Goal: Task Accomplishment & Management: Complete application form

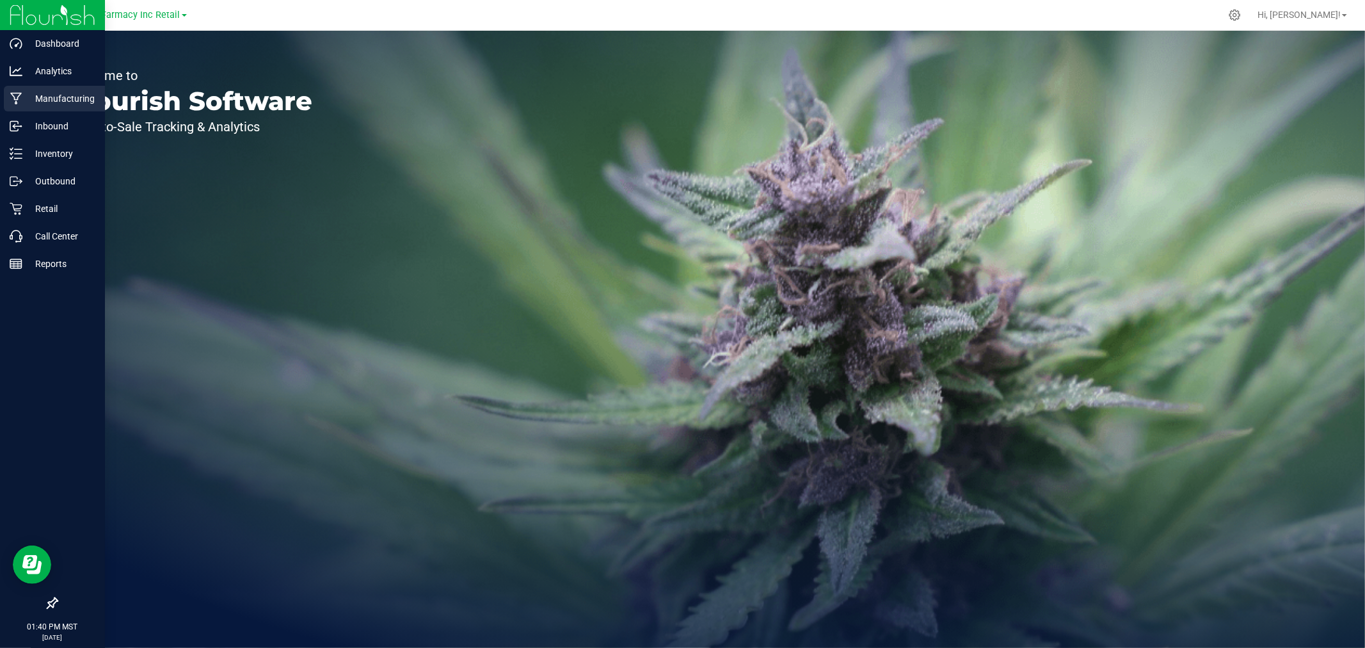
click at [61, 99] on p "Manufacturing" at bounding box center [60, 98] width 77 height 15
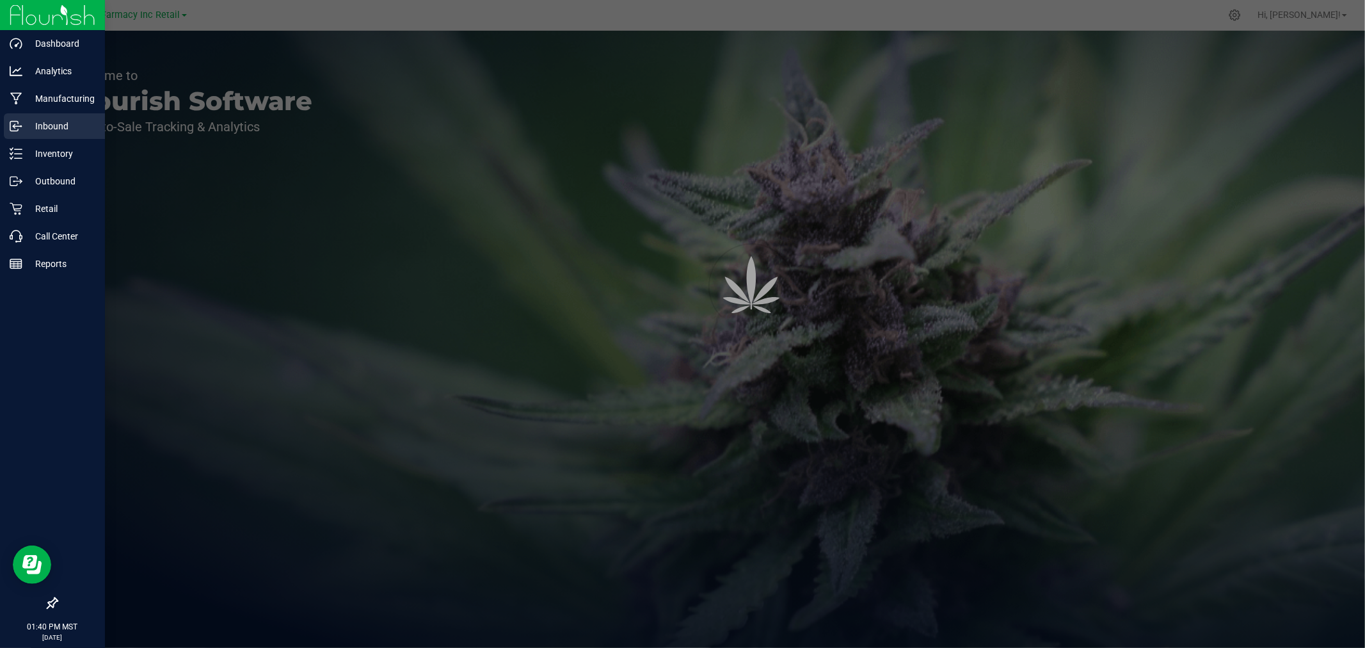
click at [60, 116] on div "Inbound" at bounding box center [54, 126] width 101 height 26
click at [61, 122] on p "Inbound" at bounding box center [60, 125] width 77 height 15
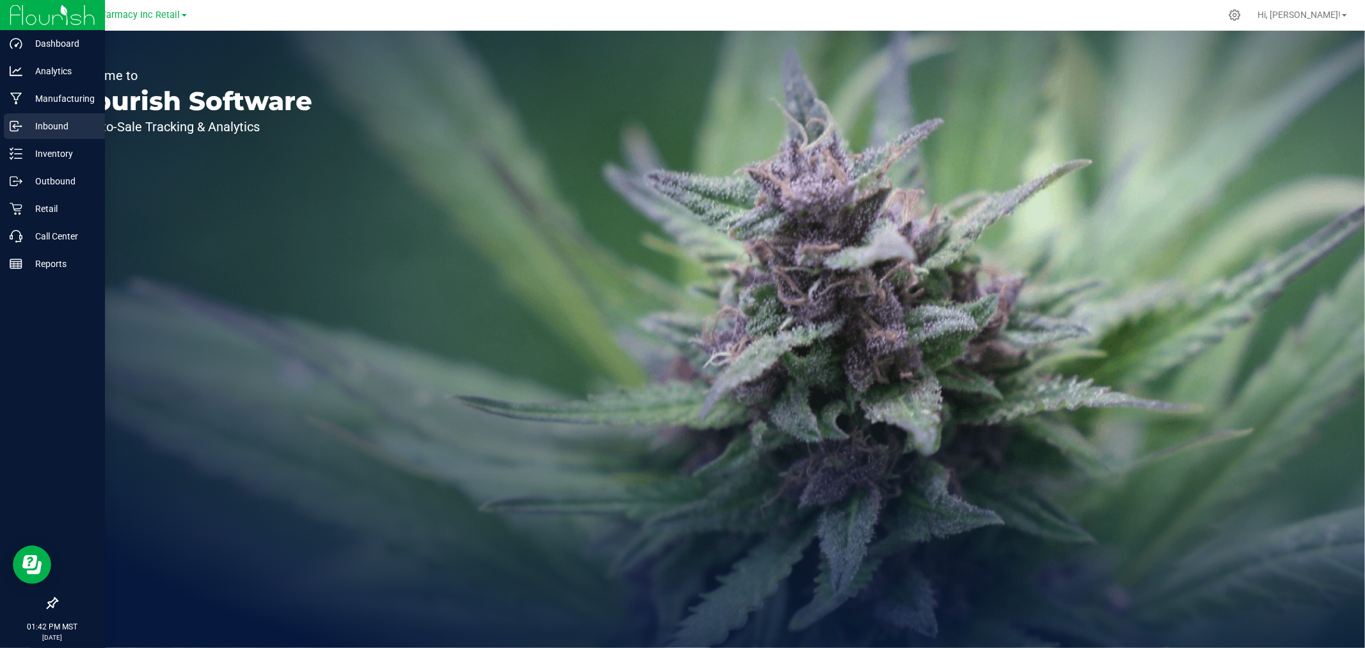
drag, startPoint x: 63, startPoint y: 127, endPoint x: 69, endPoint y: 124, distance: 6.9
click at [63, 127] on p "Inbound" at bounding box center [60, 125] width 77 height 15
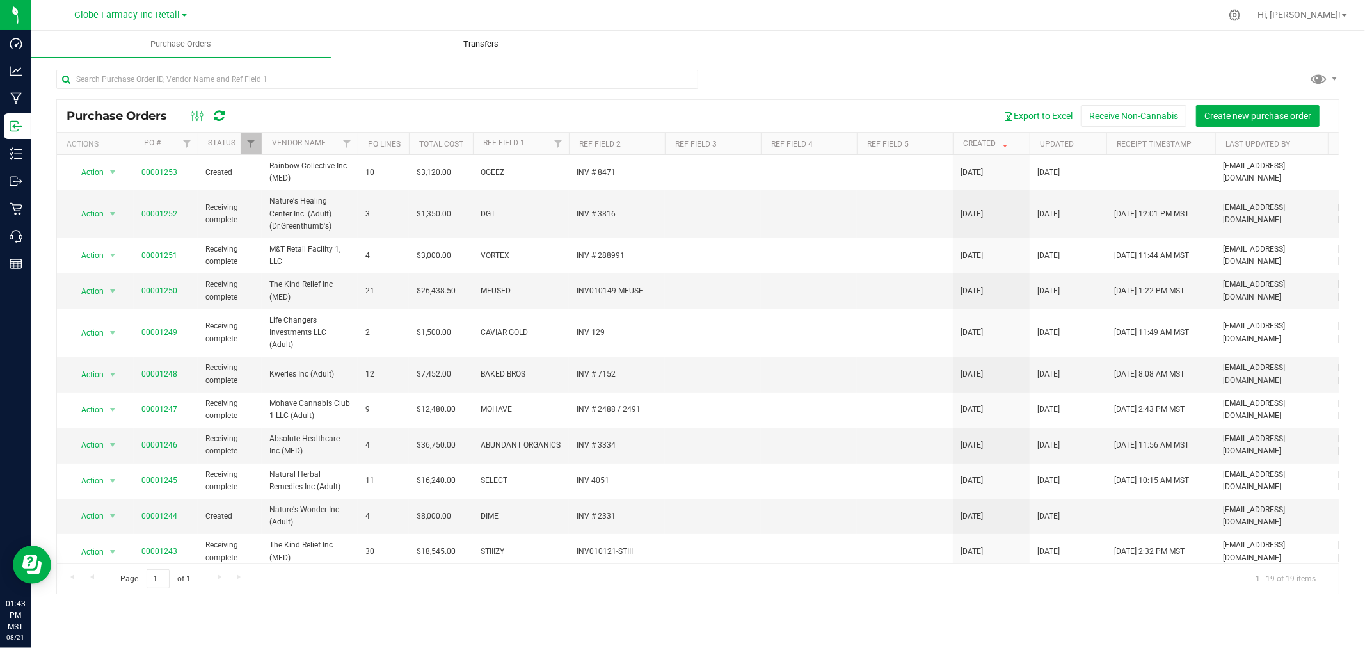
click at [477, 45] on span "Transfers" at bounding box center [481, 44] width 70 height 12
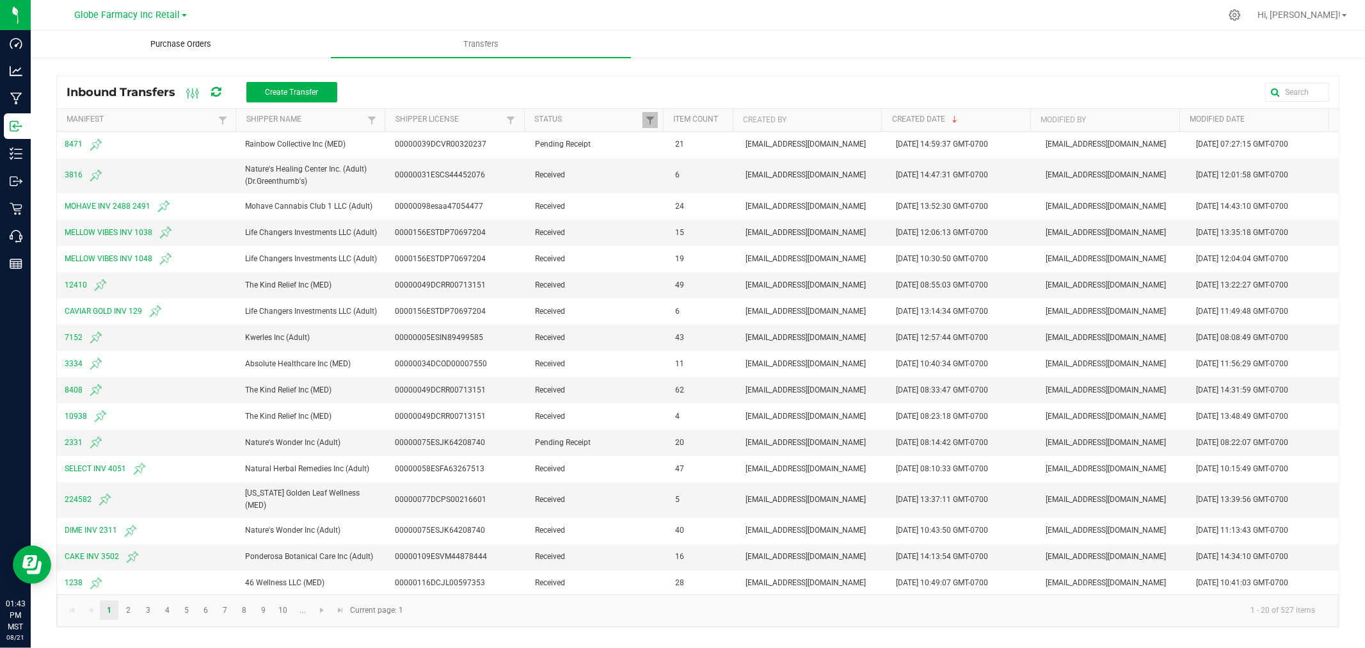
click at [189, 49] on span "Purchase Orders" at bounding box center [180, 44] width 95 height 12
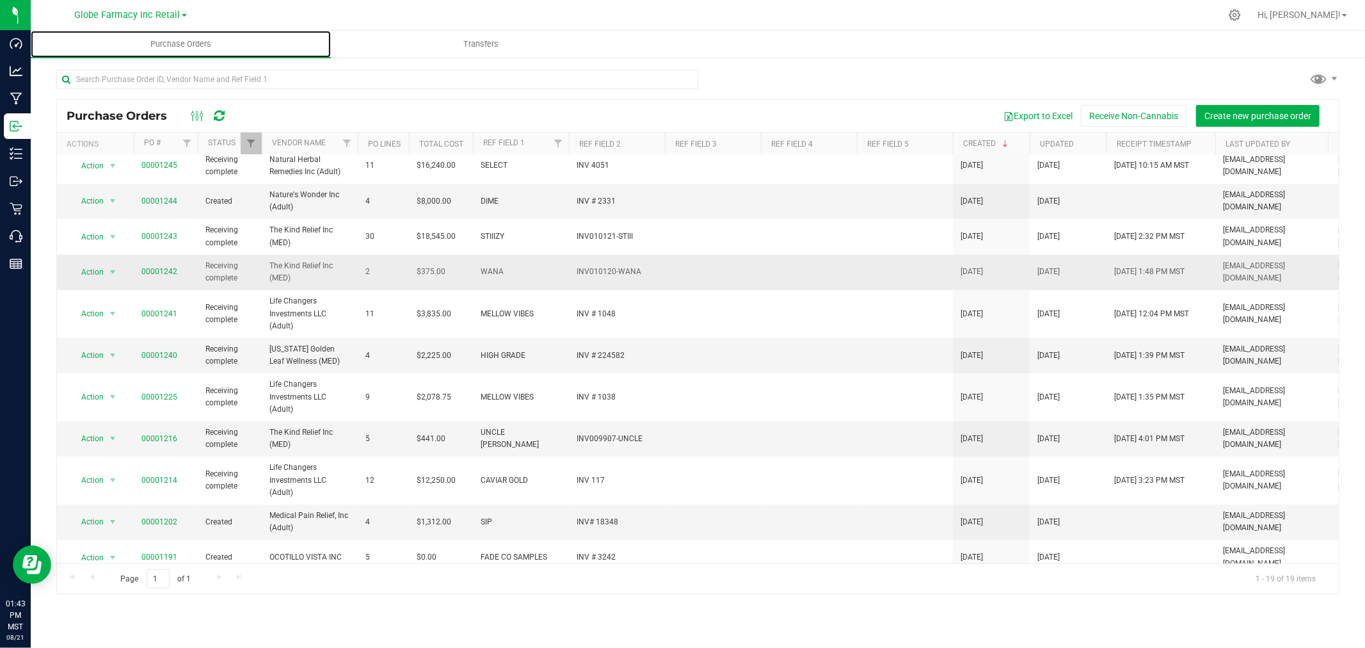
scroll to position [331, 0]
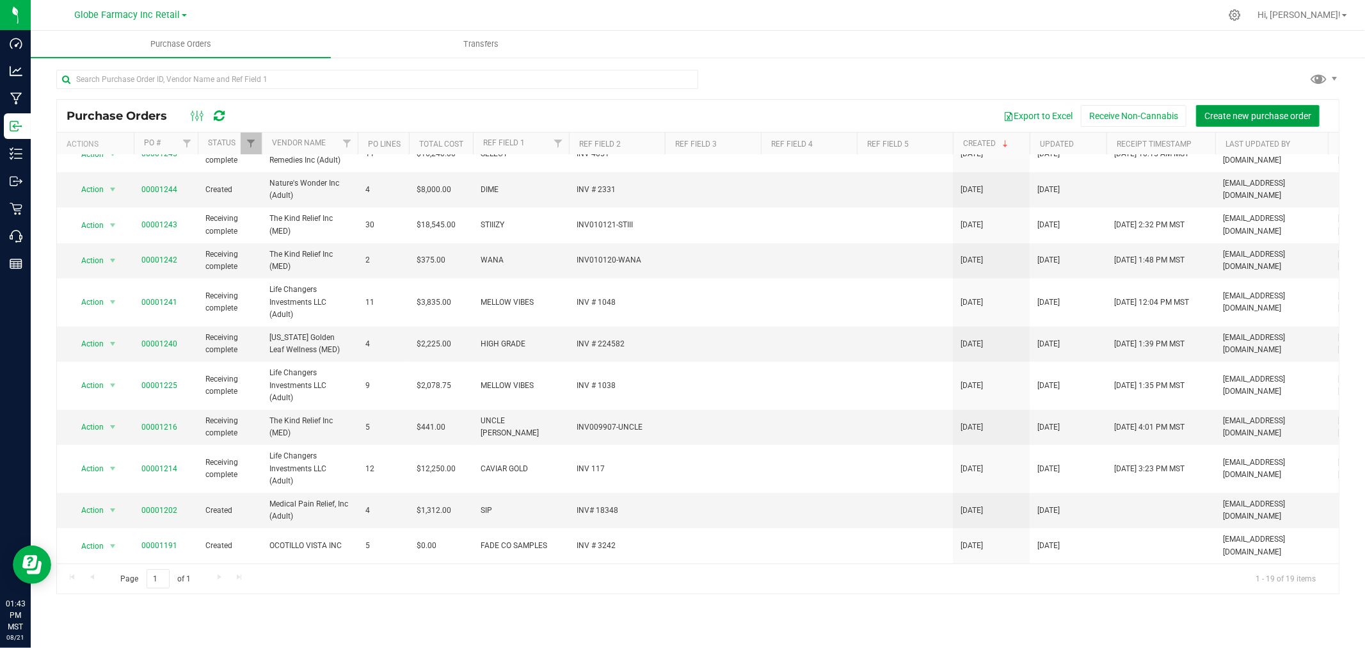
click at [1266, 111] on span "Create new purchase order" at bounding box center [1257, 116] width 107 height 10
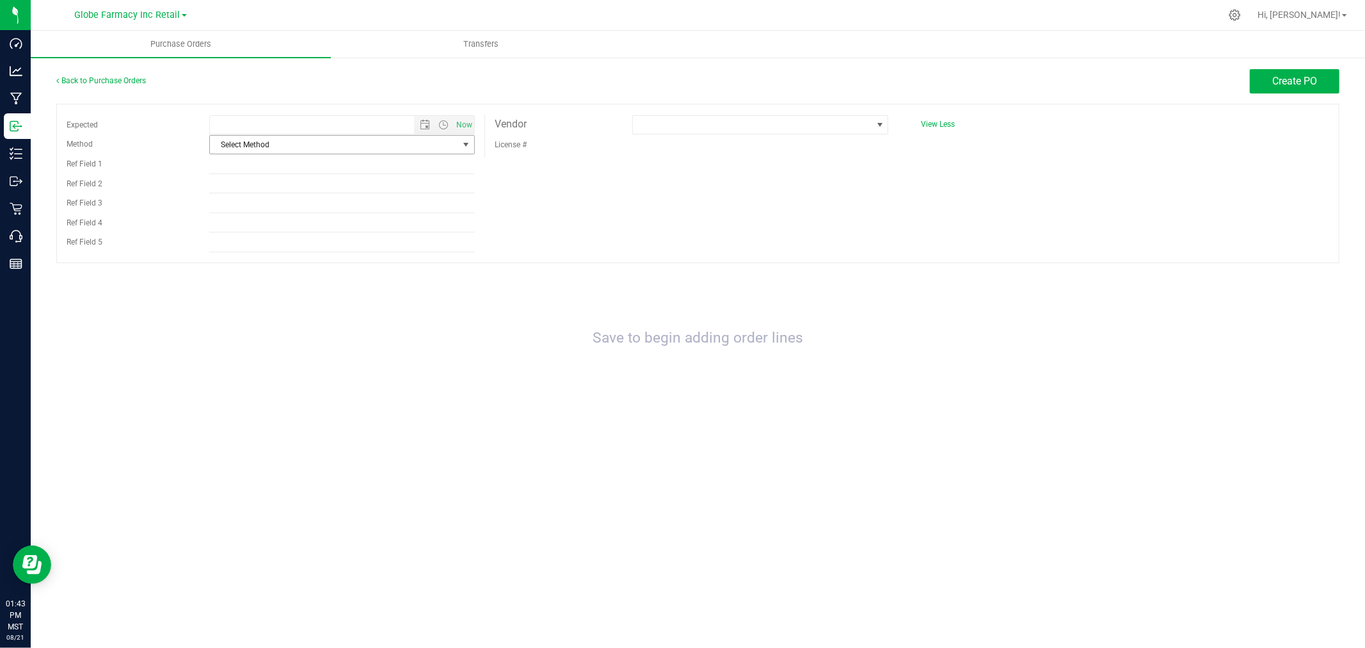
type input "[DATE] 1:43 PM"
click at [276, 147] on span "Select Method" at bounding box center [334, 145] width 248 height 18
click at [252, 243] on li "Local Delivery" at bounding box center [342, 243] width 264 height 19
click at [252, 171] on input "Ref Field 1" at bounding box center [342, 164] width 266 height 19
type input "w"
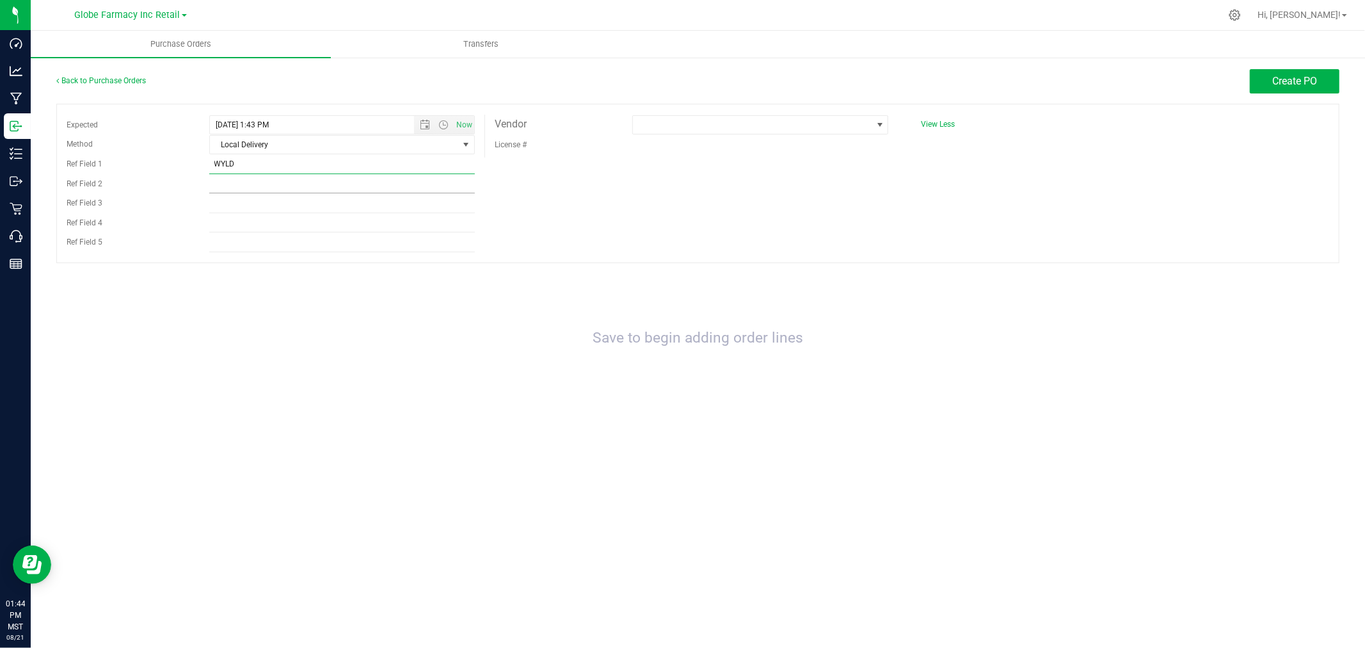
type input "WYLD"
type input "INV # 5426"
click at [731, 128] on span at bounding box center [752, 125] width 239 height 18
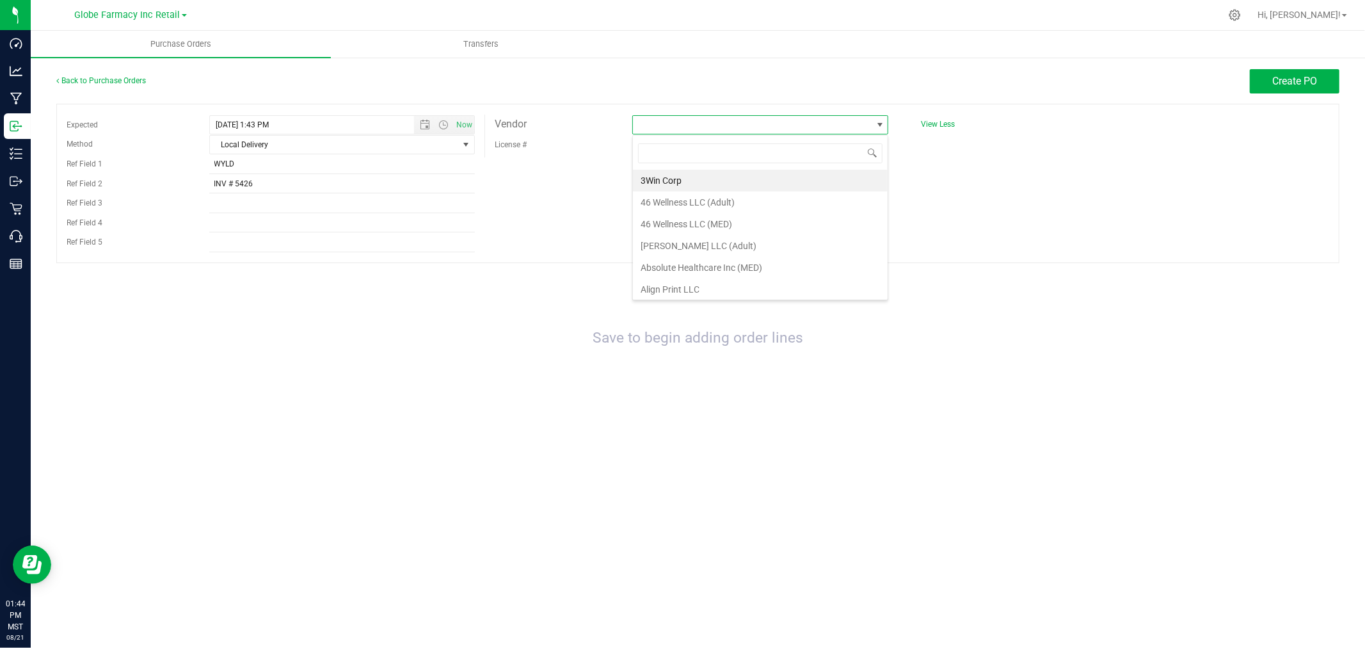
scroll to position [19, 257]
type input "46 WELLNESS"
click at [753, 183] on li "46 Wellness LLC (Adult)" at bounding box center [760, 181] width 255 height 22
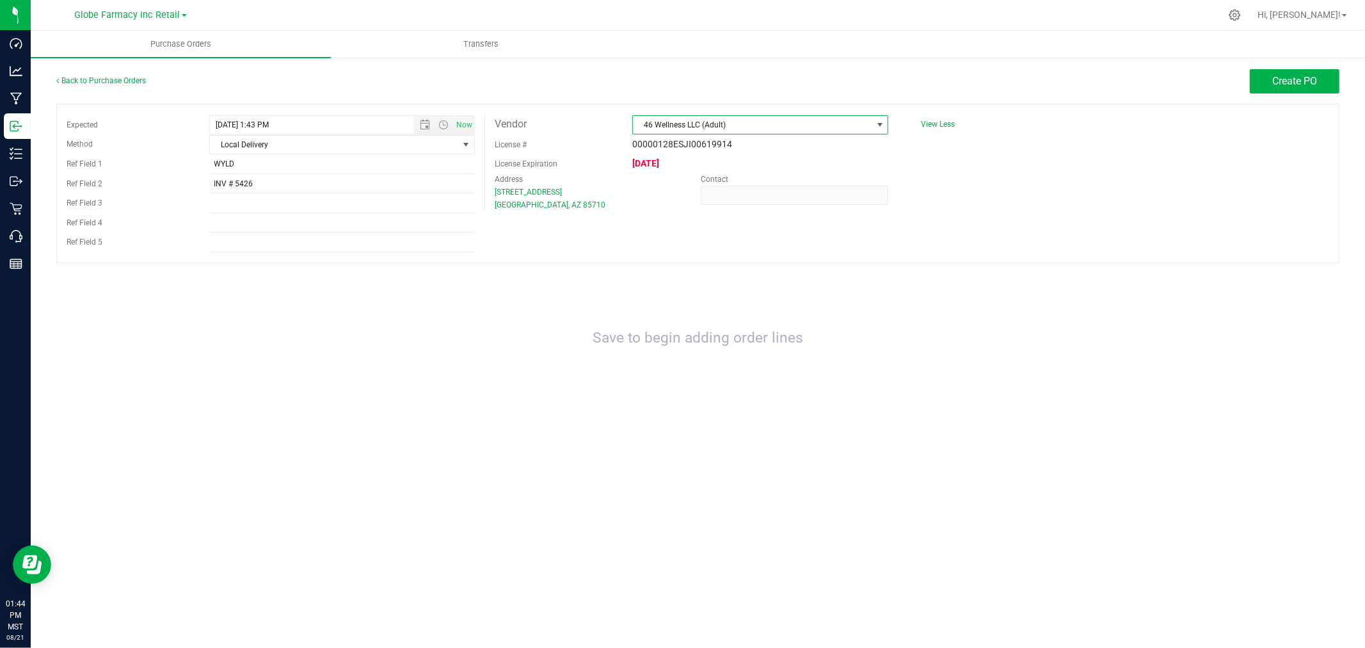
click at [763, 124] on span "46 Wellness LLC (Adult)" at bounding box center [752, 125] width 239 height 18
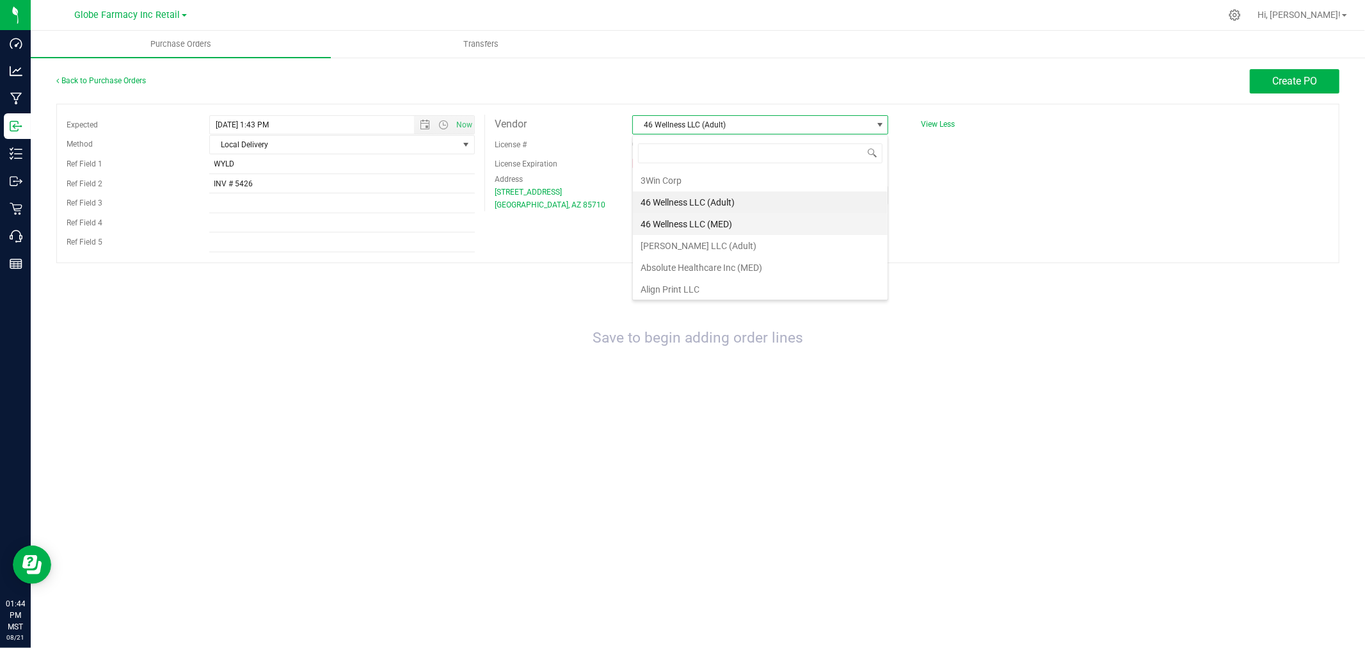
click at [730, 220] on li "46 Wellness LLC (MED)" at bounding box center [760, 224] width 255 height 22
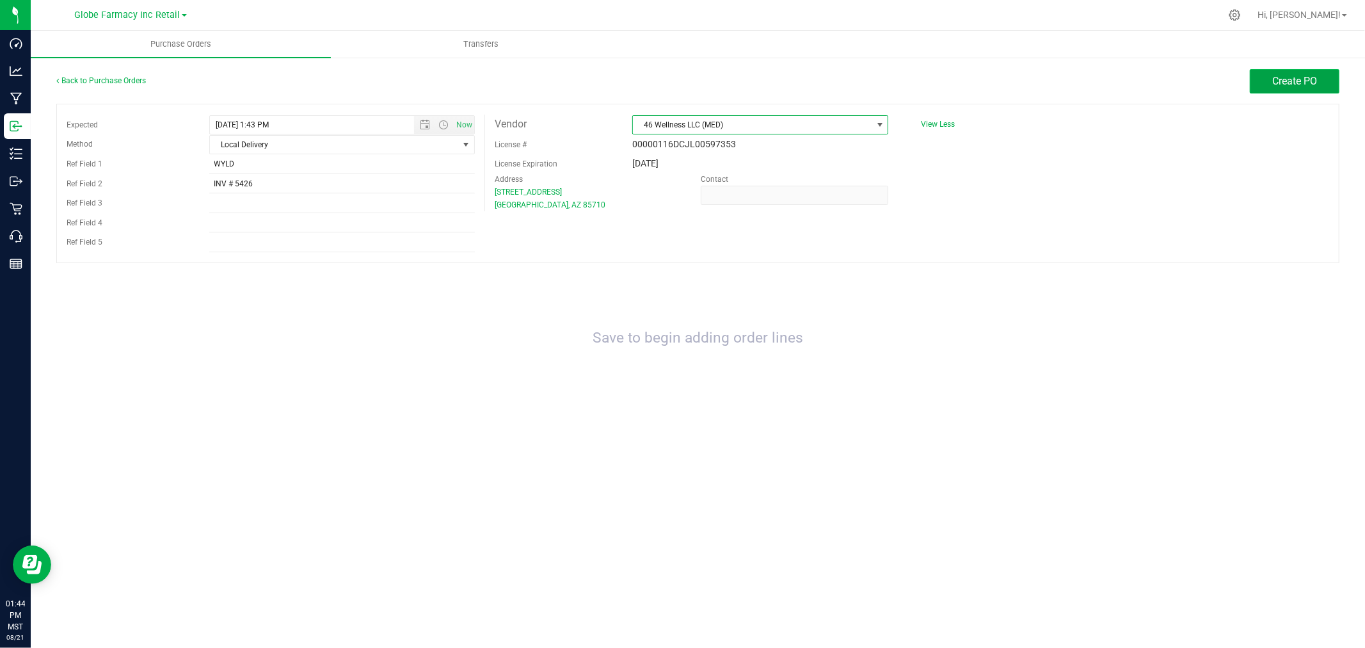
click at [1297, 90] on button "Create PO" at bounding box center [1295, 81] width 90 height 24
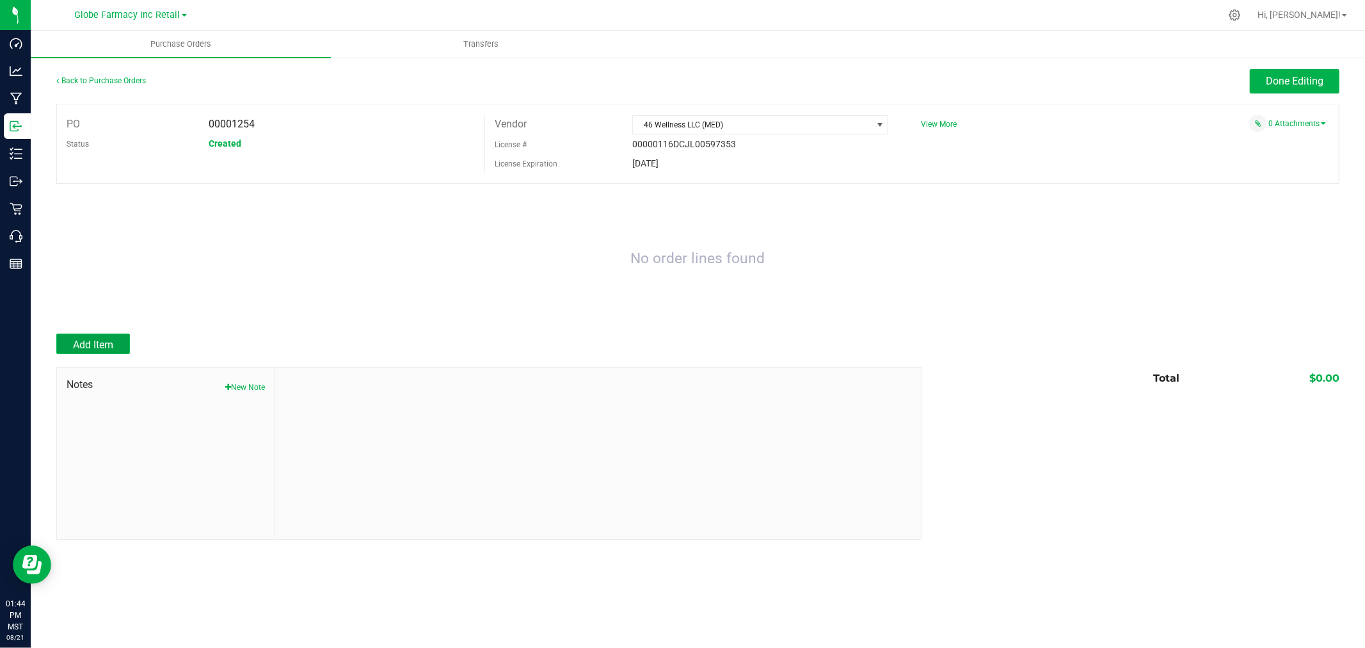
click at [107, 337] on button "Add Item" at bounding box center [93, 343] width 74 height 20
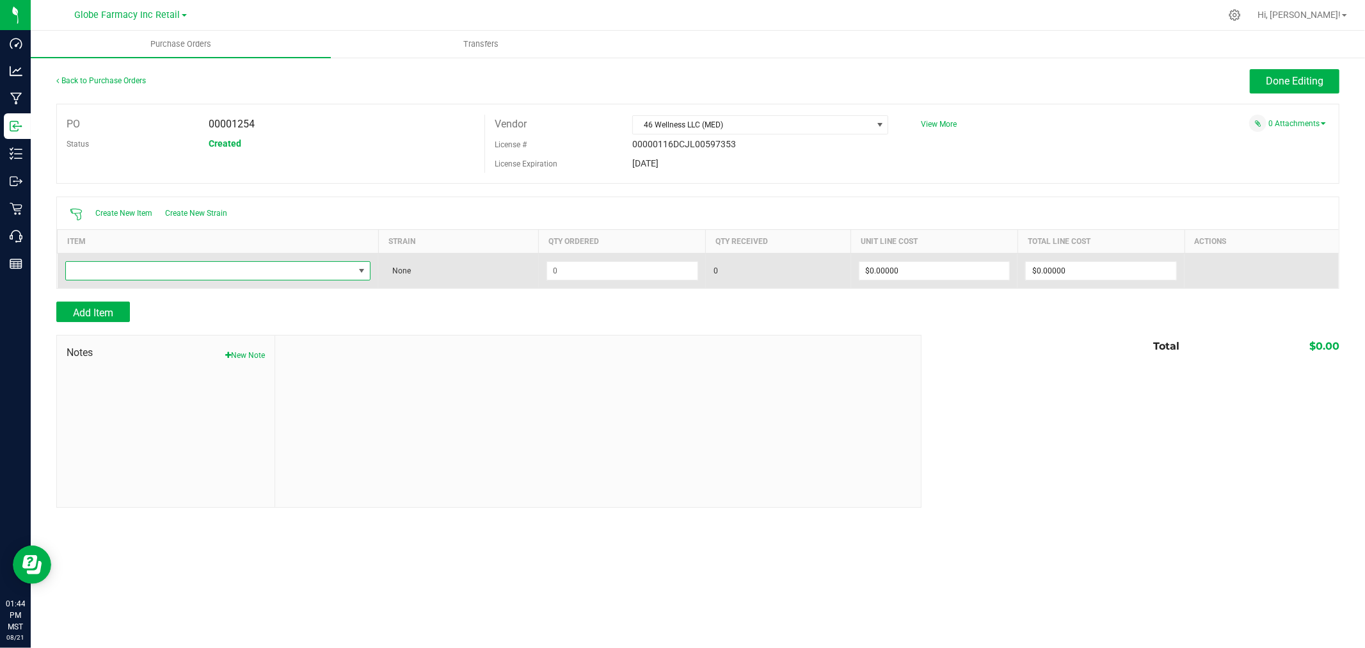
click at [124, 271] on span "NO DATA FOUND" at bounding box center [210, 271] width 289 height 18
type input "BLOOD ORANGE"
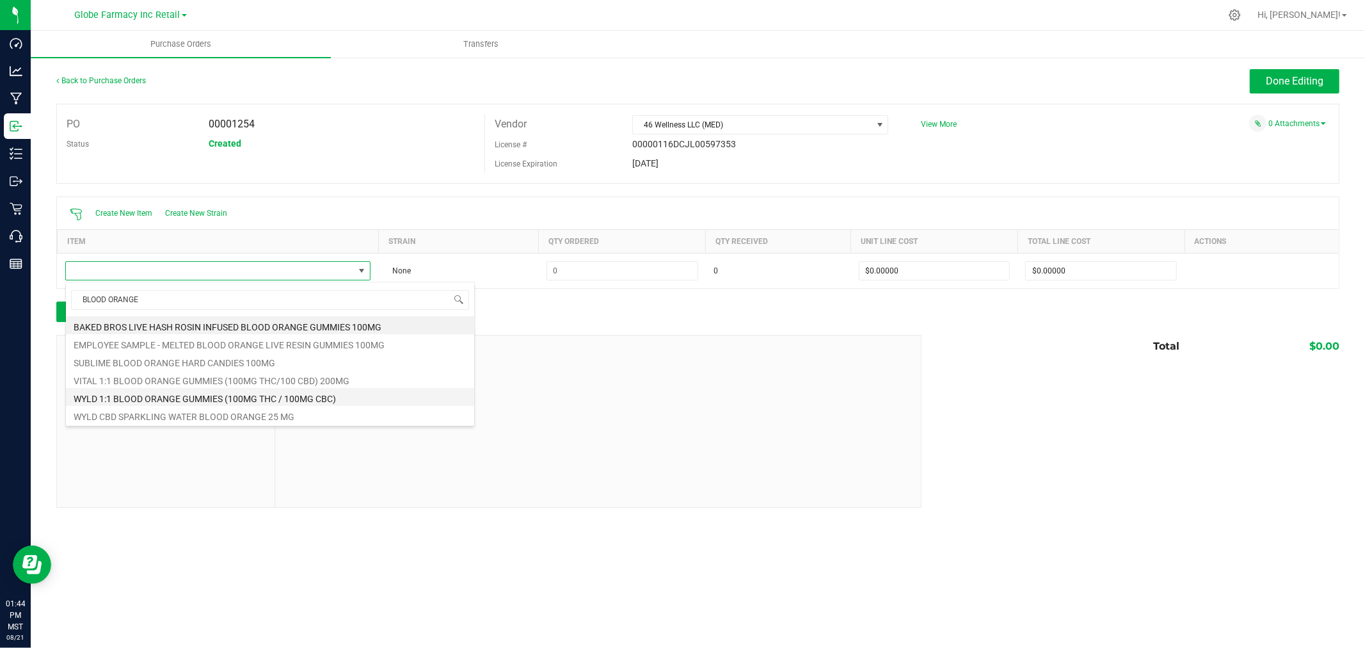
click at [340, 397] on li "WYLD 1:1 BLOOD ORANGE GUMMIES (100MG THC / 100MG CBC)" at bounding box center [270, 397] width 408 height 18
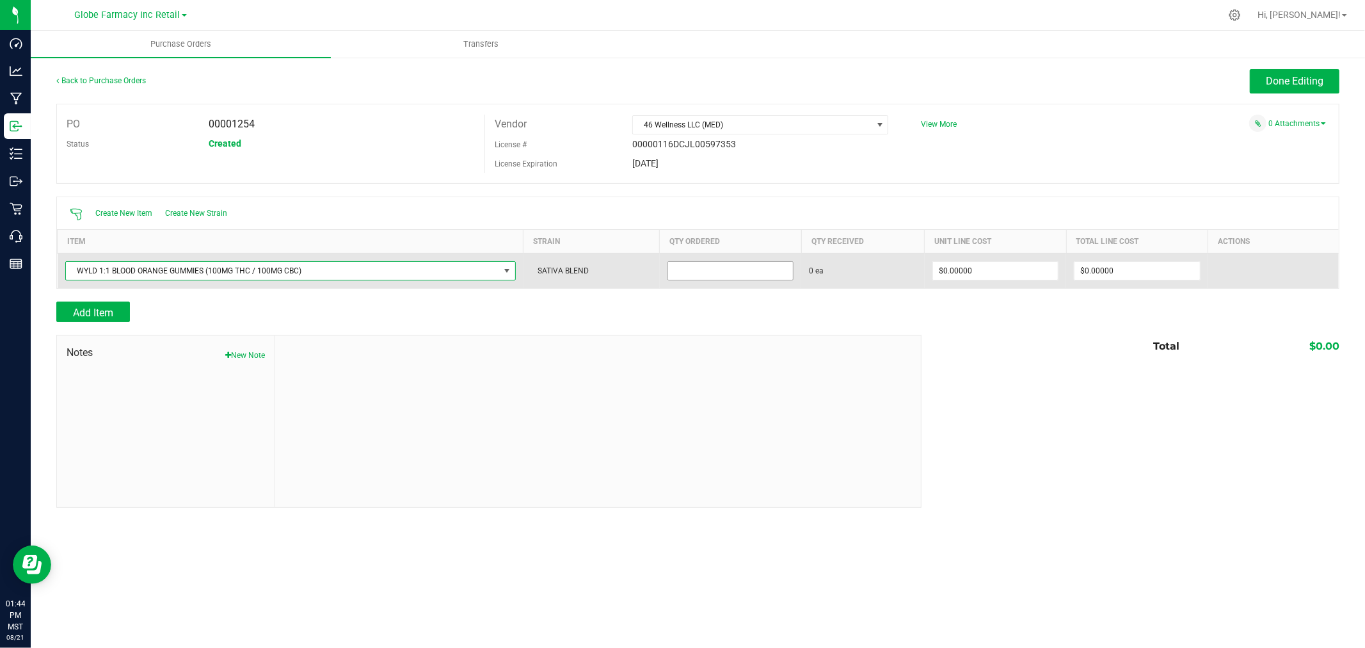
click at [727, 273] on input at bounding box center [730, 271] width 125 height 18
type input "20 ea"
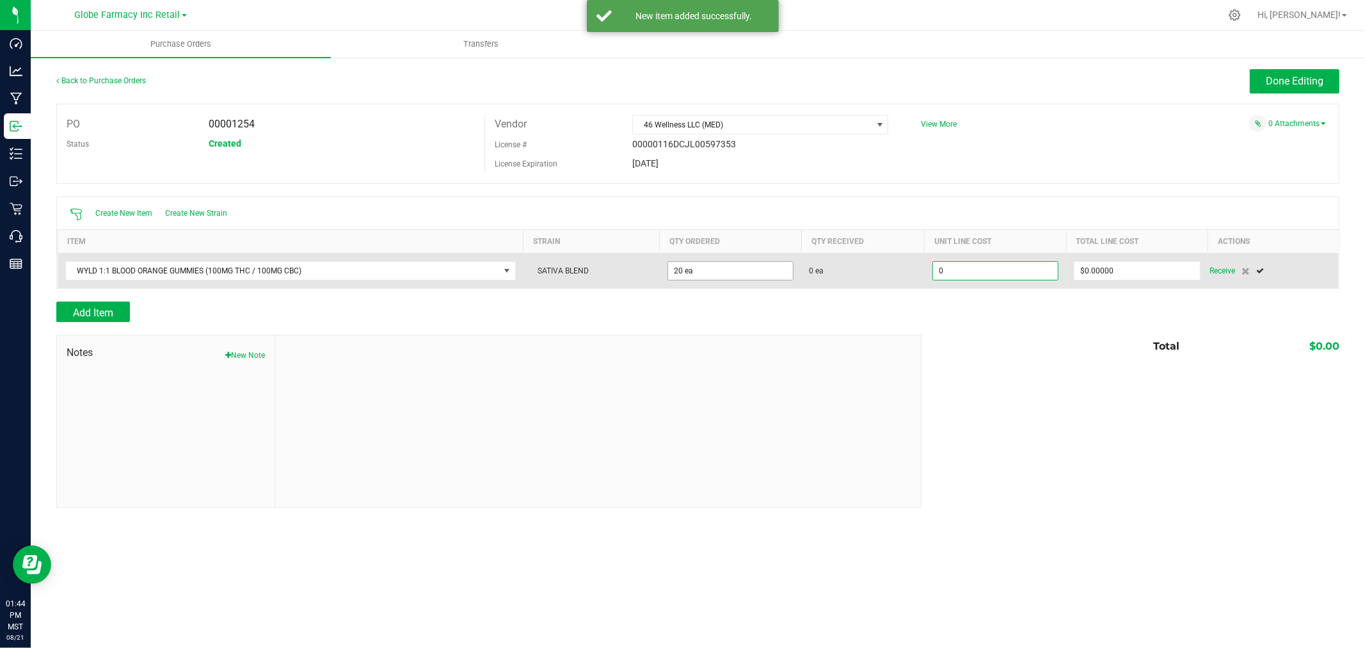
type input "$0.00000"
type input "2"
type input "$12.00000"
type input "20"
type input "$0.60000"
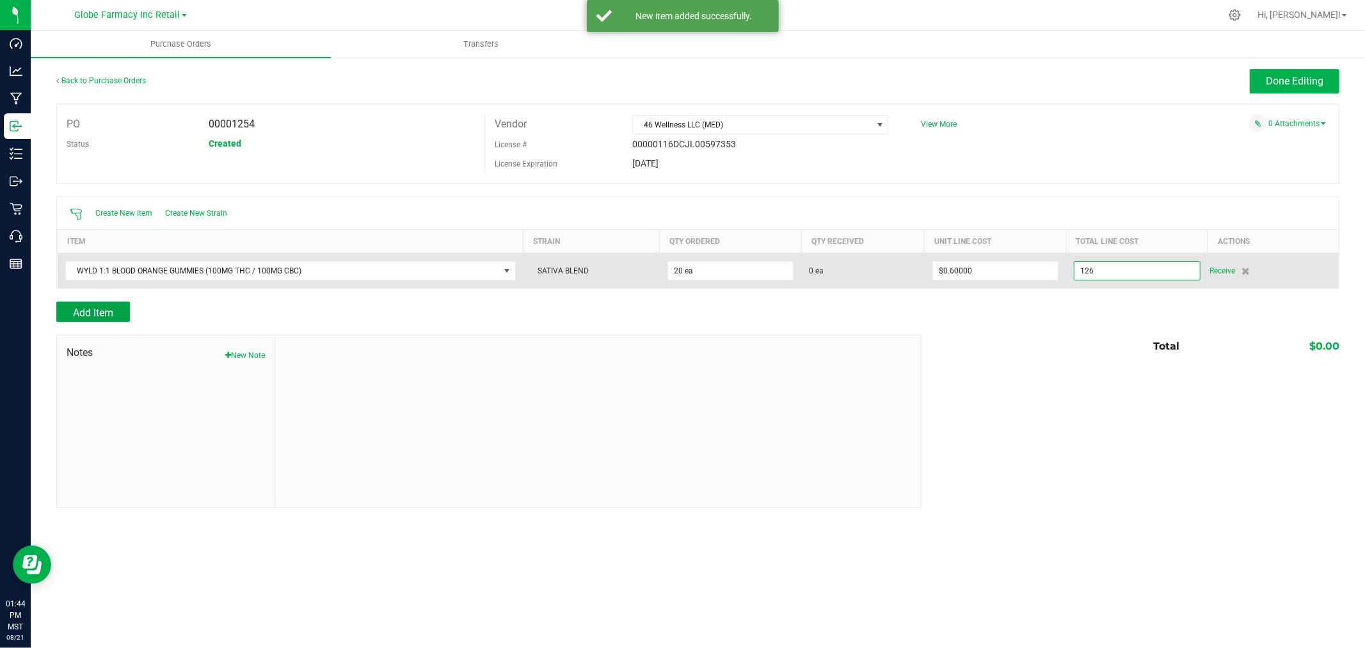
type input "$126.00000"
type input "20"
type input "$6.30000"
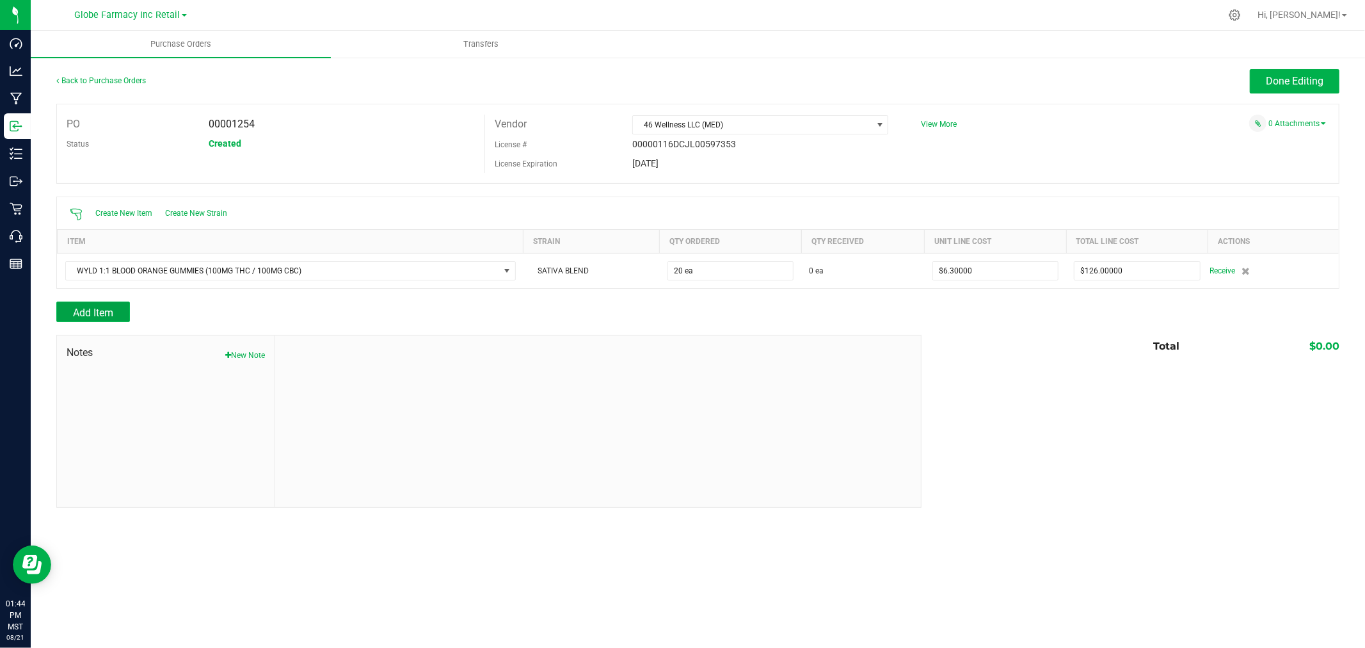
click at [123, 303] on button "Add Item" at bounding box center [93, 311] width 74 height 20
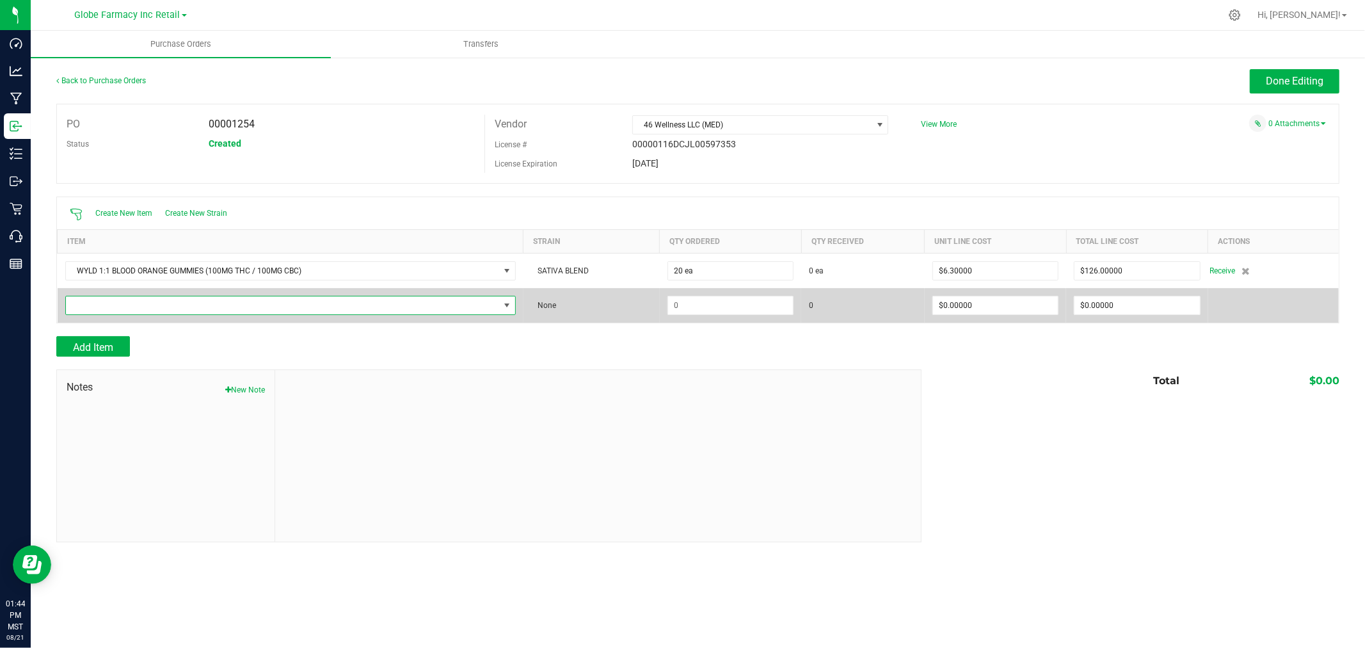
click at [155, 310] on span "NO DATA FOUND" at bounding box center [282, 305] width 433 height 18
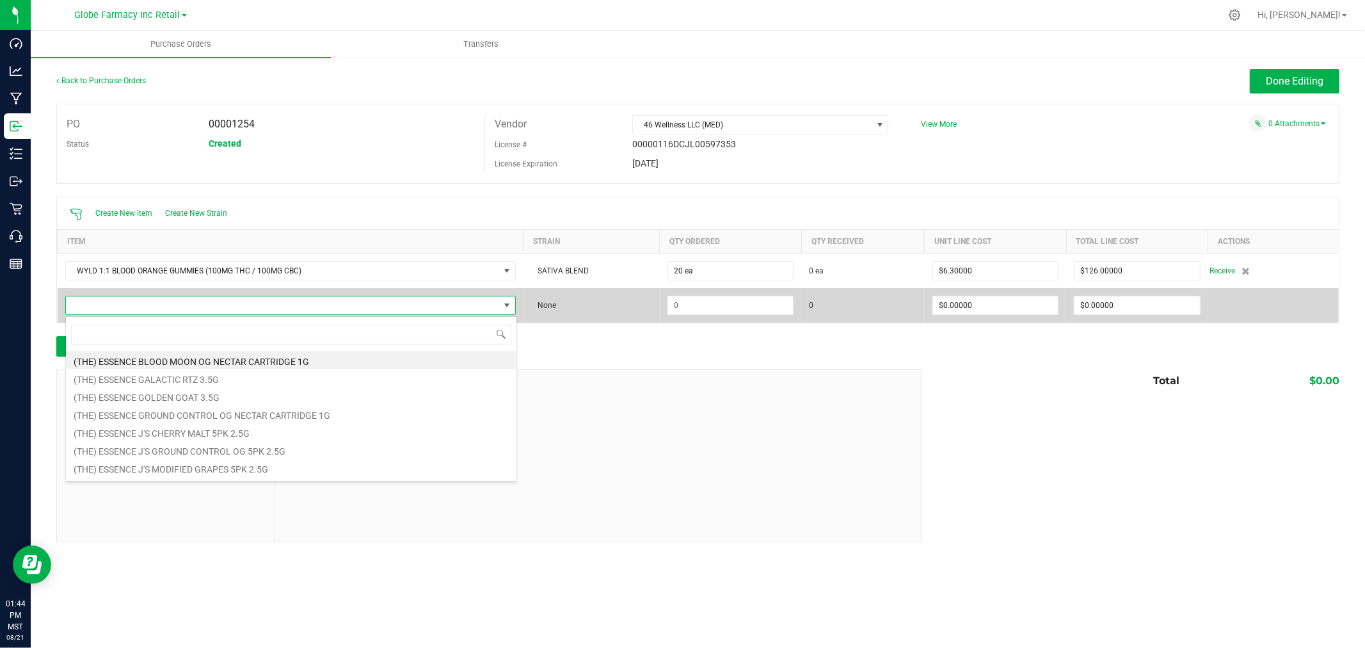
scroll to position [19, 451]
type input "BOYSENBERRY"
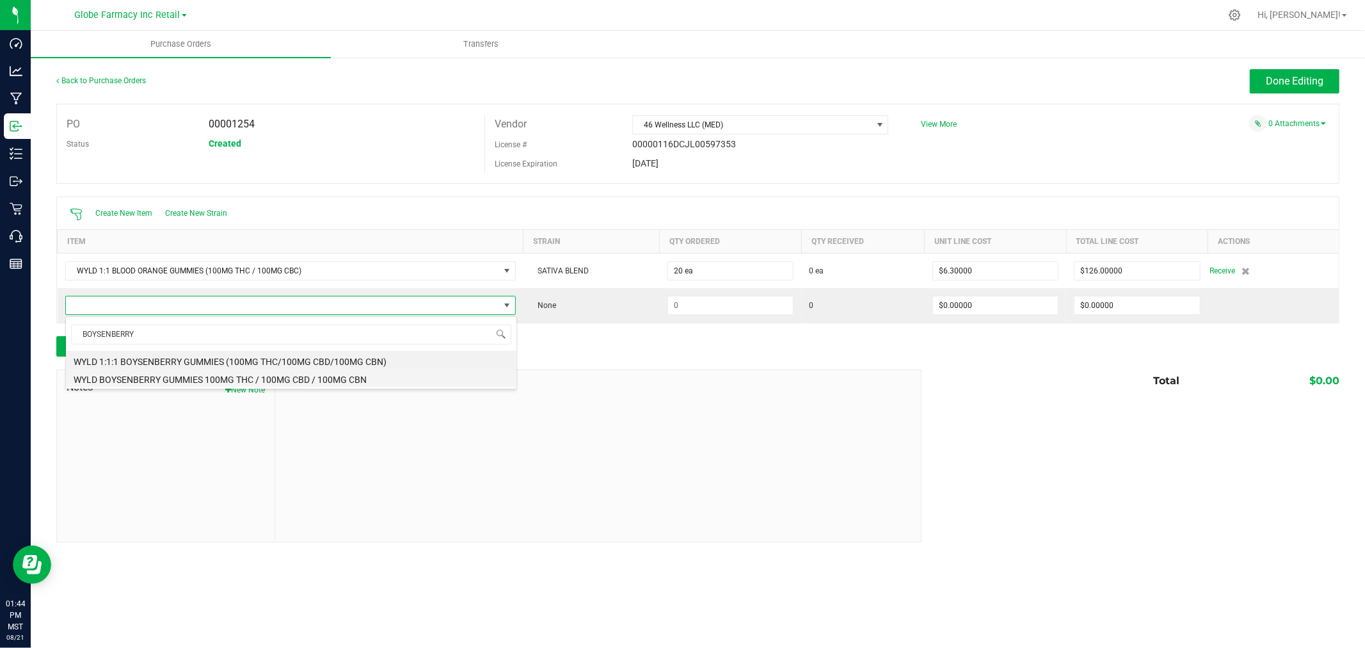
click at [261, 376] on li "WYLD BOYSENBERRY GUMMIES 100MG THC / 100MG CBD / 100MG CBN" at bounding box center [291, 378] width 450 height 18
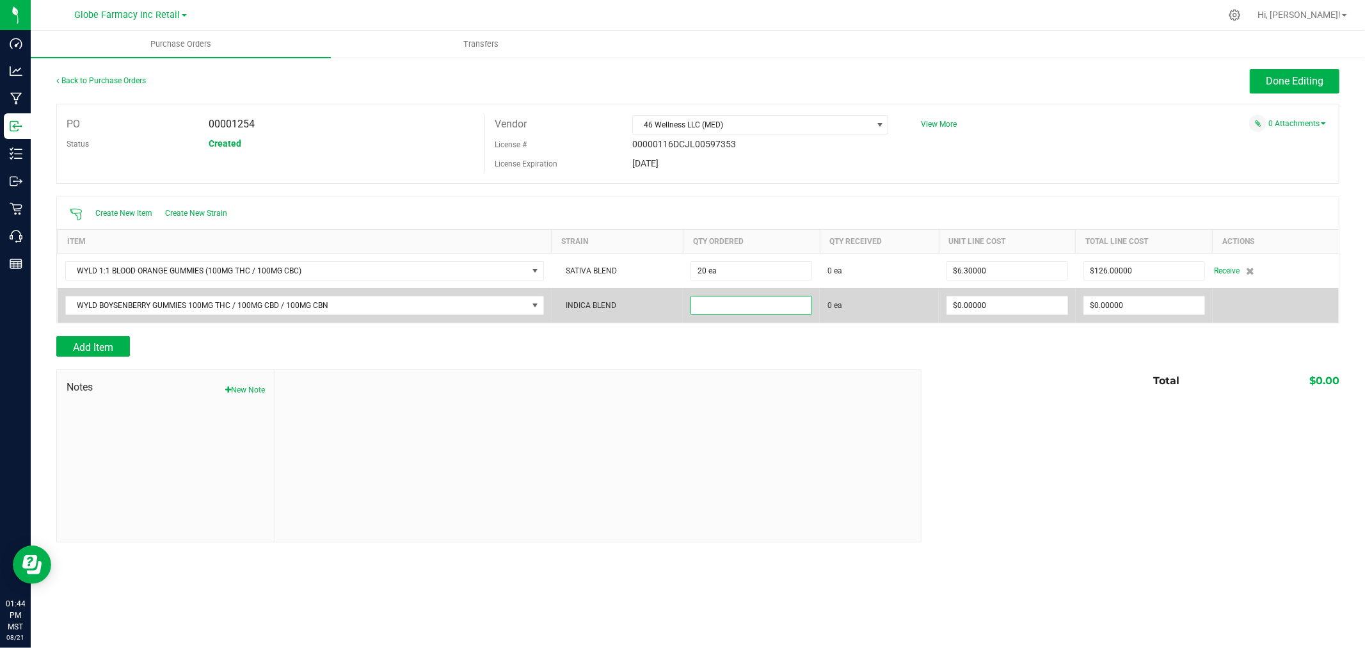
click at [743, 311] on input at bounding box center [751, 305] width 120 height 18
type input "120 ea"
type input "$6.30000"
type input "0"
type input "120"
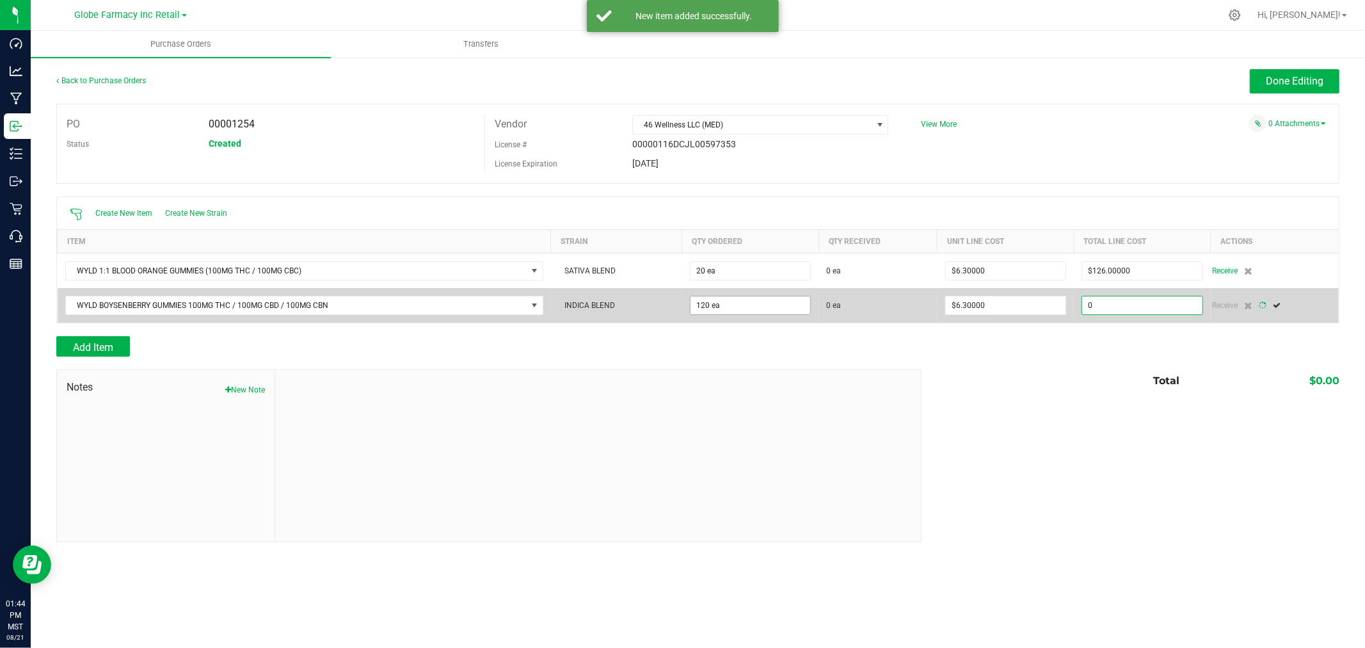
type input "756"
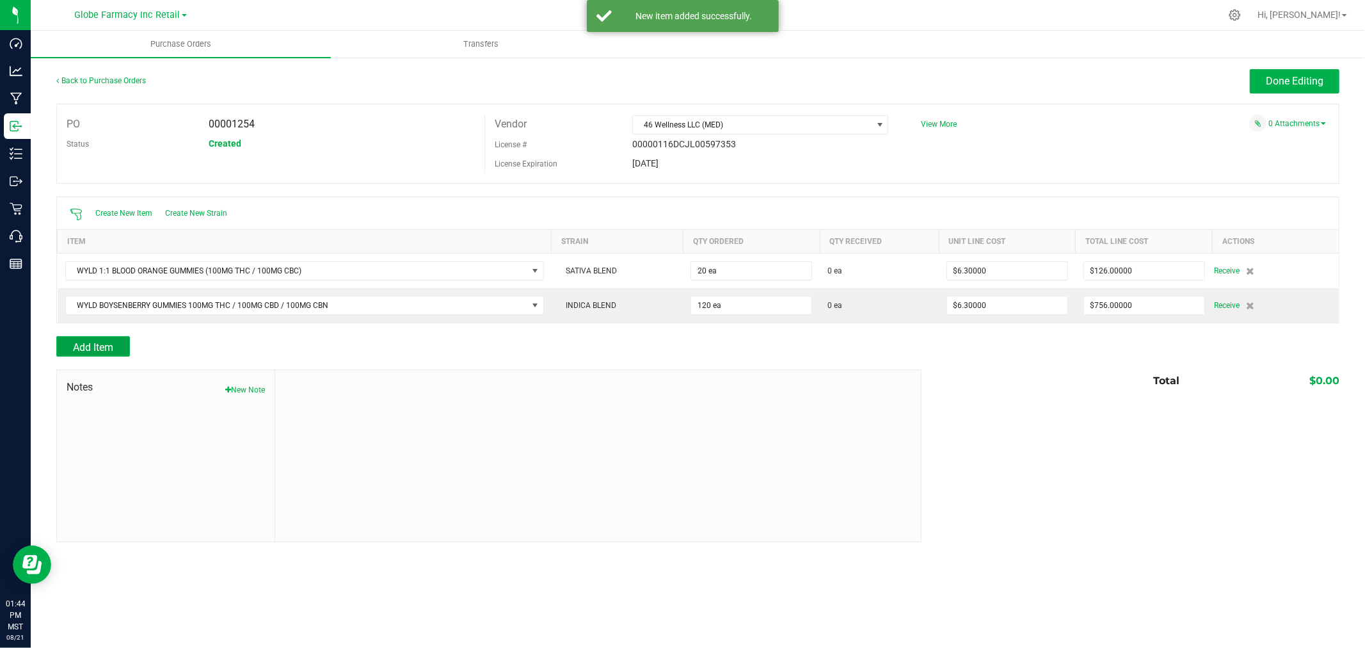
click at [99, 346] on span "Add Item" at bounding box center [93, 347] width 40 height 12
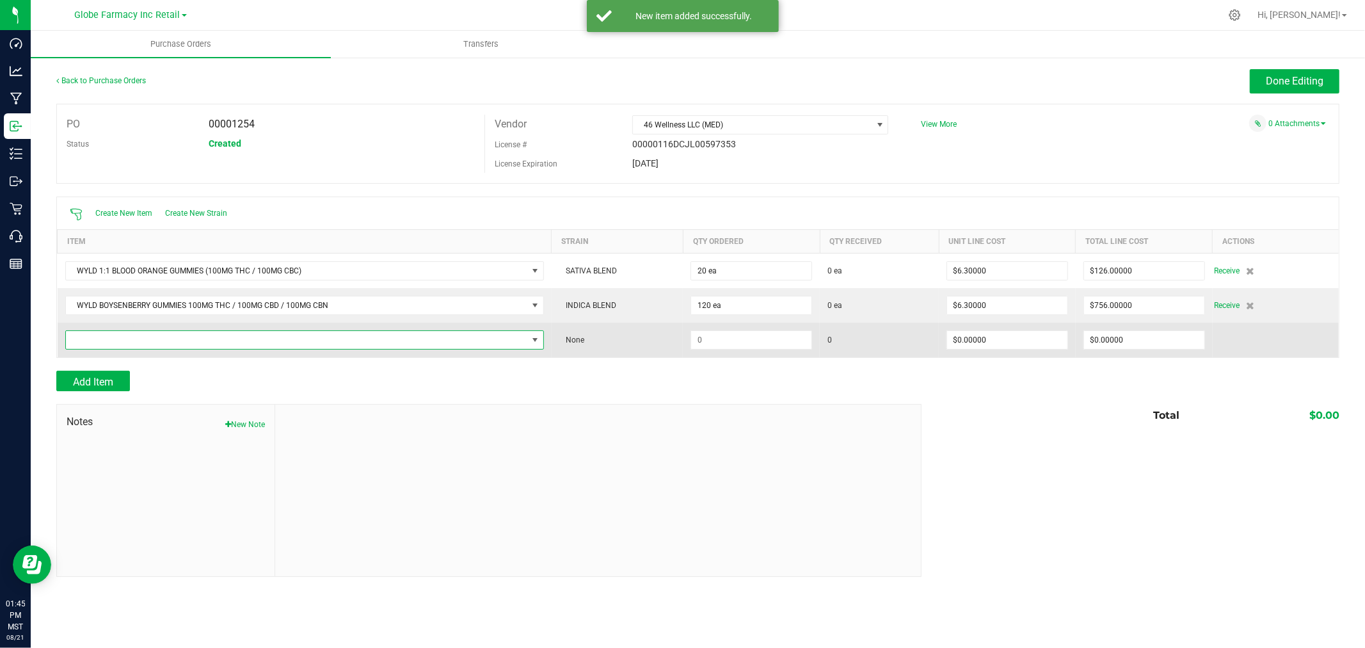
click at [124, 340] on span "NO DATA FOUND" at bounding box center [296, 340] width 461 height 18
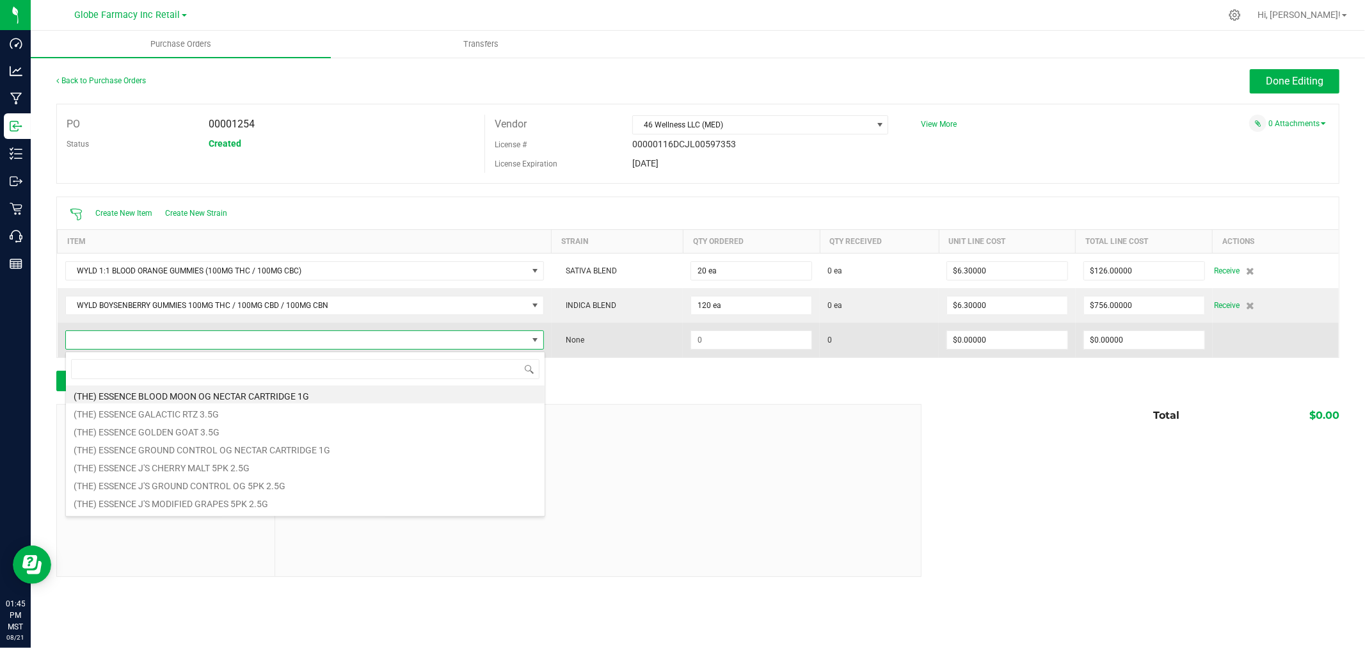
scroll to position [19, 480]
type input "ELDERBERRY"
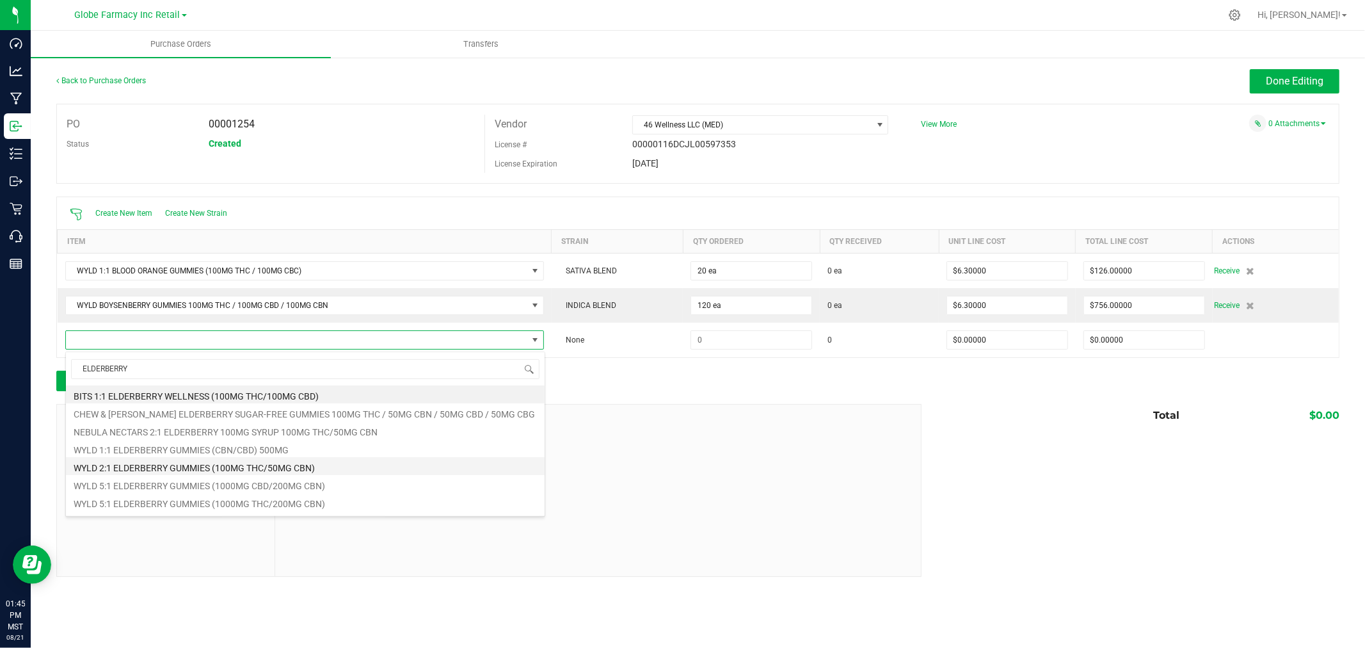
click at [282, 463] on li "WYLD 2:1 ELDERBERRY GUMMIES (100MG THC/50MG CBN)" at bounding box center [305, 466] width 479 height 18
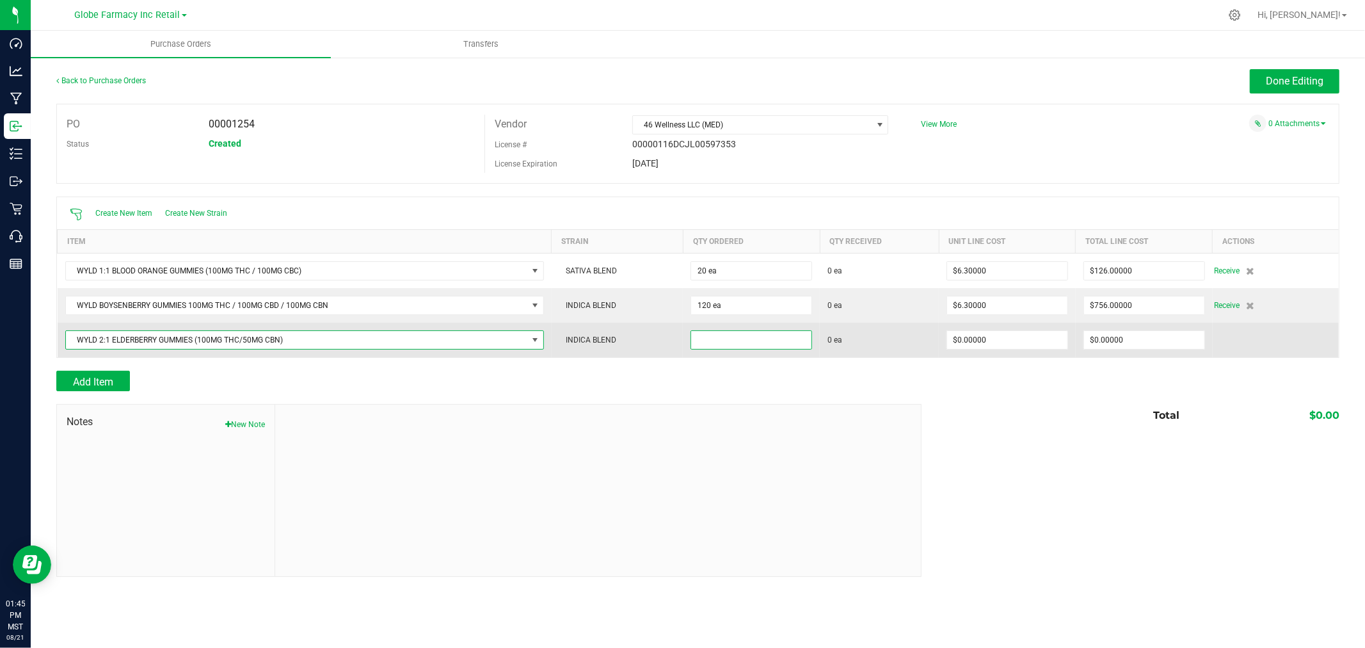
click at [730, 347] on input at bounding box center [751, 340] width 120 height 18
type input "160 ea"
type input "$6.30000"
type input "0"
type input "160"
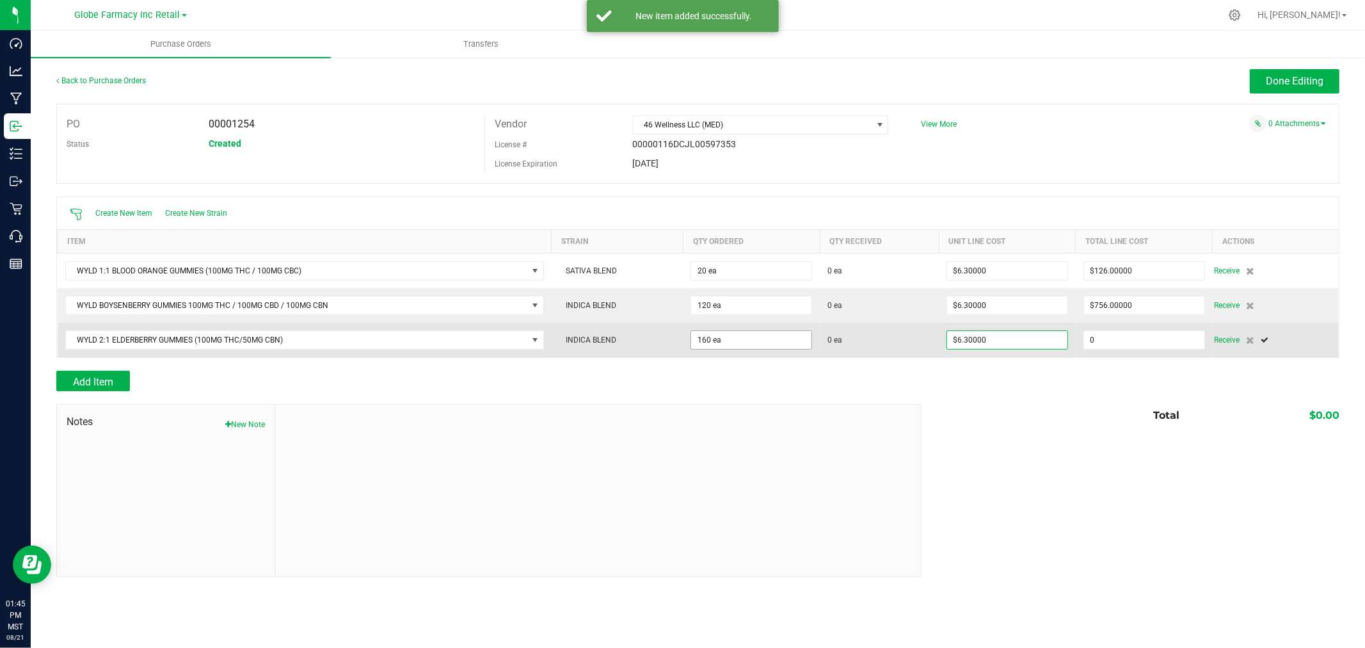
type input "1008"
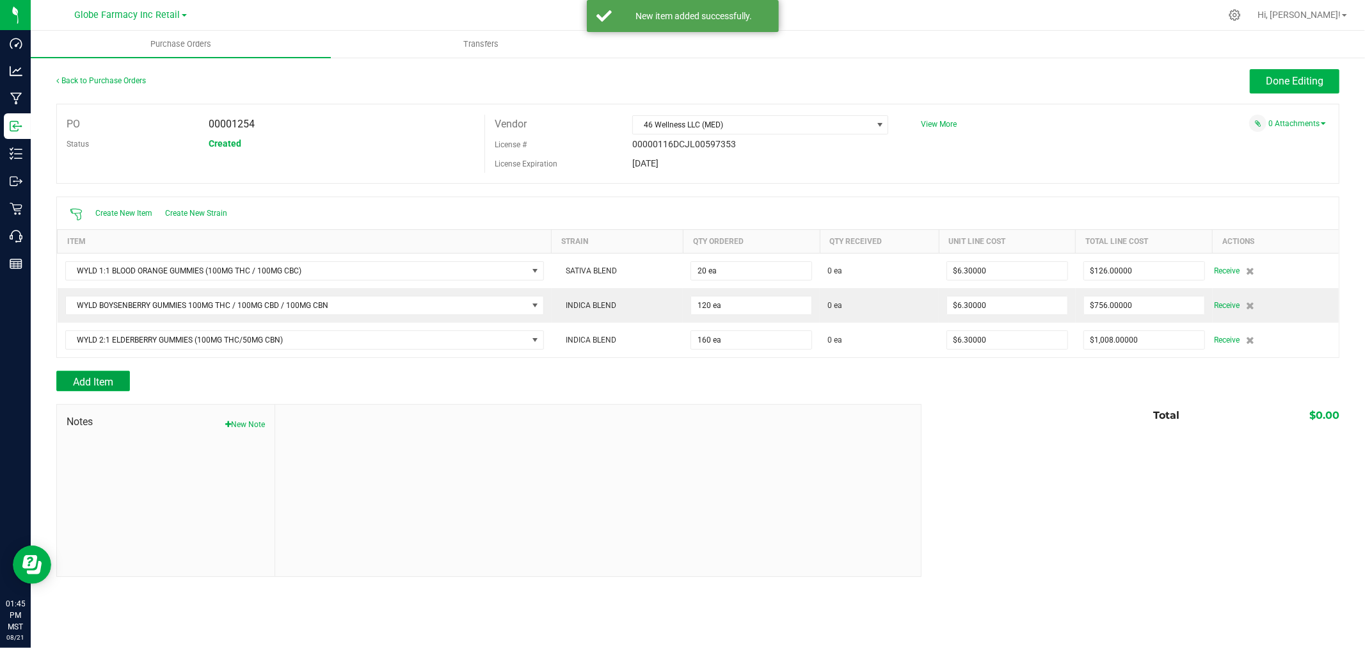
click at [99, 381] on span "Add Item" at bounding box center [93, 382] width 40 height 12
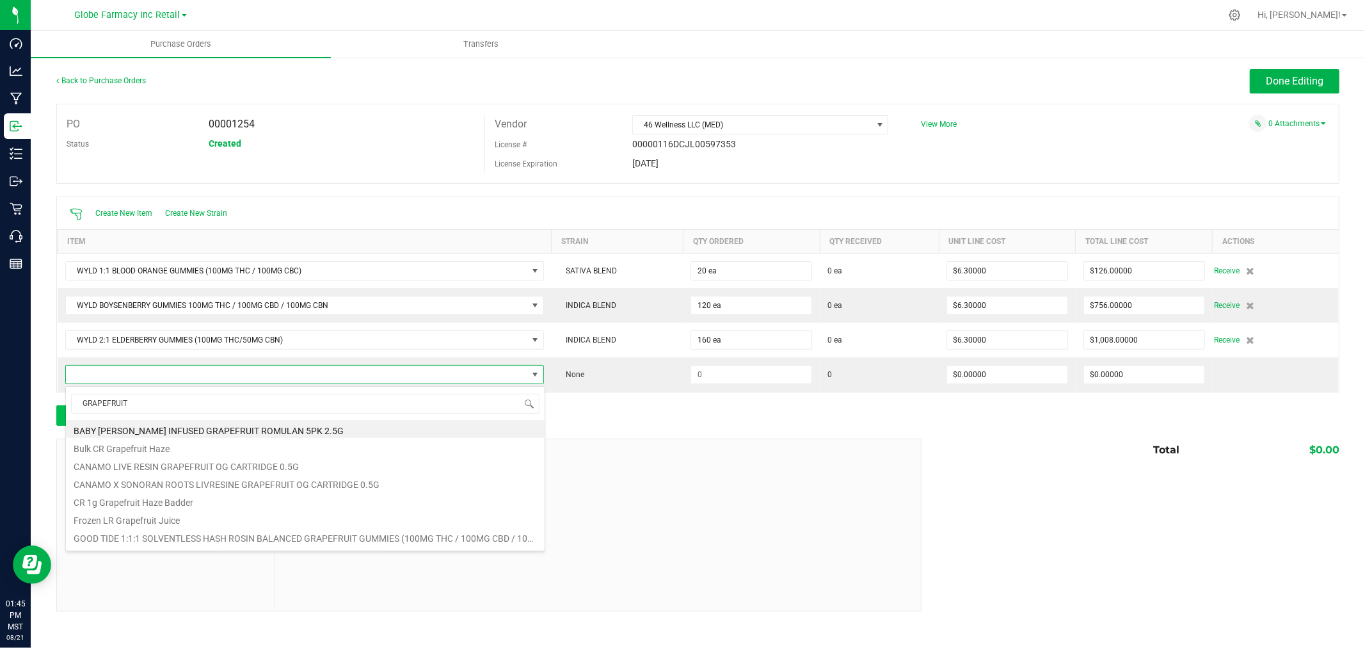
type input "GRAPEFRUIT"
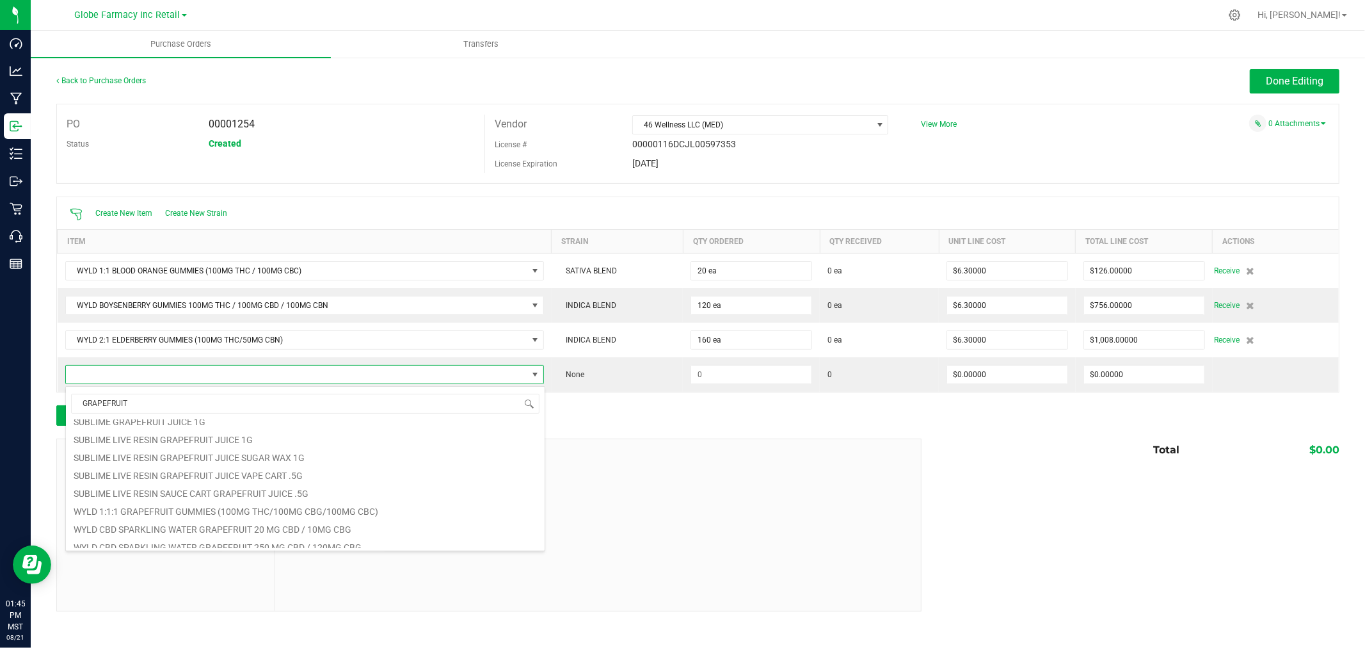
scroll to position [302, 0]
click at [206, 502] on li "WYLD 1:1:1 GRAPEFRUIT GUMMIES (100MG THC/100MG CBG/100MG CBC)" at bounding box center [305, 503] width 479 height 18
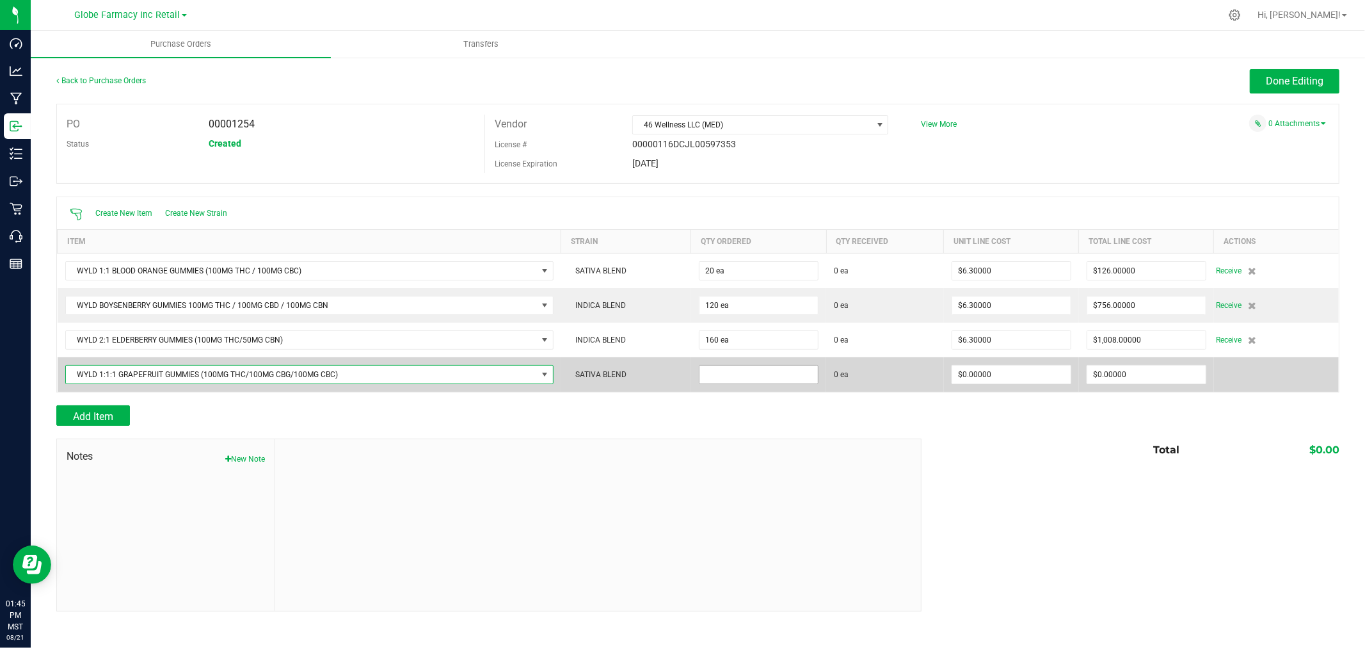
click at [743, 374] on input at bounding box center [758, 374] width 118 height 18
type input "20 ea"
type input "$6.30000"
type input "0"
type input "20"
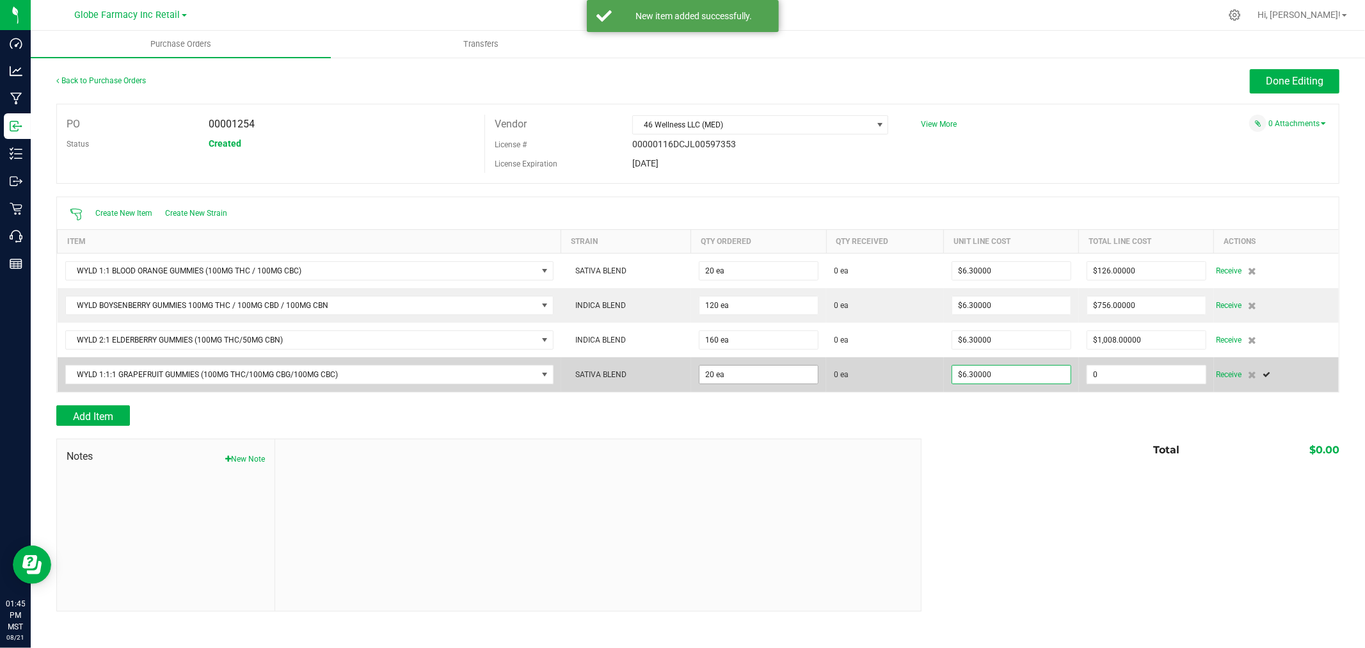
type input "126"
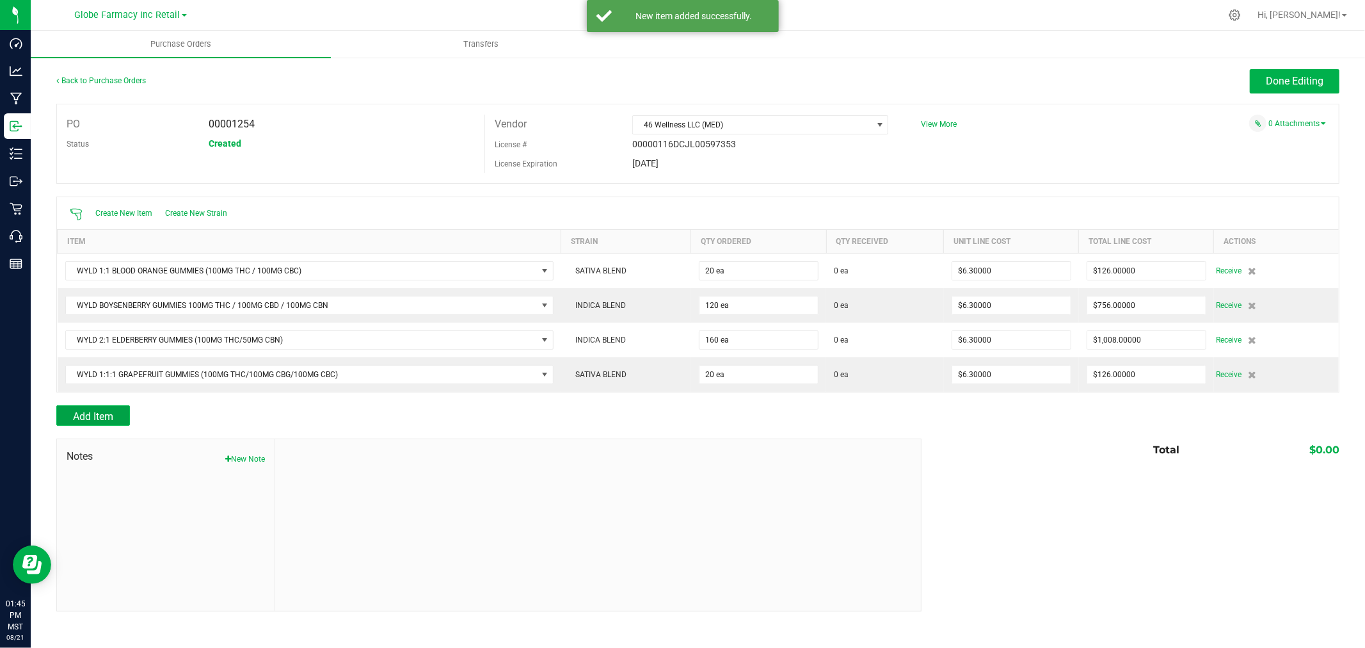
click at [100, 407] on button "Add Item" at bounding box center [93, 415] width 74 height 20
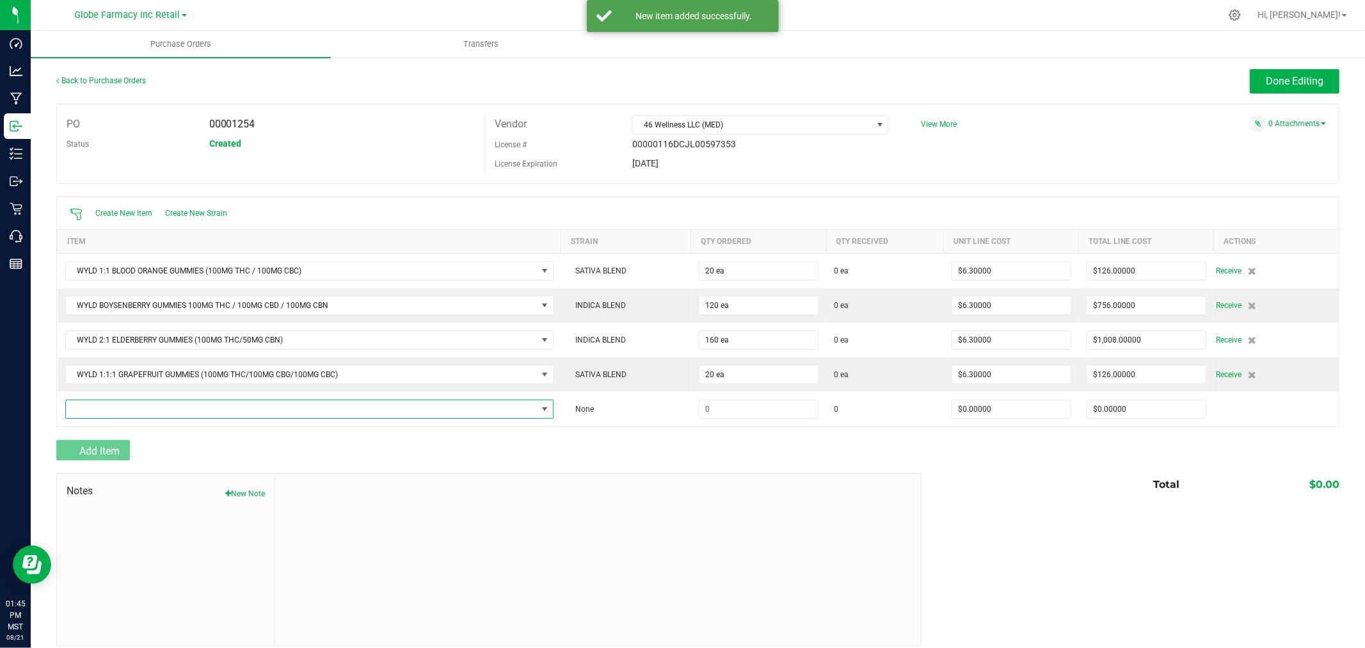
click at [99, 408] on span "NO DATA FOUND" at bounding box center [301, 409] width 471 height 18
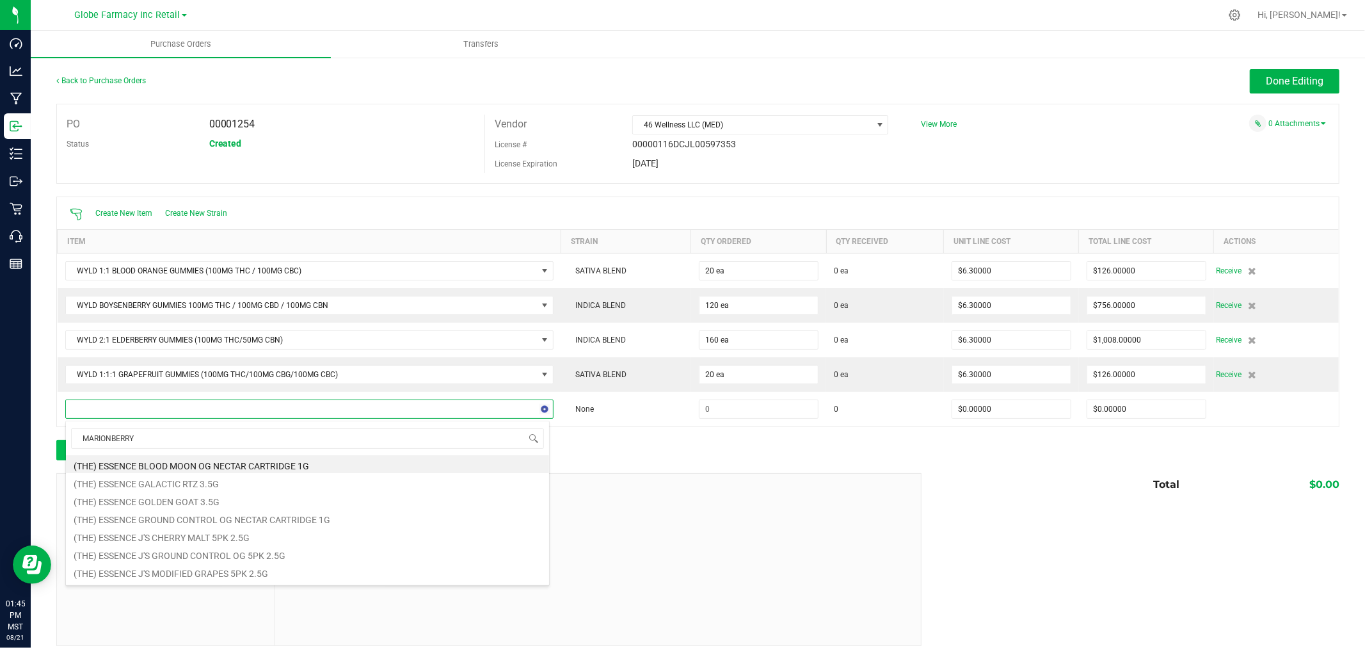
type input "MARIONBERRY"
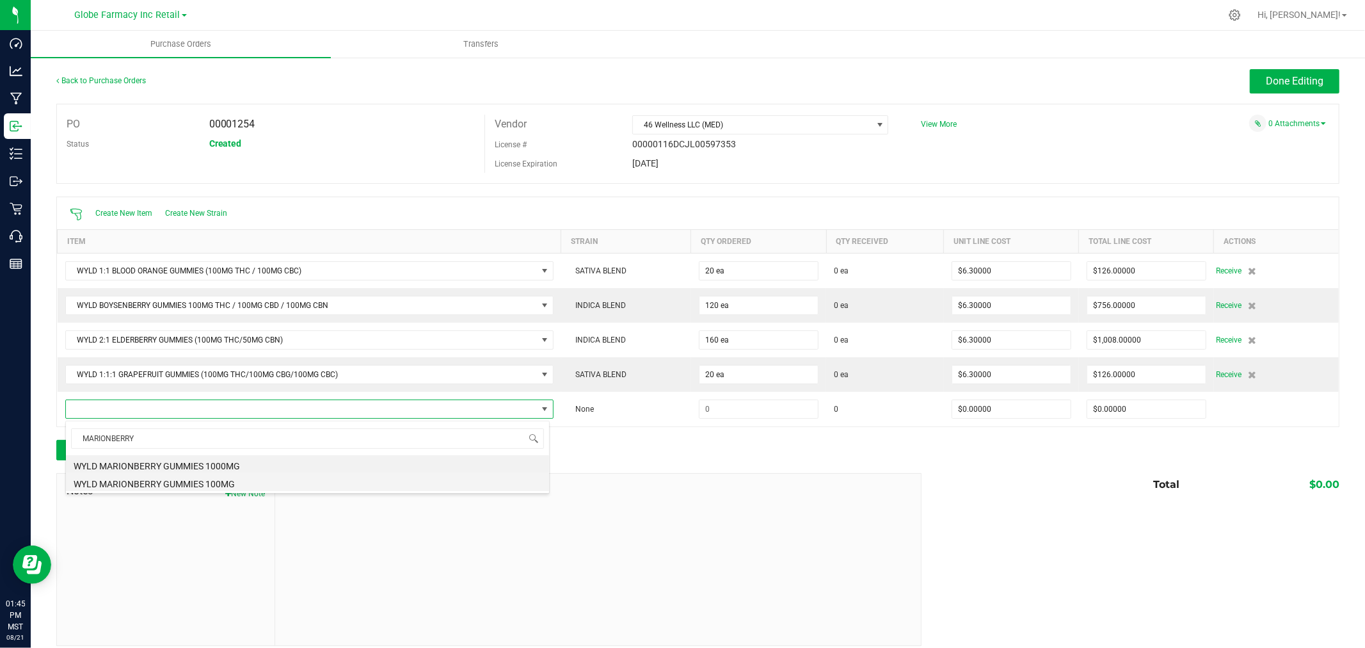
click at [183, 484] on li "WYLD MARIONBERRY GUMMIES 100MG" at bounding box center [307, 482] width 483 height 18
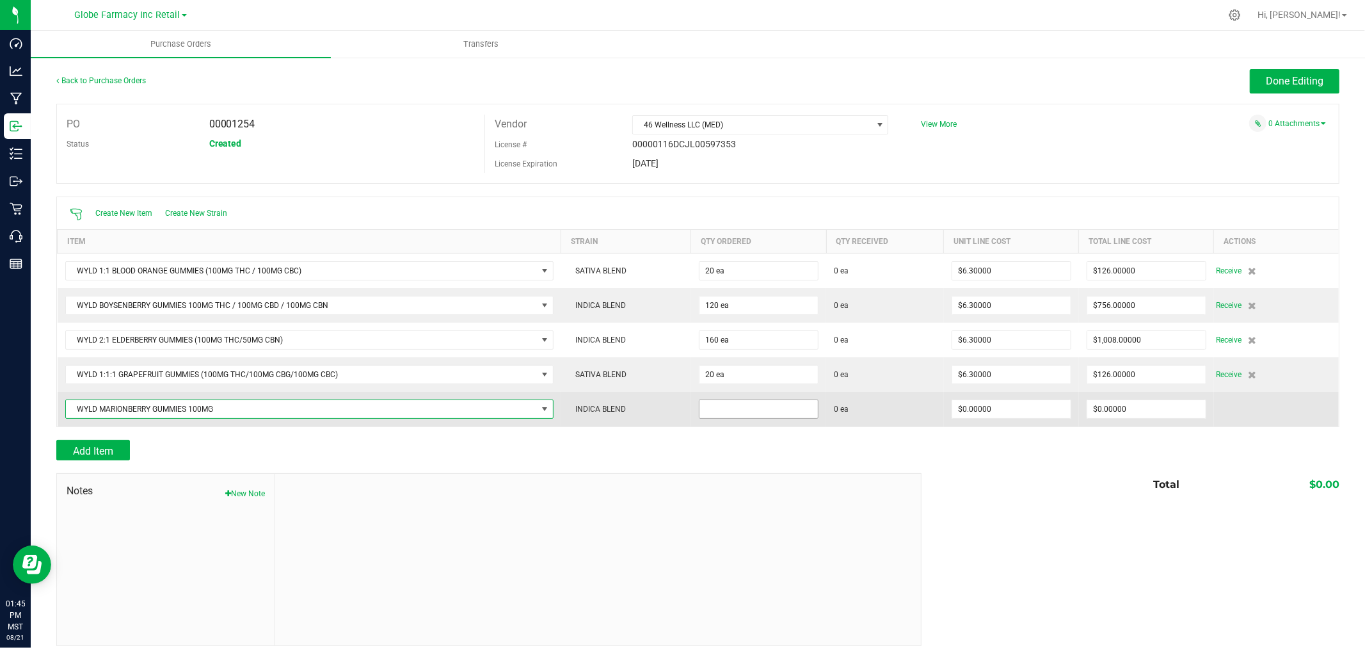
click at [717, 406] on input at bounding box center [758, 409] width 118 height 18
type input "40 ea"
type input "$4.90000"
type input "0"
type input "40"
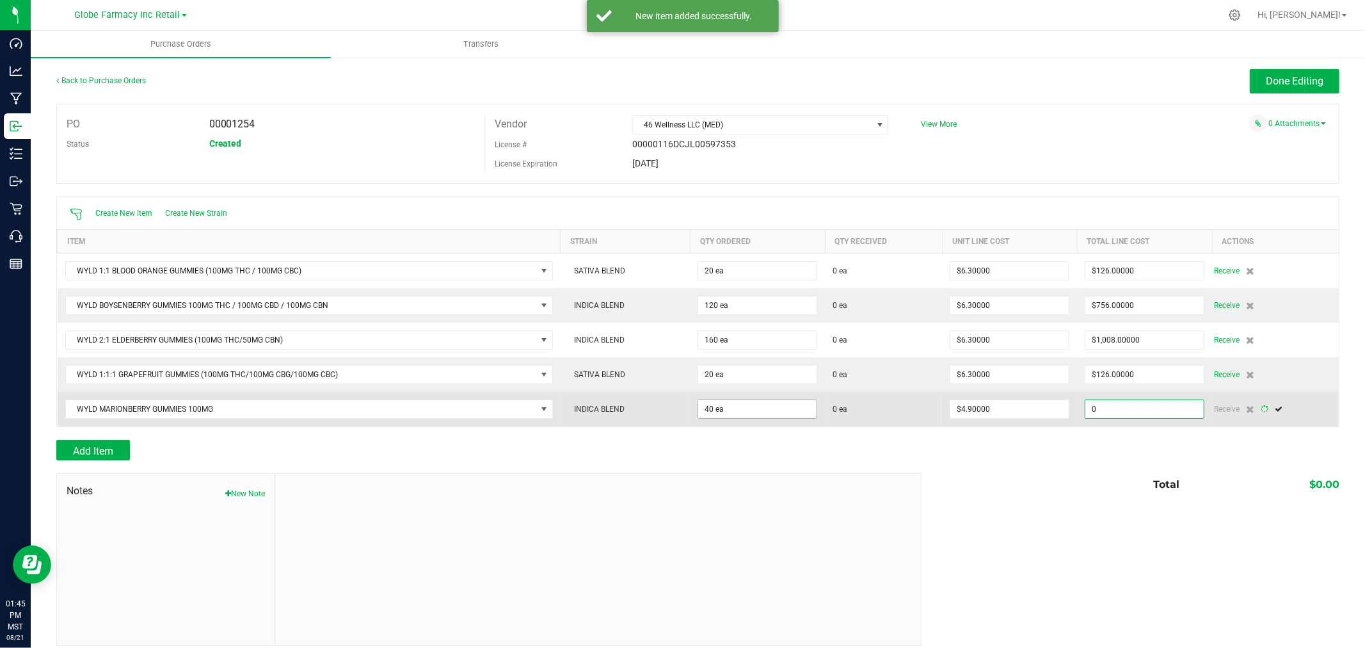
type input "196"
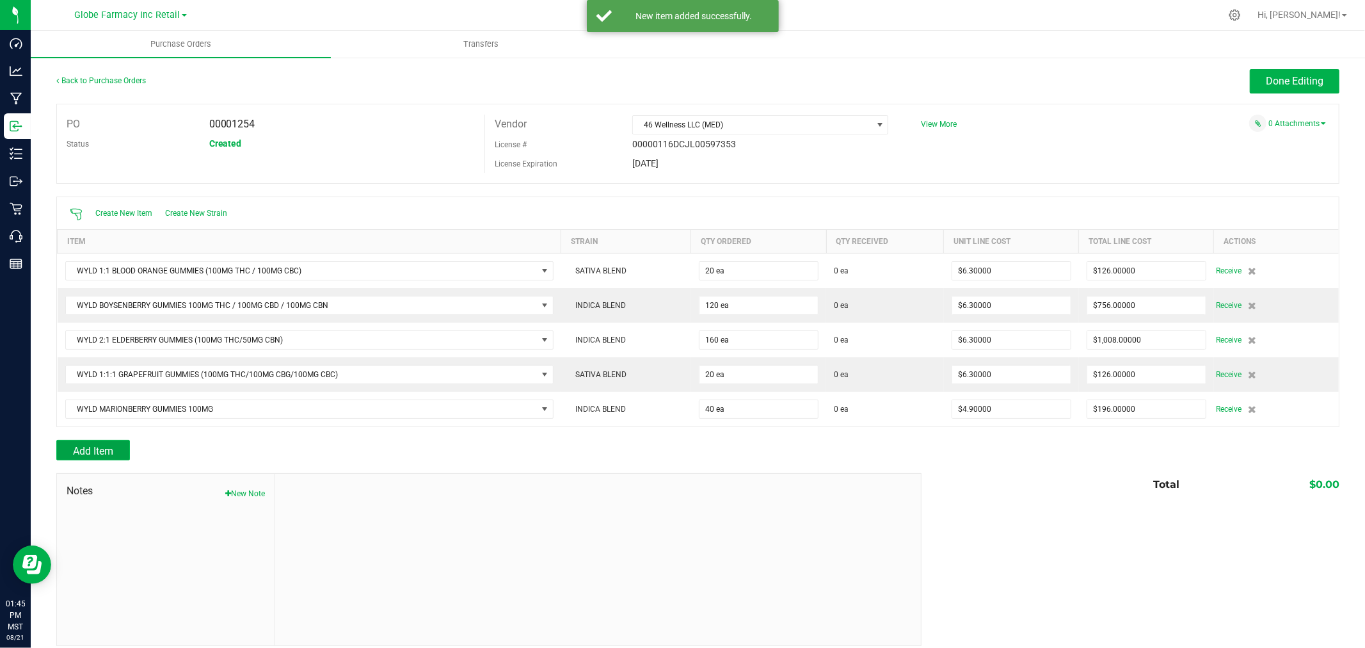
click at [100, 443] on button "Add Item" at bounding box center [93, 450] width 74 height 20
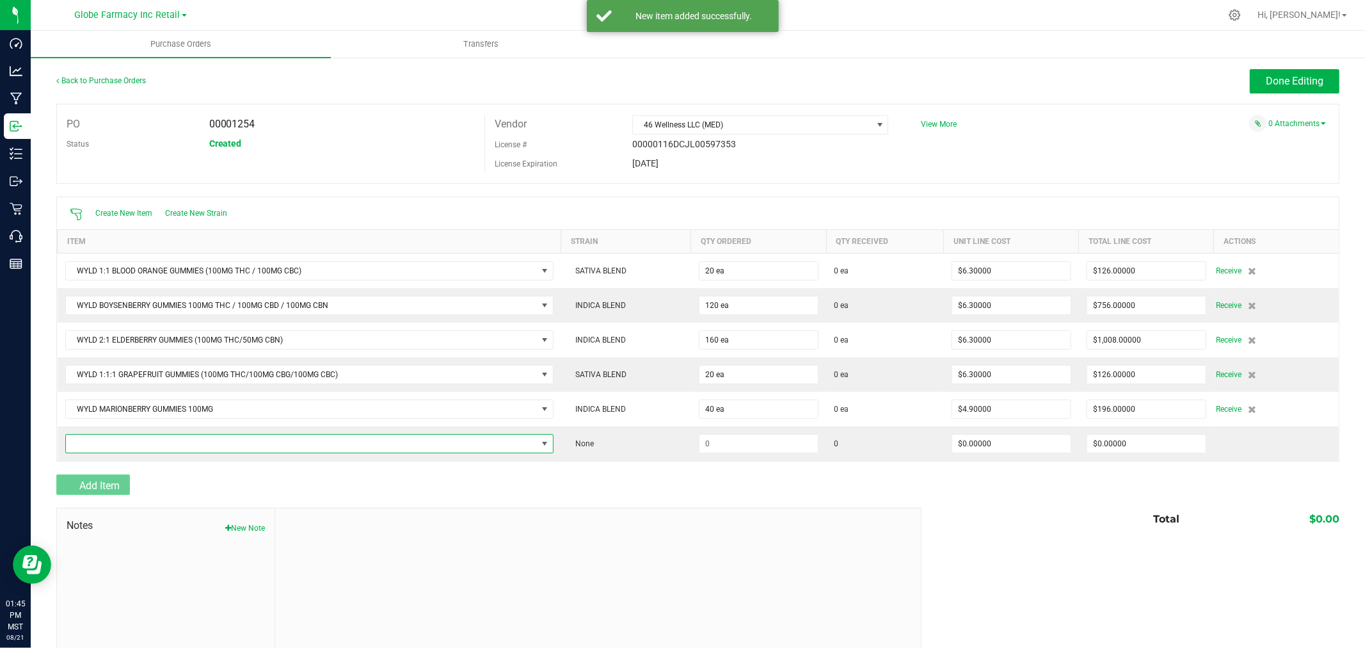
click at [100, 443] on span "NO DATA FOUND" at bounding box center [301, 443] width 471 height 18
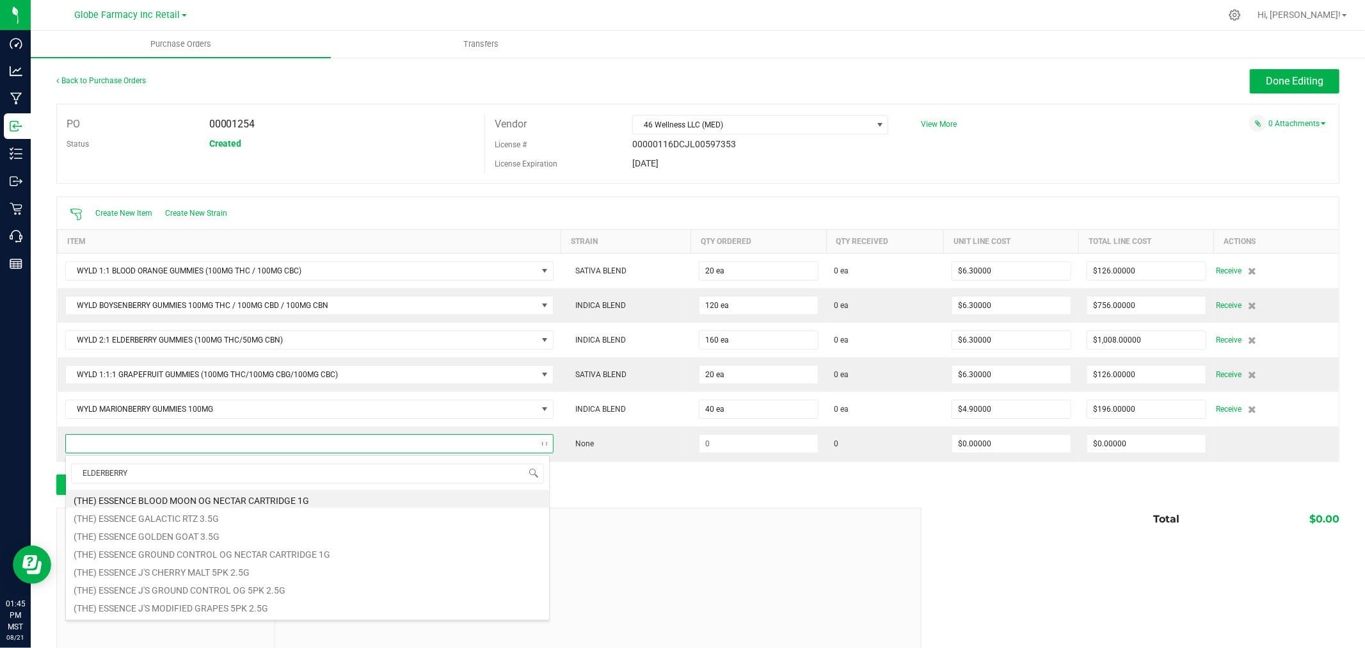
type input "ELDERBERRY"
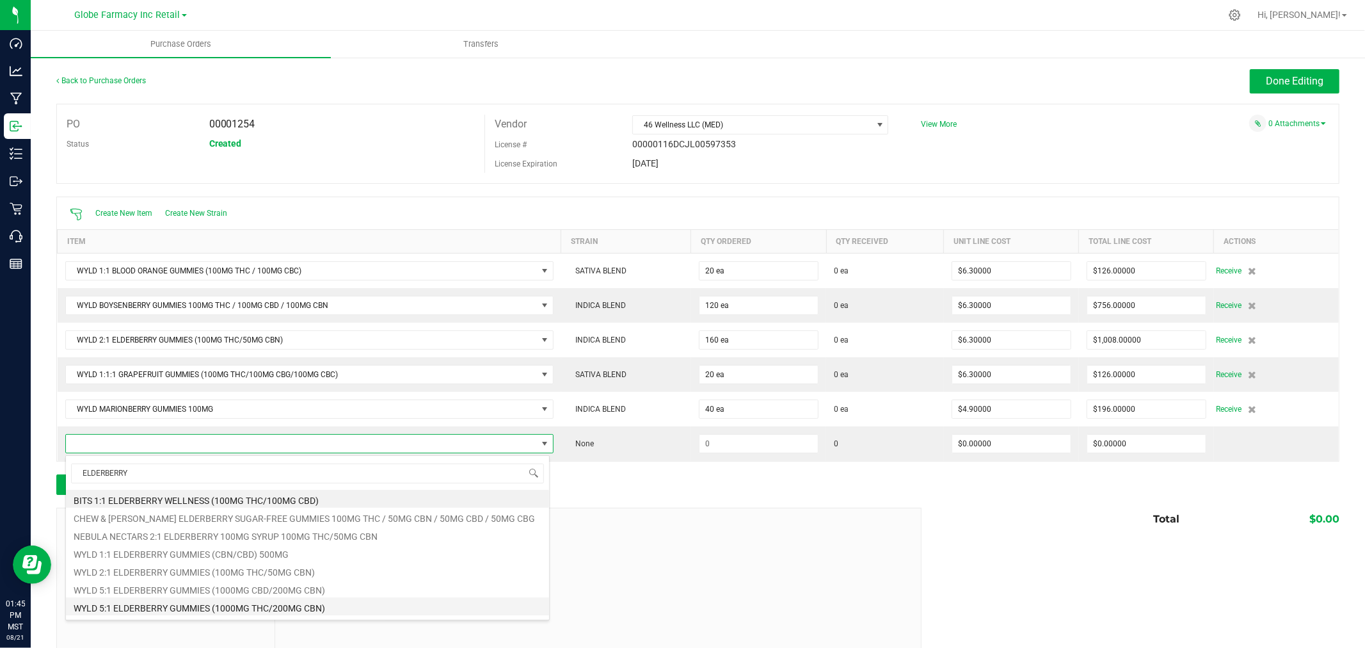
click at [328, 605] on li "WYLD 5:1 ELDERBERRY GUMMIES (1000MG THC/200MG CBN)" at bounding box center [307, 606] width 483 height 18
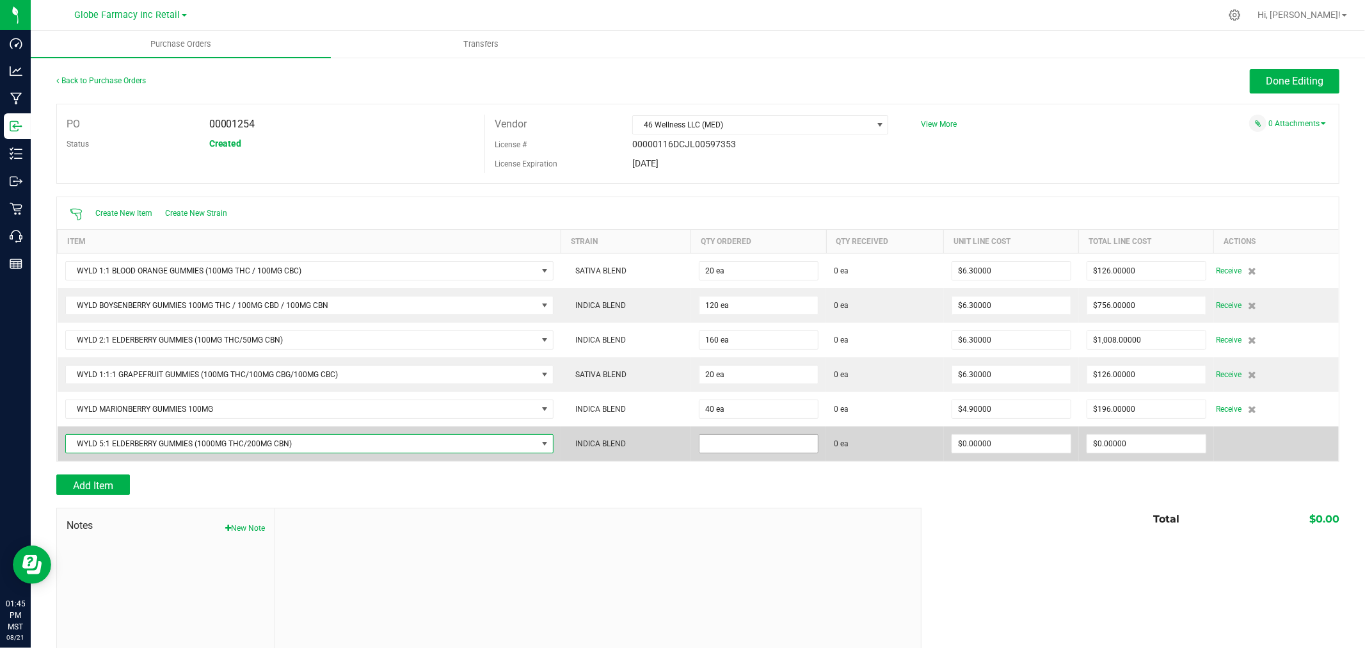
click at [753, 450] on input at bounding box center [758, 443] width 118 height 18
type input "20 ea"
type input "$15.75000"
type input "0"
type input "20"
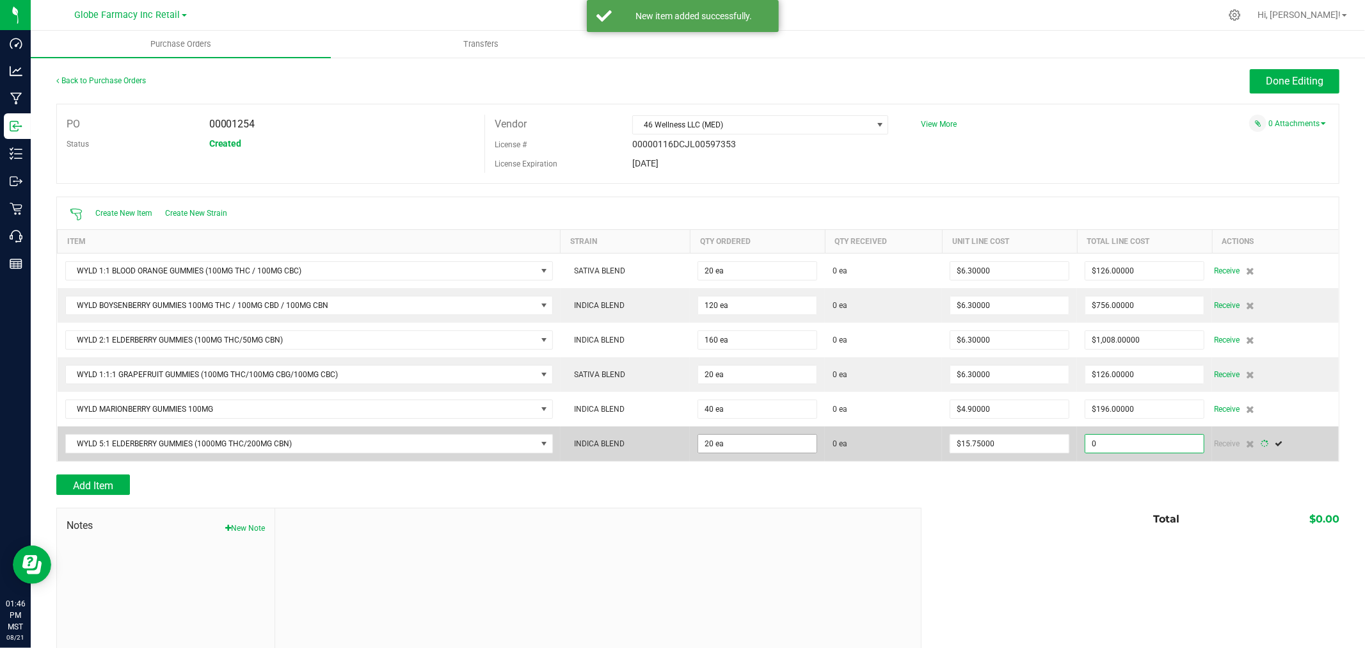
type input "315"
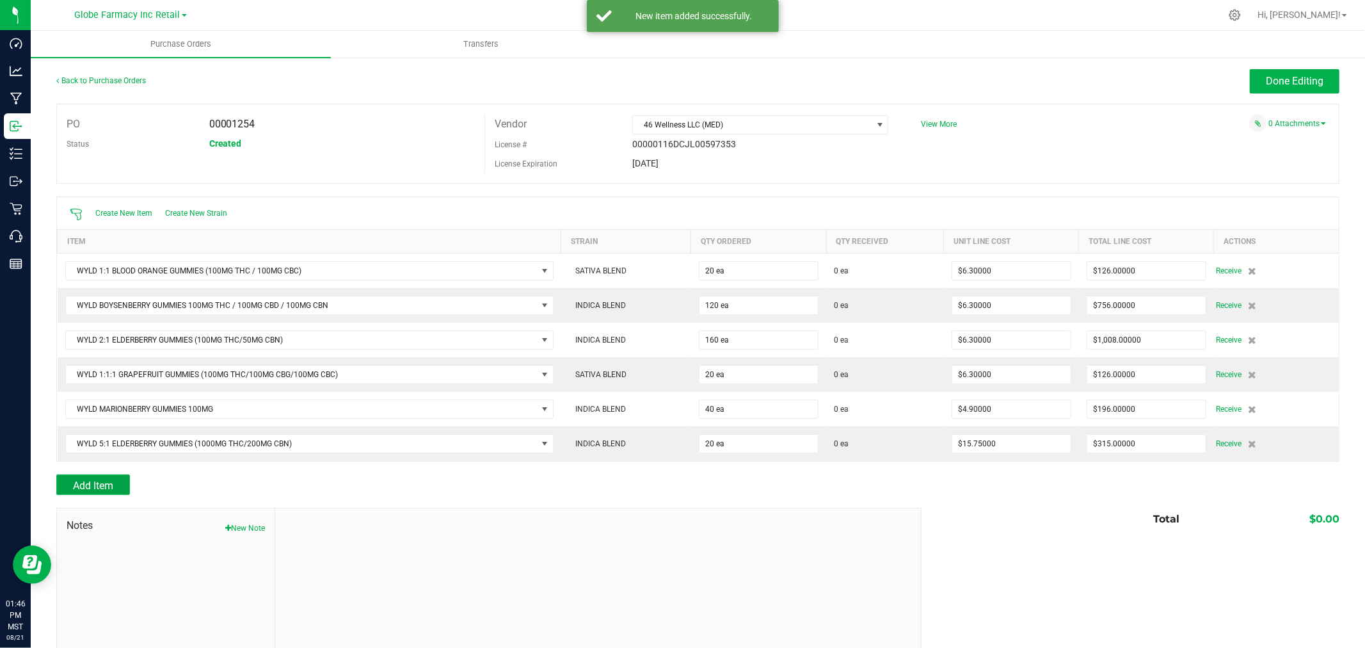
click at [80, 486] on span "Add Item" at bounding box center [93, 485] width 40 height 12
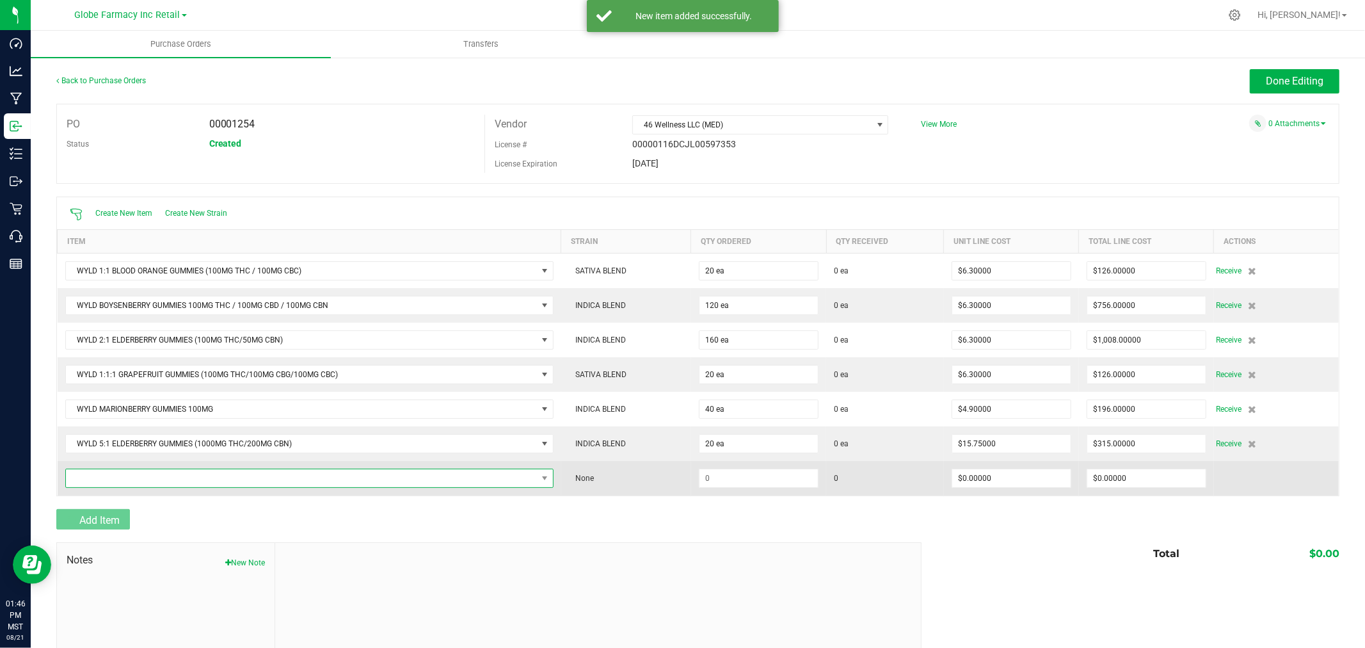
click at [99, 477] on span "NO DATA FOUND" at bounding box center [301, 478] width 471 height 18
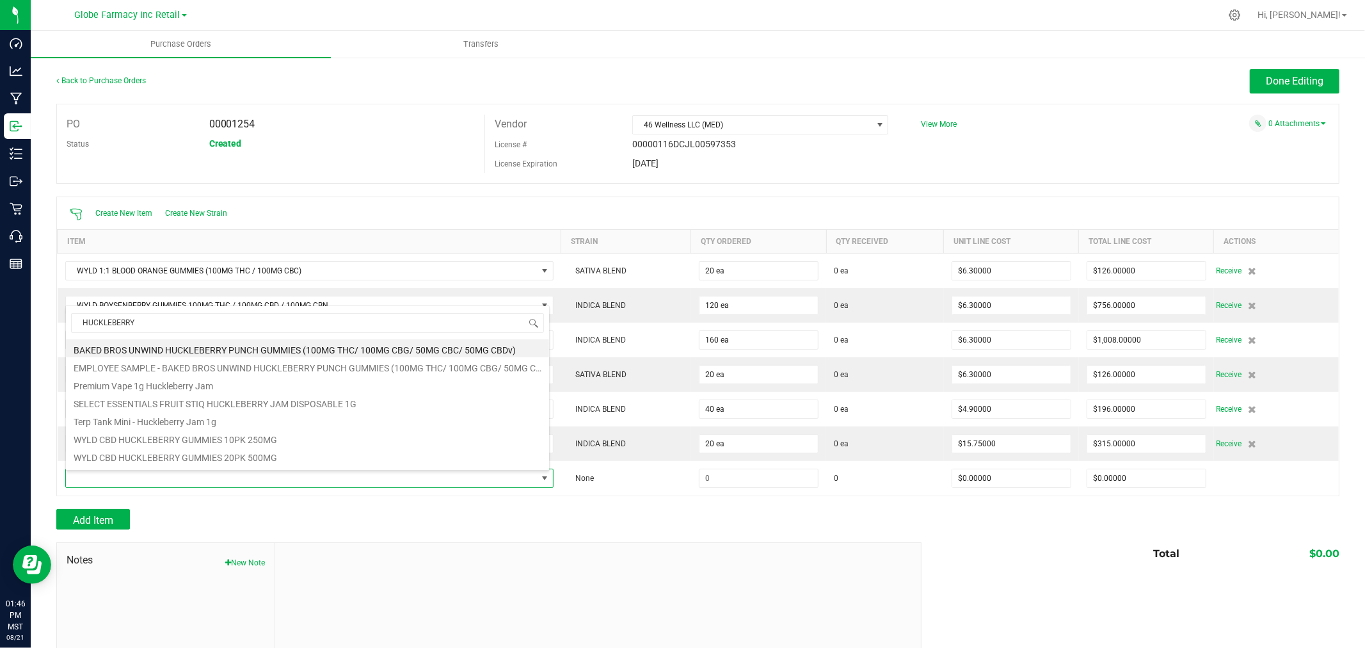
type input "HUCKLEBERRY"
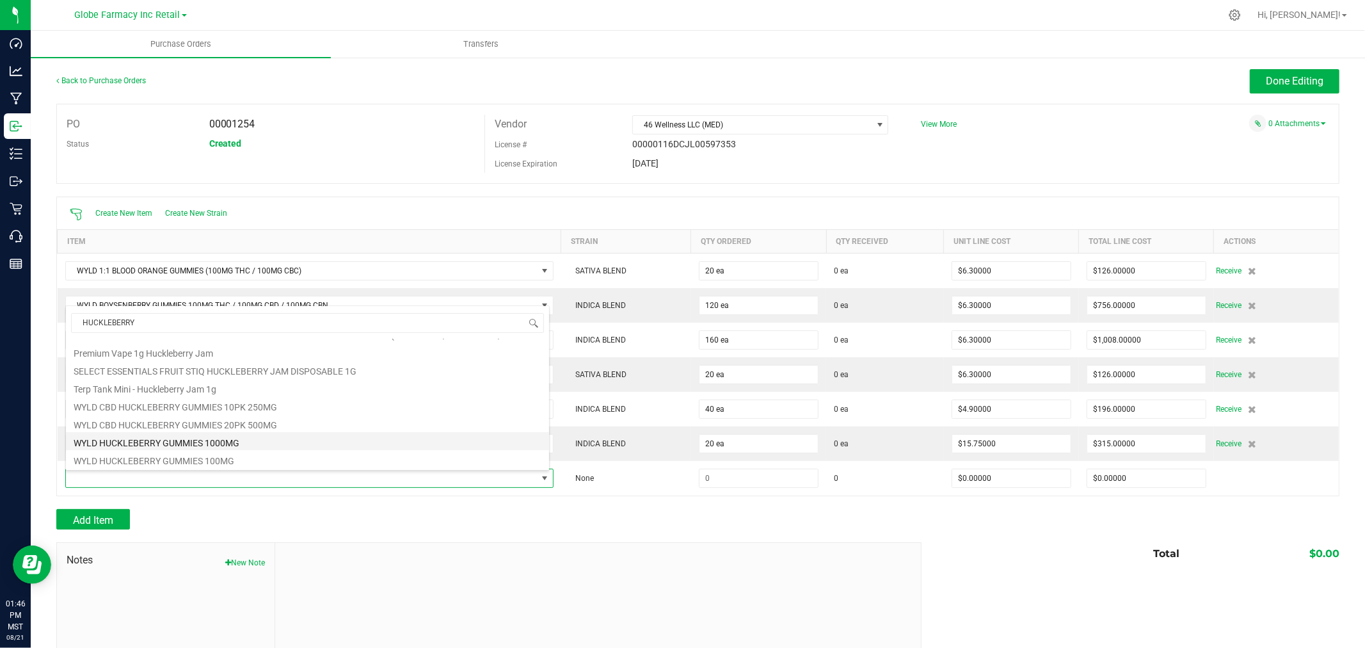
click at [229, 440] on li "WYLD HUCKLEBERRY GUMMIES 1000MG" at bounding box center [307, 441] width 483 height 18
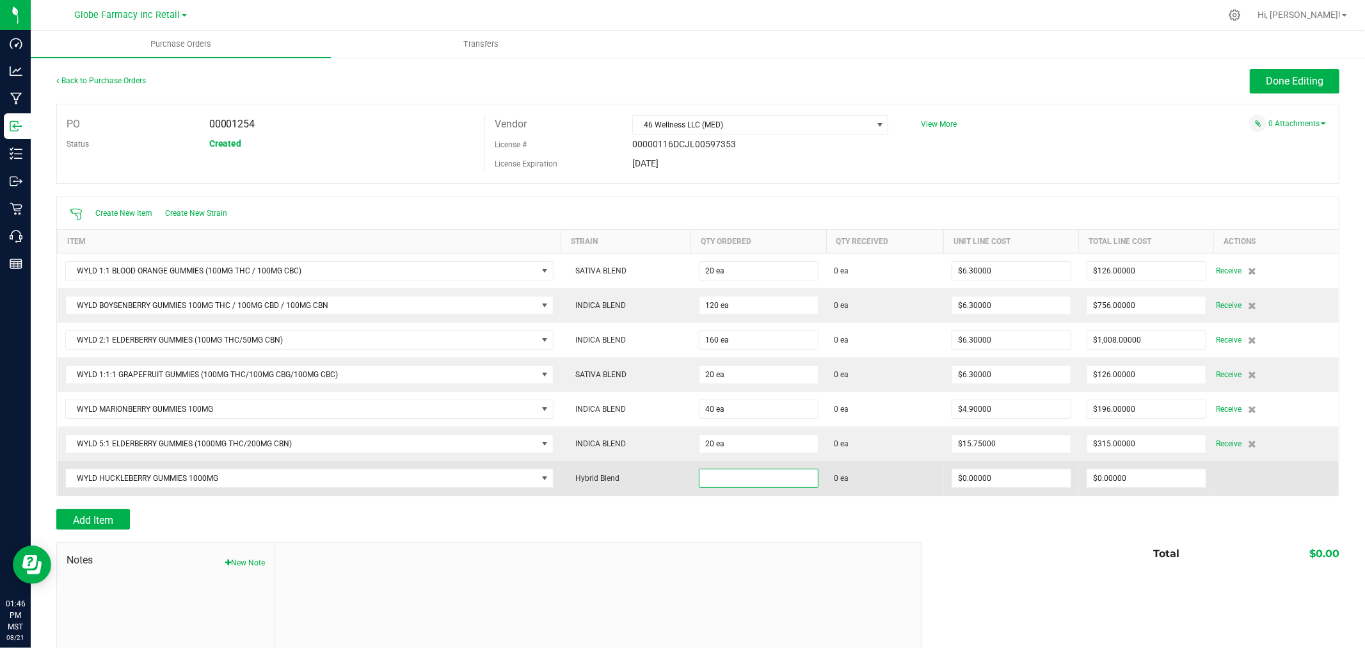
click at [730, 479] on input at bounding box center [758, 478] width 118 height 18
type input "20 ea"
type input "$14.00000"
type input "0"
type input "20"
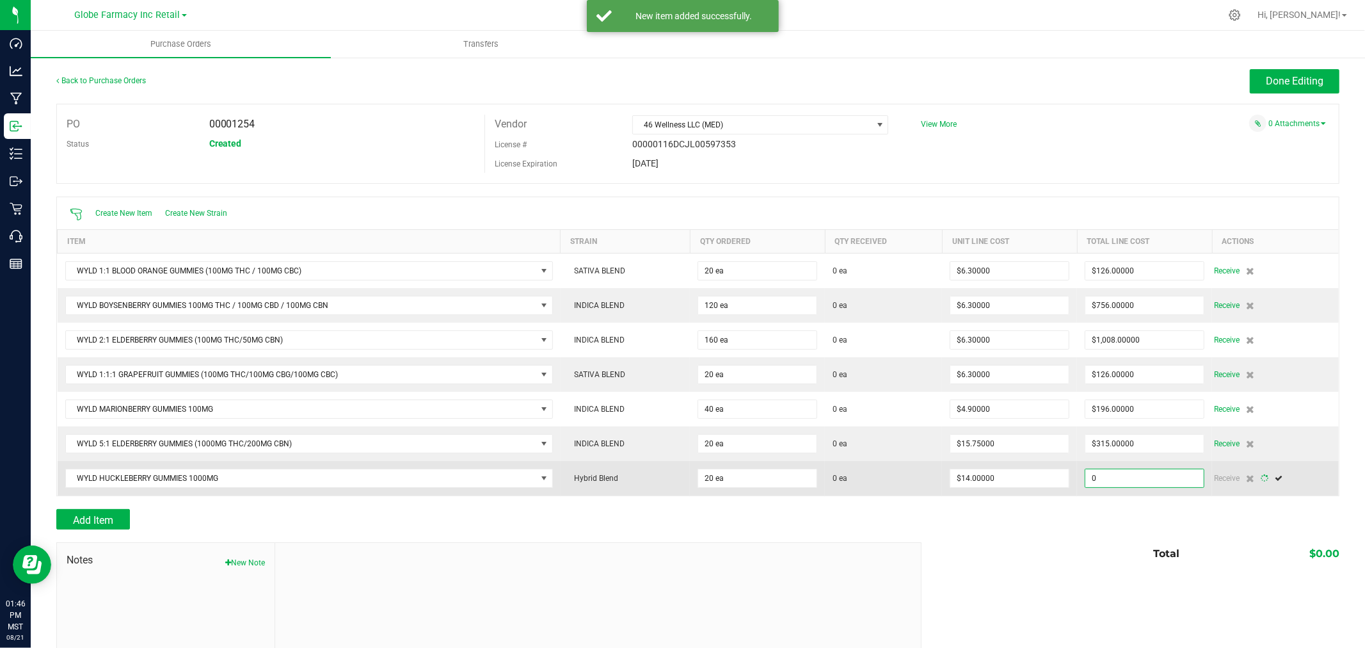
type input "280"
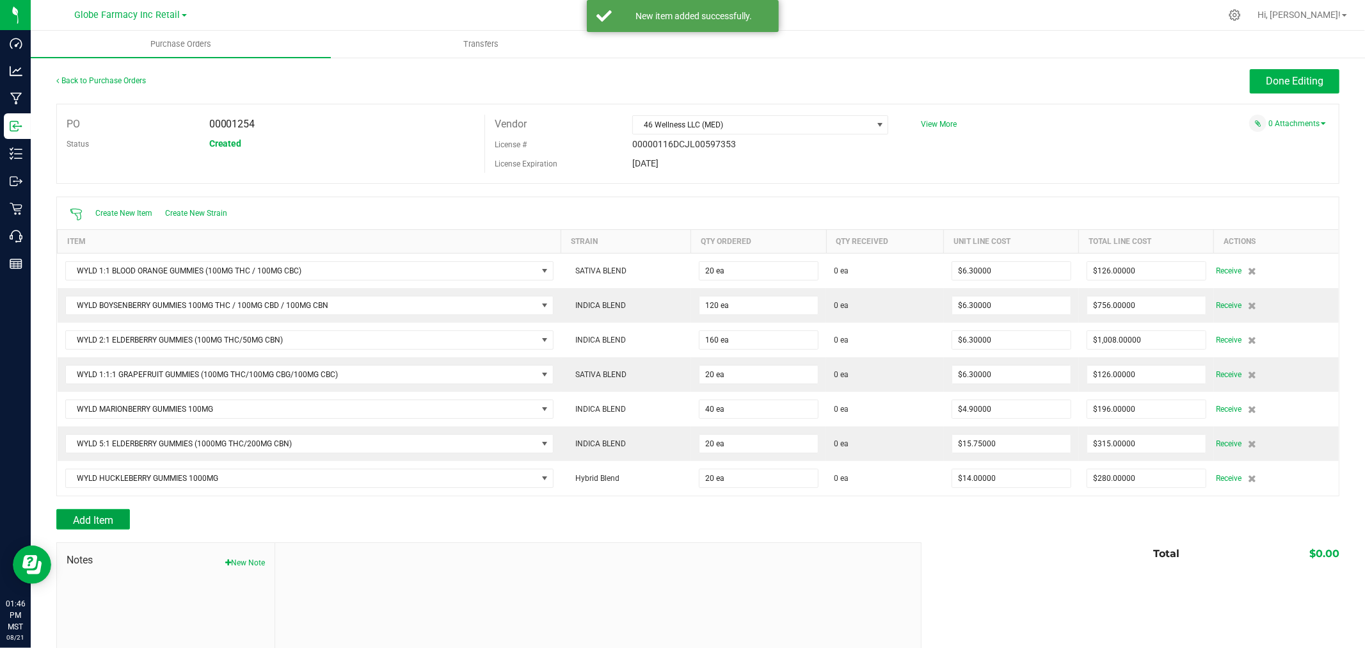
click at [110, 516] on span "Add Item" at bounding box center [93, 520] width 40 height 12
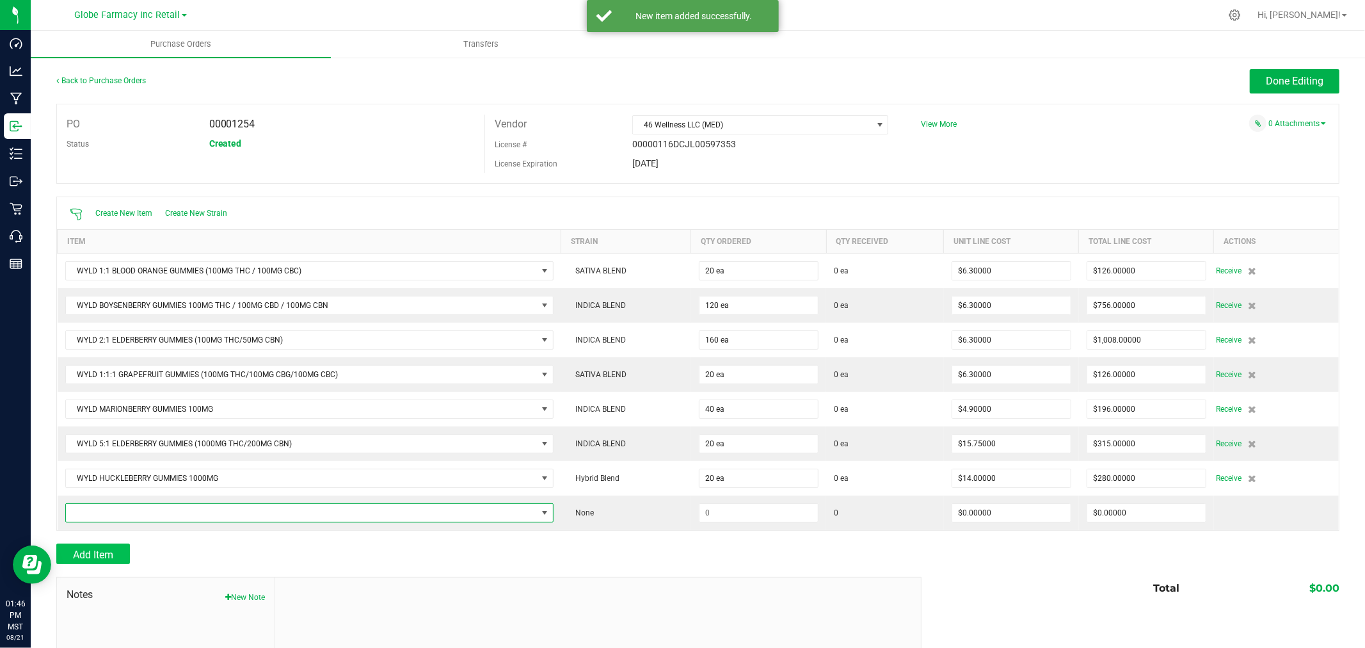
click at [110, 516] on span "NO DATA FOUND" at bounding box center [301, 513] width 471 height 18
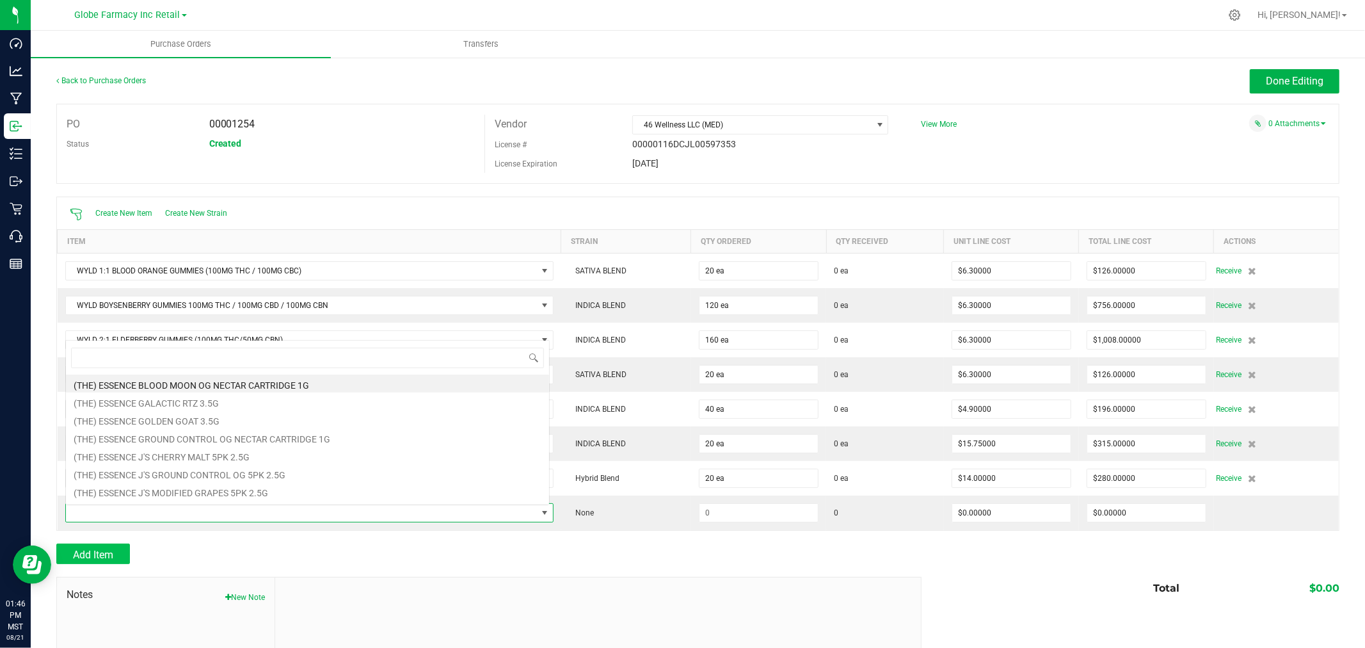
scroll to position [19, 480]
drag, startPoint x: 167, startPoint y: 548, endPoint x: 166, endPoint y: 535, distance: 12.8
click at [168, 547] on div "Add Item" at bounding box center [483, 553] width 855 height 20
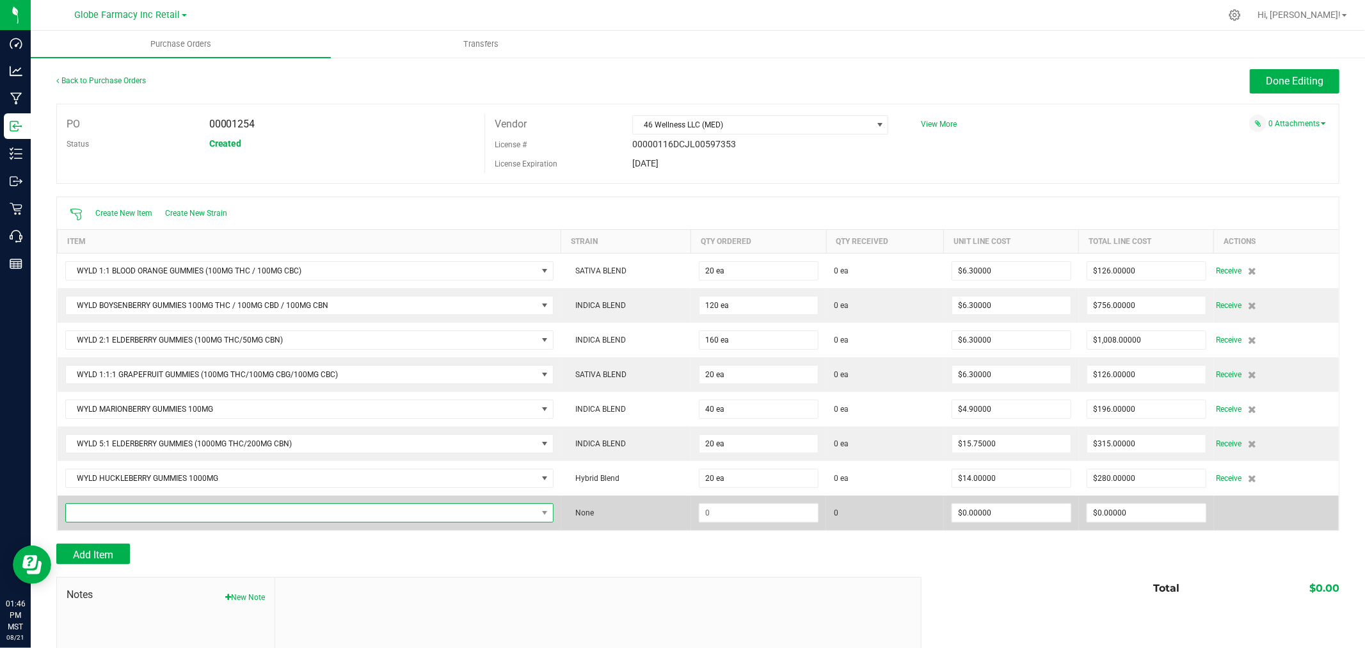
click at [160, 519] on span "NO DATA FOUND" at bounding box center [301, 513] width 471 height 18
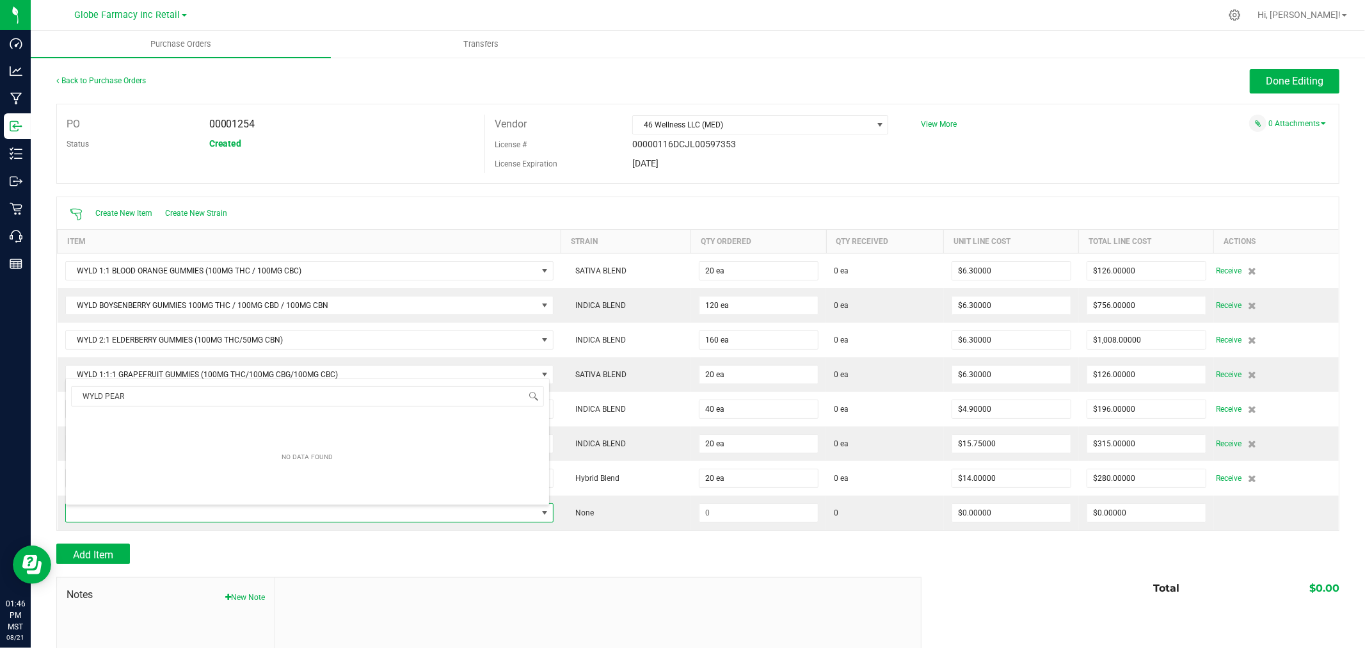
scroll to position [0, 0]
type input "W"
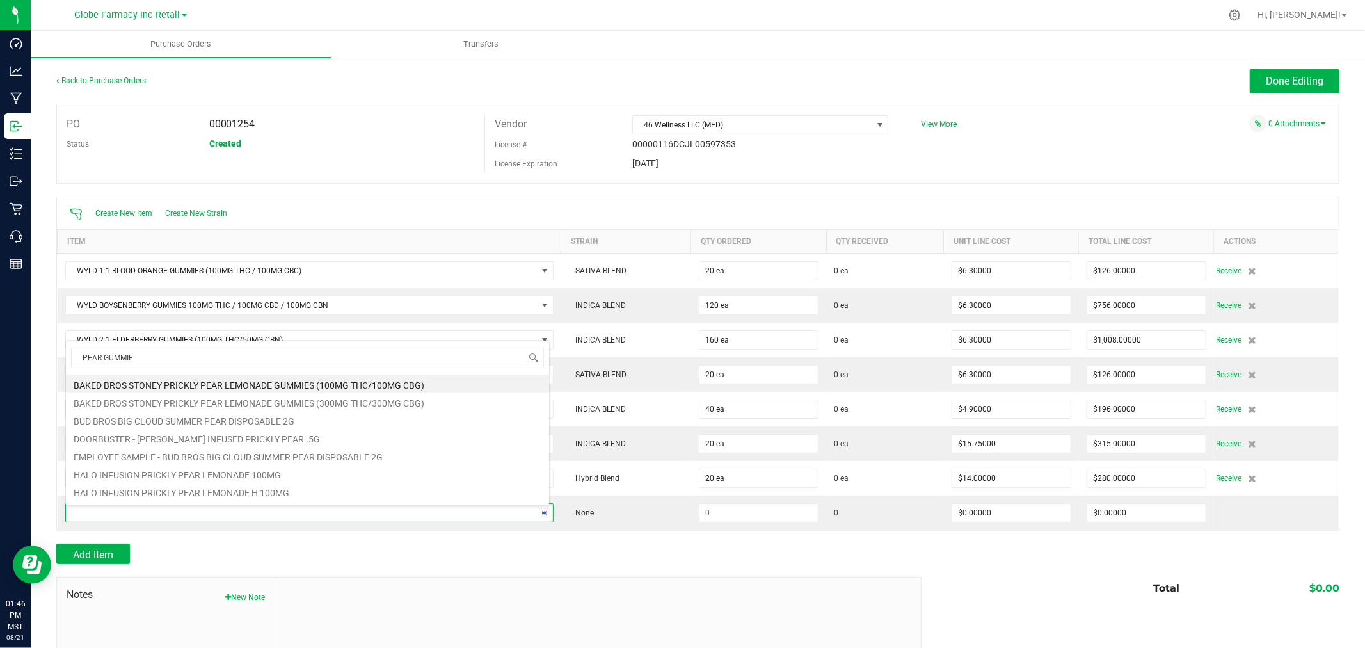
type input "PEAR GUMMIES"
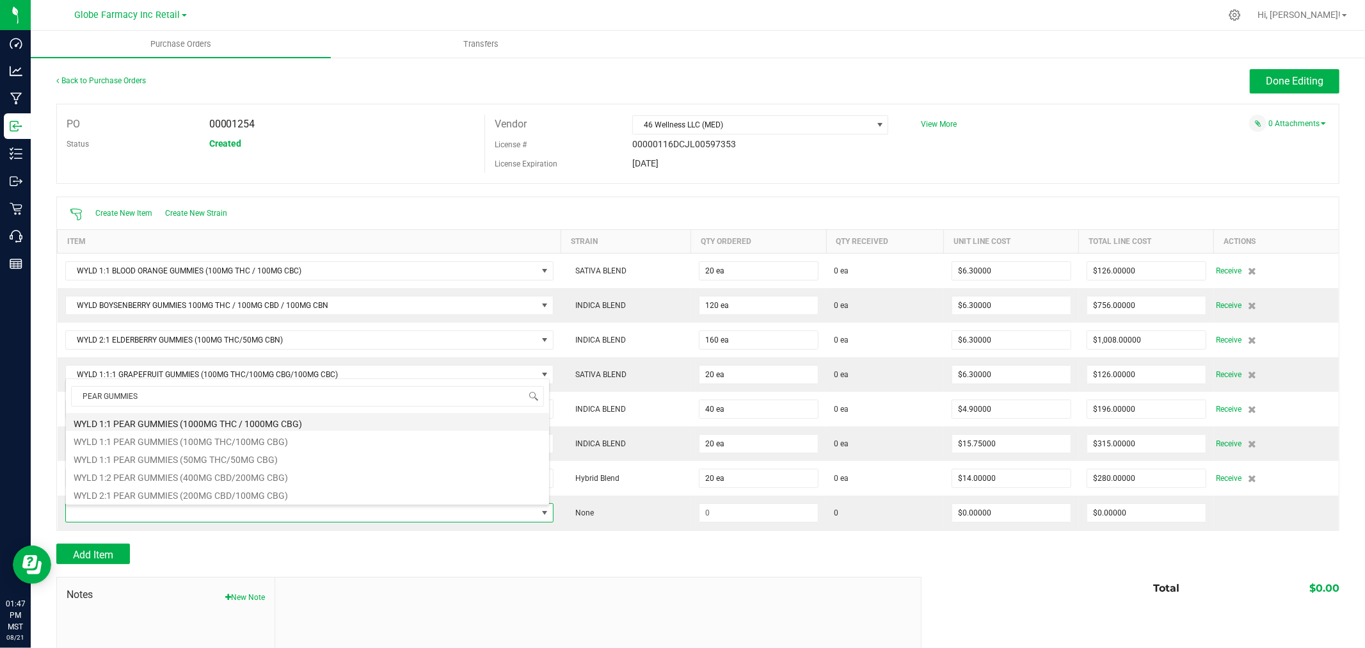
click at [296, 422] on li "WYLD 1:1 PEAR GUMMIES (1000MG THC / 1000MG CBG)" at bounding box center [307, 422] width 483 height 18
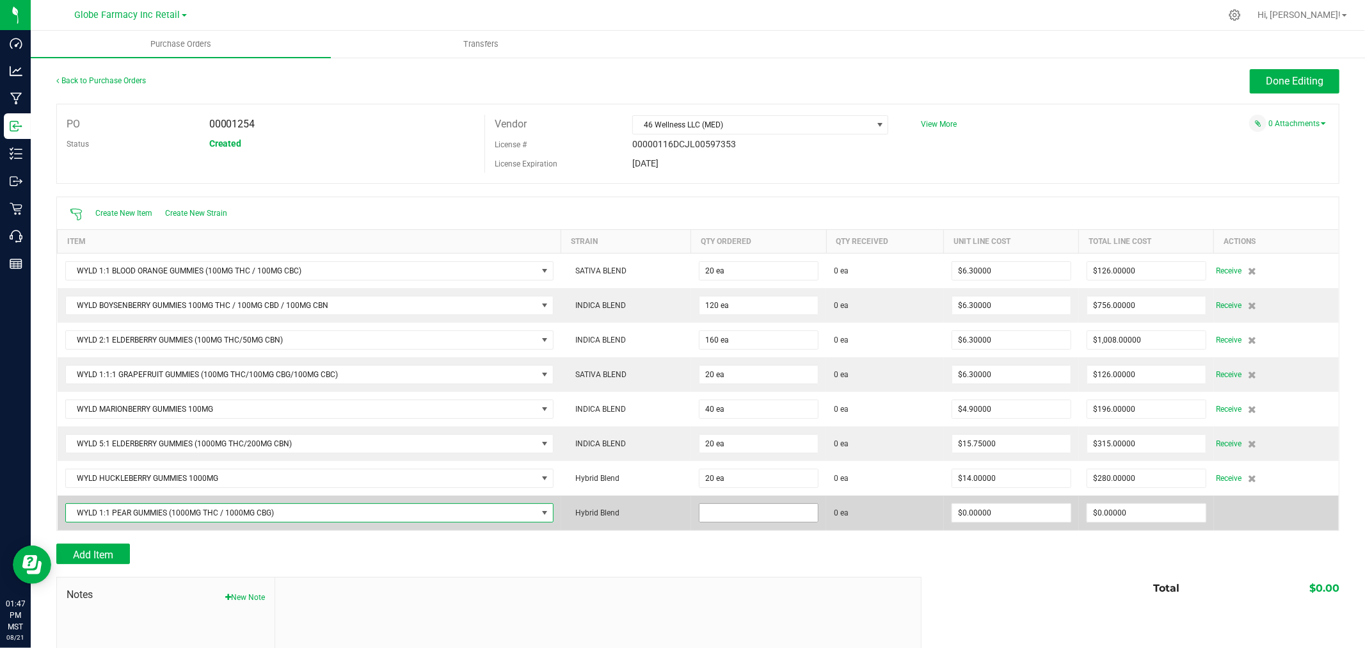
click at [744, 517] on input at bounding box center [758, 513] width 118 height 18
type input "40 ea"
type input "$15.75000"
type input "0"
type input "40"
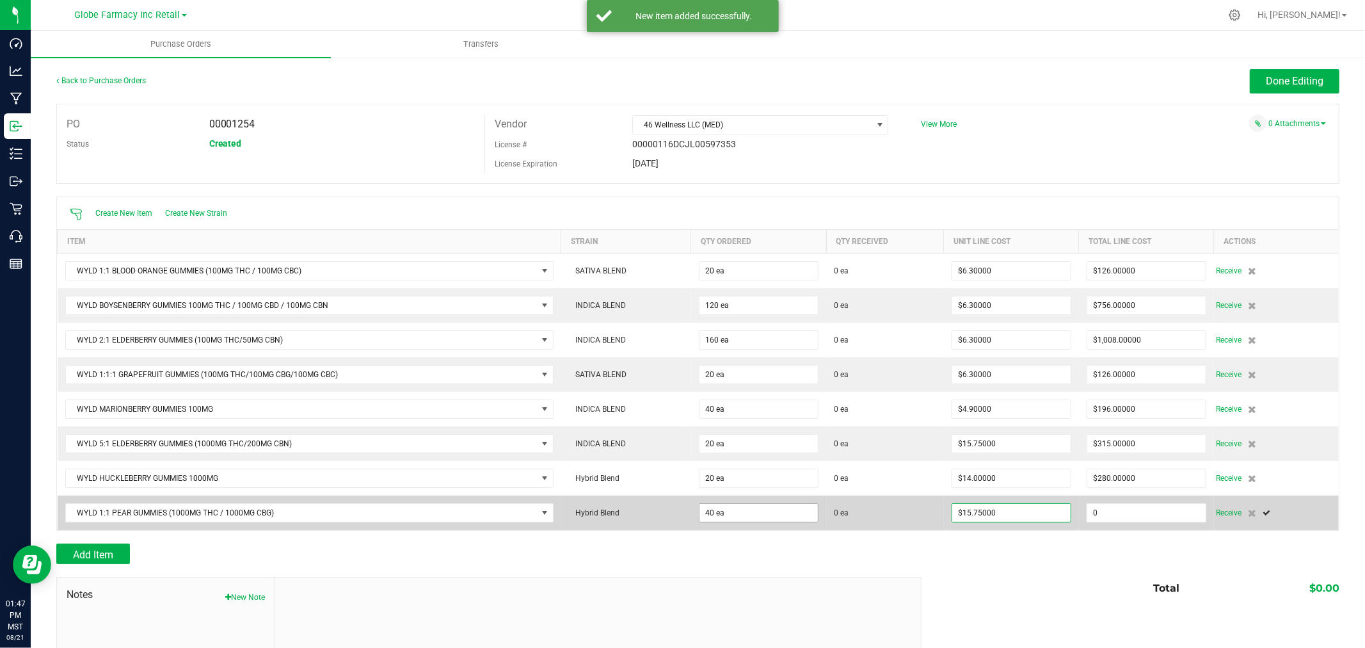
type input "630"
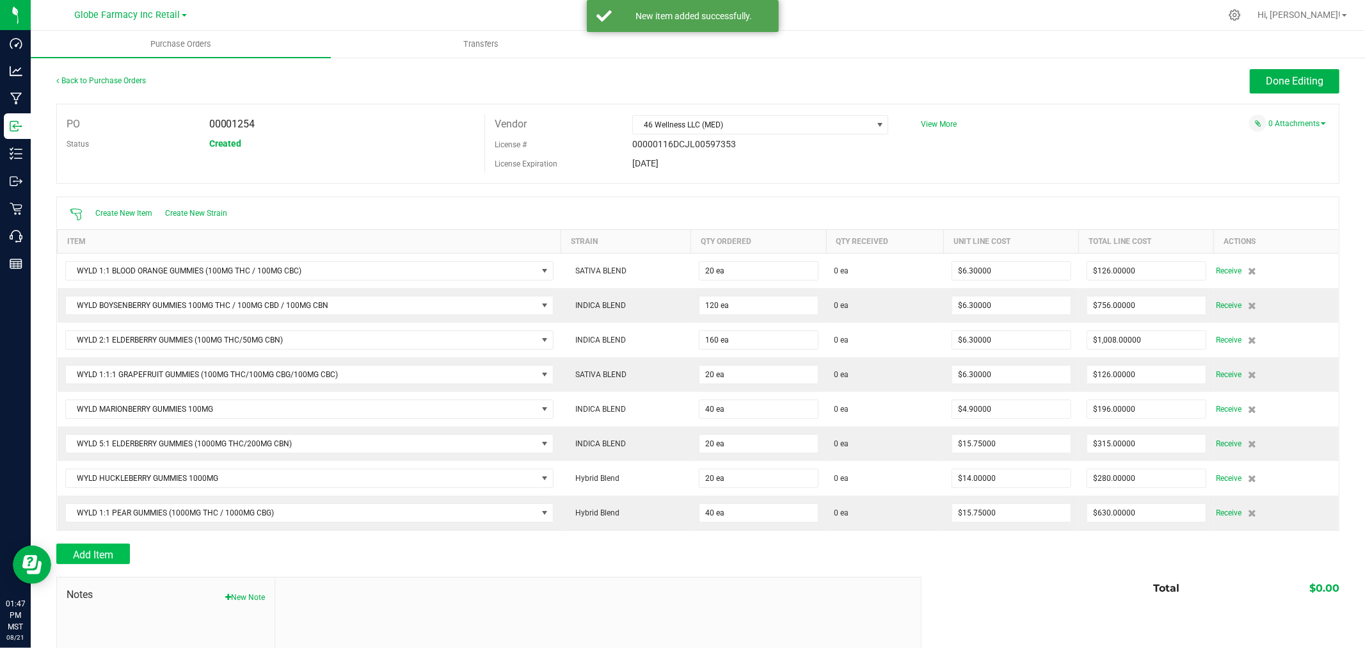
drag, startPoint x: 159, startPoint y: 564, endPoint x: 97, endPoint y: 553, distance: 62.9
click at [150, 564] on div "Add Item" at bounding box center [483, 553] width 855 height 20
click at [95, 553] on span "Add Item" at bounding box center [93, 554] width 40 height 12
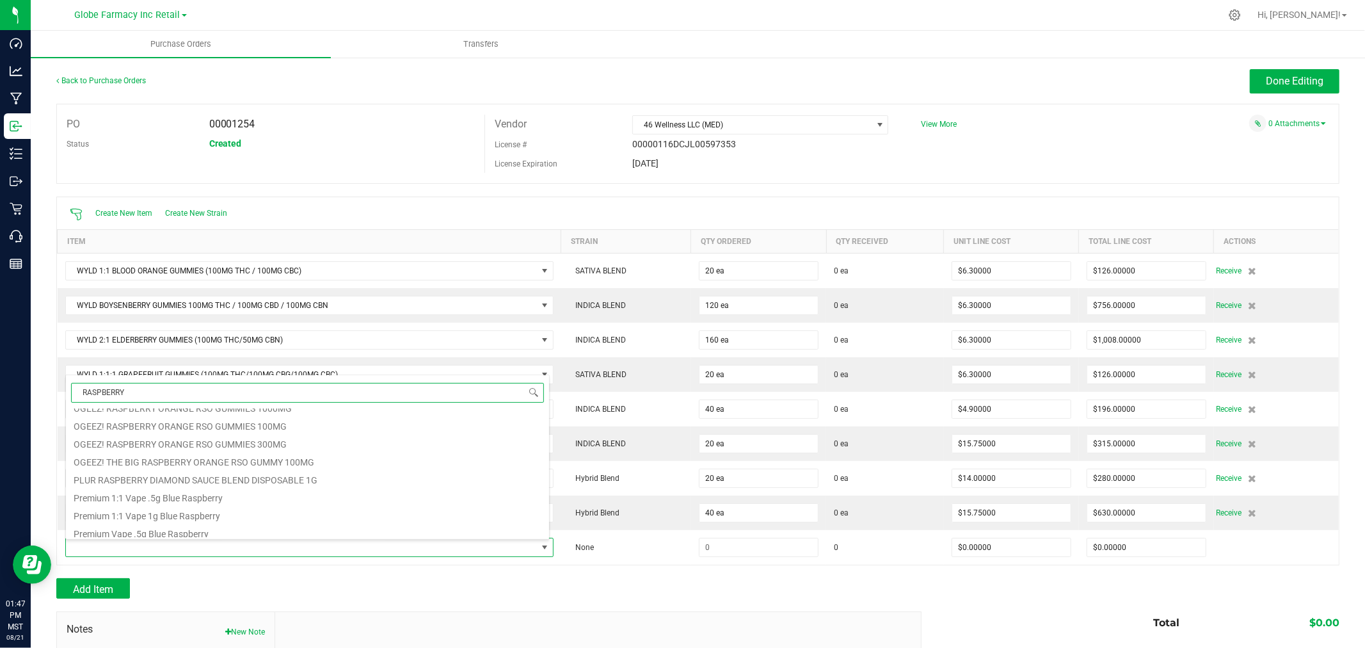
scroll to position [768, 0]
type input "WYLD RASPBERRY"
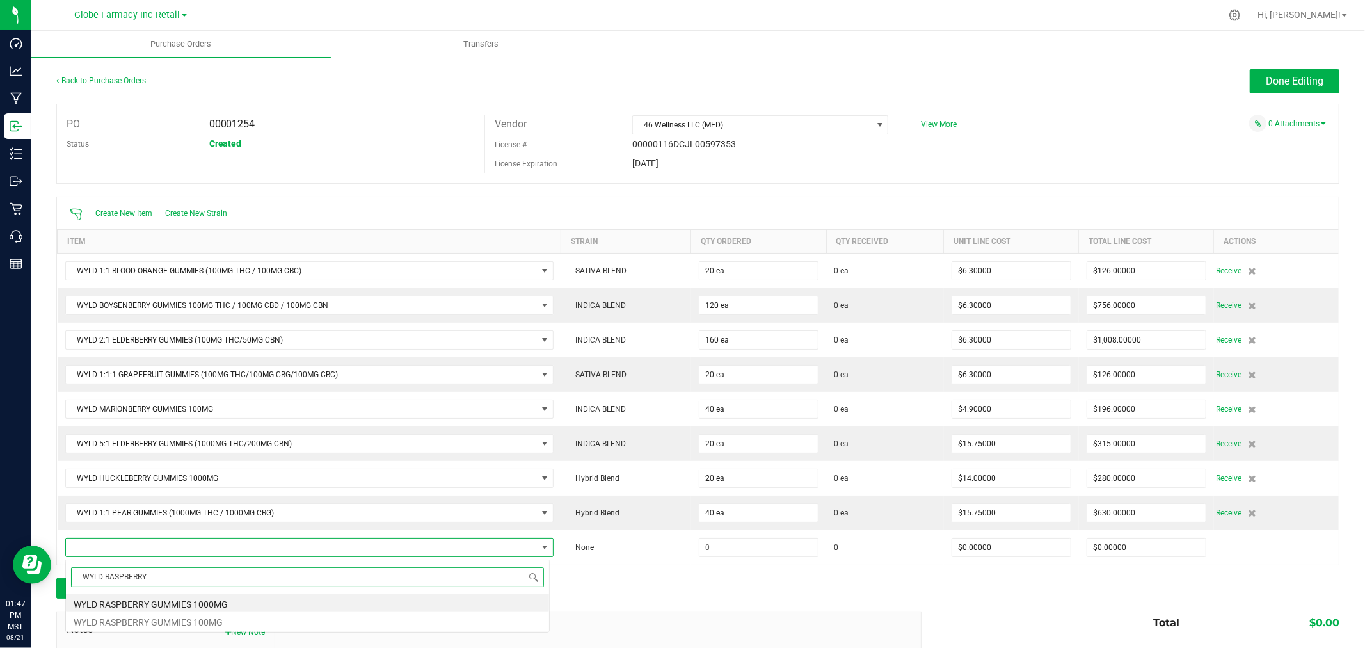
scroll to position [0, 0]
click at [180, 605] on li "WYLD RASPBERRY GUMMIES 1000MG" at bounding box center [307, 602] width 483 height 18
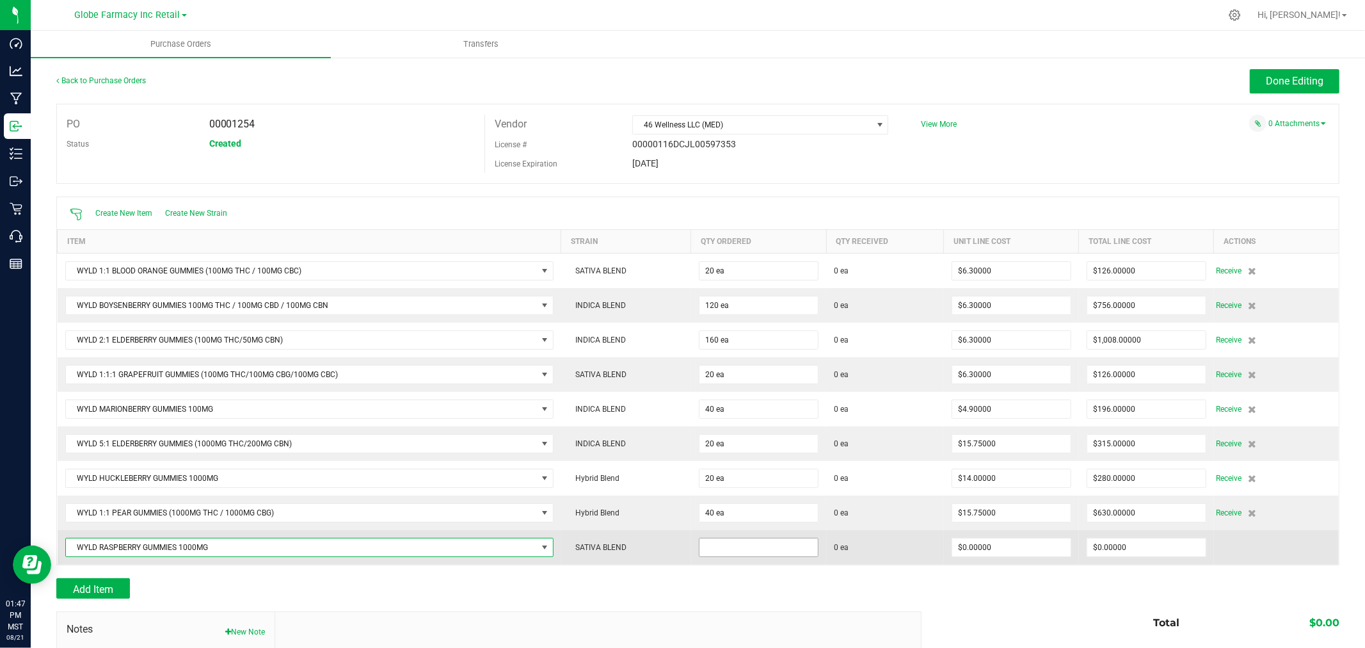
click at [744, 543] on input at bounding box center [758, 547] width 118 height 18
type input "60 ea"
type input "$14.00000"
type input "0"
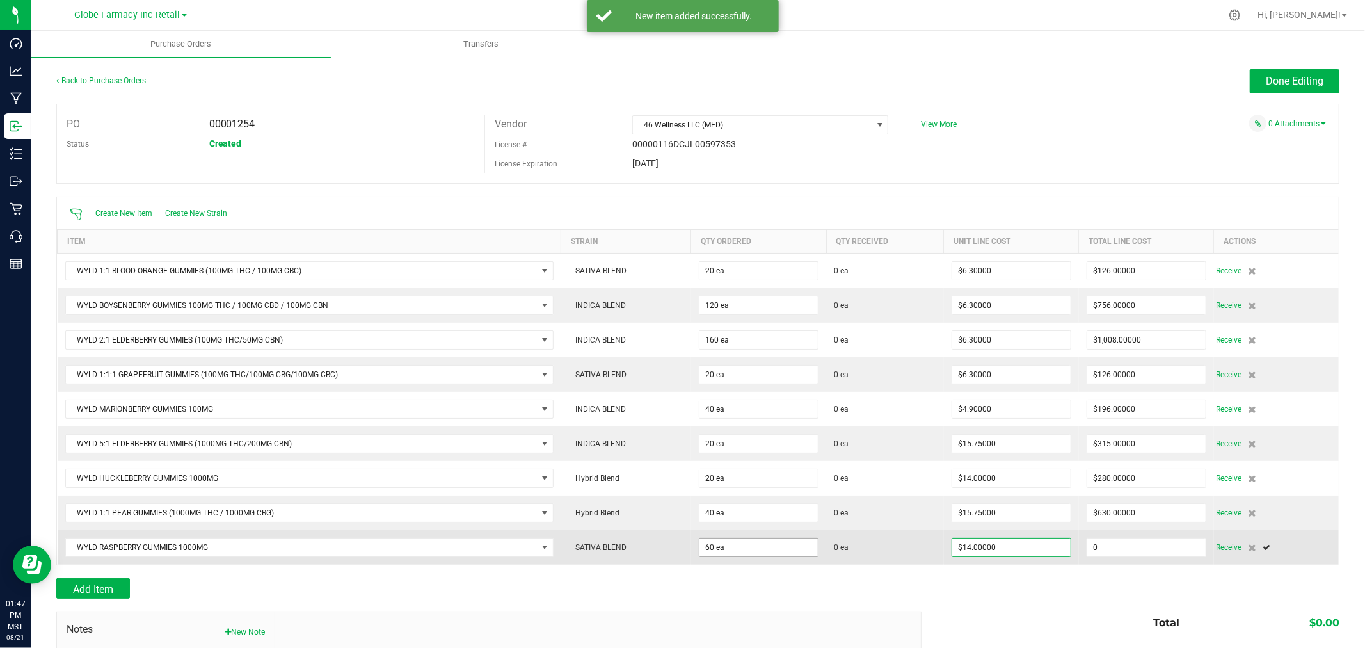
type input "60"
type input "840"
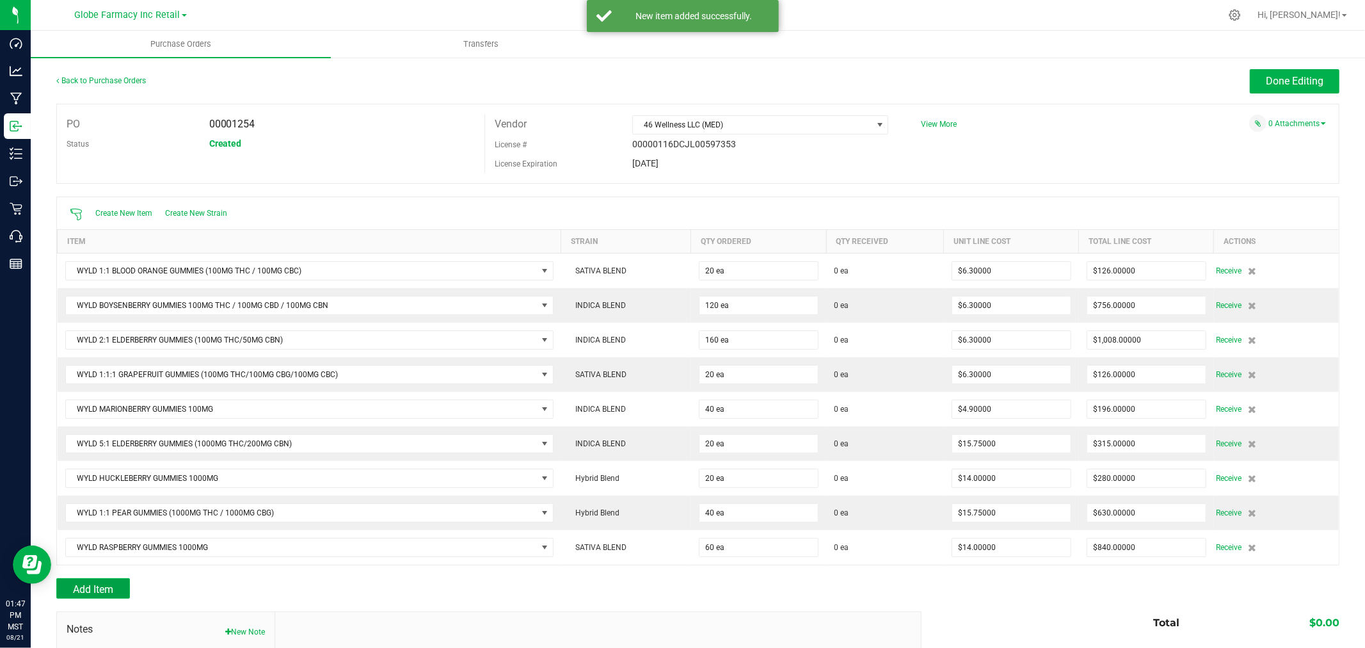
click at [70, 584] on button "Add Item" at bounding box center [93, 588] width 74 height 20
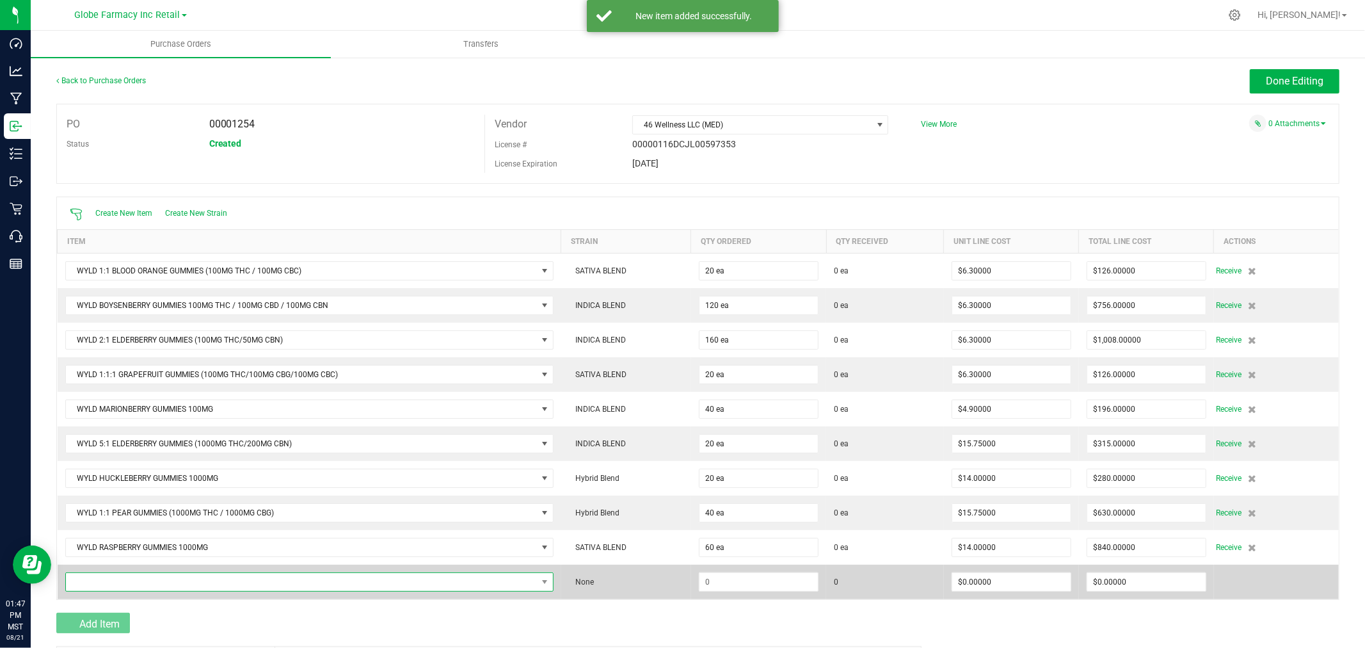
click at [82, 585] on span "NO DATA FOUND" at bounding box center [301, 582] width 471 height 18
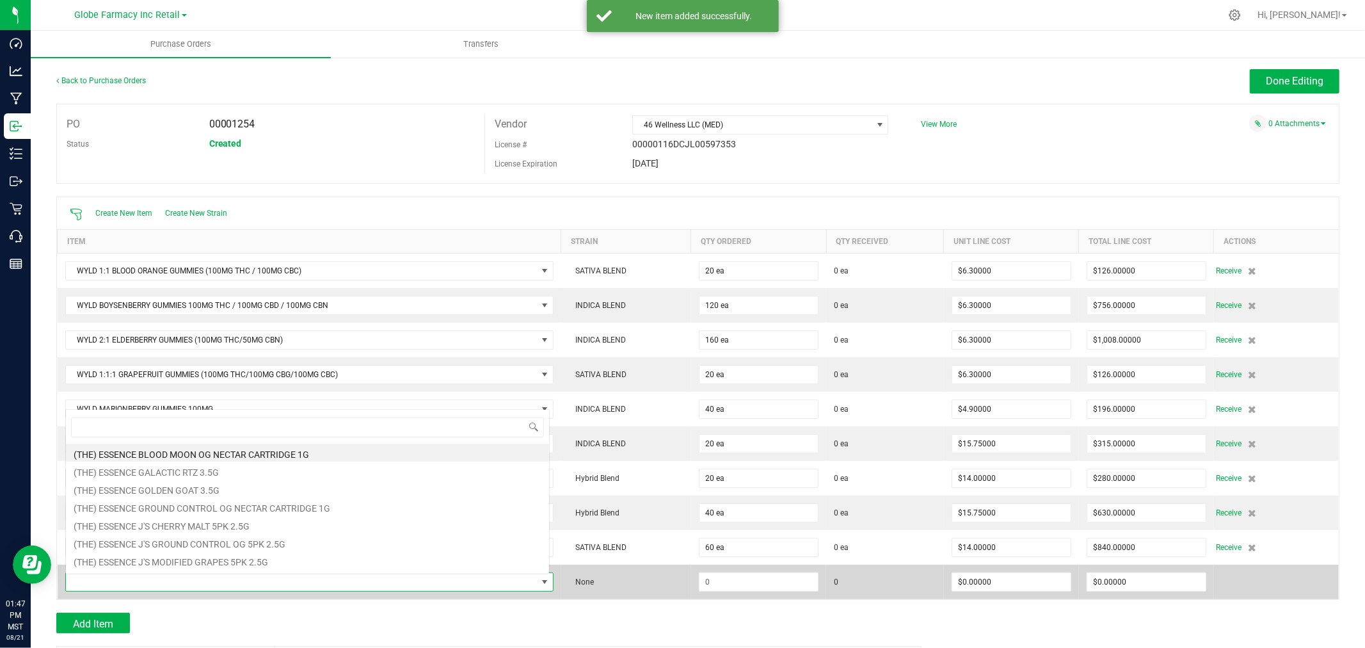
scroll to position [19, 480]
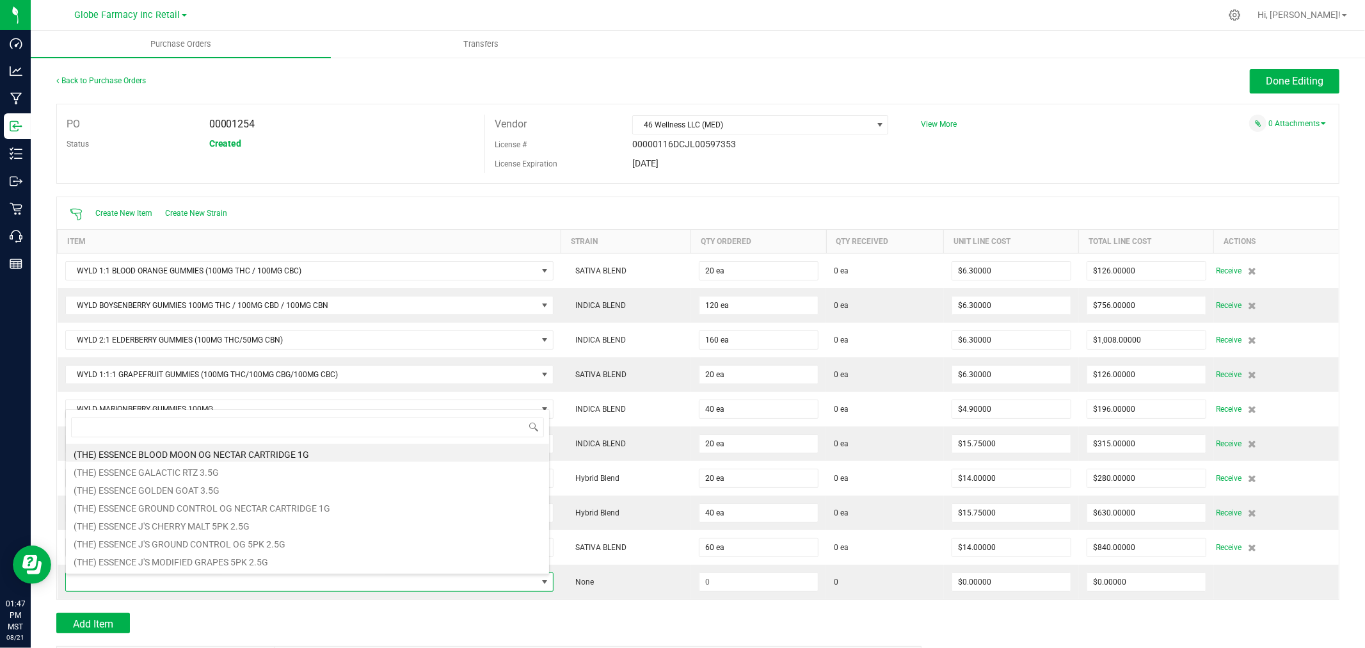
click at [501, 625] on div "Add Item" at bounding box center [483, 622] width 855 height 20
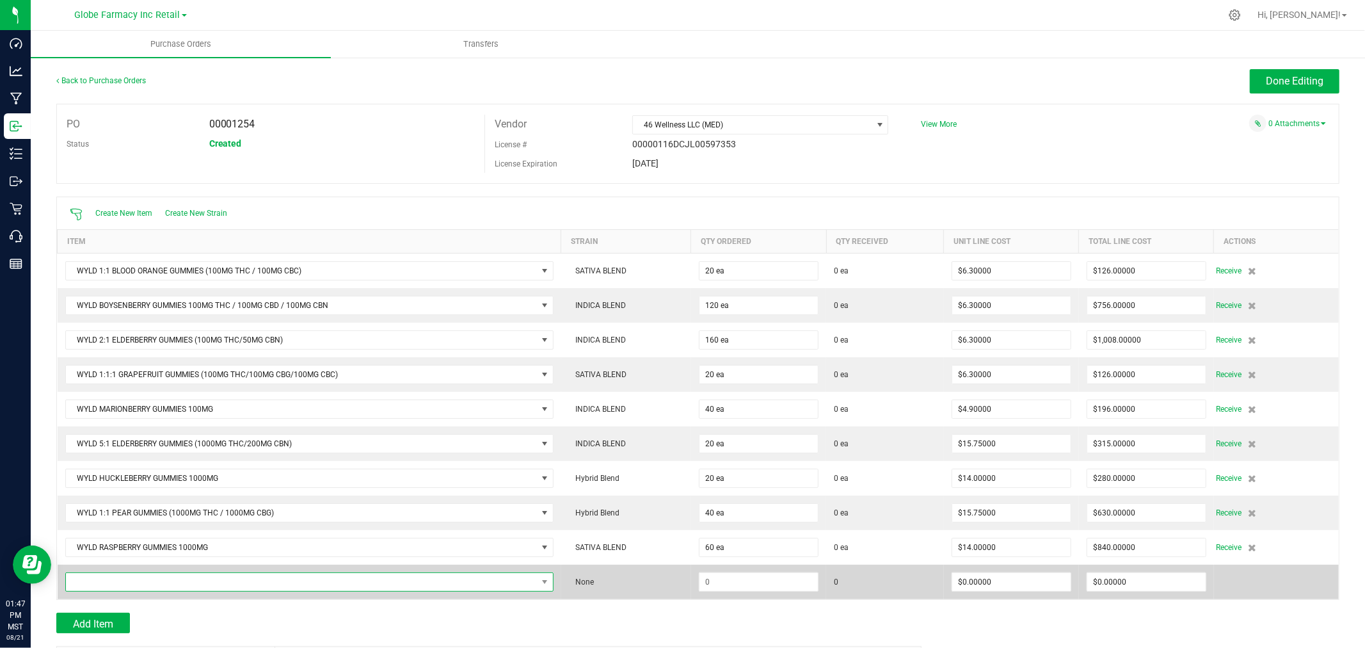
click at [193, 578] on span "NO DATA FOUND" at bounding box center [301, 582] width 471 height 18
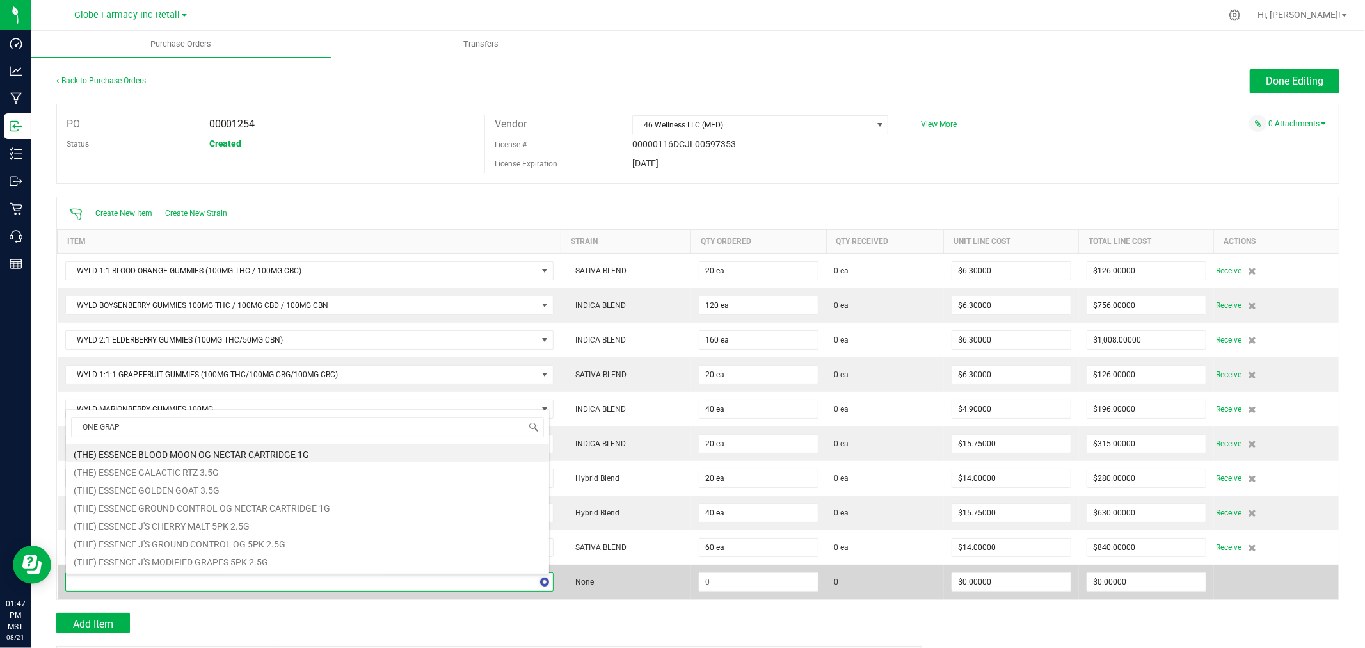
type input "ONE GRAPE"
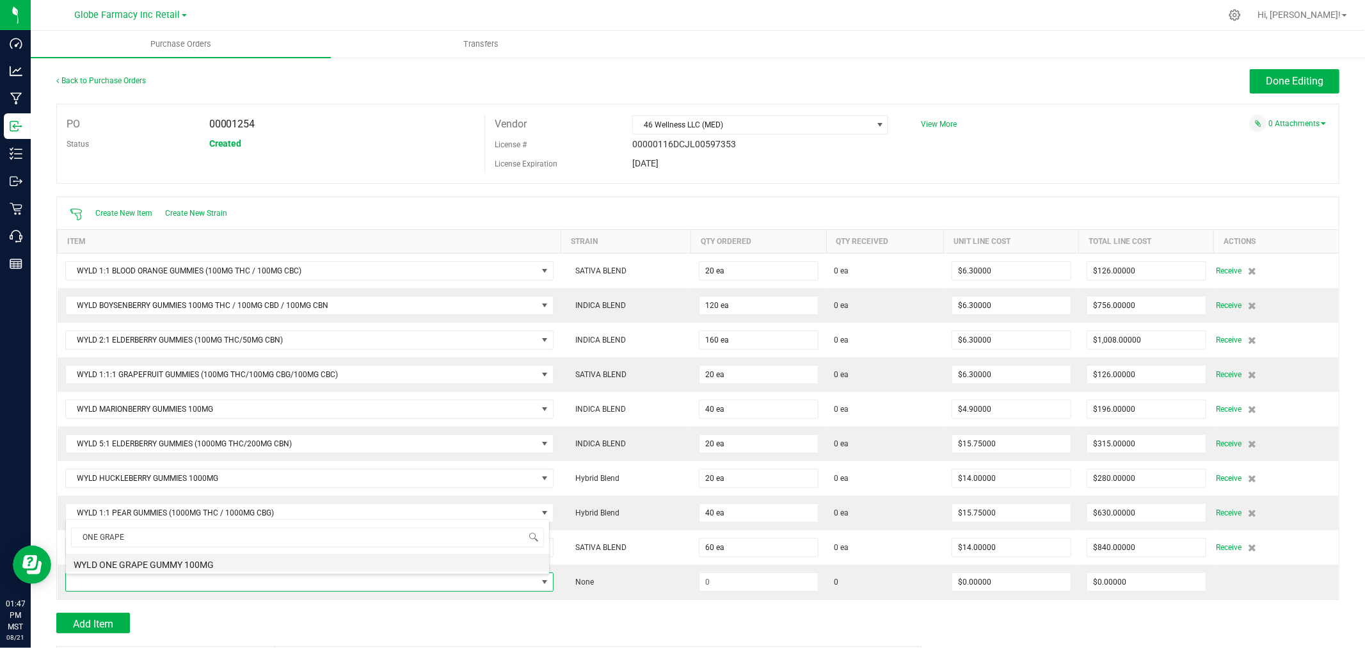
click at [188, 560] on li "WYLD ONE GRAPE GUMMY 100MG" at bounding box center [307, 562] width 483 height 18
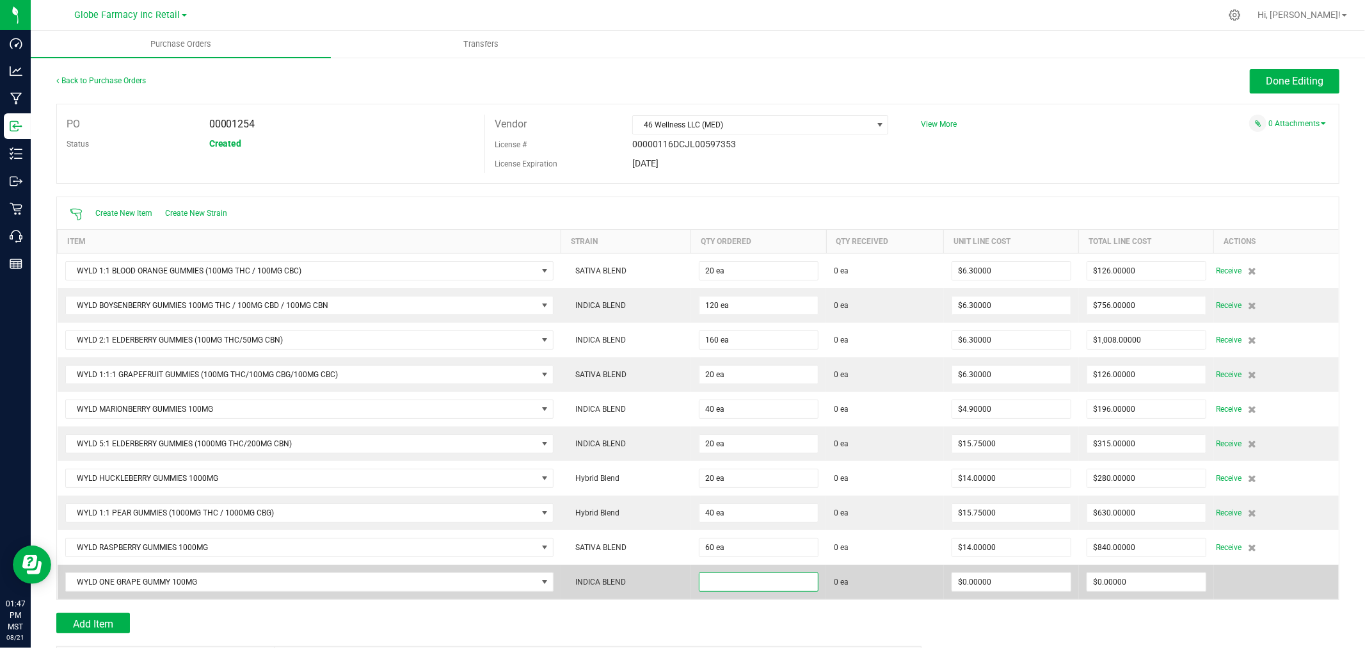
click at [740, 578] on input at bounding box center [758, 582] width 118 height 18
type input "20 ea"
type input "$2.45000"
type input "0"
type input "20"
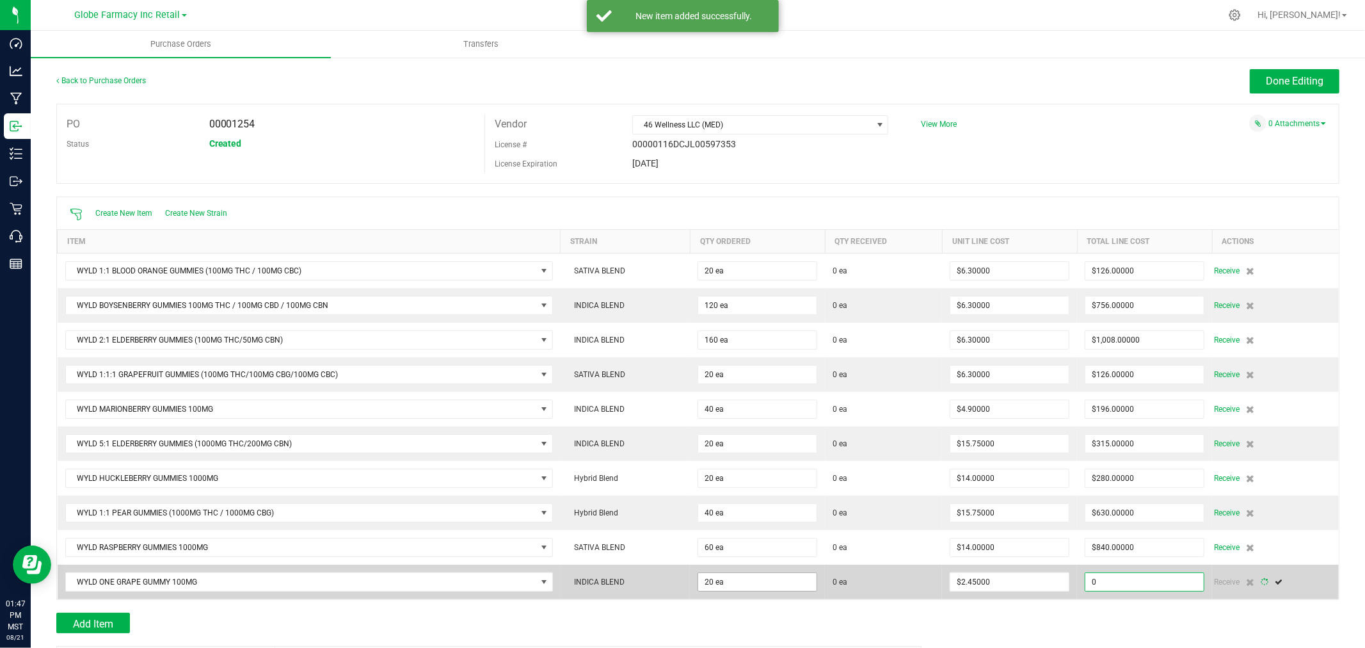
type input "49"
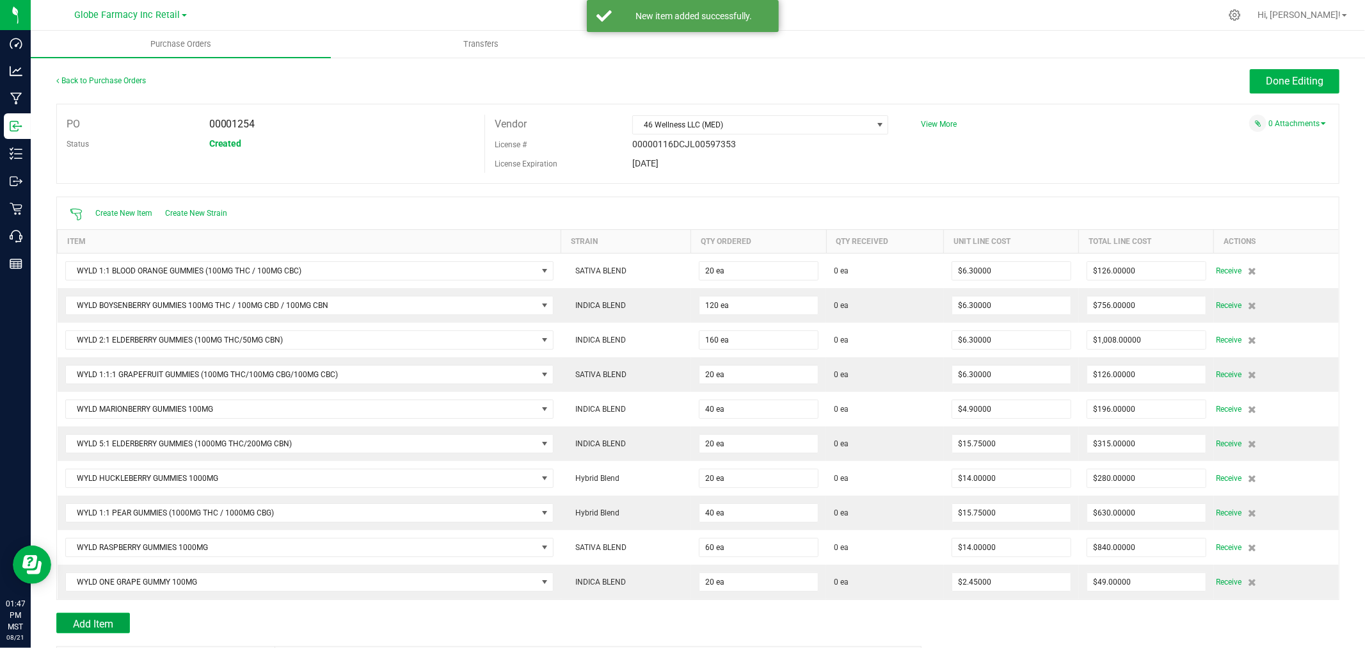
click at [104, 615] on button "Add Item" at bounding box center [93, 622] width 74 height 20
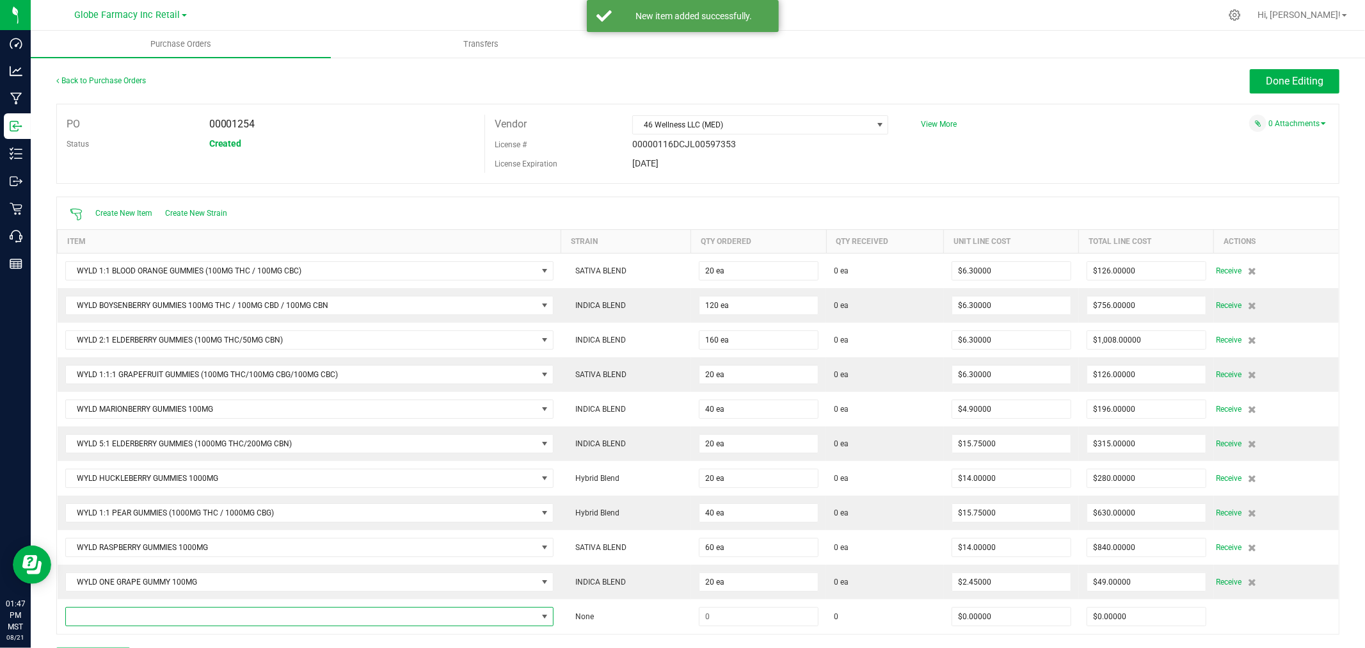
click at [104, 615] on span "NO DATA FOUND" at bounding box center [301, 616] width 471 height 18
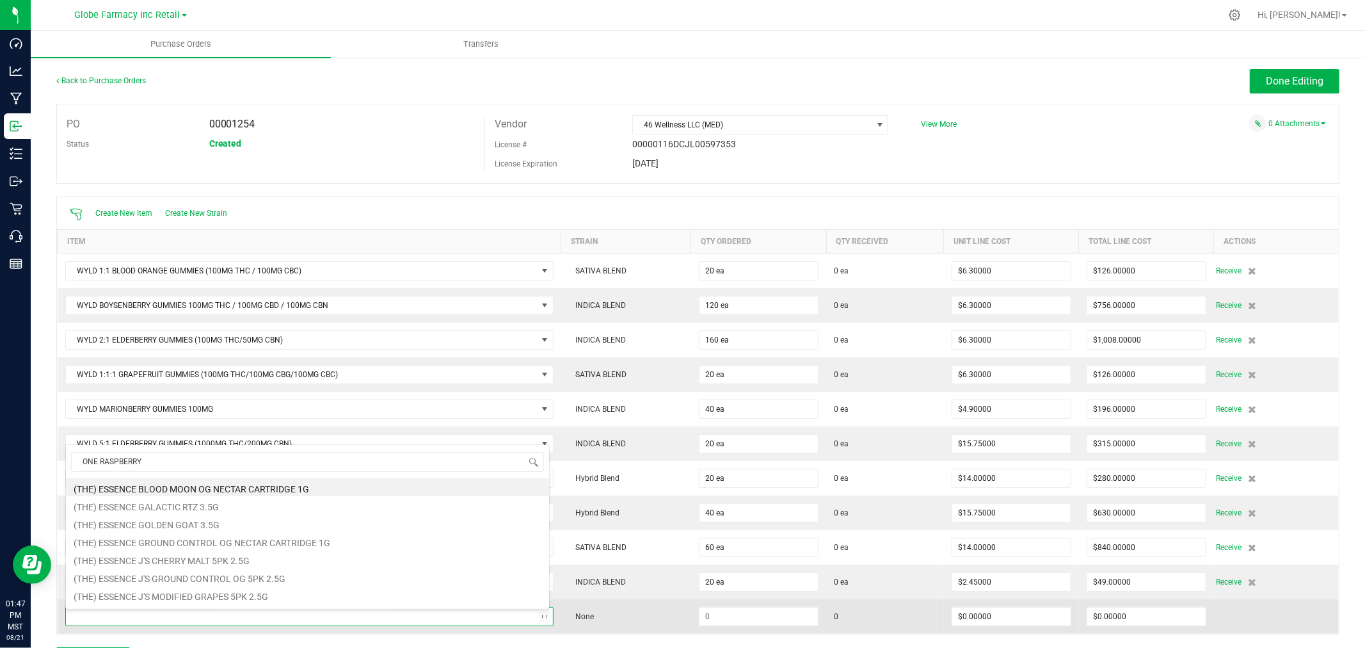
type input "ONE RASPBERRY"
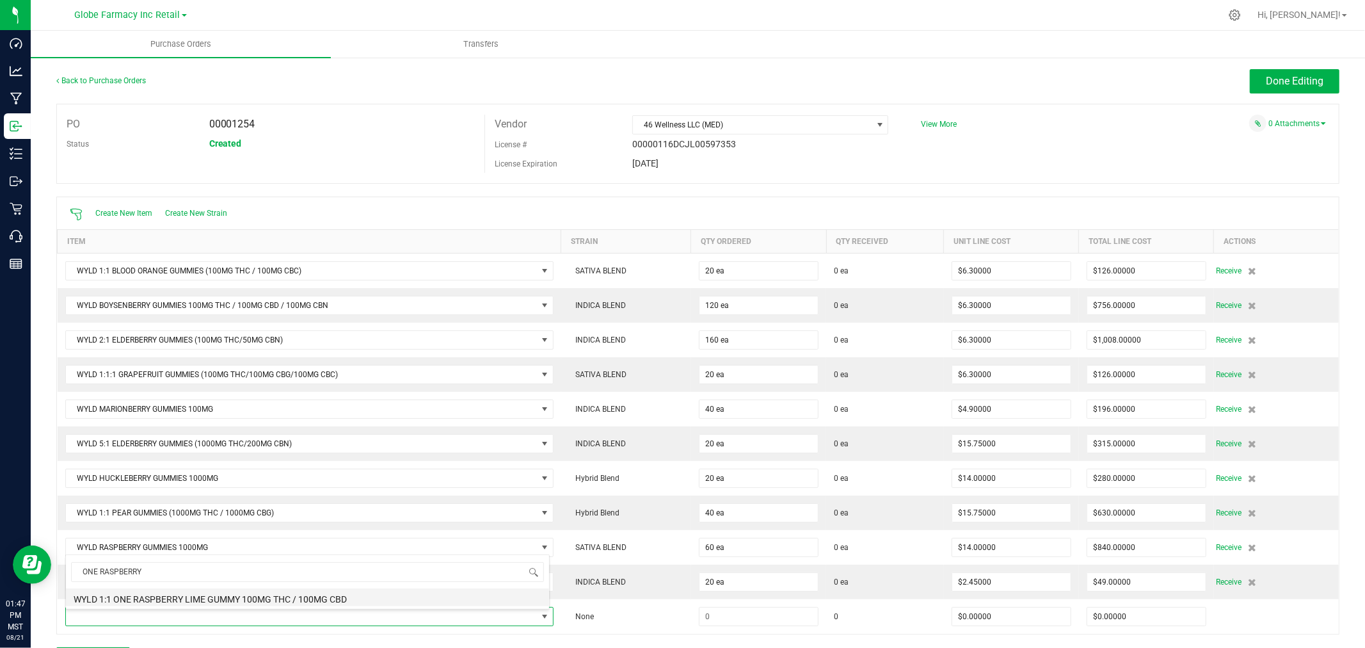
click at [177, 601] on li "WYLD 1:1 ONE RASPBERRY LIME GUMMY 100MG THC / 100MG CBD" at bounding box center [307, 597] width 483 height 18
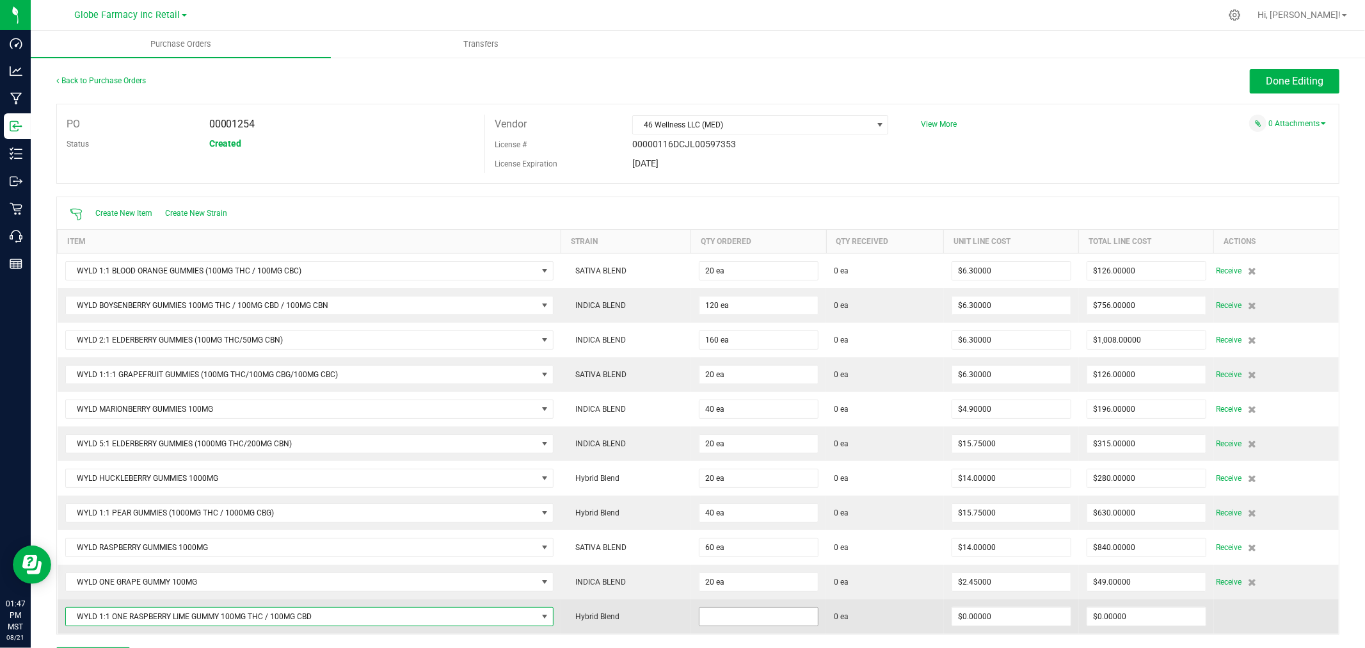
click at [752, 615] on input at bounding box center [758, 616] width 118 height 18
type input "60 ea"
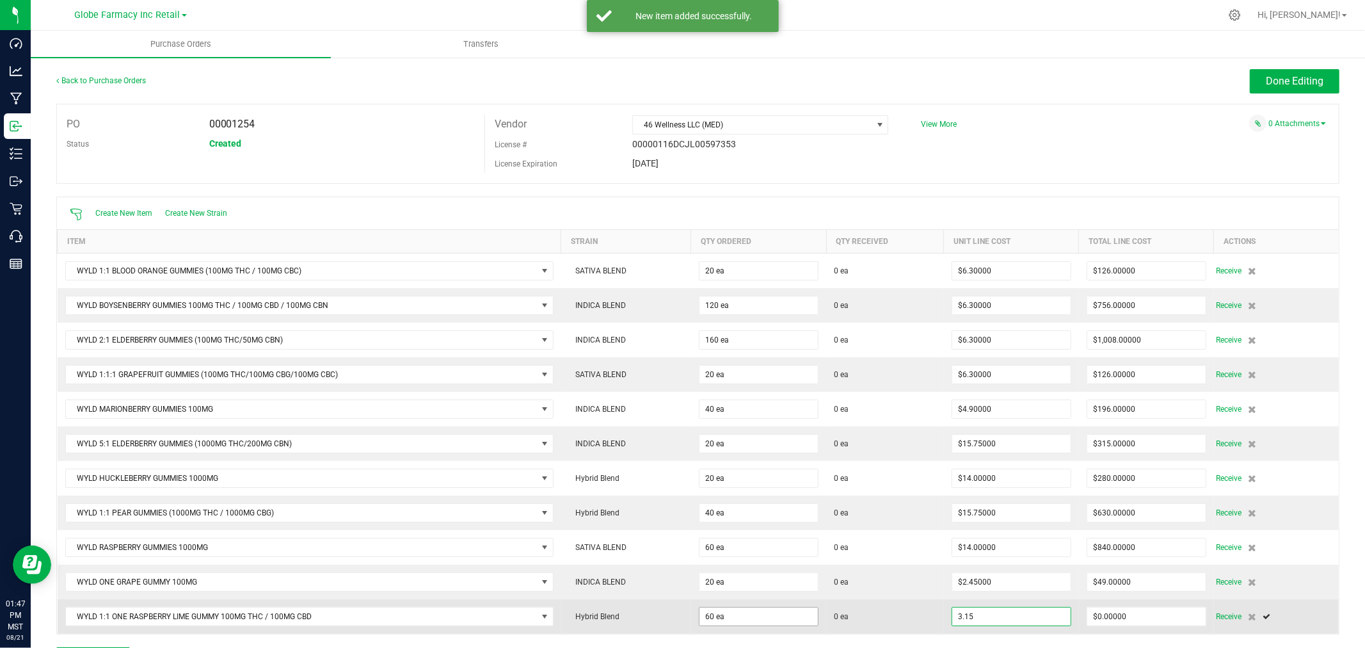
type input "$3.15000"
type input "0"
type input "60"
type input "189"
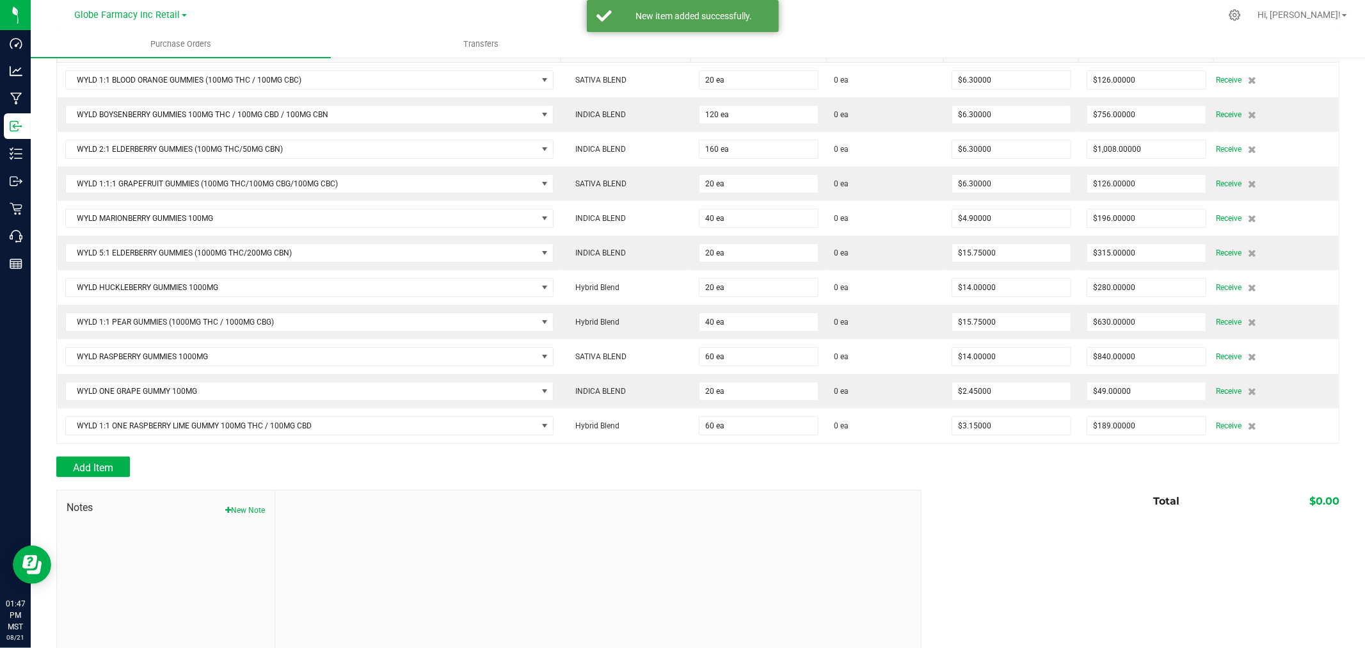
scroll to position [213, 0]
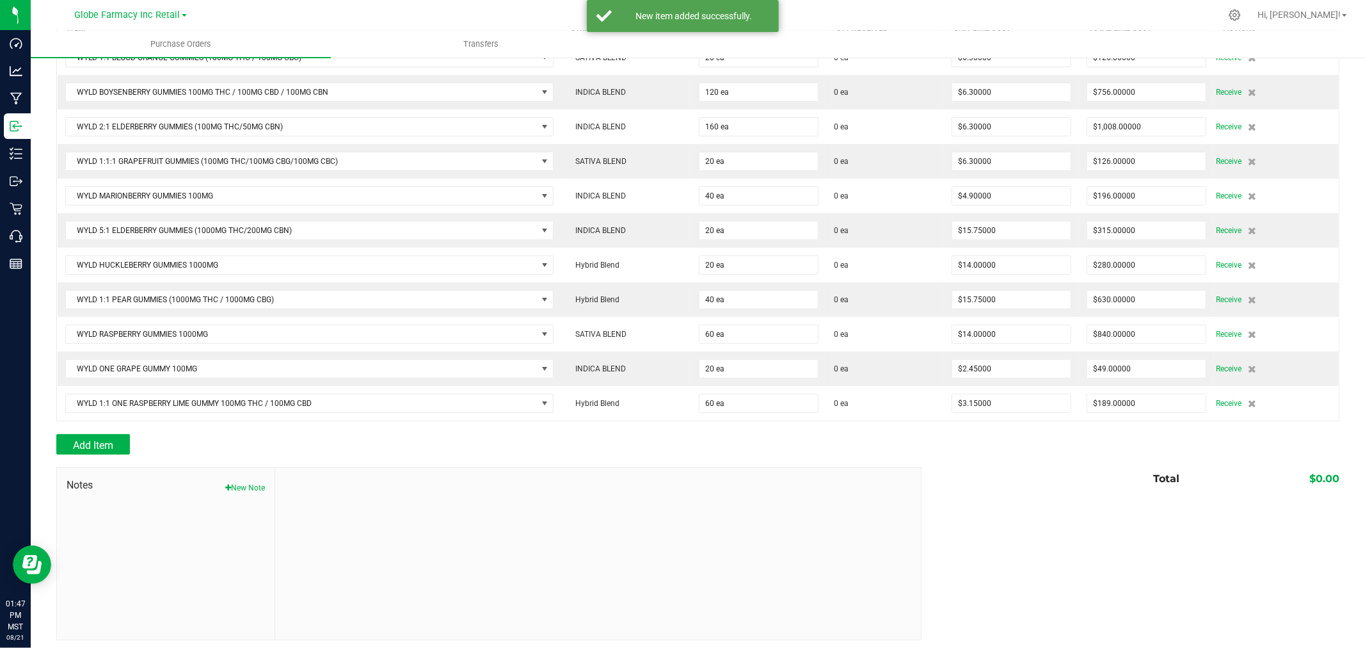
click at [138, 454] on div "Add Item" at bounding box center [483, 444] width 855 height 20
click at [115, 445] on button "Add Item" at bounding box center [93, 444] width 74 height 20
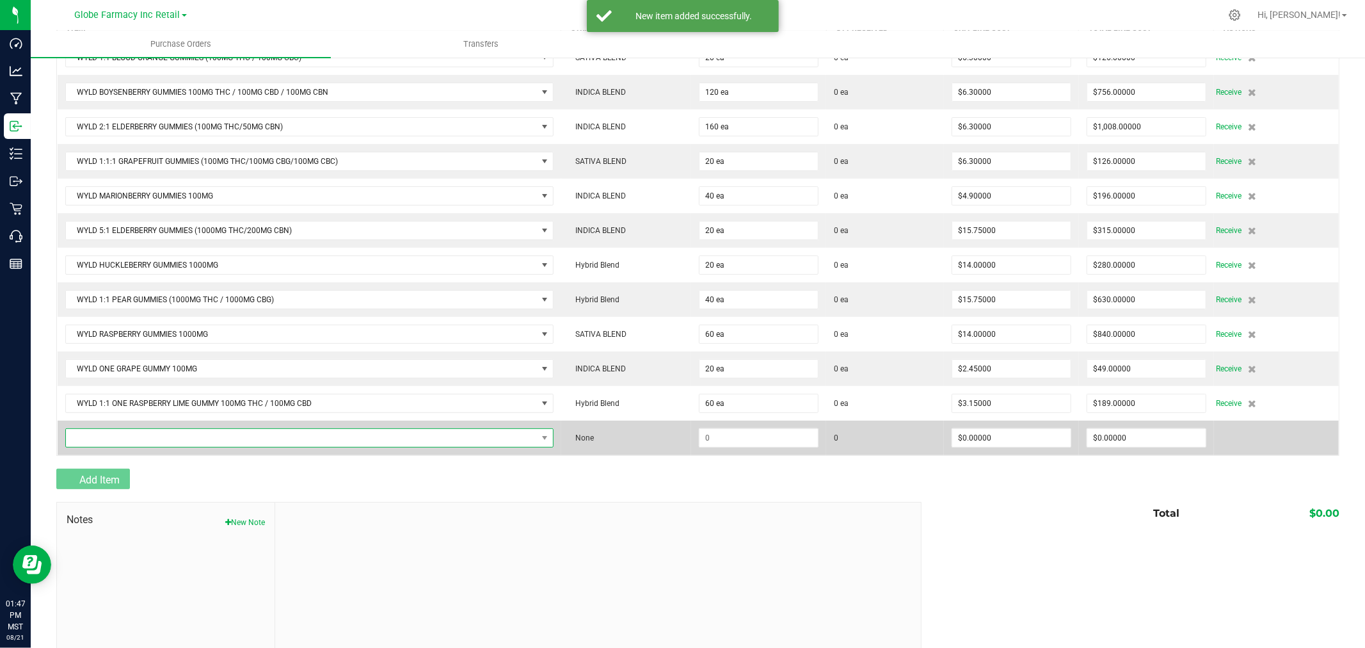
click at [125, 437] on span "NO DATA FOUND" at bounding box center [301, 438] width 471 height 18
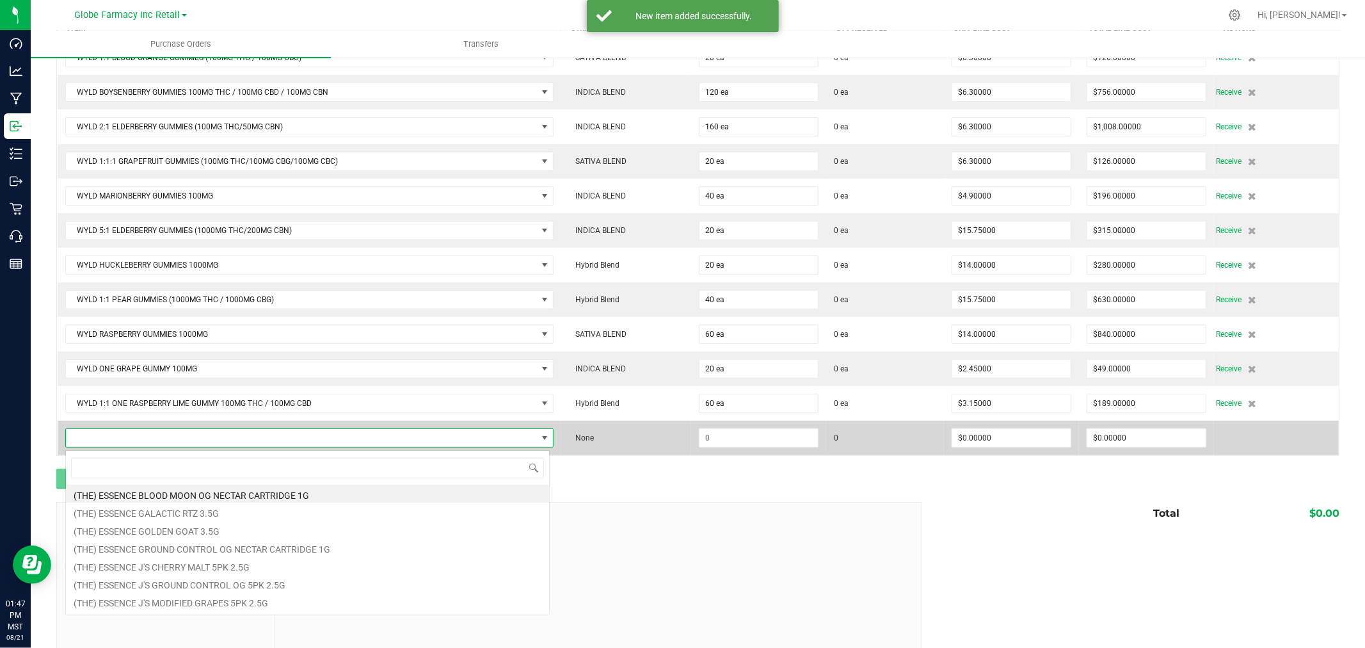
scroll to position [19, 480]
type input "STRAWBERRY LEMONADE"
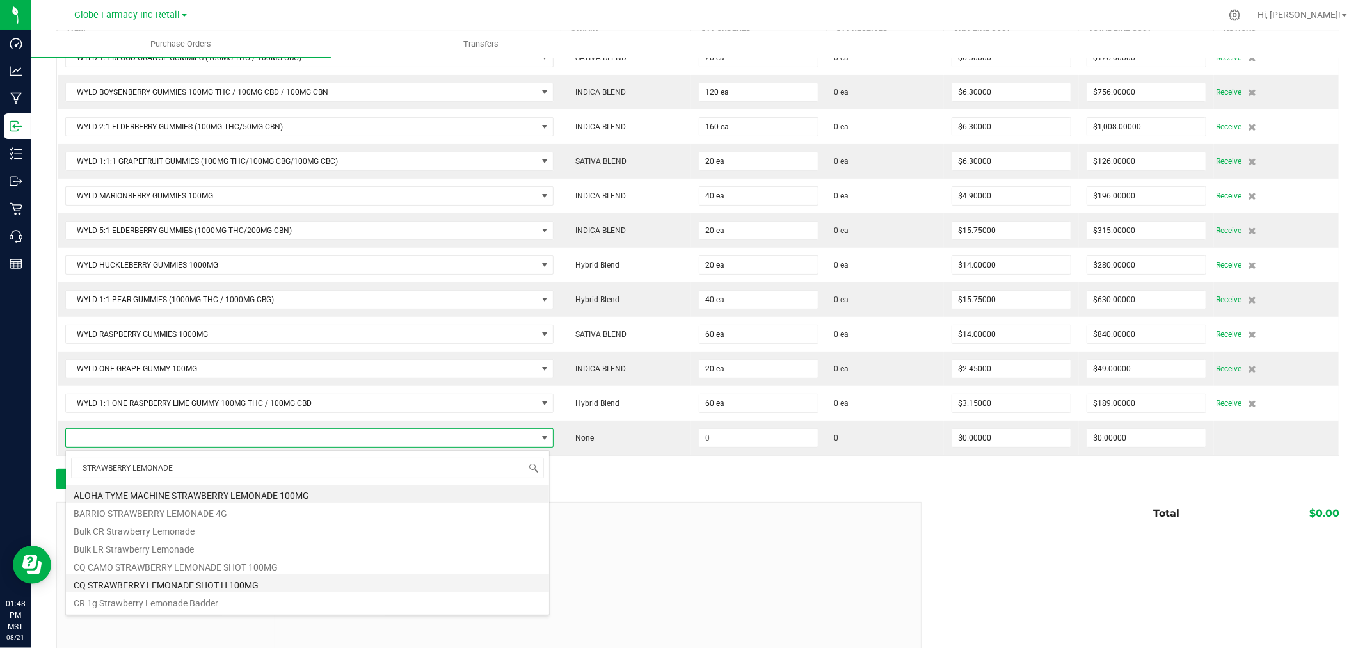
scroll to position [320, 0]
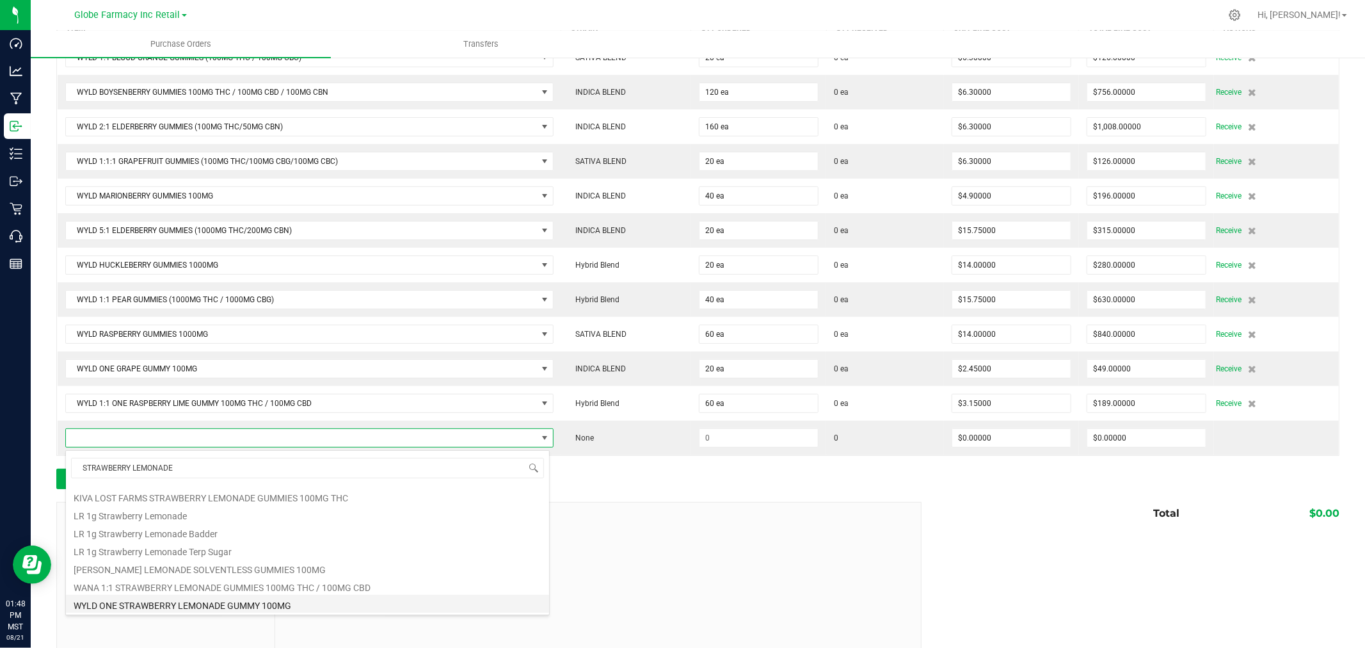
click at [166, 600] on li "WYLD ONE STRAWBERRY LEMONADE GUMMY 100MG" at bounding box center [307, 603] width 483 height 18
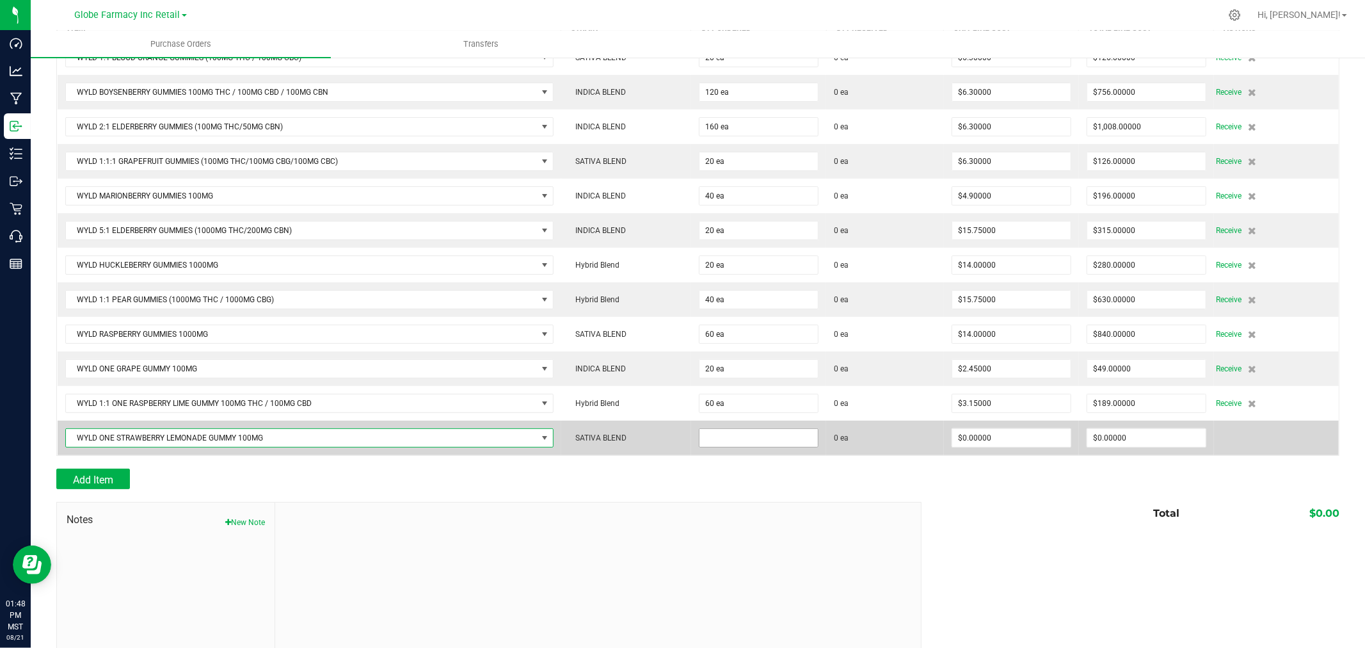
click at [729, 436] on input at bounding box center [758, 438] width 118 height 18
type input "60 ea"
type input "$2.45000"
type input "0"
type input "60"
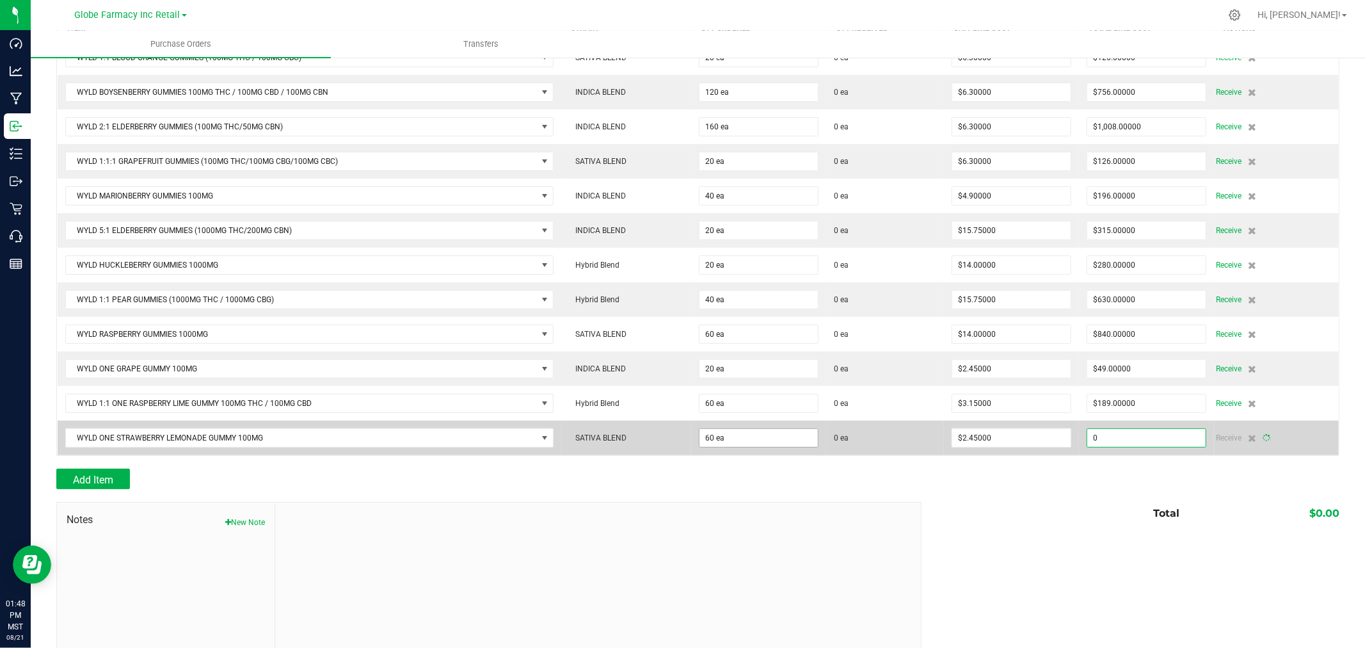
type input "147"
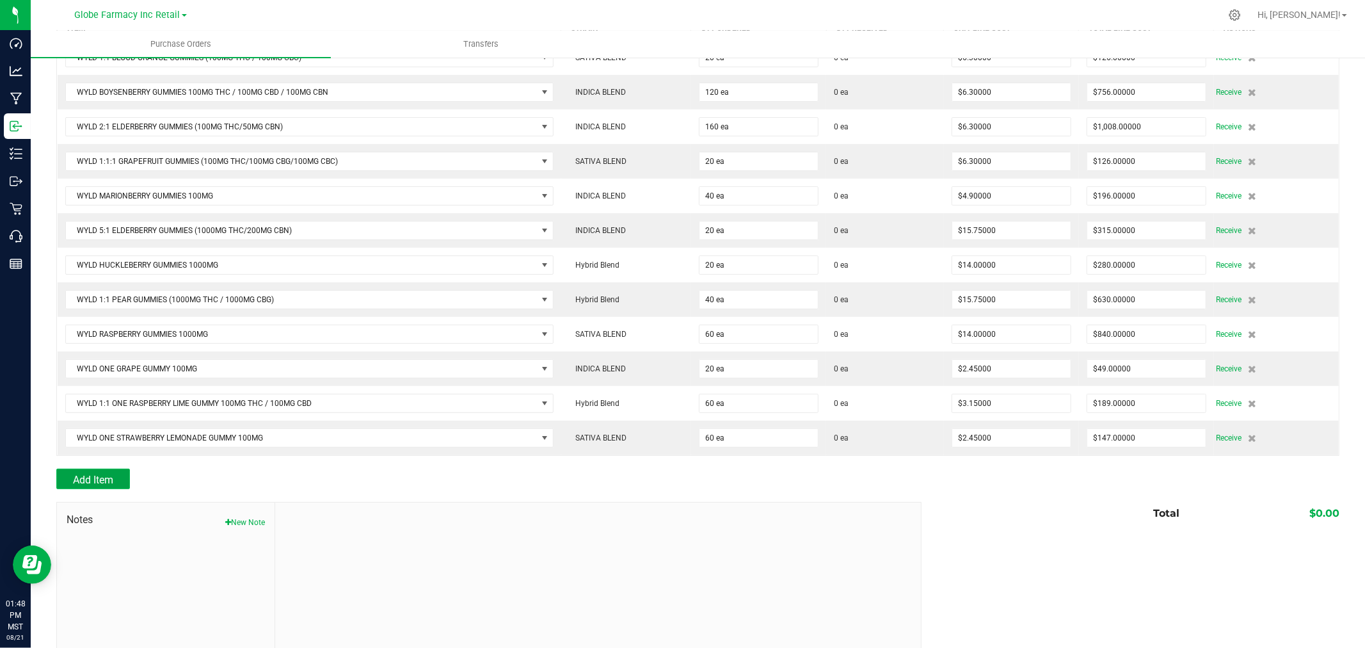
click at [77, 480] on span "Add Item" at bounding box center [93, 479] width 40 height 12
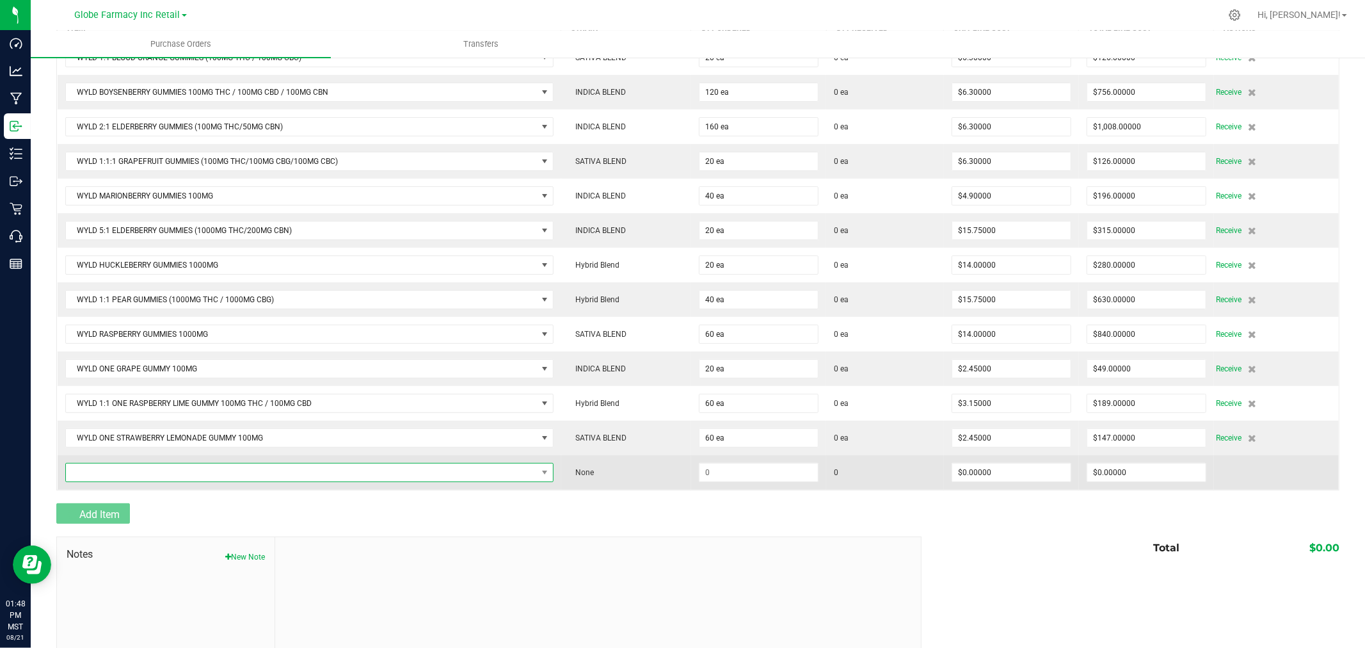
click at [106, 472] on span "NO DATA FOUND" at bounding box center [301, 472] width 471 height 18
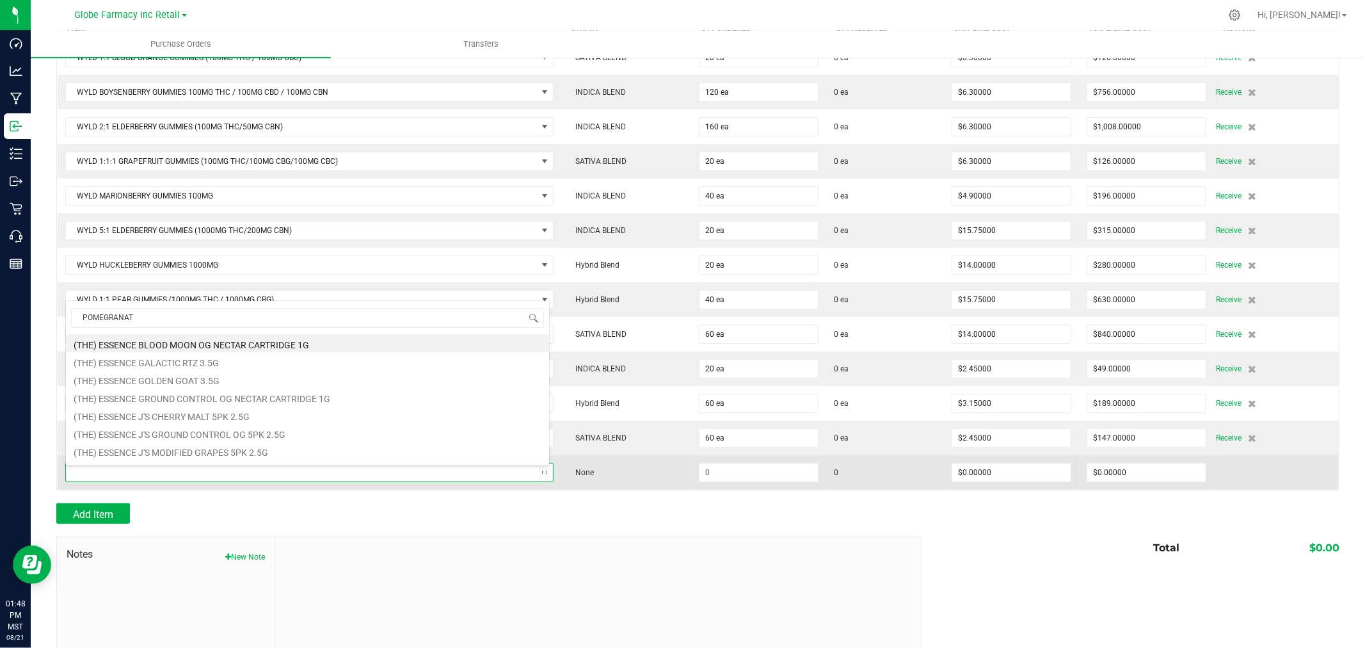
type input "POMEGRANATE"
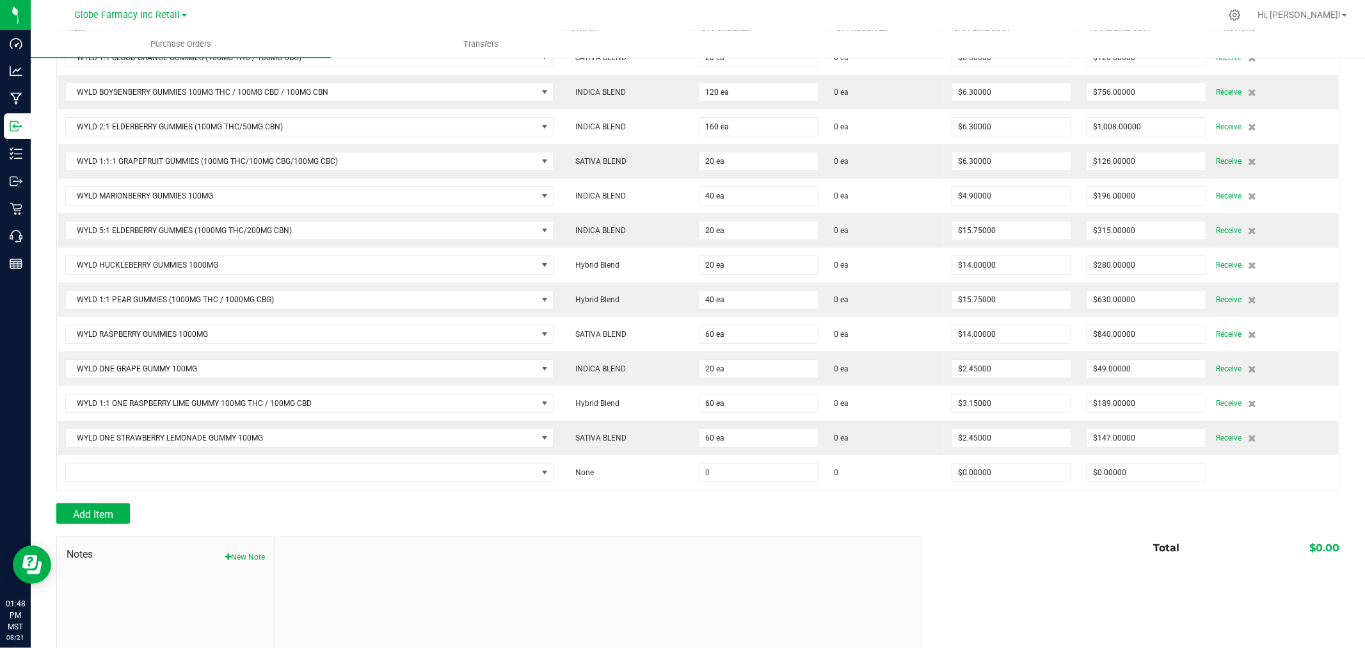
click at [528, 523] on div "Add Item" at bounding box center [483, 513] width 855 height 20
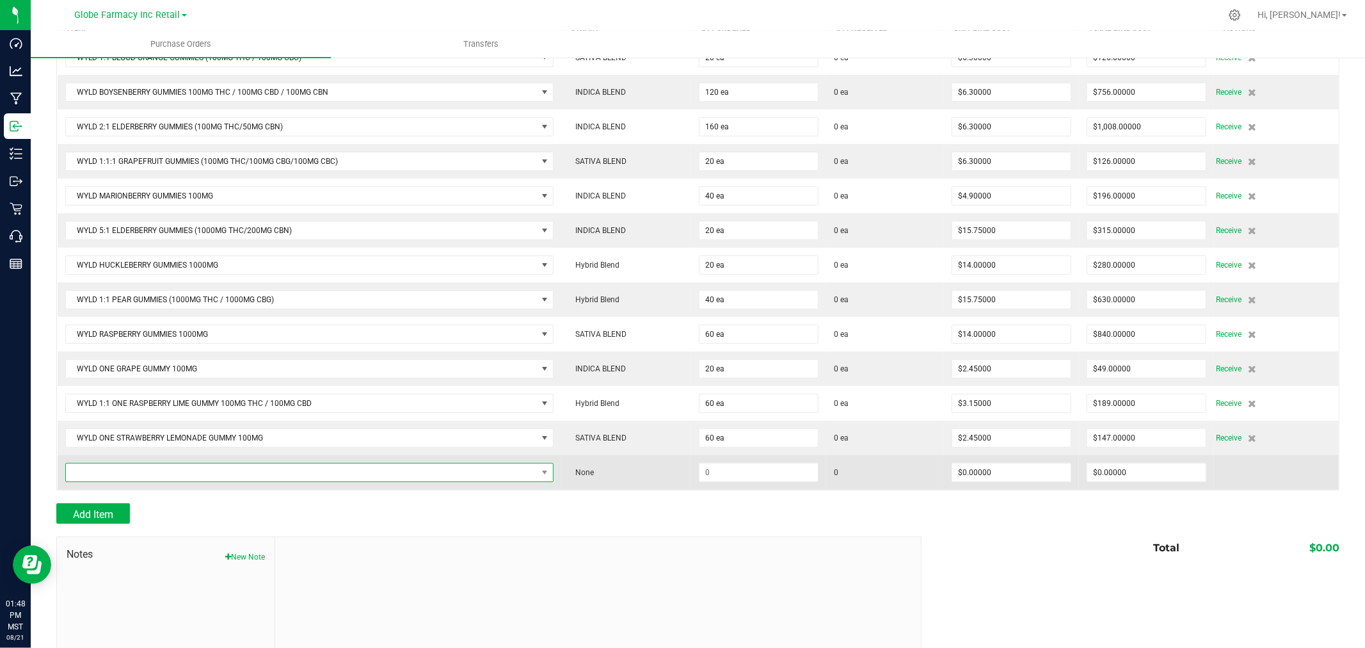
click at [378, 466] on span "NO DATA FOUND" at bounding box center [301, 472] width 471 height 18
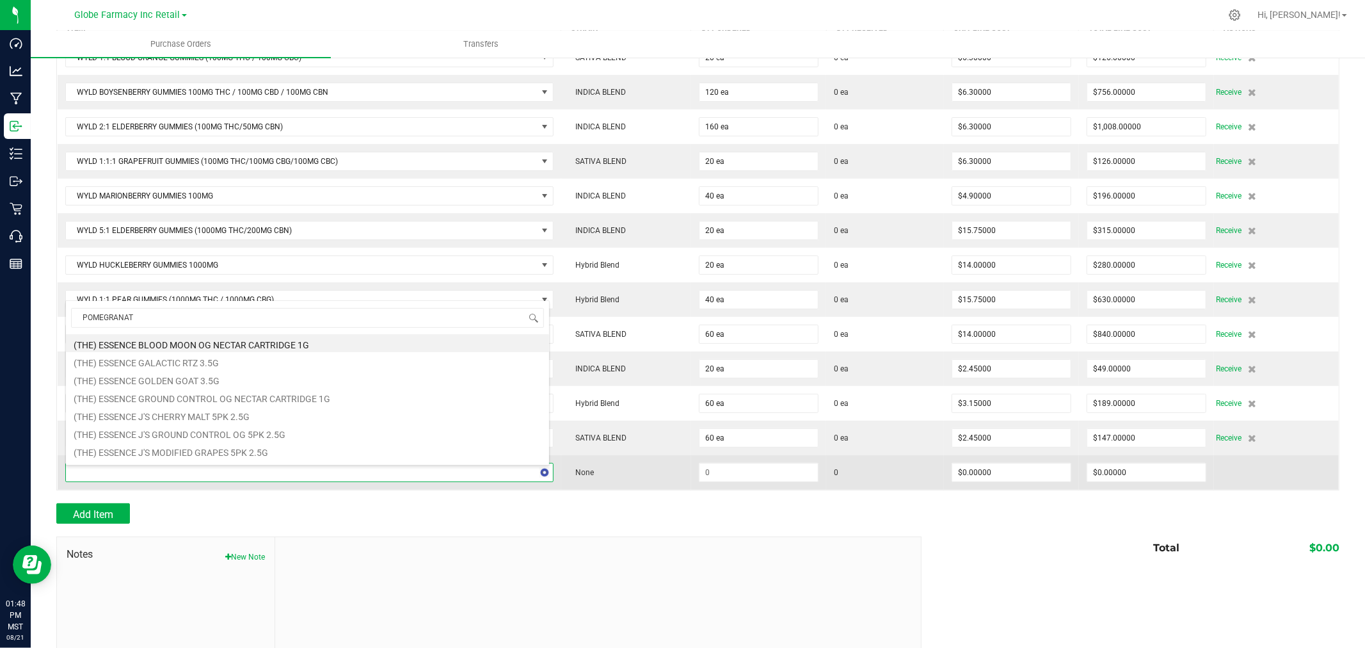
type input "POMEGRANATE"
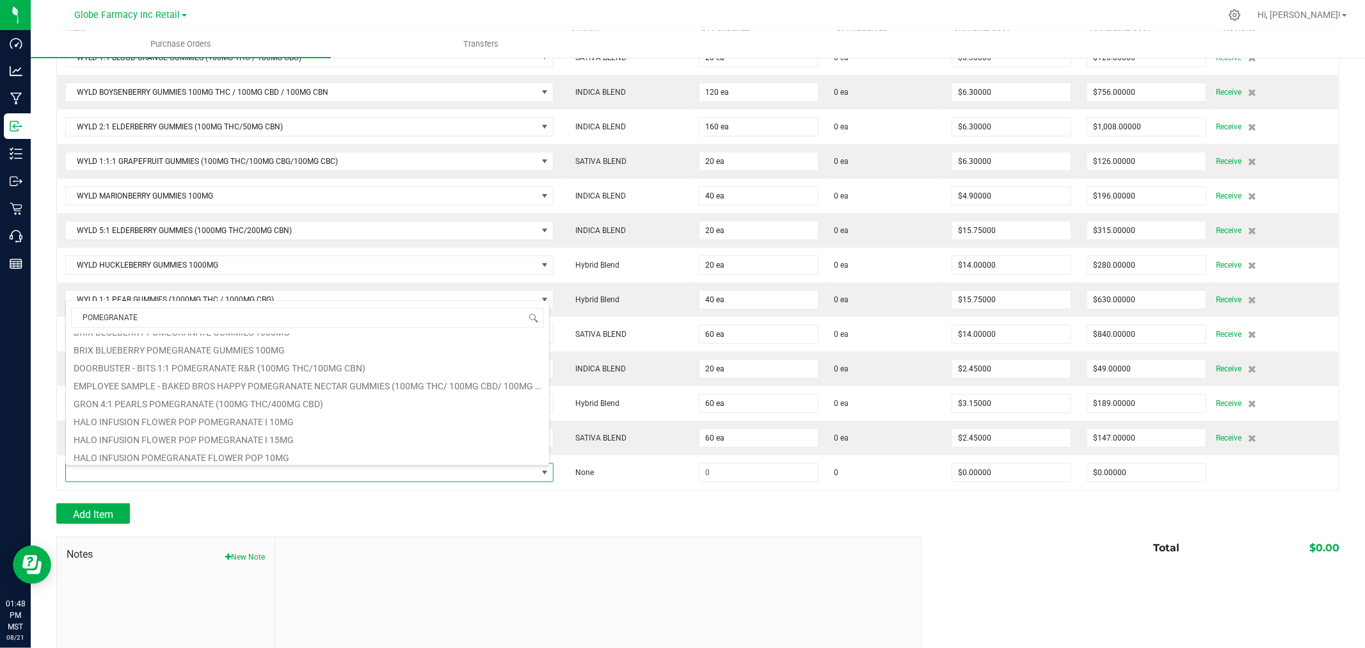
scroll to position [141, 0]
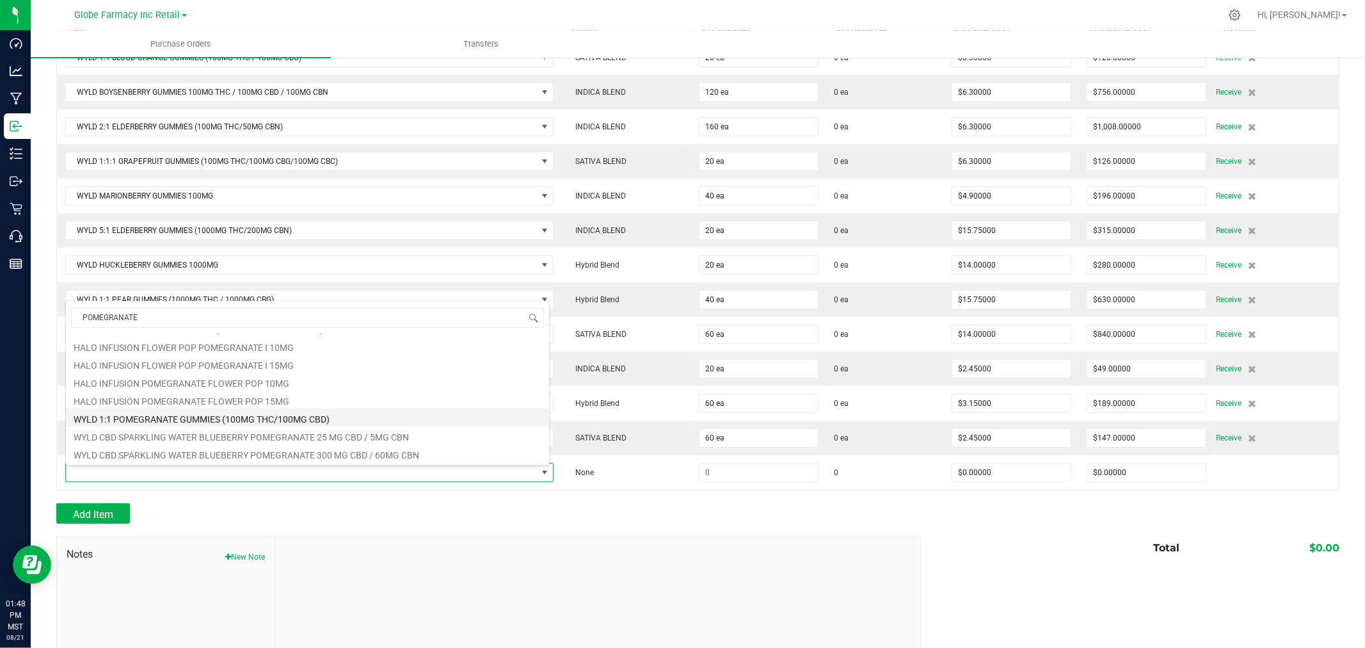
click at [254, 418] on li "WYLD 1:1 POMEGRANATE GUMMIES (100MG THC/100MG CBD)" at bounding box center [307, 417] width 483 height 18
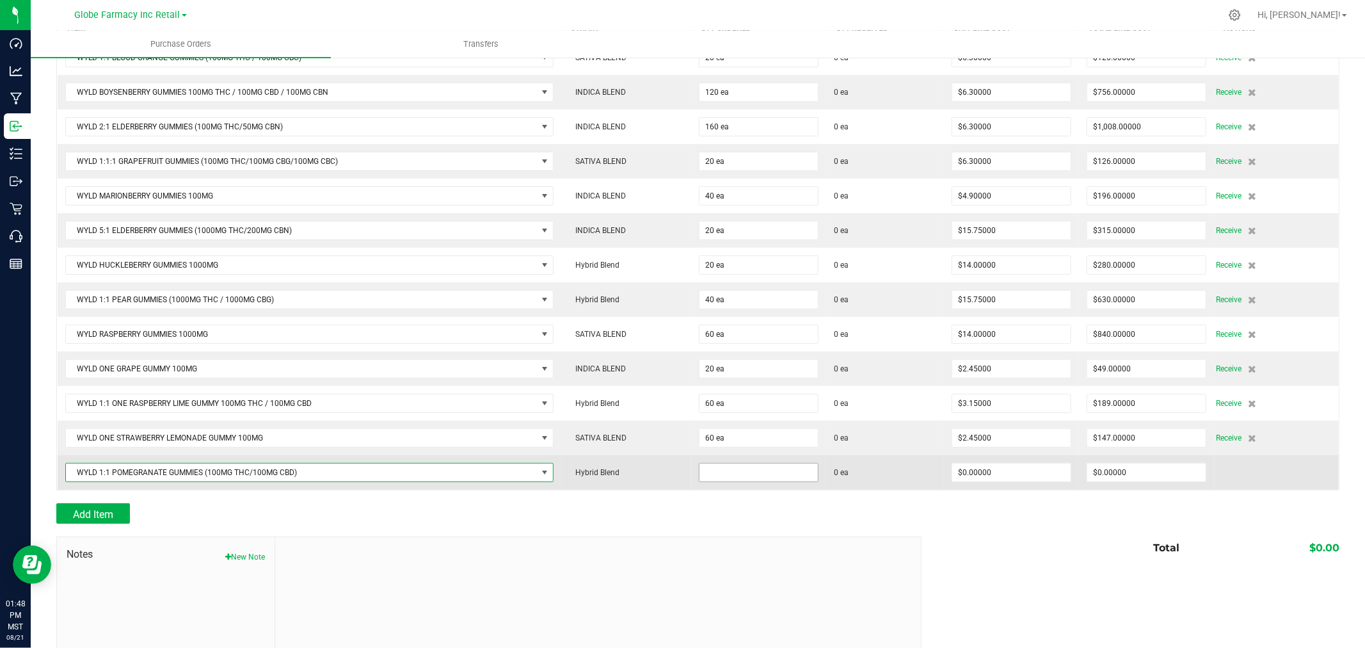
click at [769, 471] on input at bounding box center [758, 472] width 118 height 18
type input "20 ea"
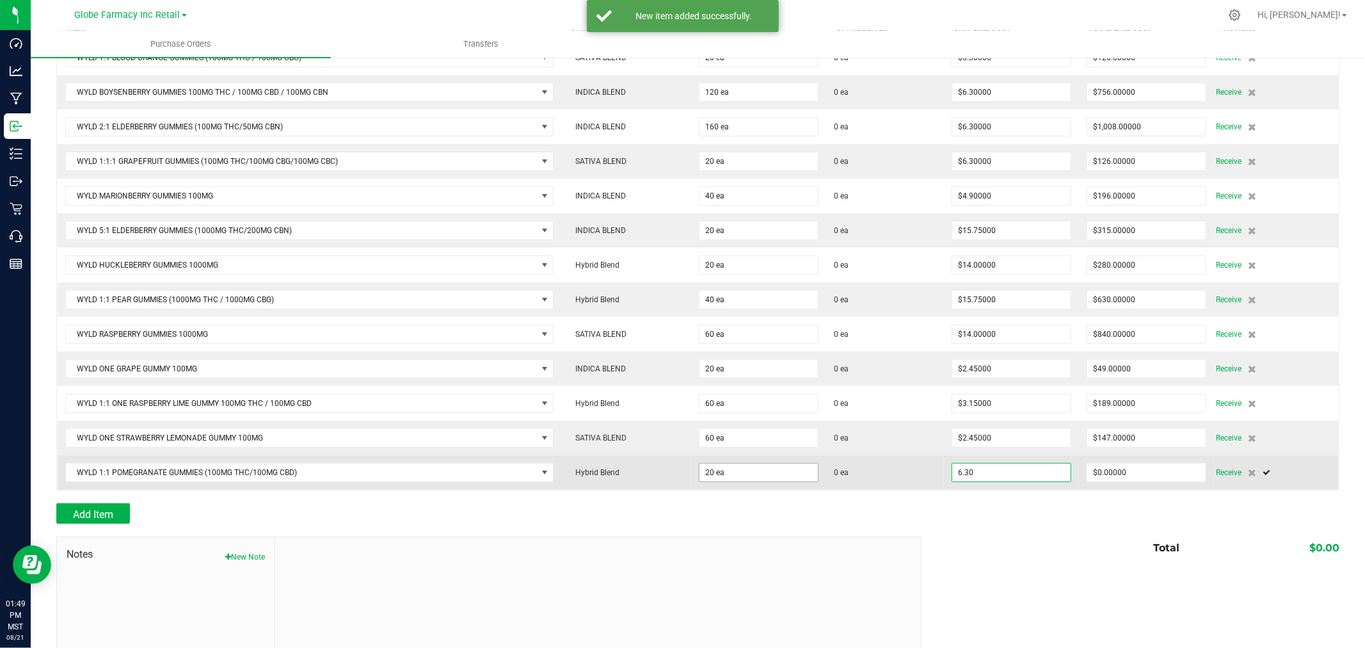
type input "$6.30000"
type input "0"
type input "20"
type input "126"
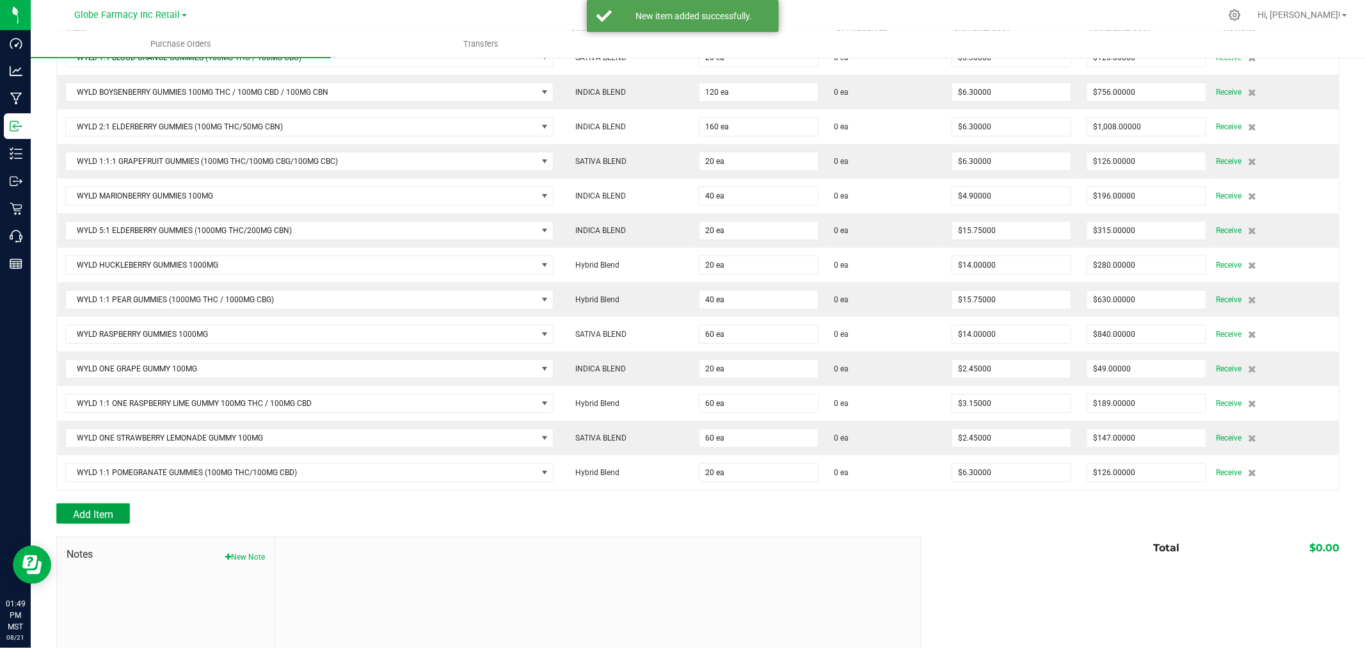
click at [123, 523] on button "Add Item" at bounding box center [93, 513] width 74 height 20
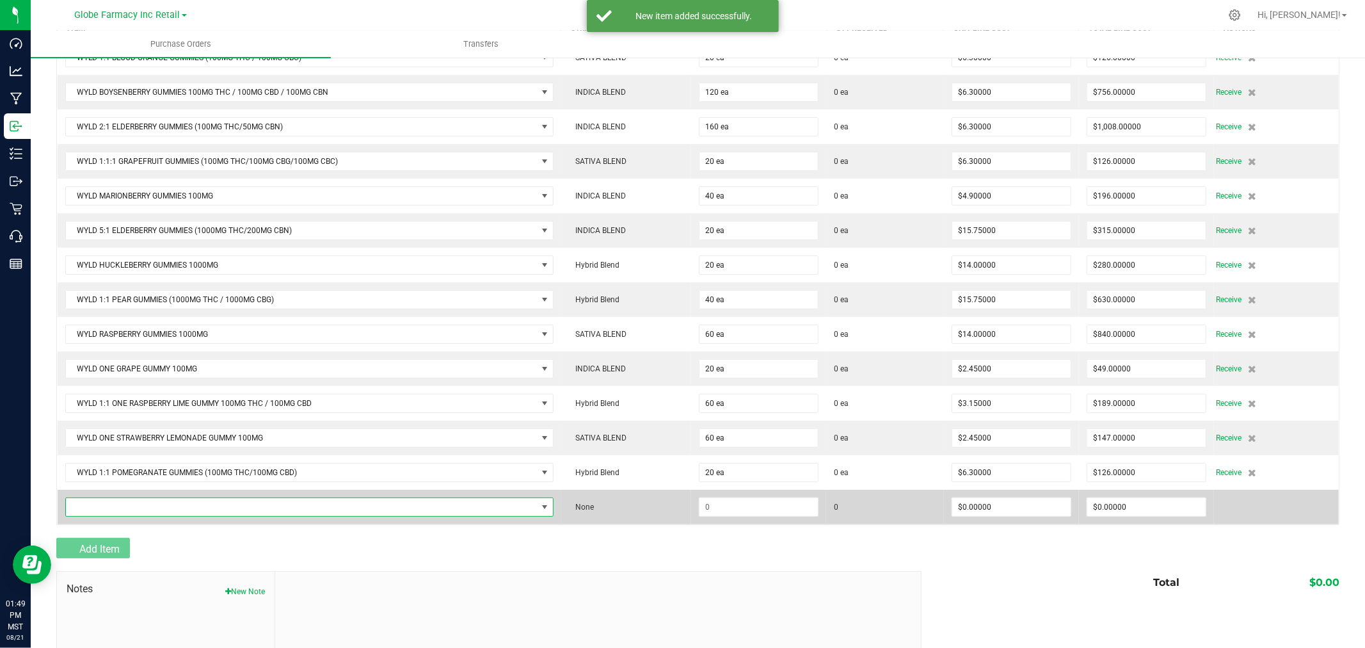
click at [116, 508] on span "NO DATA FOUND" at bounding box center [301, 507] width 471 height 18
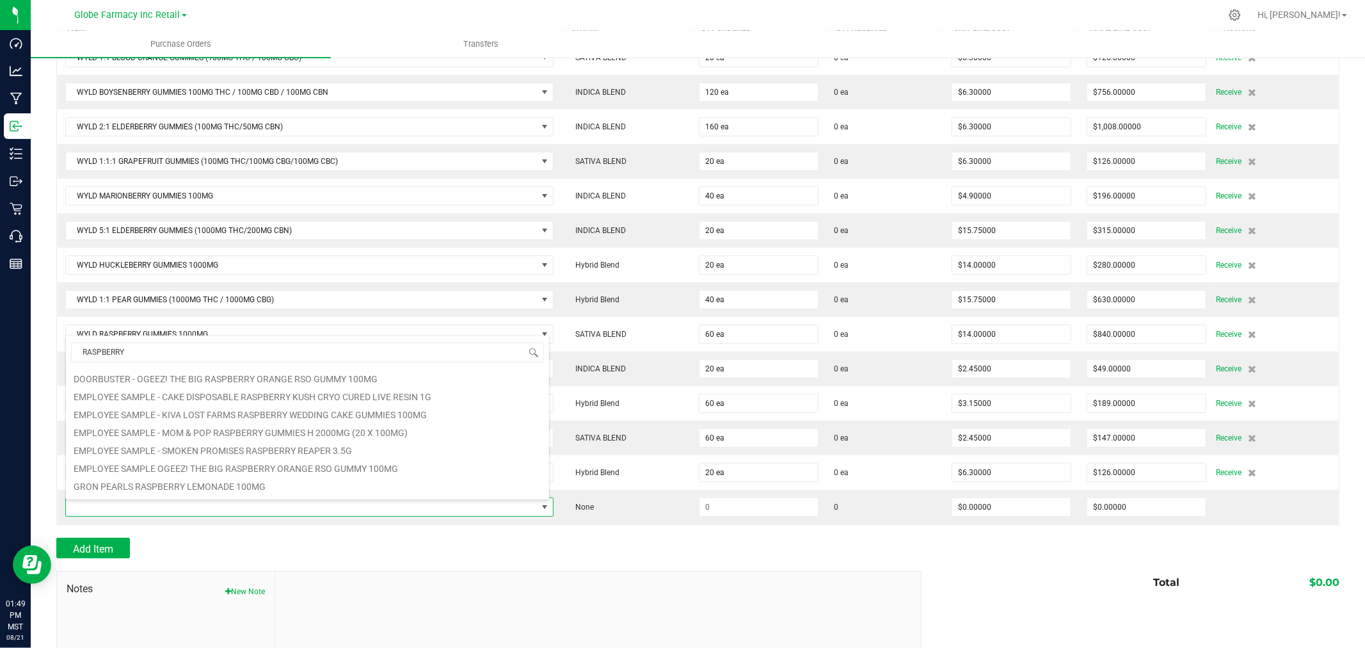
scroll to position [0, 0]
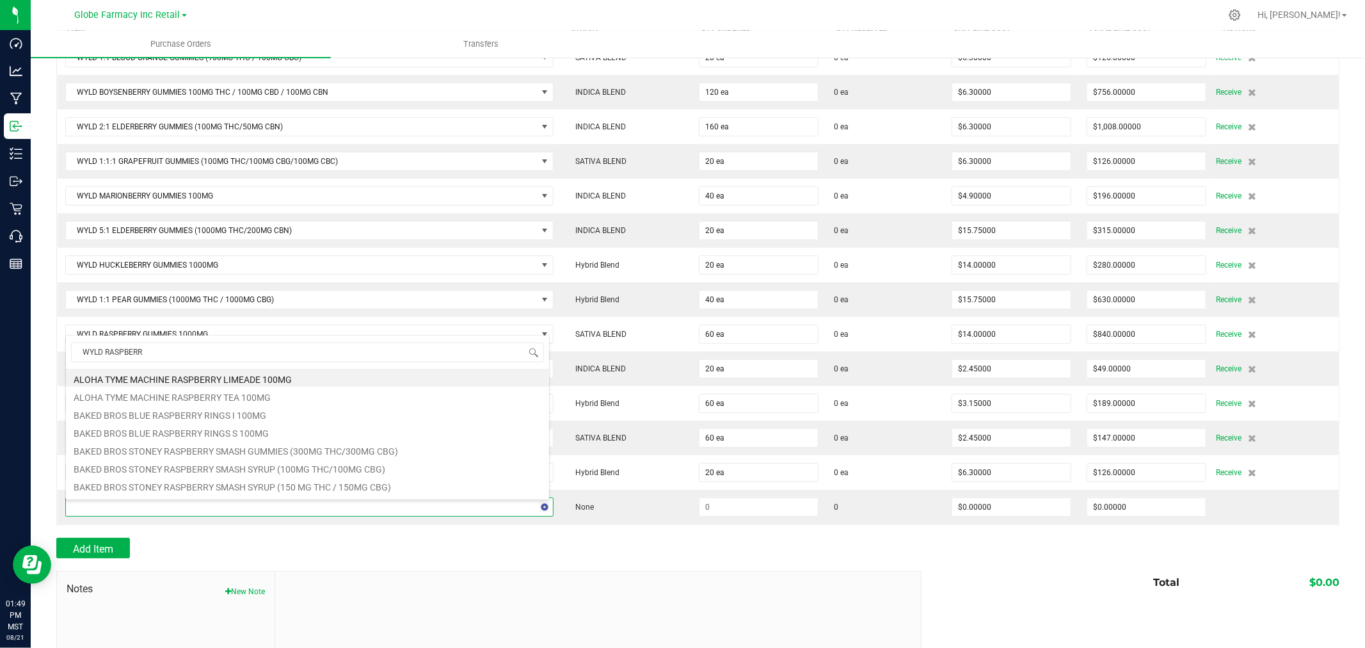
type input "WYLD RASPBERRY"
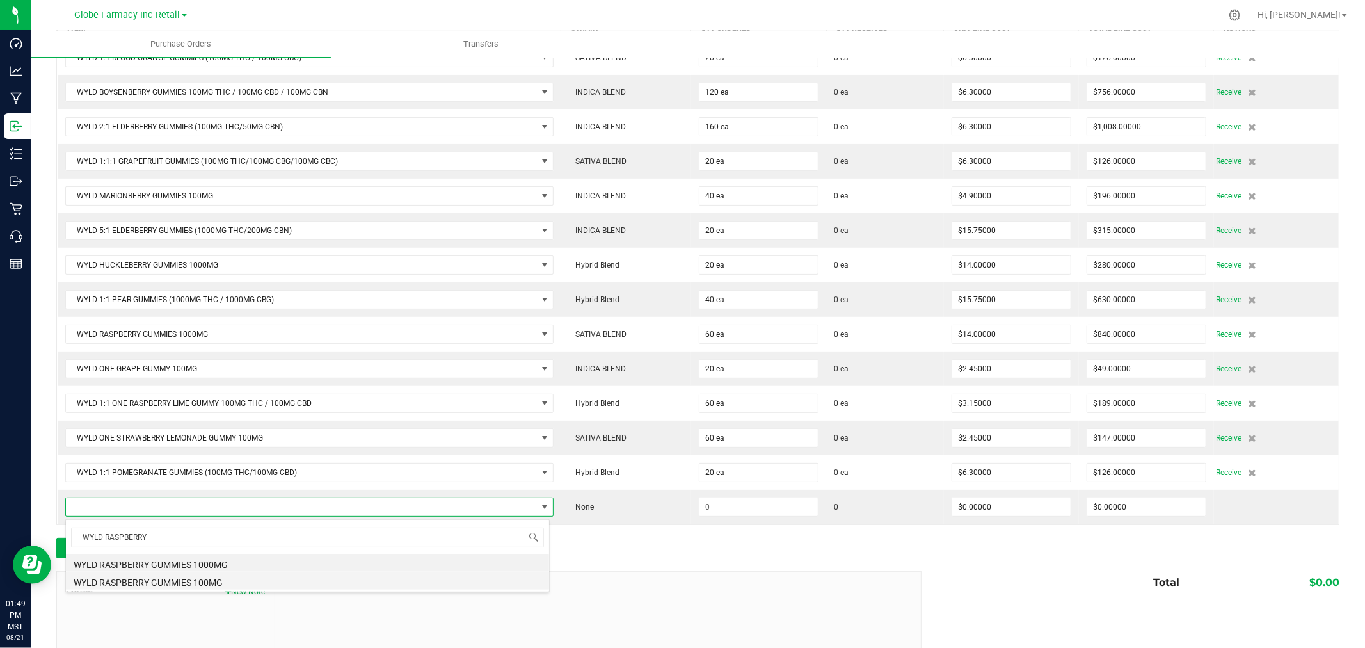
click at [146, 587] on li "WYLD RASPBERRY GUMMIES 100MG" at bounding box center [307, 580] width 483 height 18
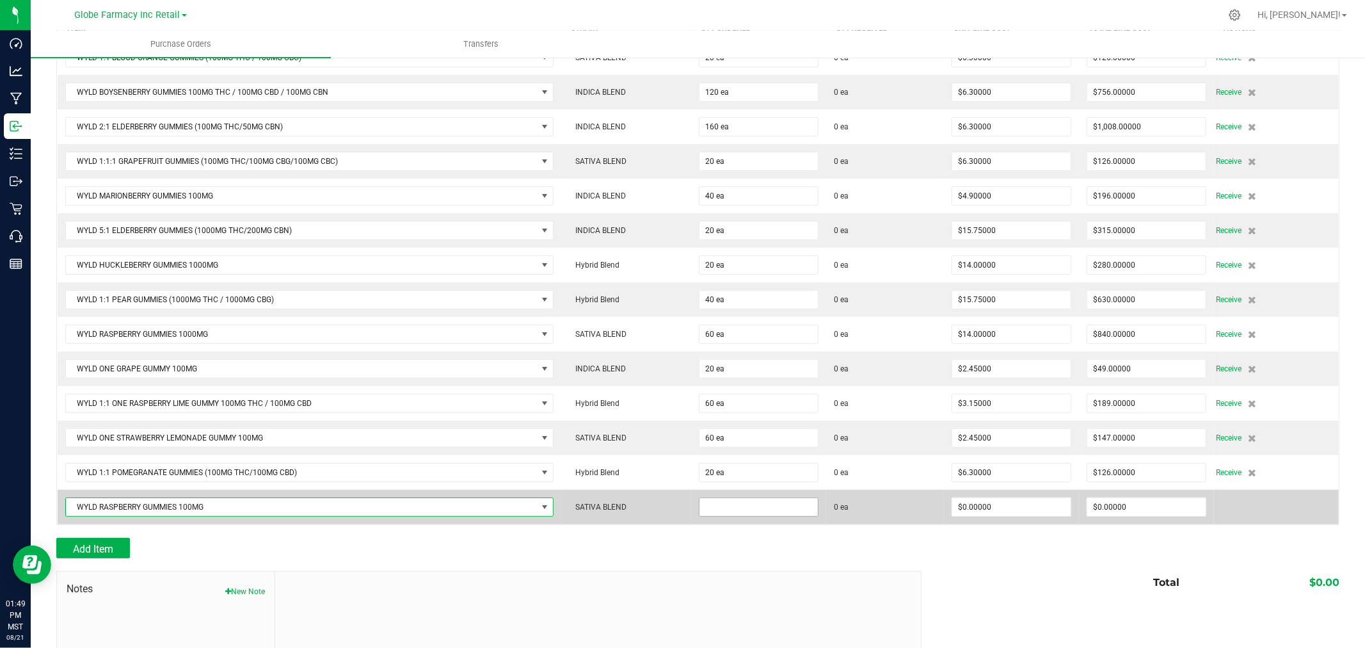
click at [718, 516] on input at bounding box center [758, 507] width 118 height 18
type input "40 ea"
type input "$4.90000"
type input "0"
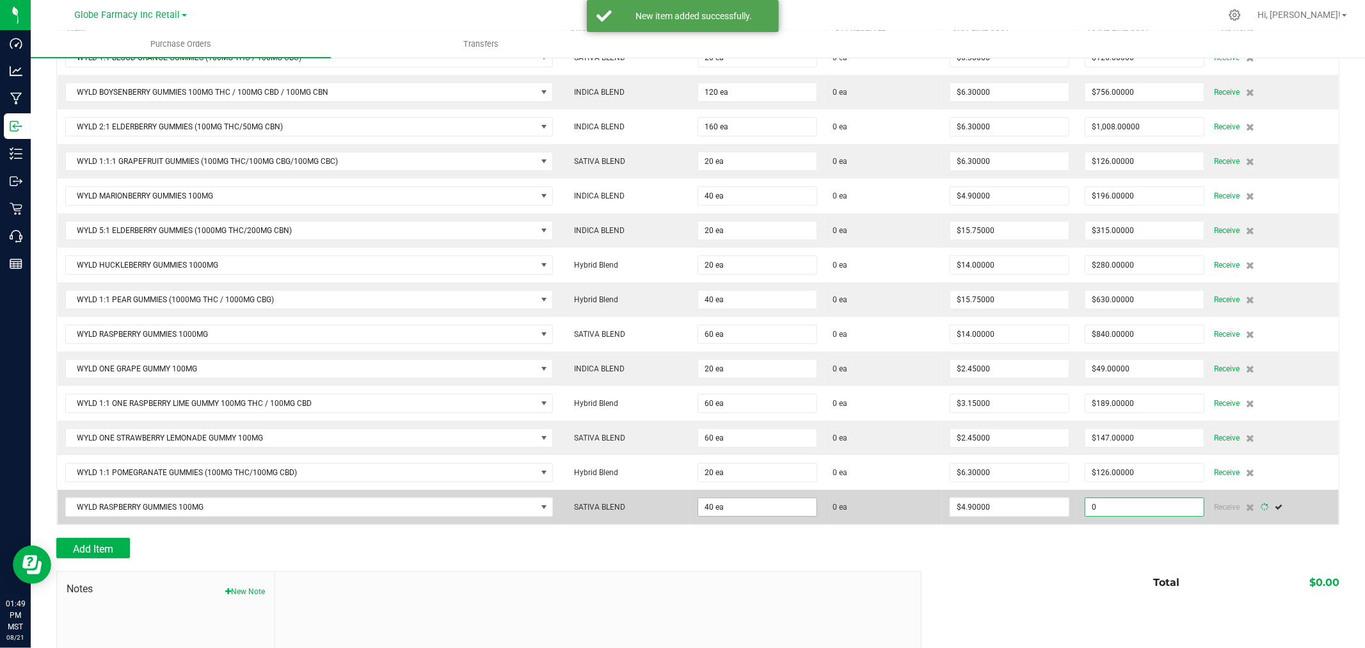
type input "40"
type input "196"
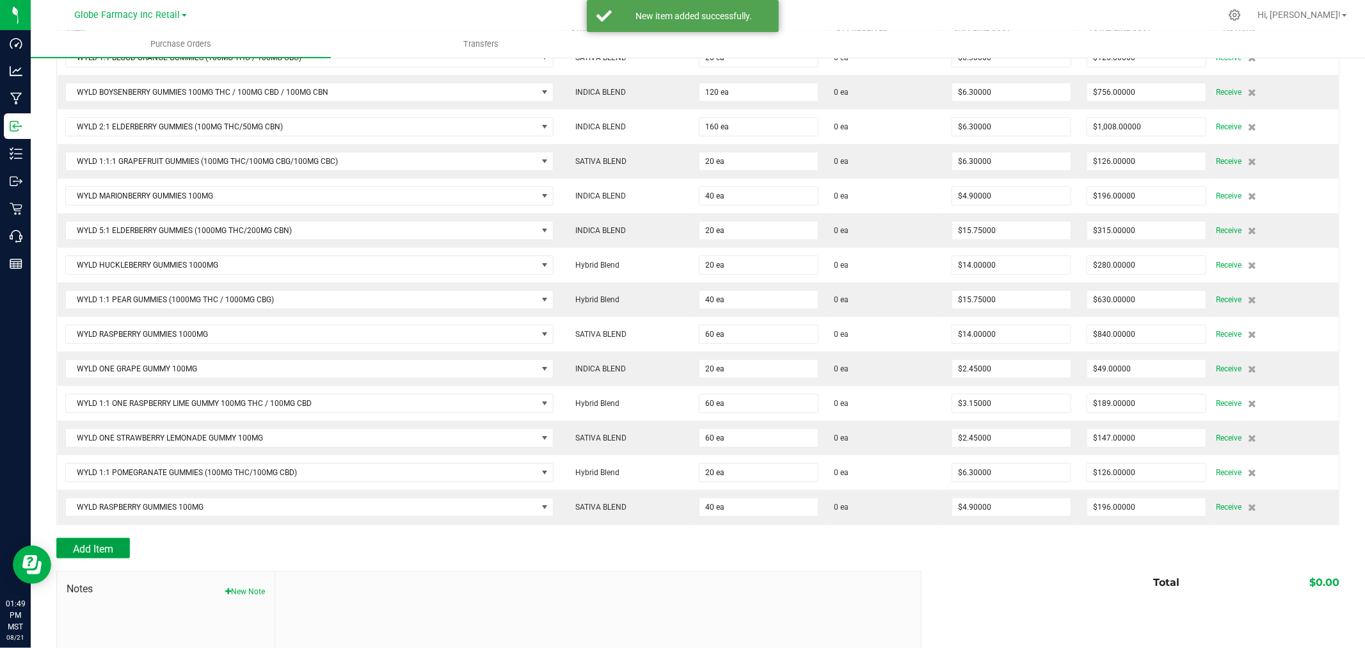
click at [98, 547] on span "Add Item" at bounding box center [93, 549] width 40 height 12
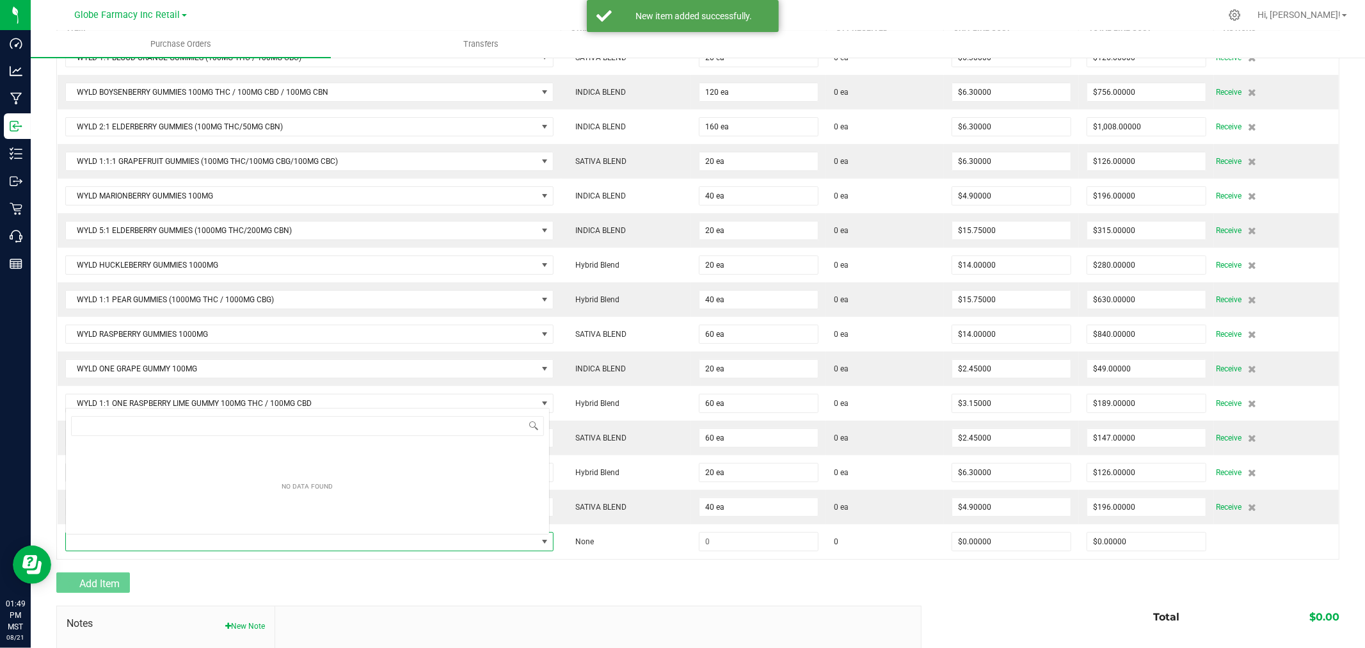
scroll to position [19, 480]
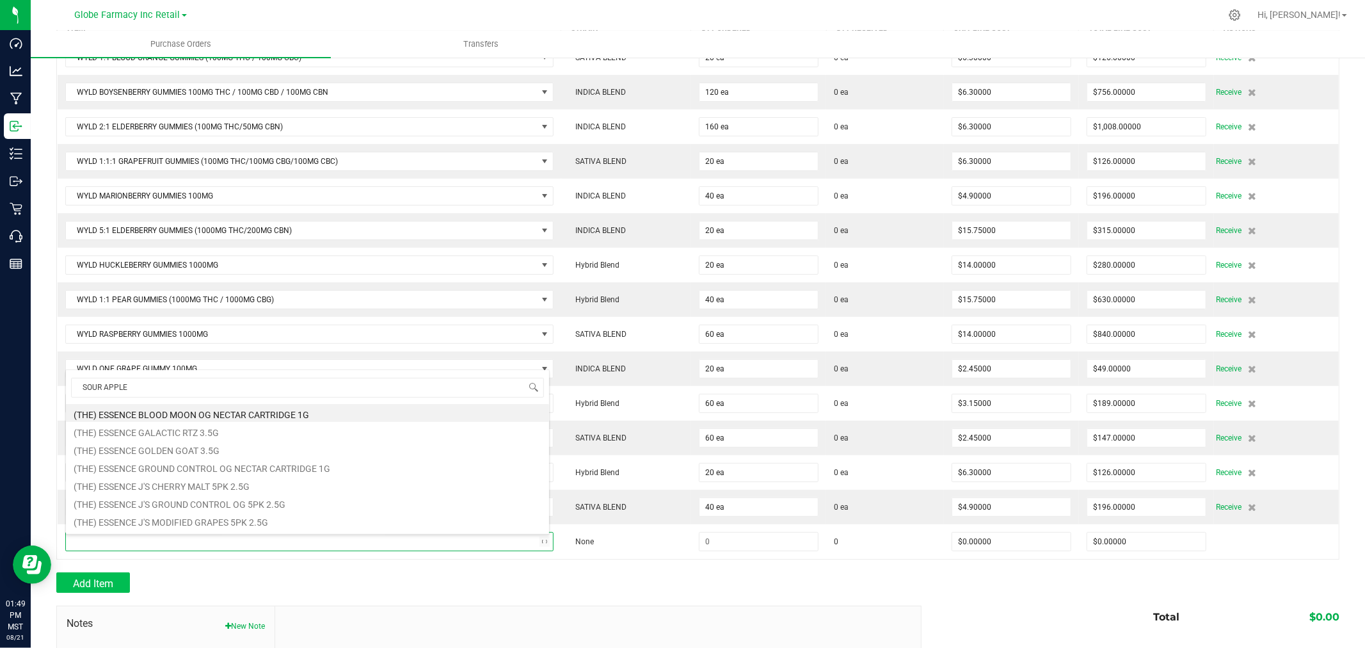
type input "SOUR APPLE"
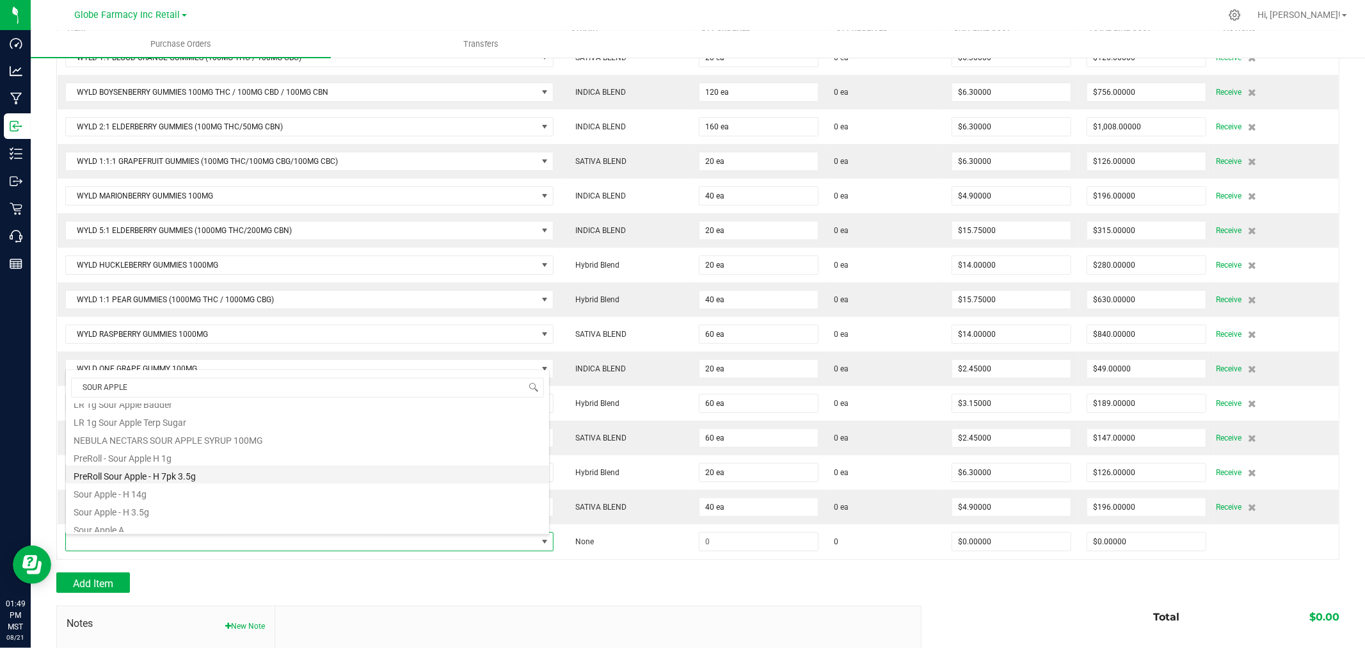
scroll to position [283, 0]
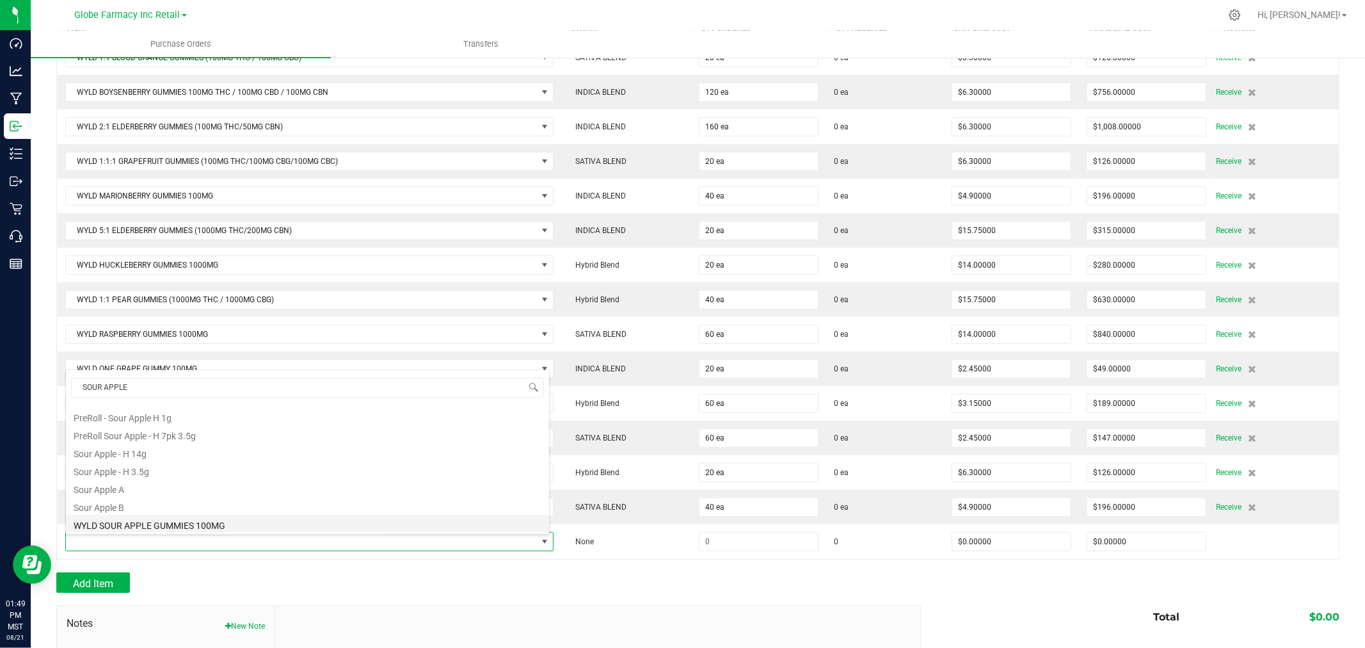
click at [156, 525] on li "WYLD SOUR APPLE GUMMIES 100MG" at bounding box center [307, 523] width 483 height 18
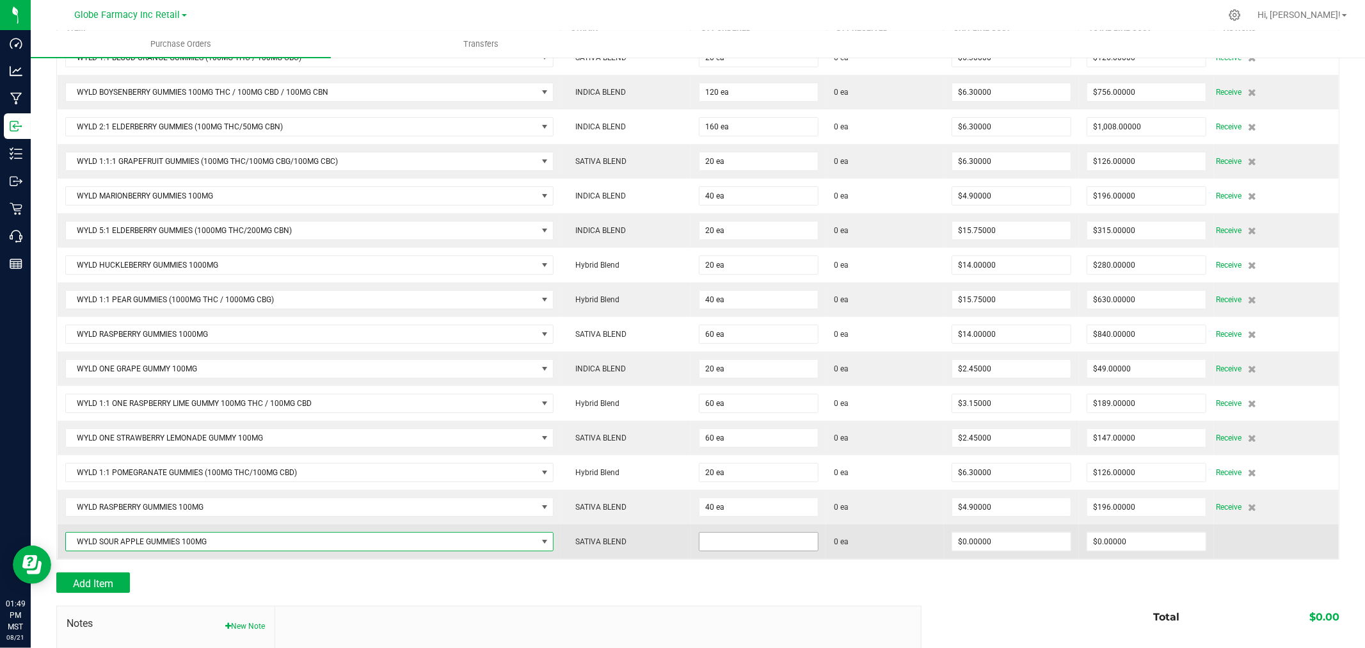
click at [721, 542] on input at bounding box center [758, 541] width 118 height 18
type input "60 ea"
type input "$4.90000"
type input "0"
type input "60"
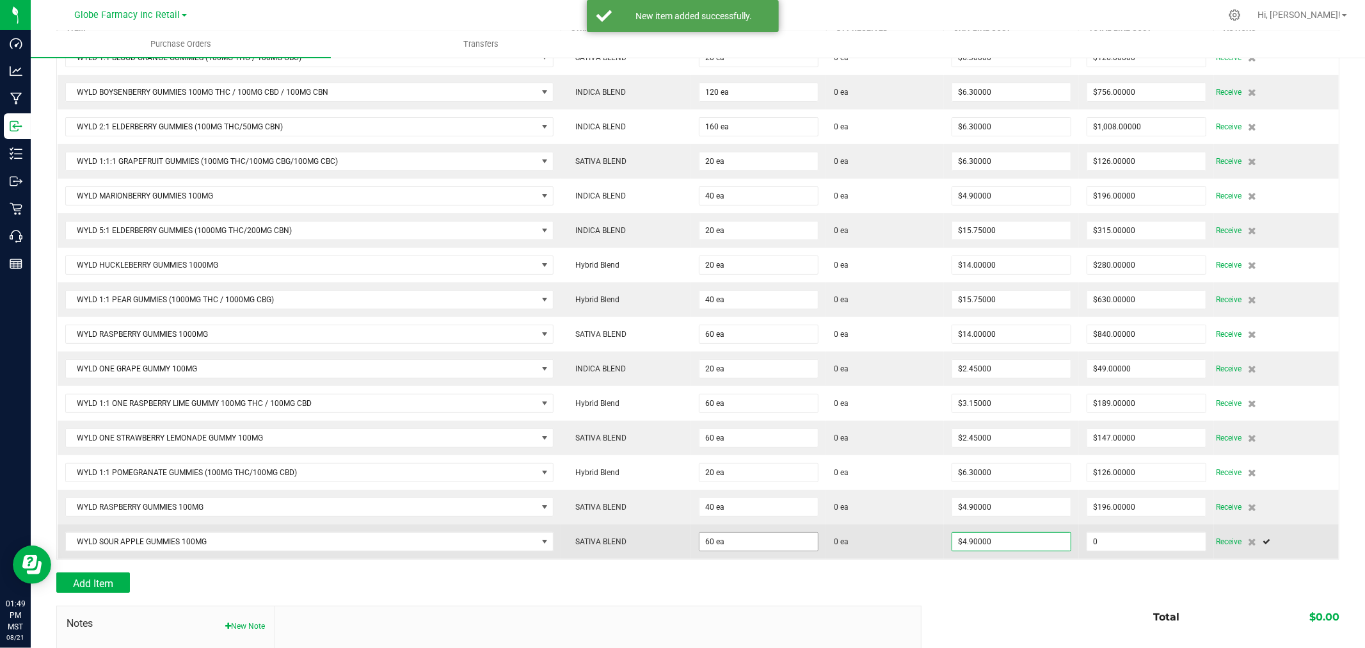
type input "294"
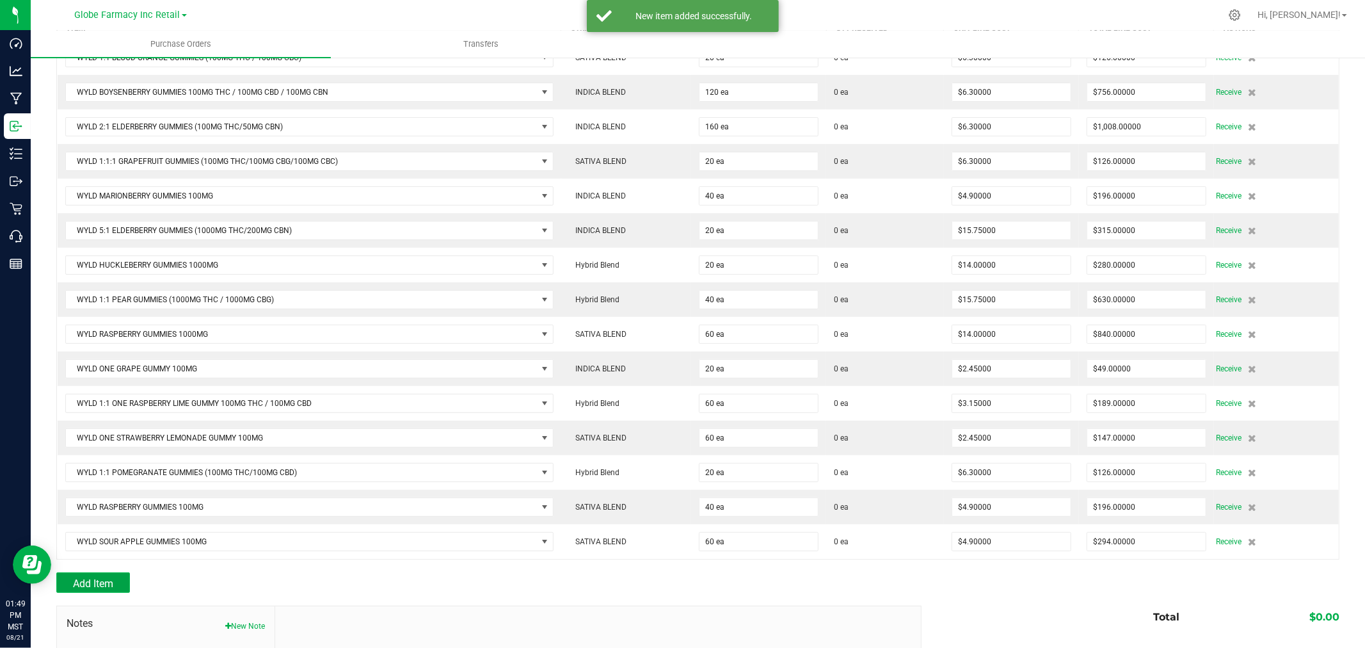
click at [105, 589] on span "Add Item" at bounding box center [93, 583] width 40 height 12
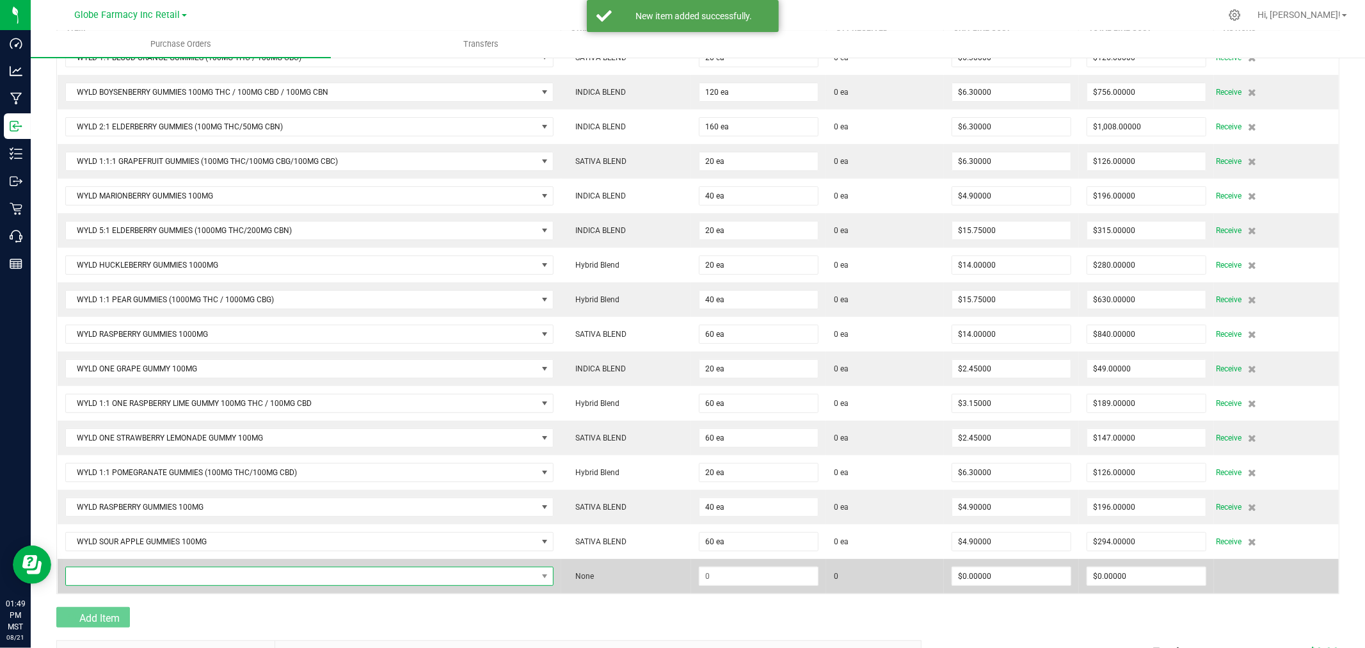
click at [102, 576] on span "NO DATA FOUND" at bounding box center [301, 576] width 471 height 18
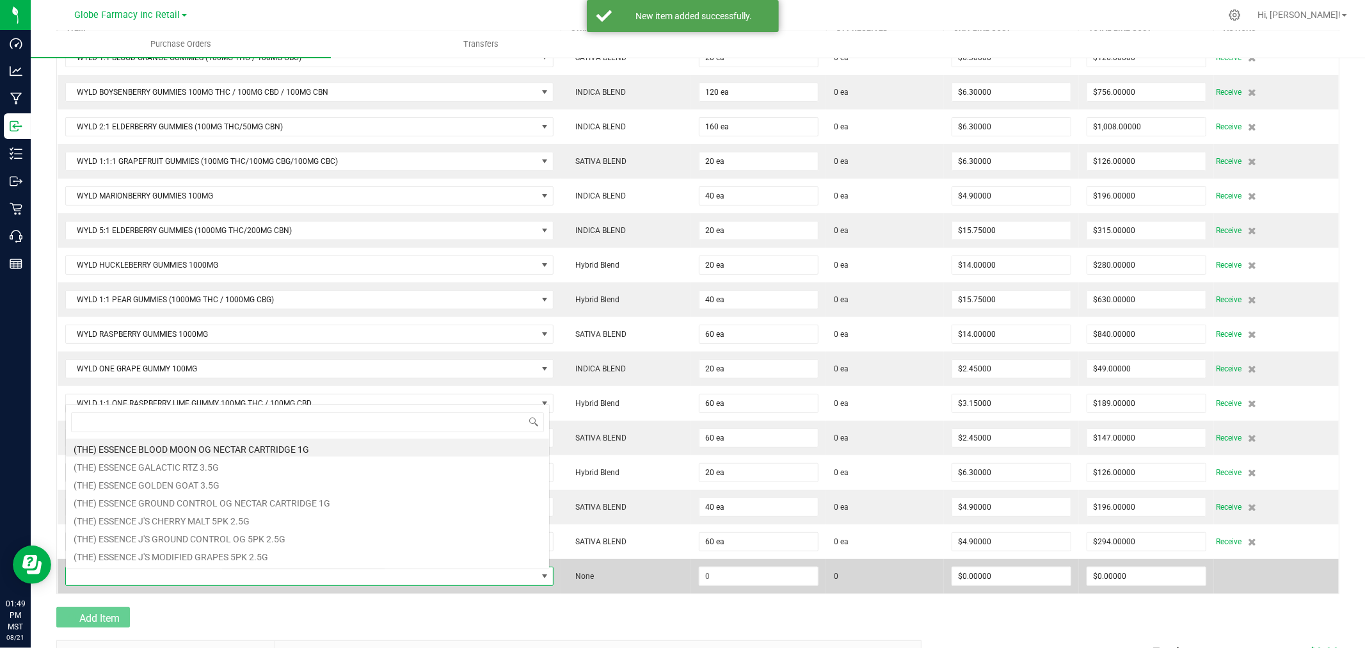
scroll to position [19, 480]
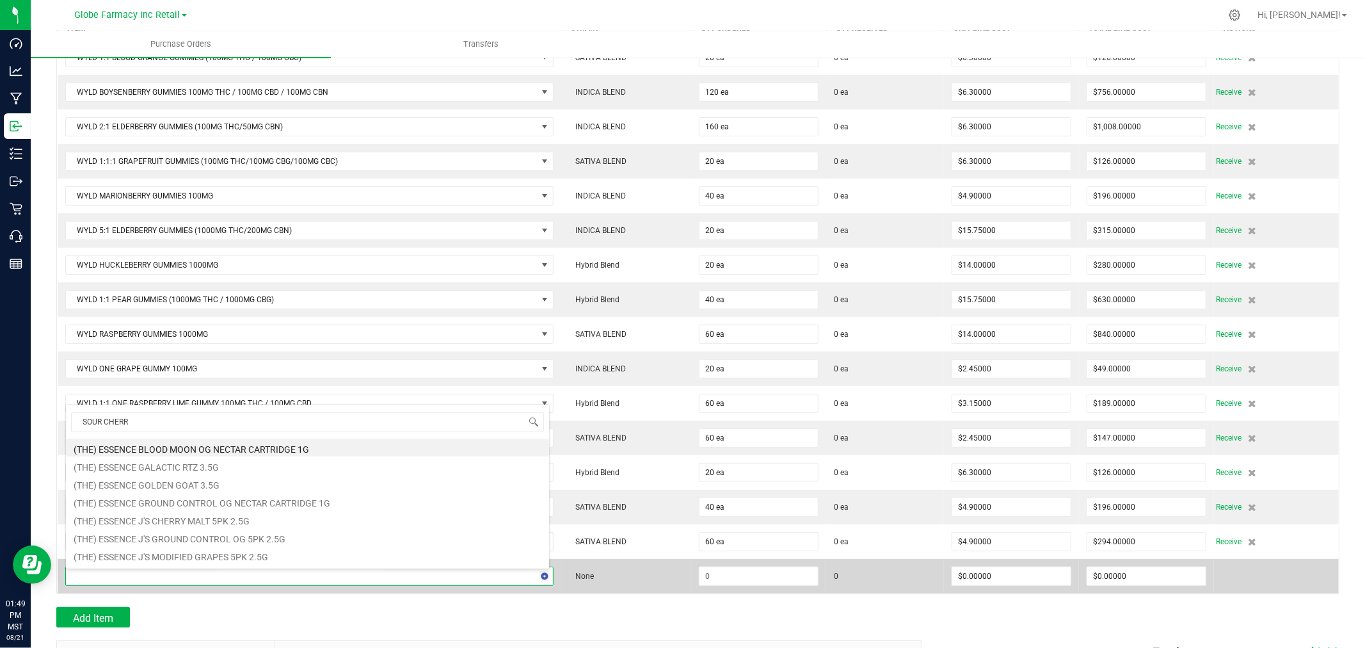
type input "SOUR CHERRY"
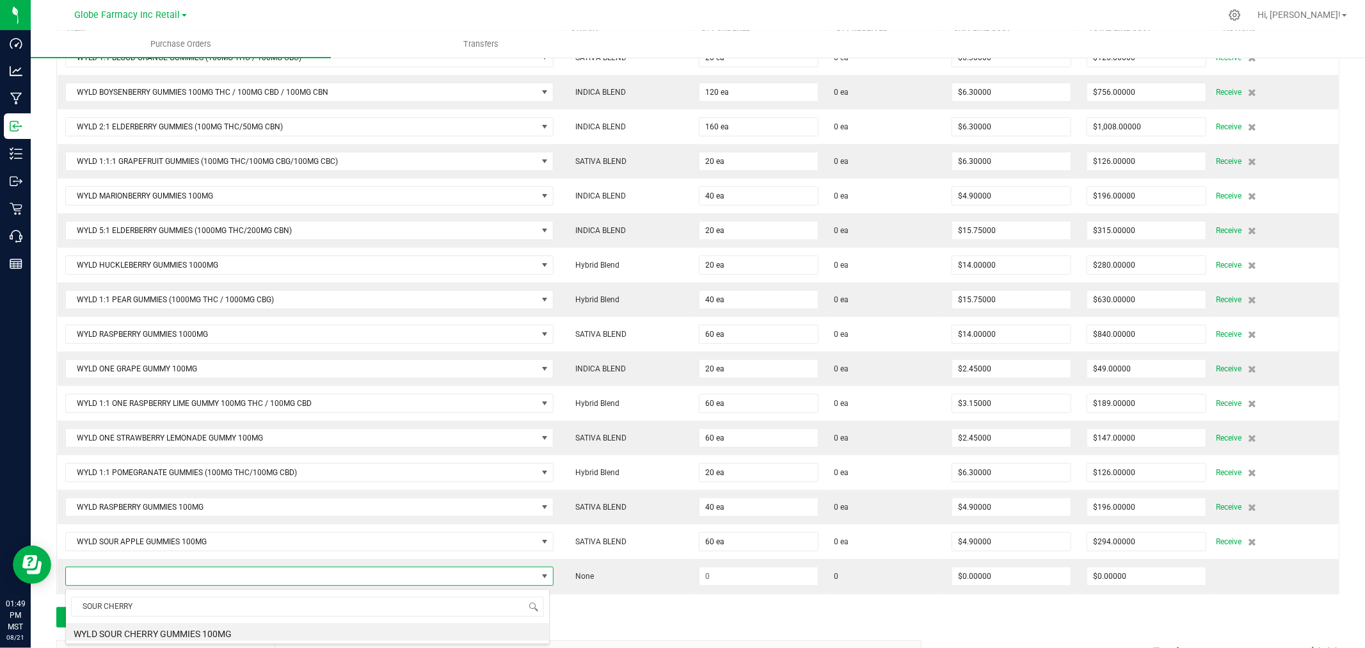
click at [162, 636] on li "WYLD SOUR CHERRY GUMMIES 100MG" at bounding box center [307, 632] width 483 height 18
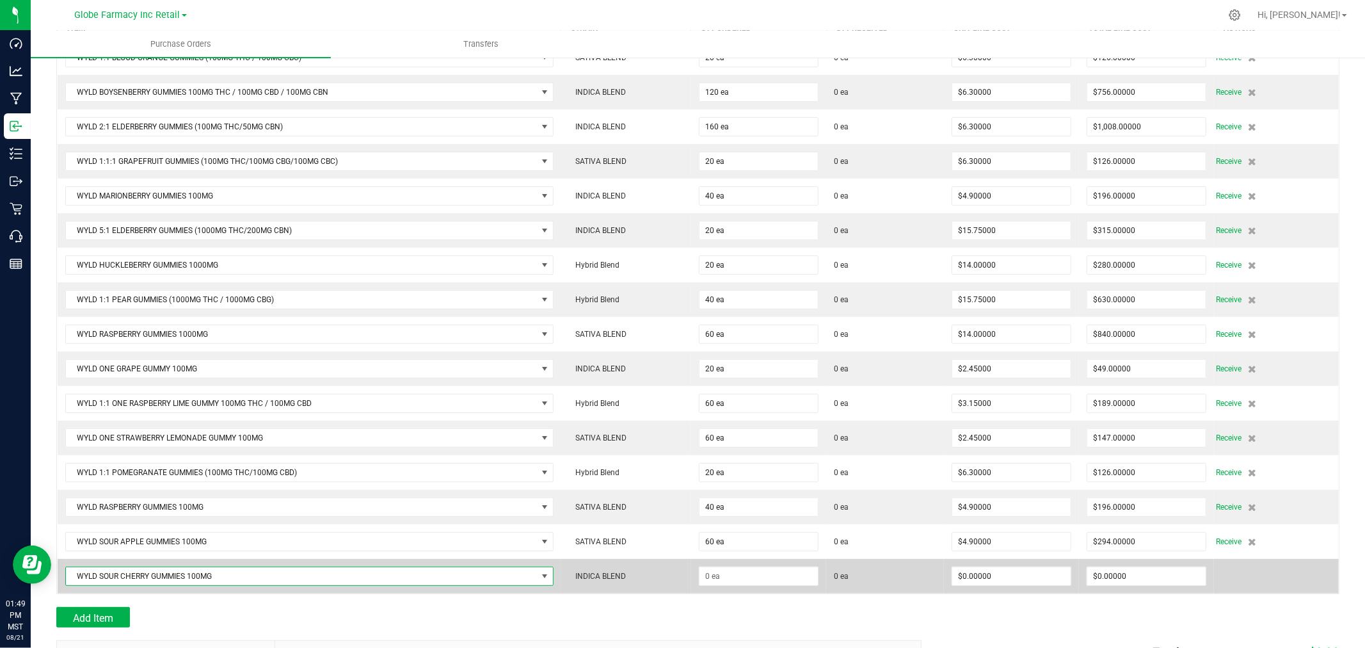
click at [813, 575] on td at bounding box center [758, 576] width 135 height 35
click at [773, 578] on input at bounding box center [758, 576] width 118 height 18
type input "60 ea"
type input "2"
type input "$4.90000"
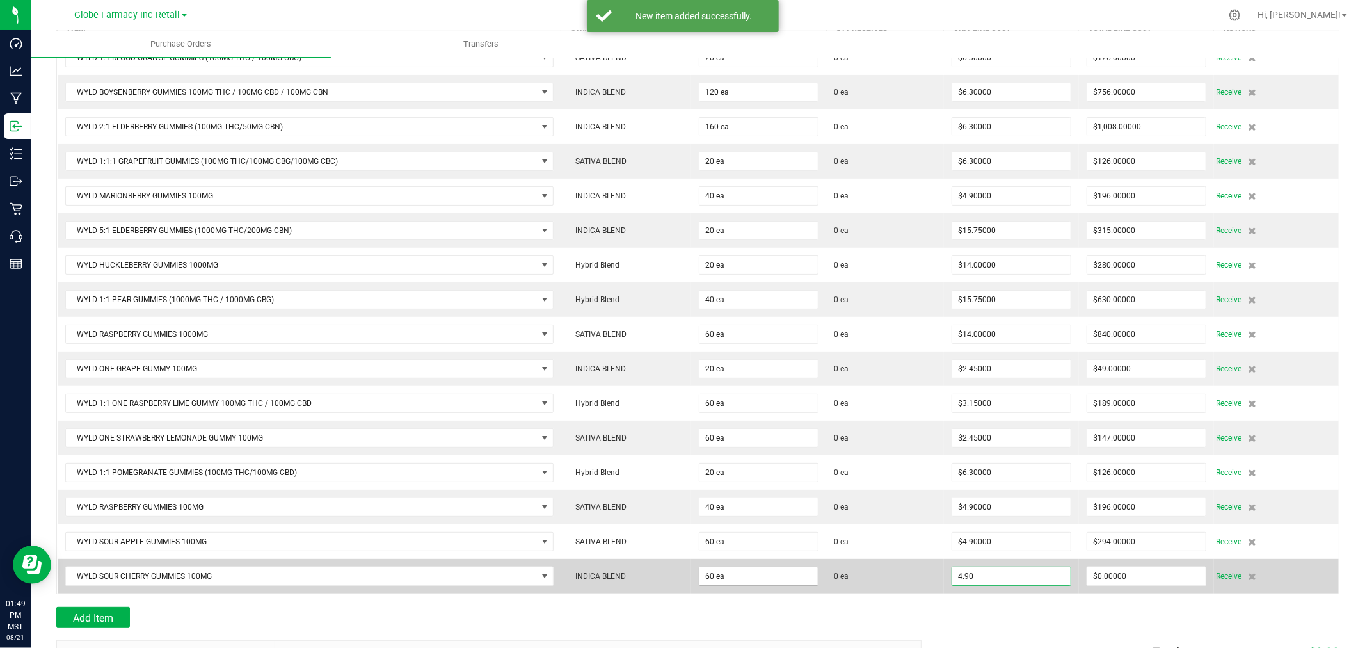
type input "0"
type input "60"
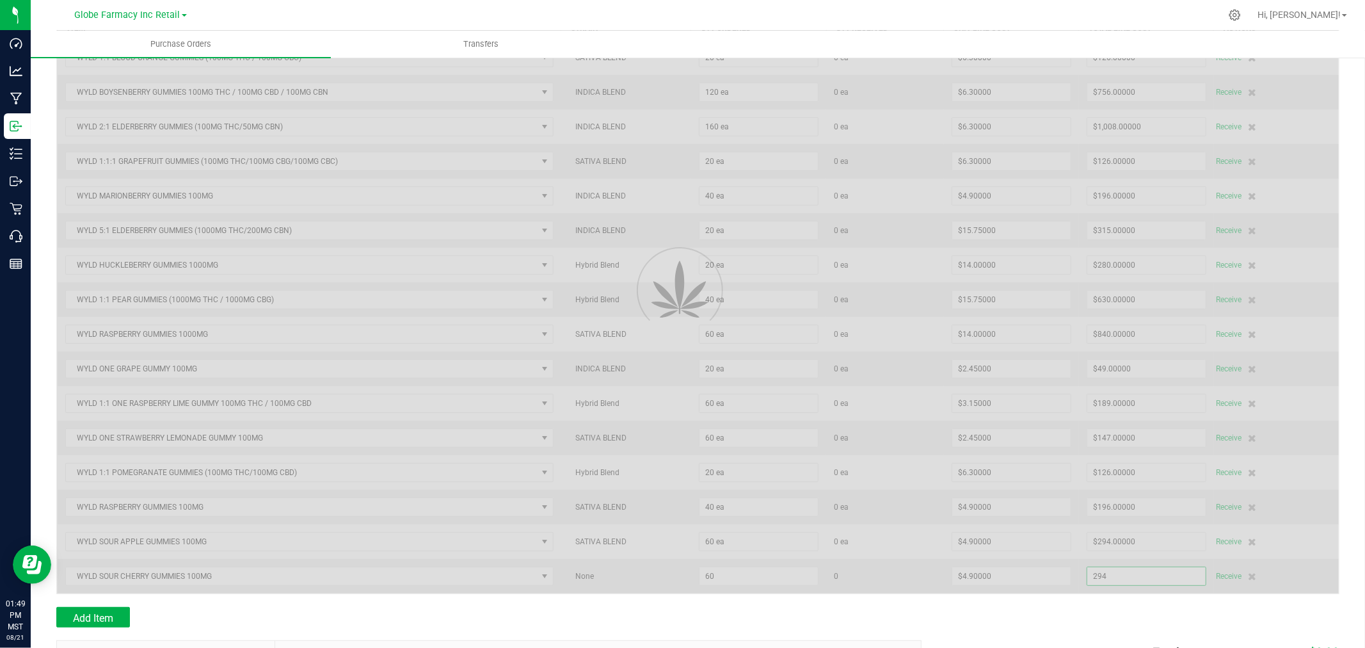
type input "$294.00000"
click at [847, 612] on div "Add Item" at bounding box center [483, 617] width 855 height 20
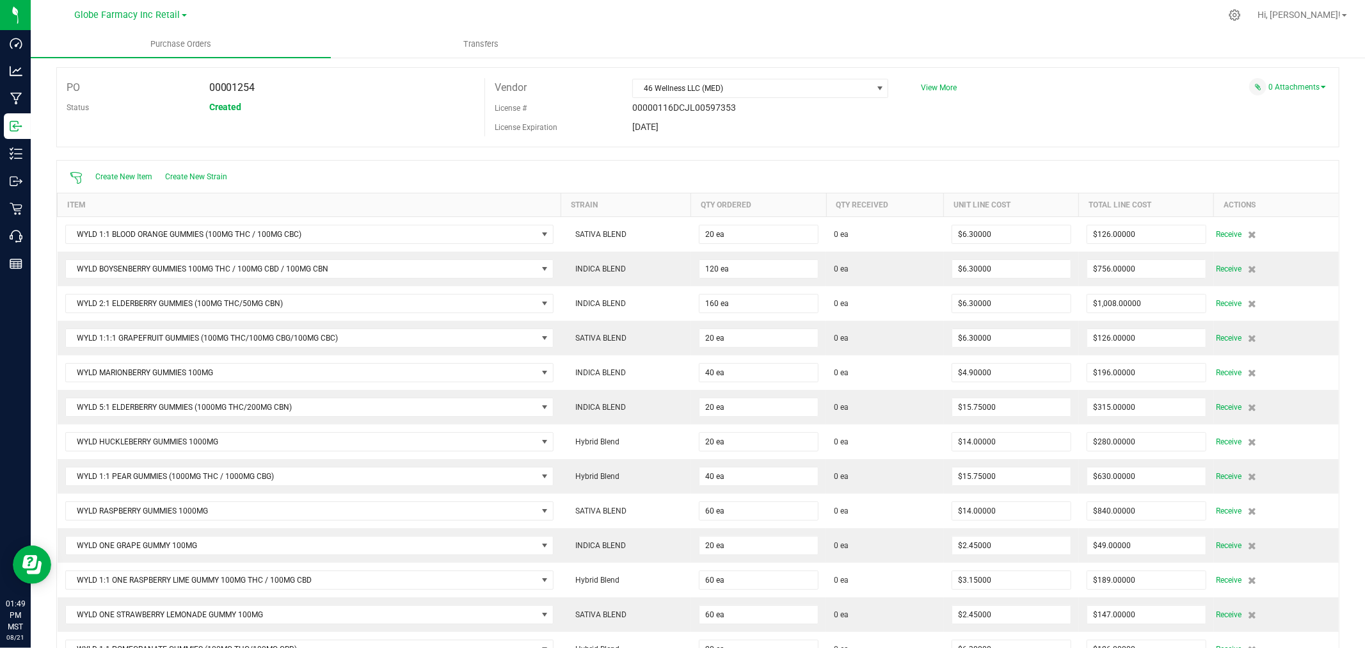
scroll to position [0, 0]
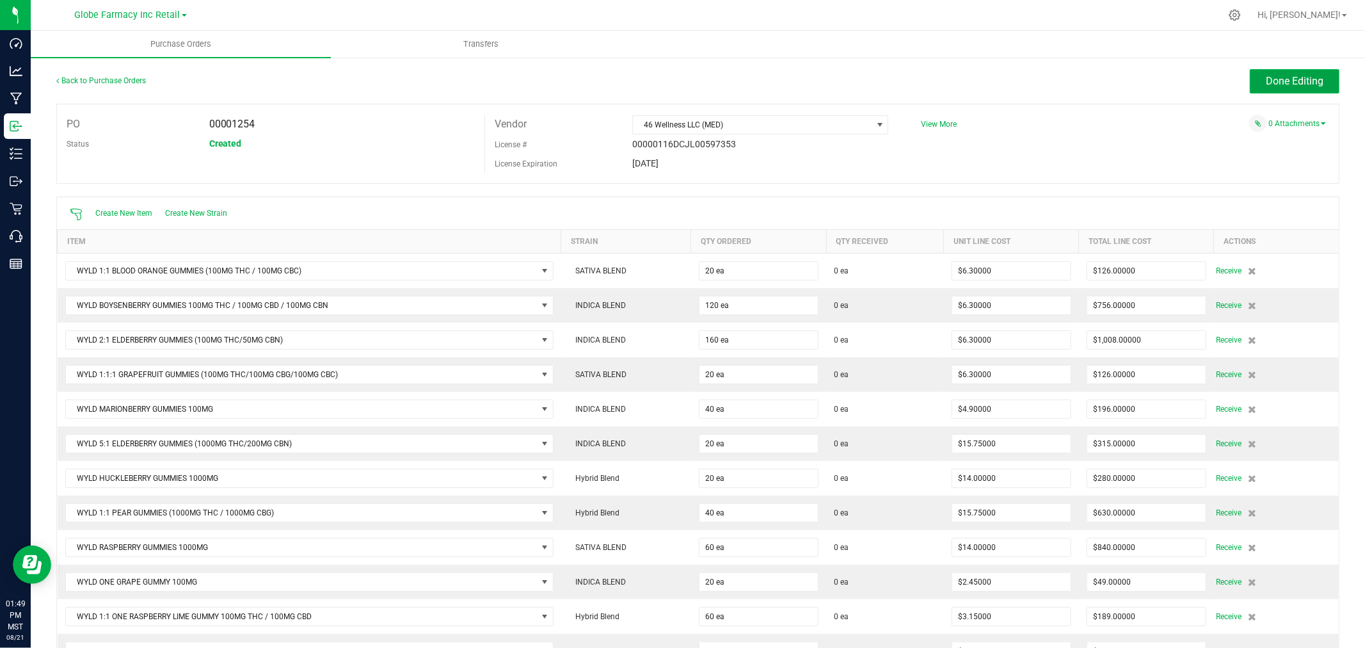
click at [1266, 81] on span "Done Editing" at bounding box center [1295, 81] width 58 height 12
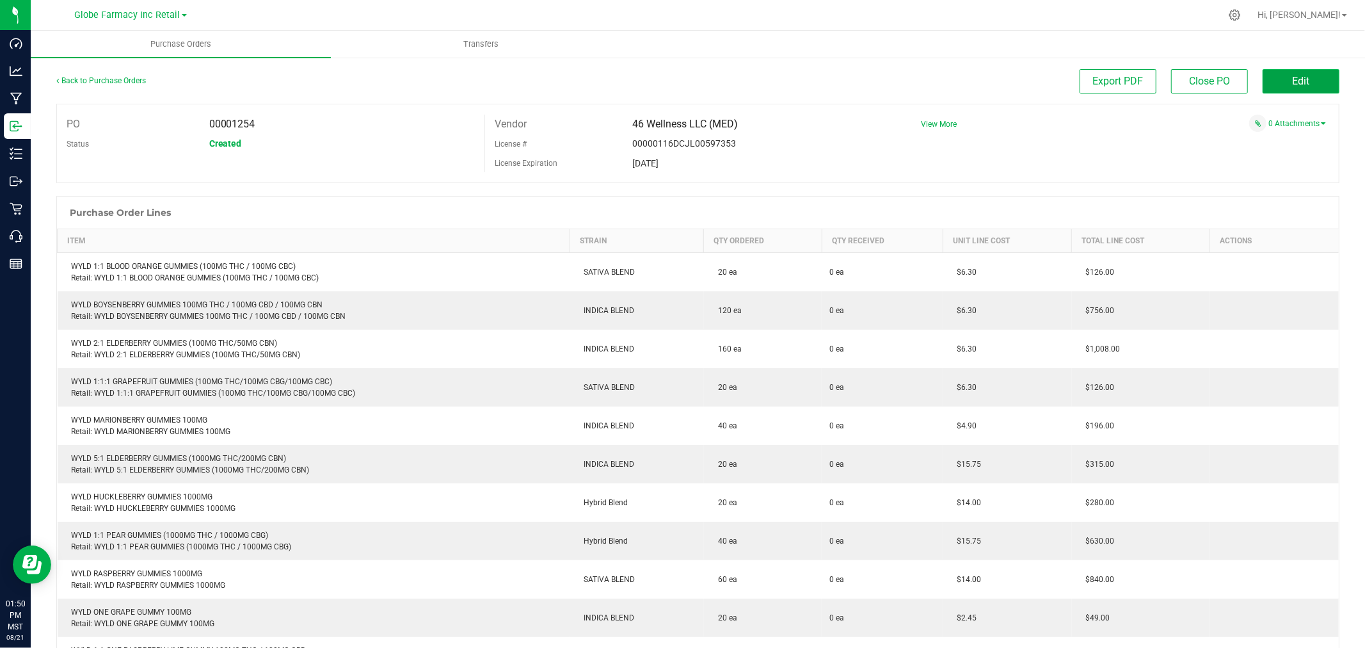
click at [1275, 79] on button "Edit" at bounding box center [1300, 81] width 77 height 24
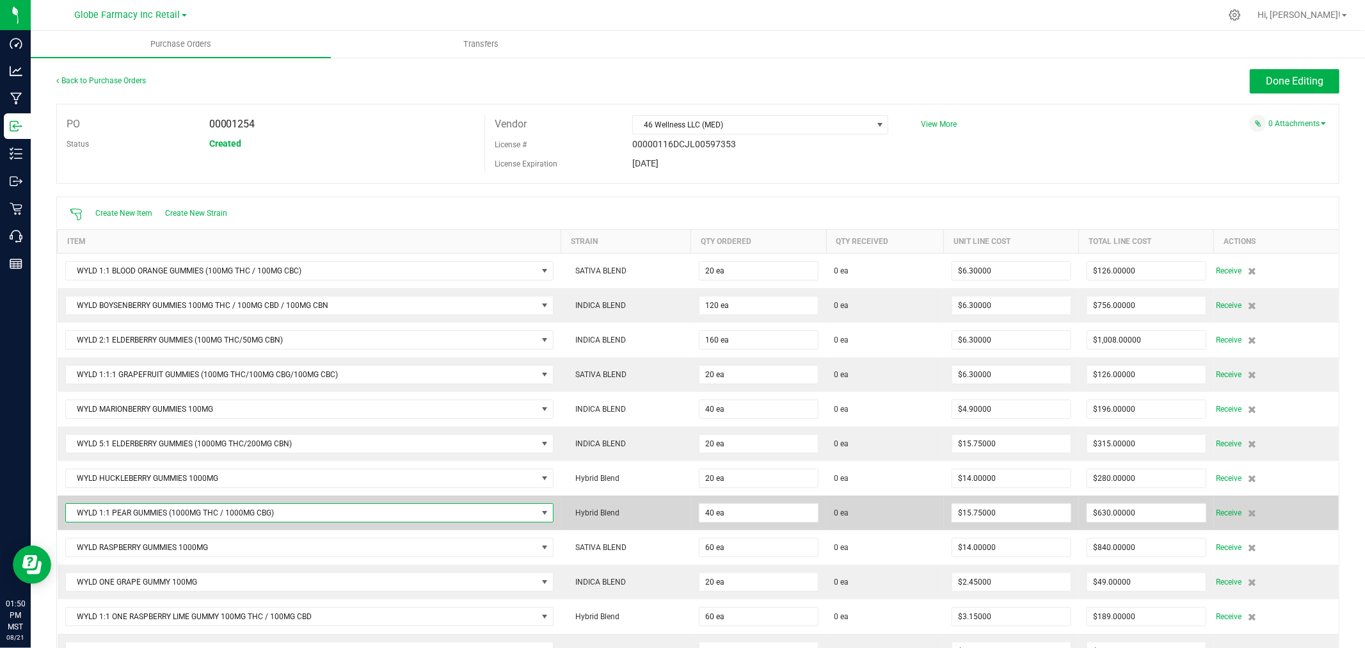
click at [496, 513] on span "WYLD 1:1 PEAR GUMMIES (1000MG THC / 1000MG CBG)" at bounding box center [301, 513] width 471 height 18
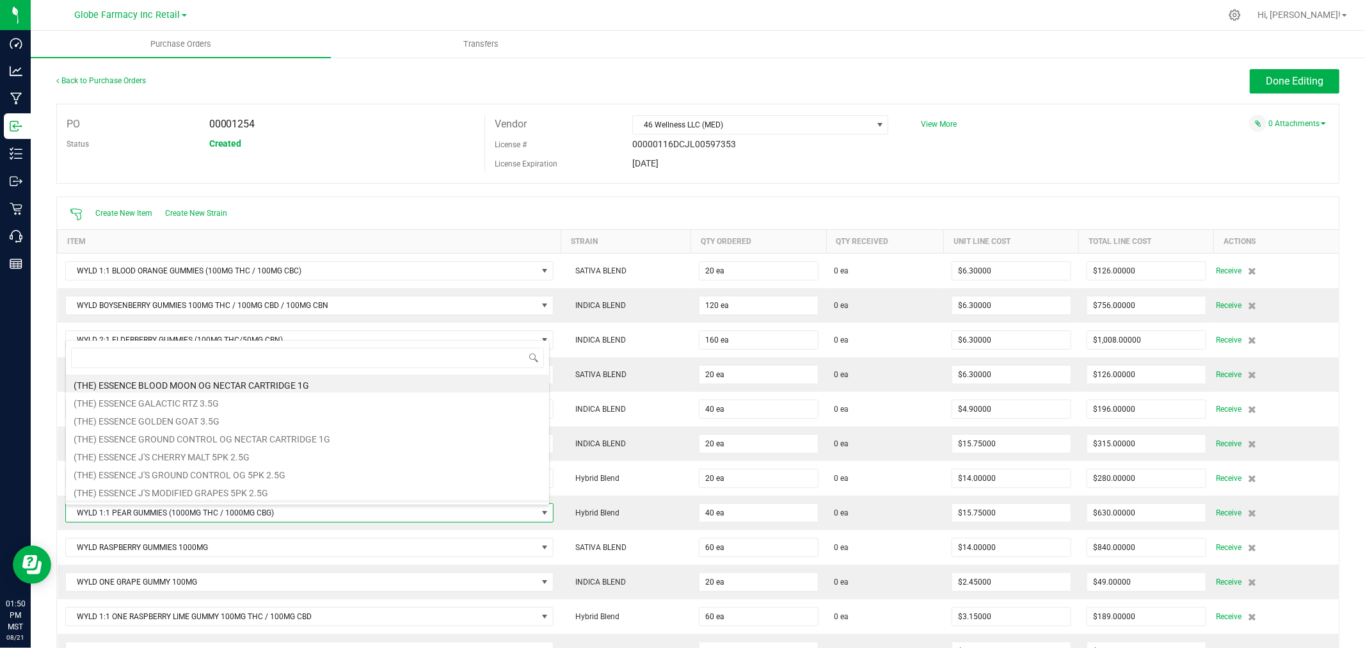
scroll to position [19, 480]
type input "MARIONBERRY"
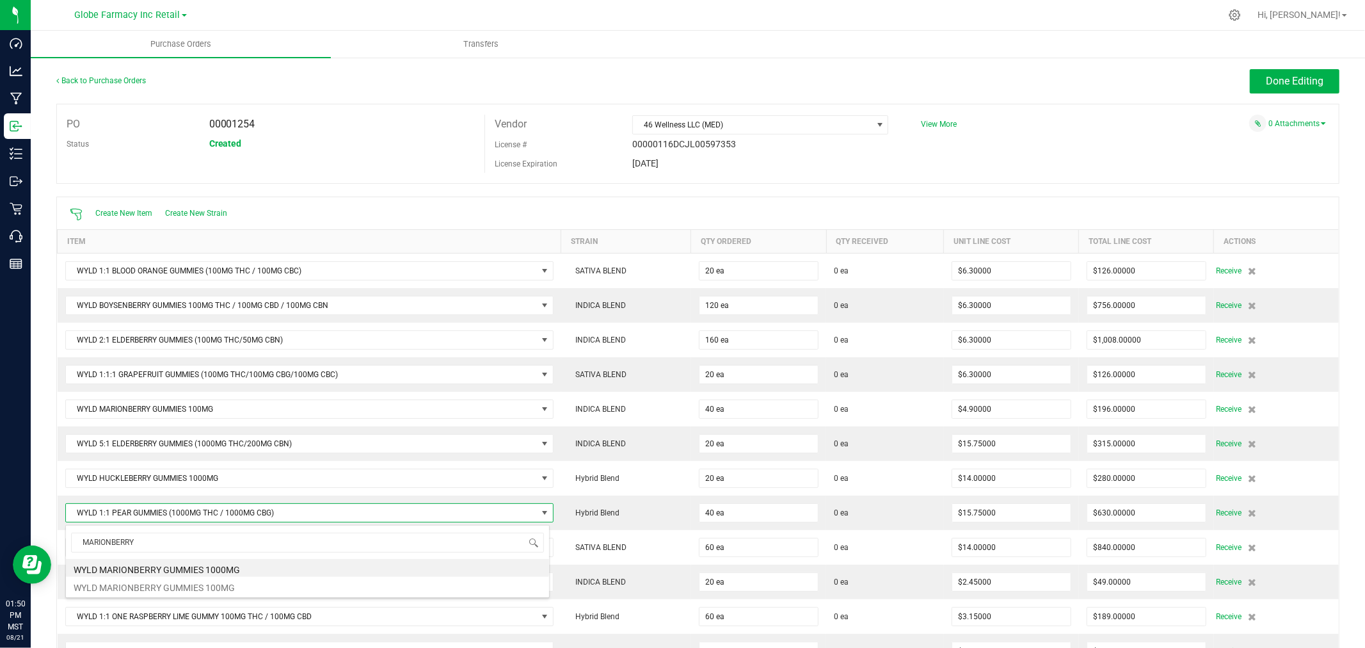
click at [365, 175] on div "PO 00001254 Status Created Vendor 46 Wellness LLC (MED) License # 00000116DCJL0…" at bounding box center [697, 144] width 1283 height 80
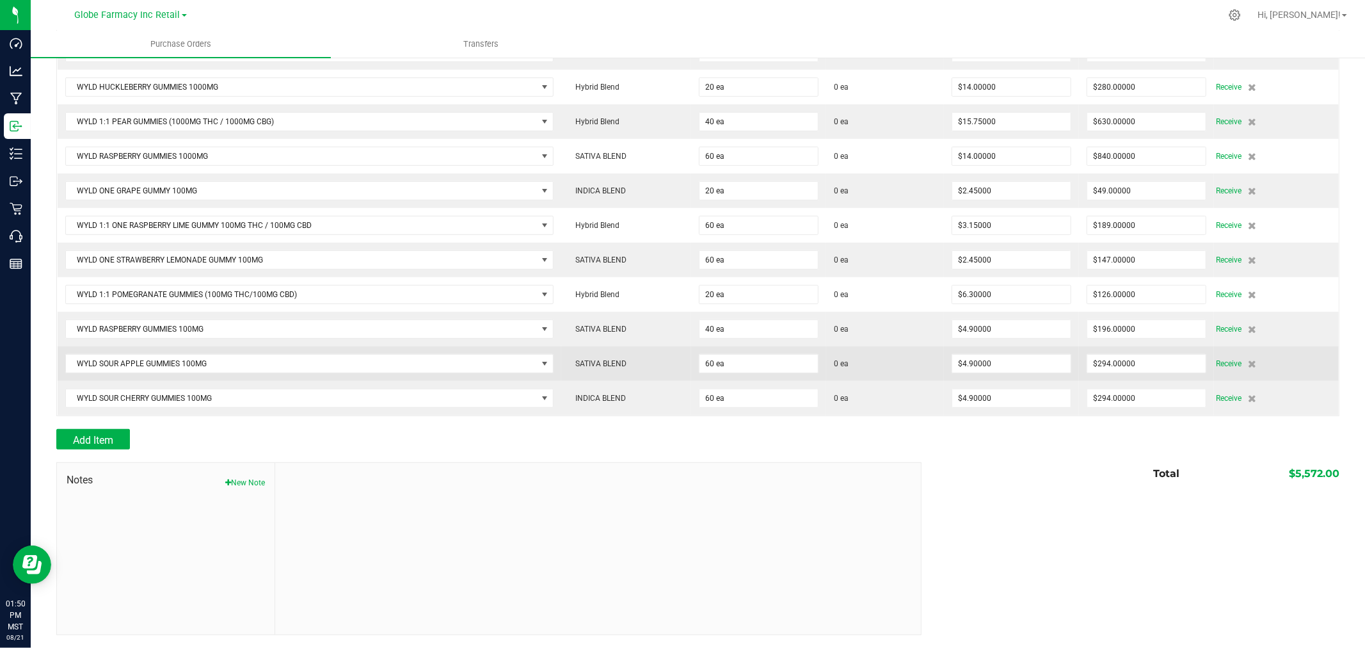
scroll to position [394, 0]
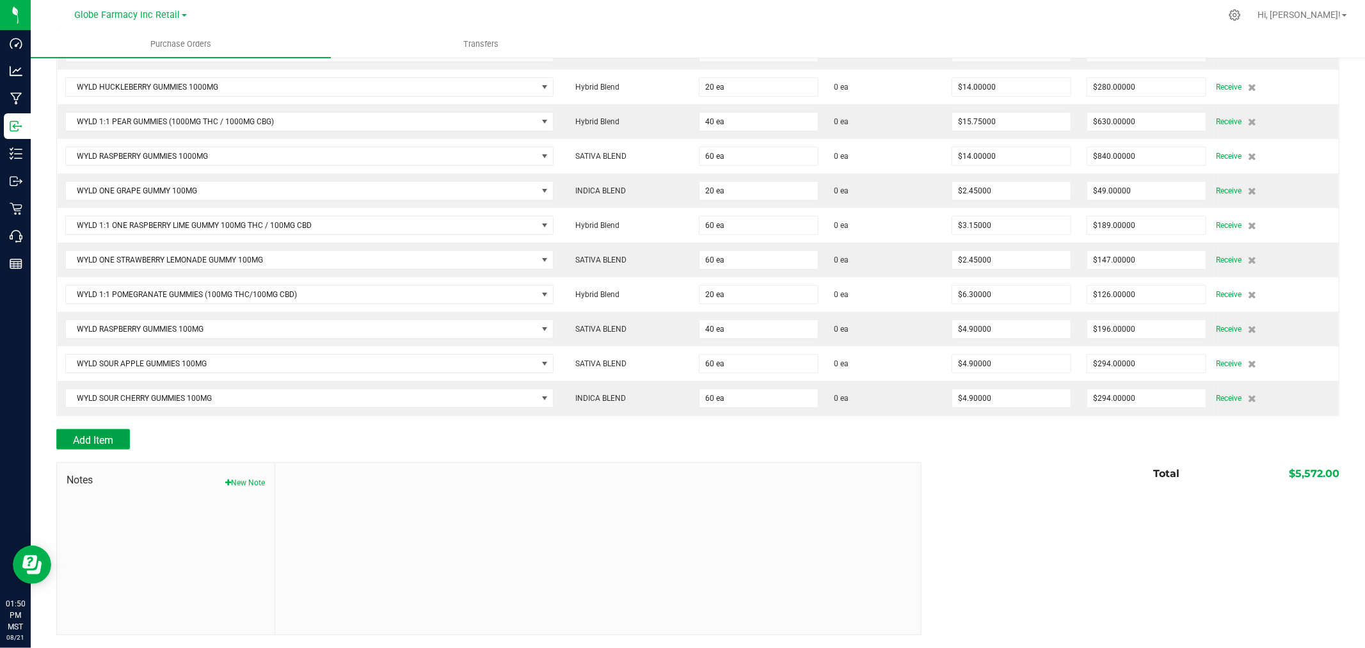
click at [80, 440] on span "Add Item" at bounding box center [93, 440] width 40 height 12
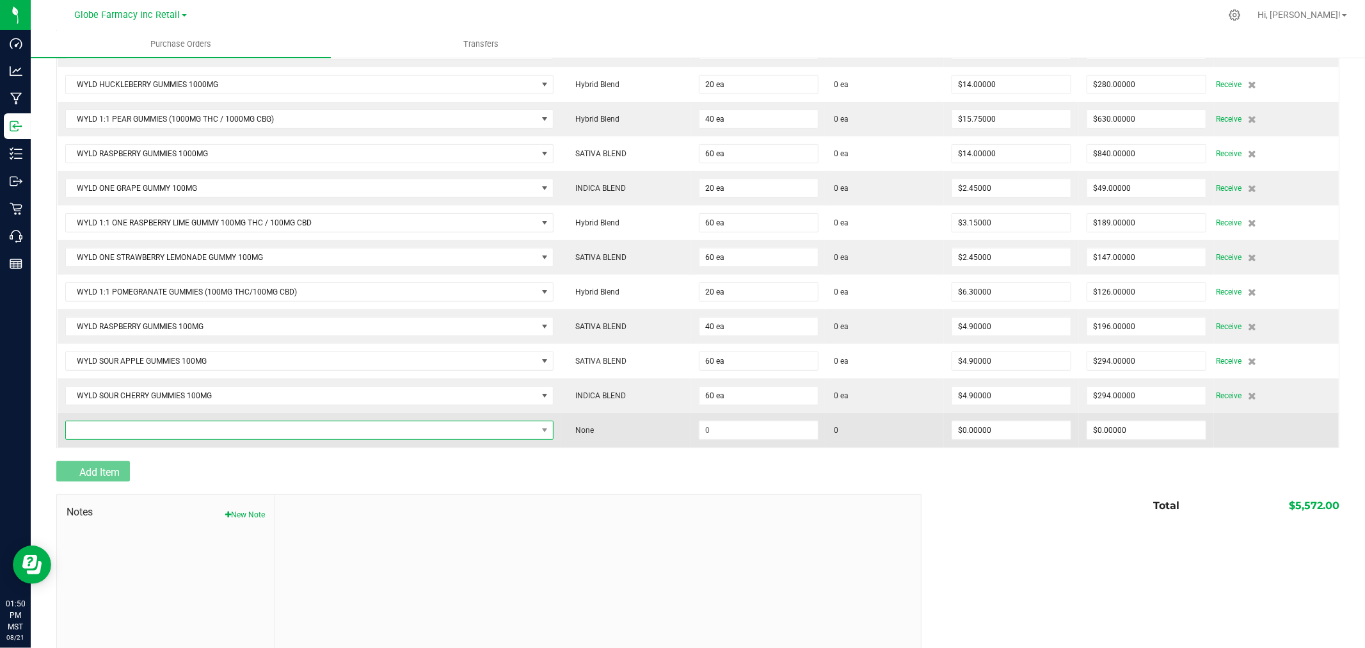
click at [94, 438] on span "NO DATA FOUND" at bounding box center [301, 430] width 471 height 18
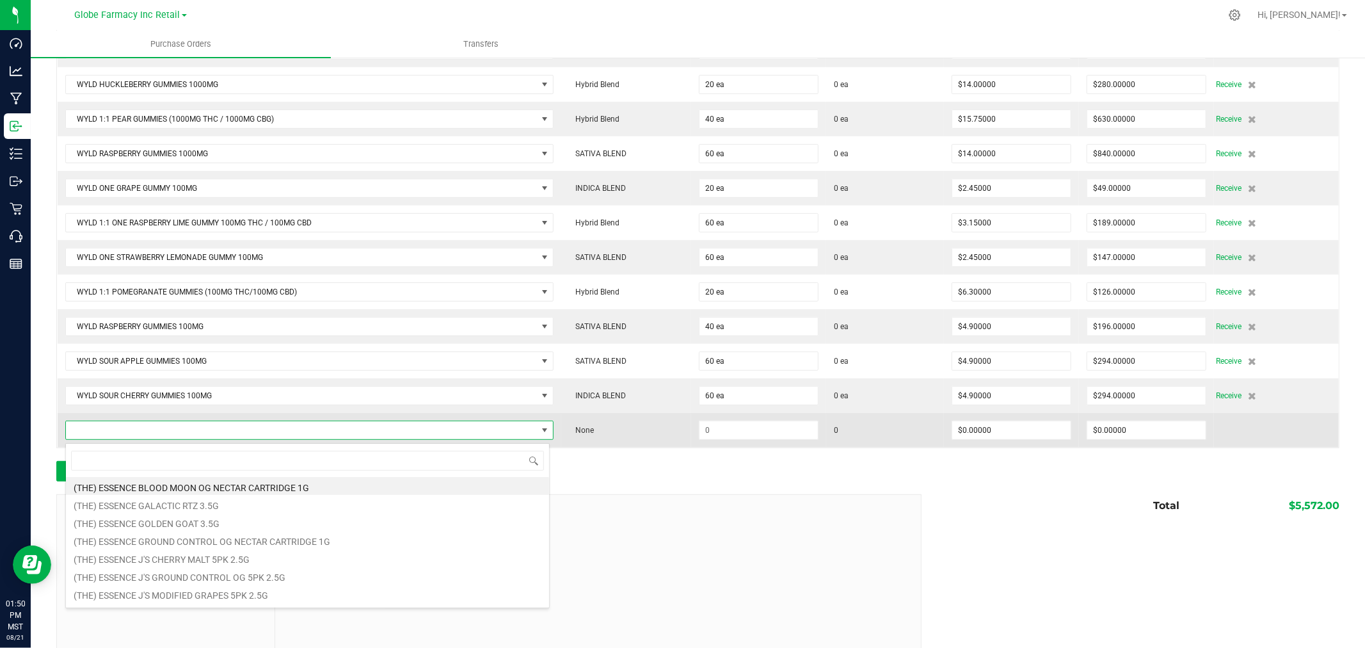
scroll to position [19, 480]
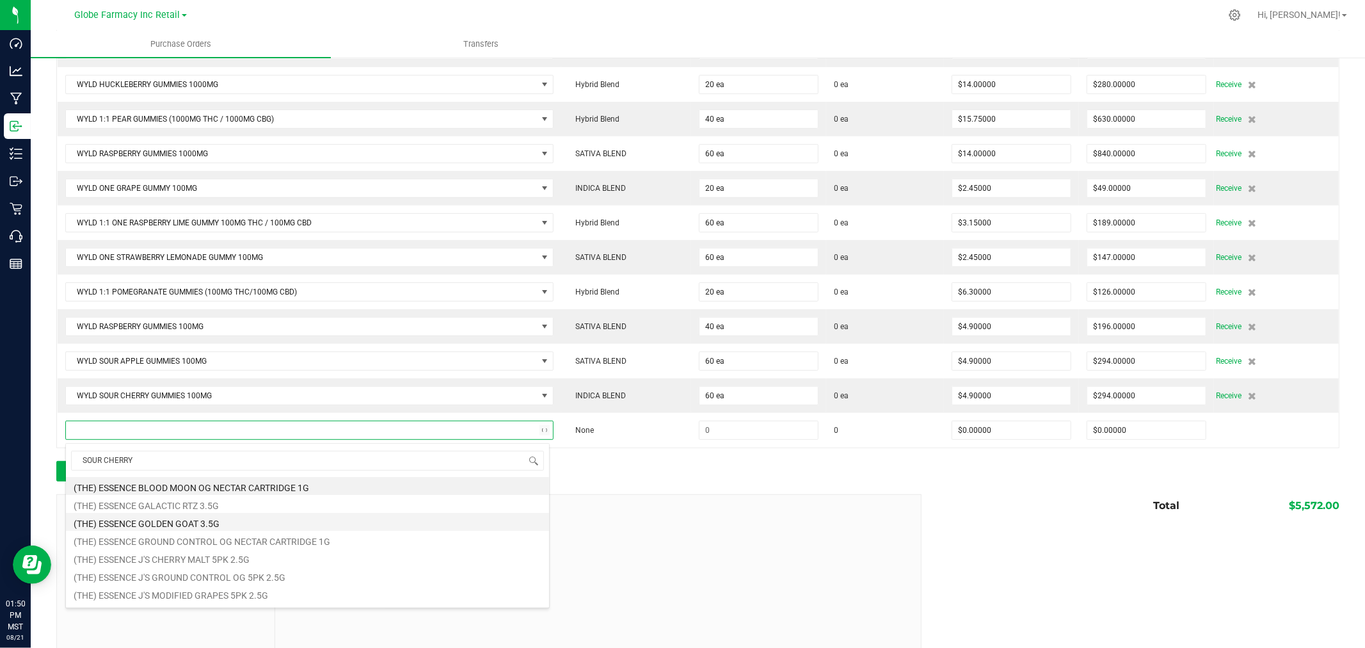
type input "SOUR CHERRY"
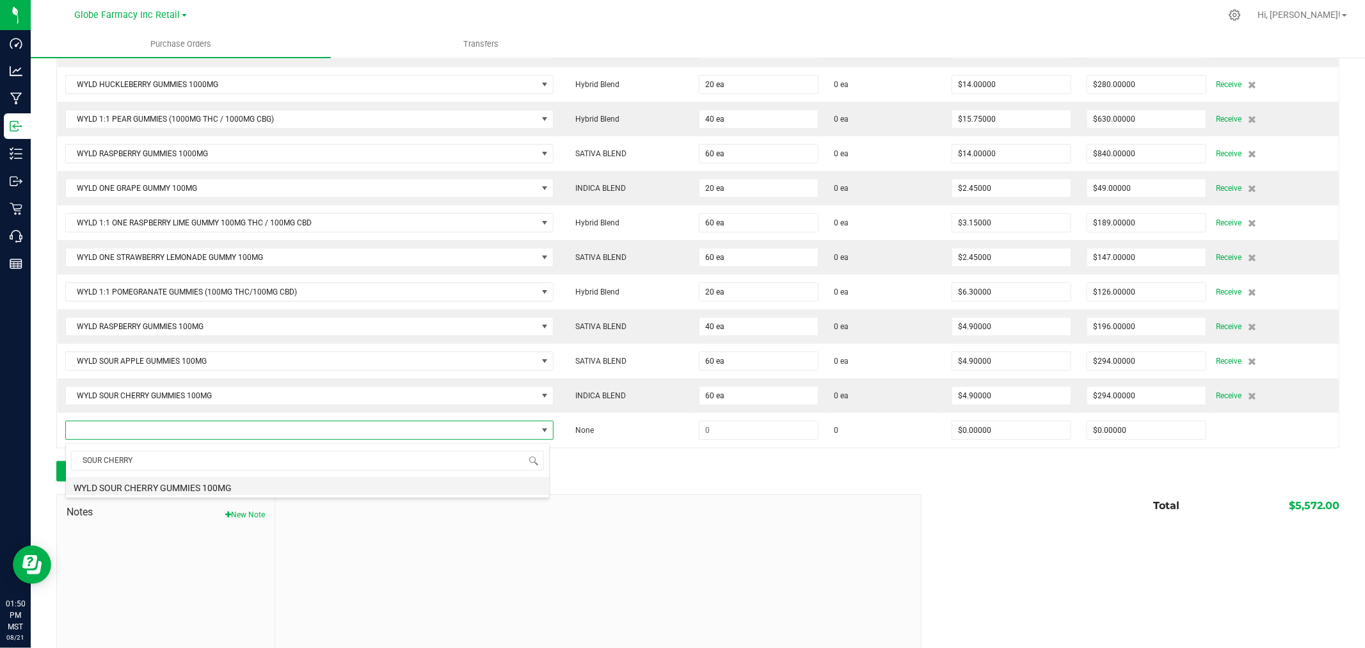
click at [242, 485] on li "WYLD SOUR CHERRY GUMMIES 100MG" at bounding box center [307, 486] width 483 height 18
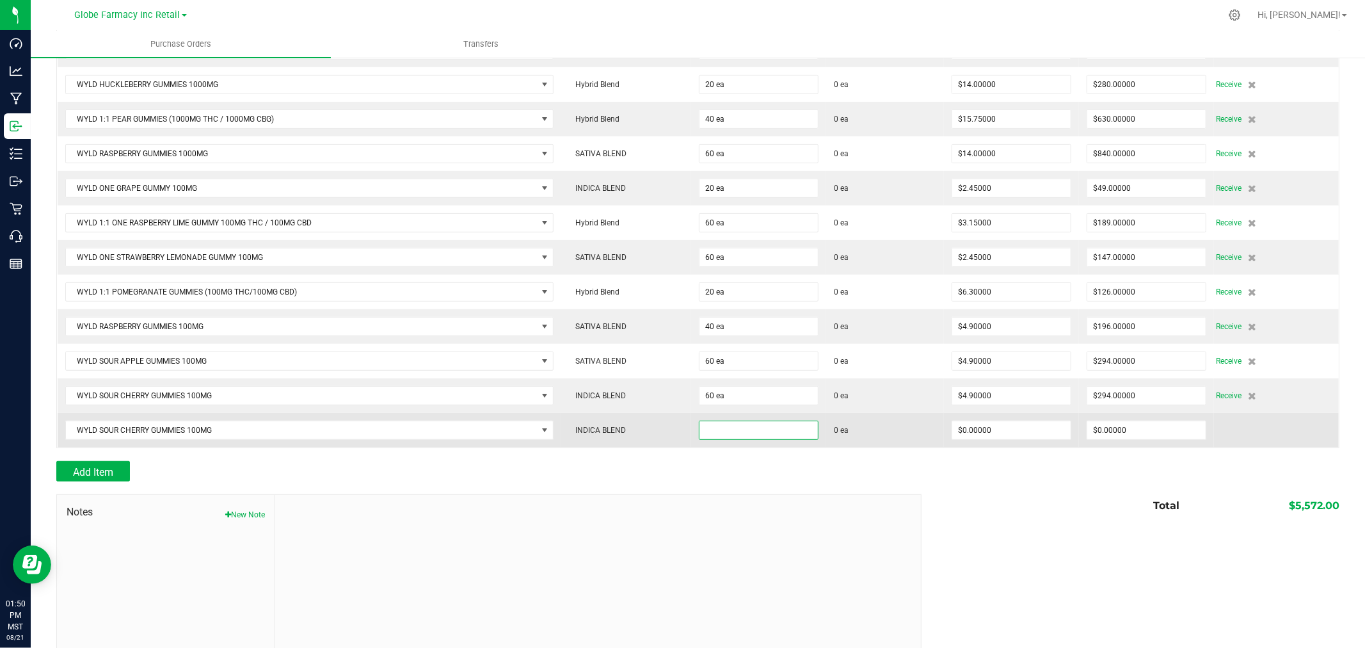
click at [787, 424] on input at bounding box center [758, 430] width 118 height 18
type input "60 ea"
click at [1008, 431] on input "0" at bounding box center [1011, 430] width 118 height 18
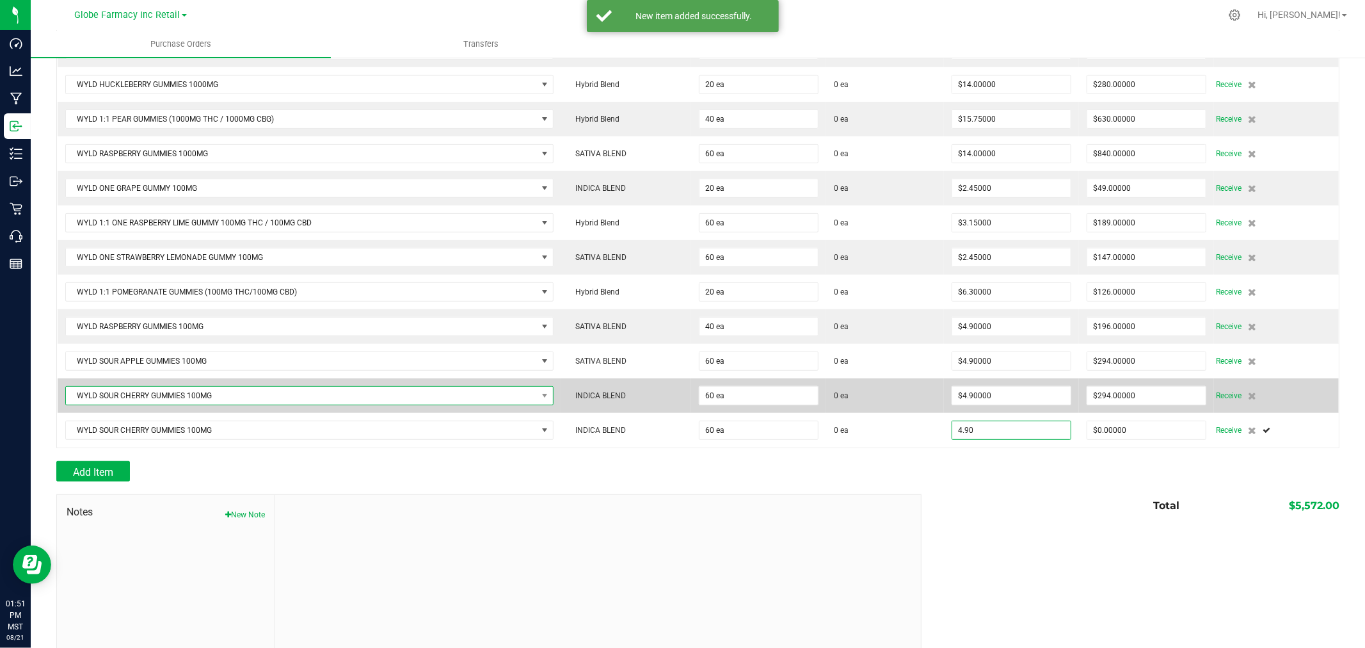
type input "$4.90000"
click at [177, 401] on span "WYLD SOUR CHERRY GUMMIES 100MG" at bounding box center [301, 395] width 470 height 18
type input "60"
type input "$294.00000"
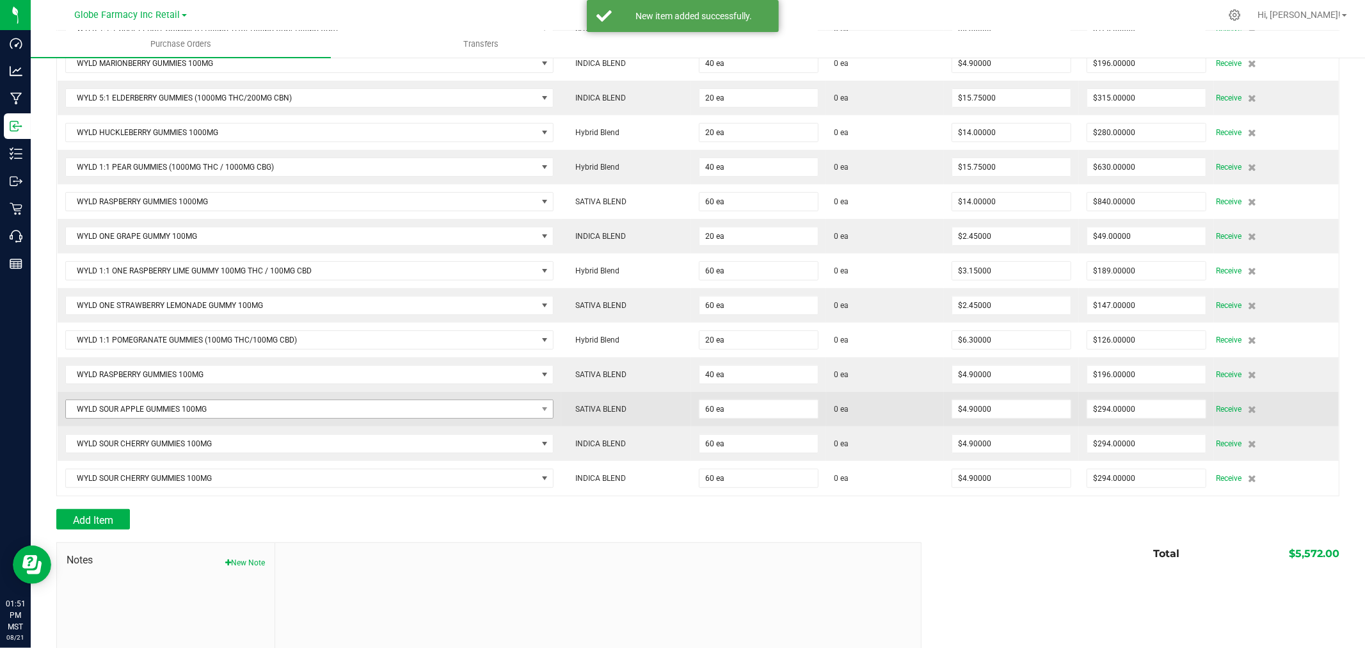
scroll to position [322, 0]
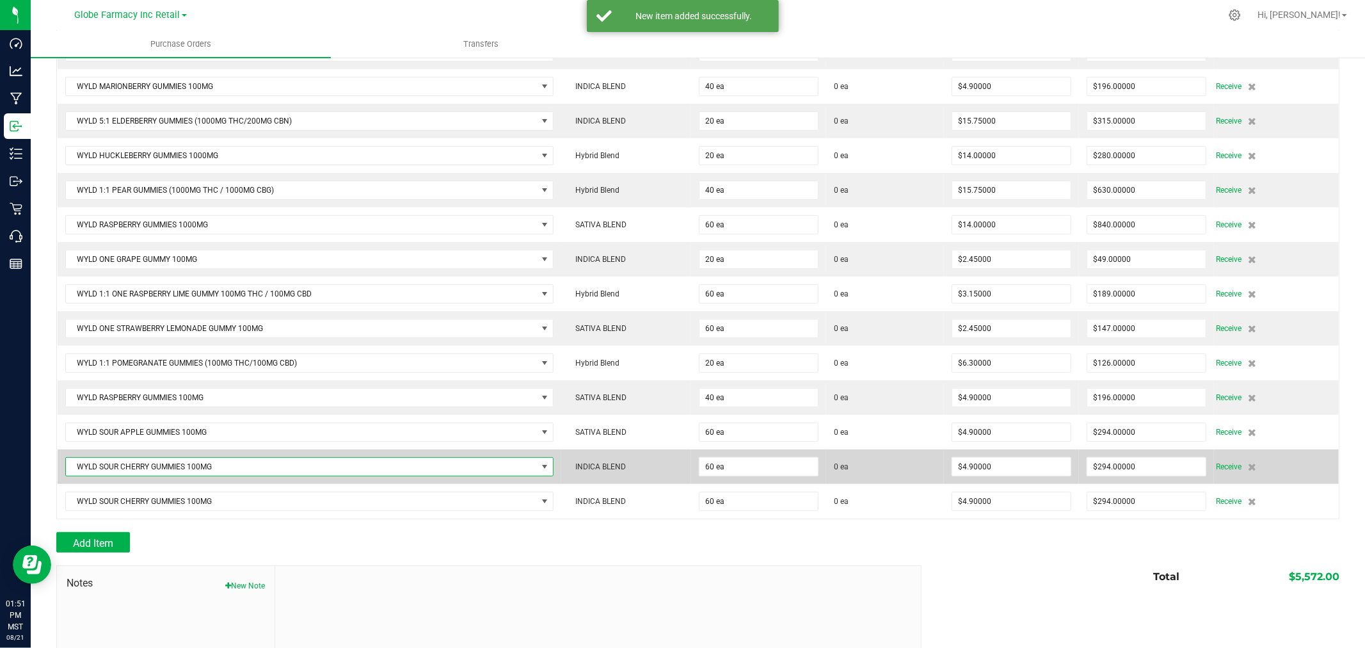
click at [189, 468] on span "WYLD SOUR CHERRY GUMMIES 100MG" at bounding box center [301, 466] width 471 height 18
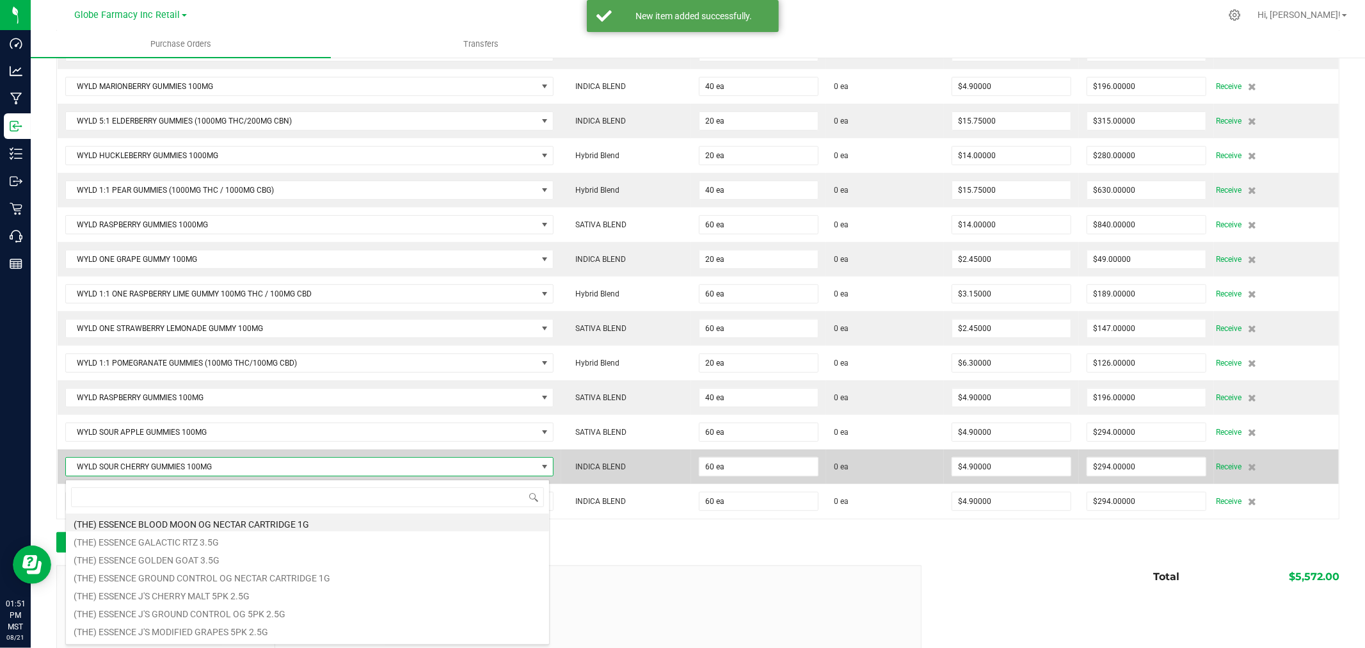
scroll to position [19, 480]
type input "SOUR APPLE"
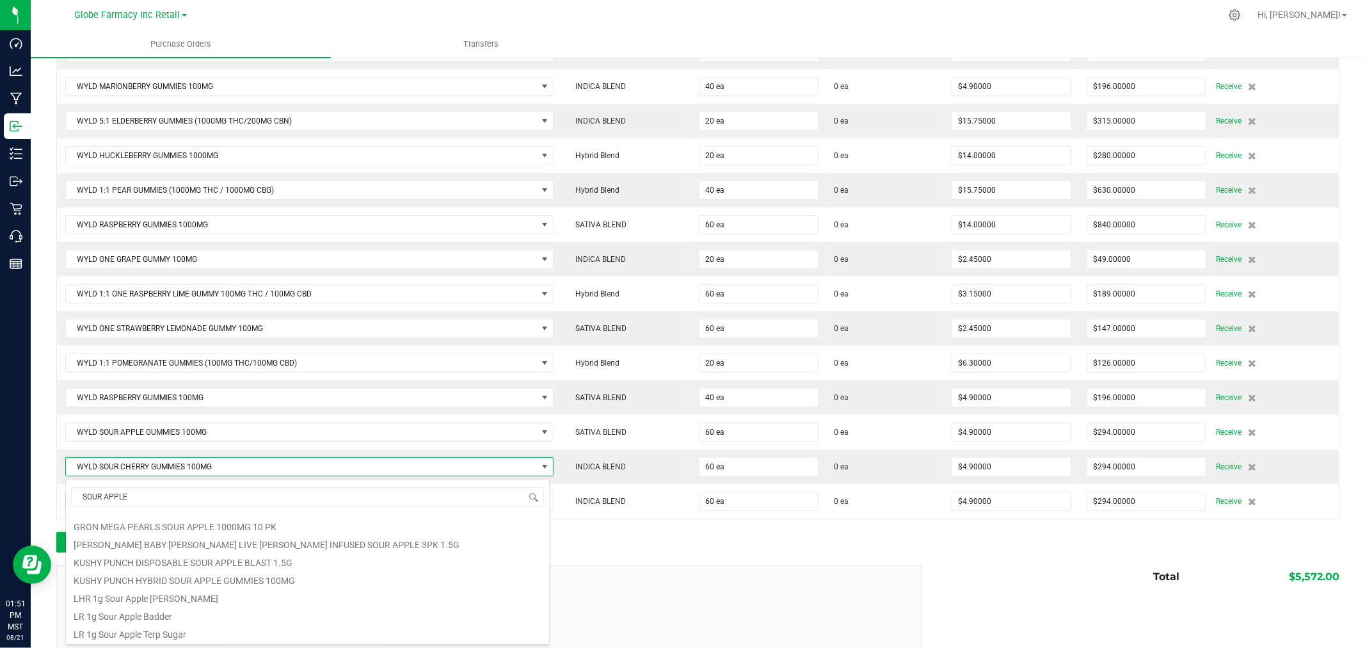
scroll to position [284, 0]
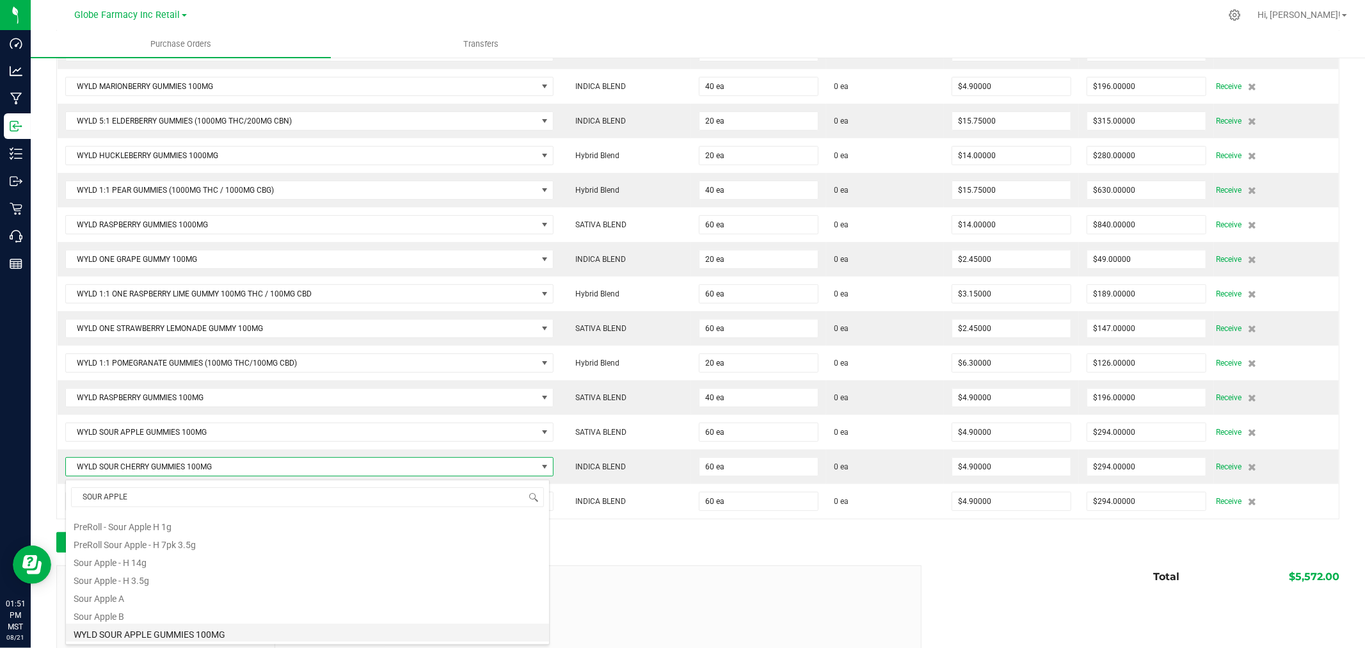
click at [144, 630] on li "WYLD SOUR APPLE GUMMIES 100MG" at bounding box center [307, 632] width 483 height 18
type input "$0.00000"
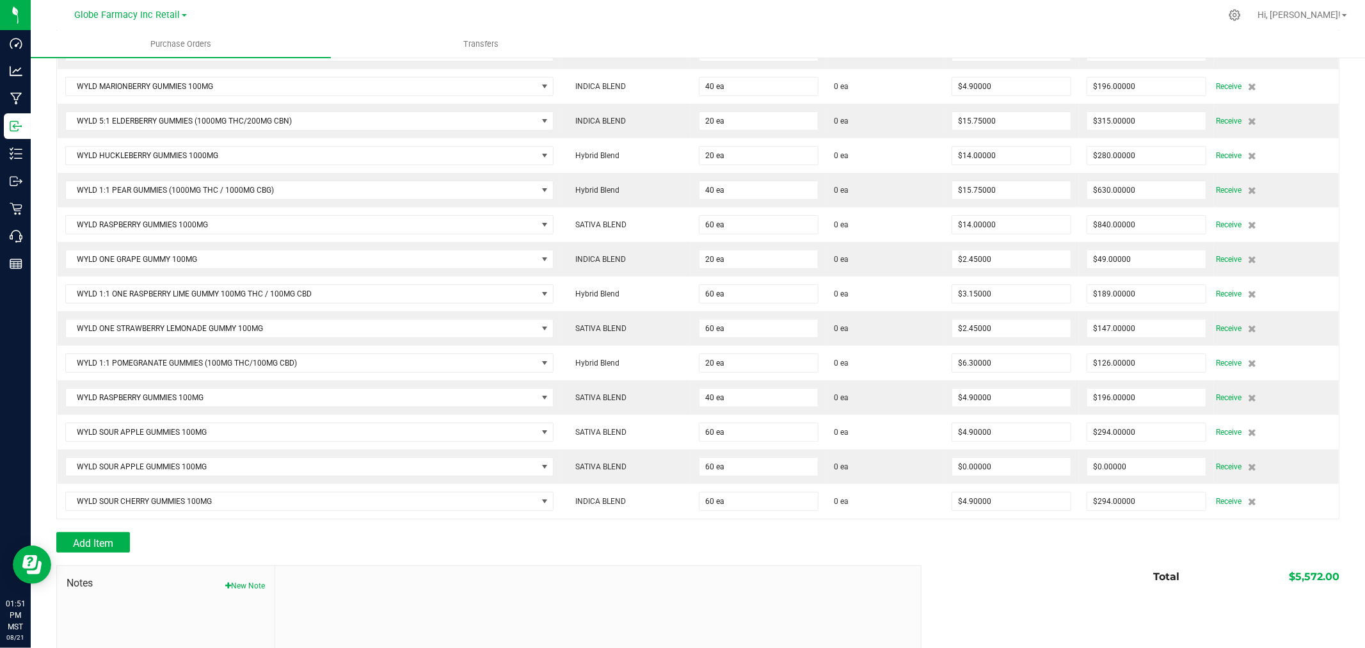
scroll to position [392, 0]
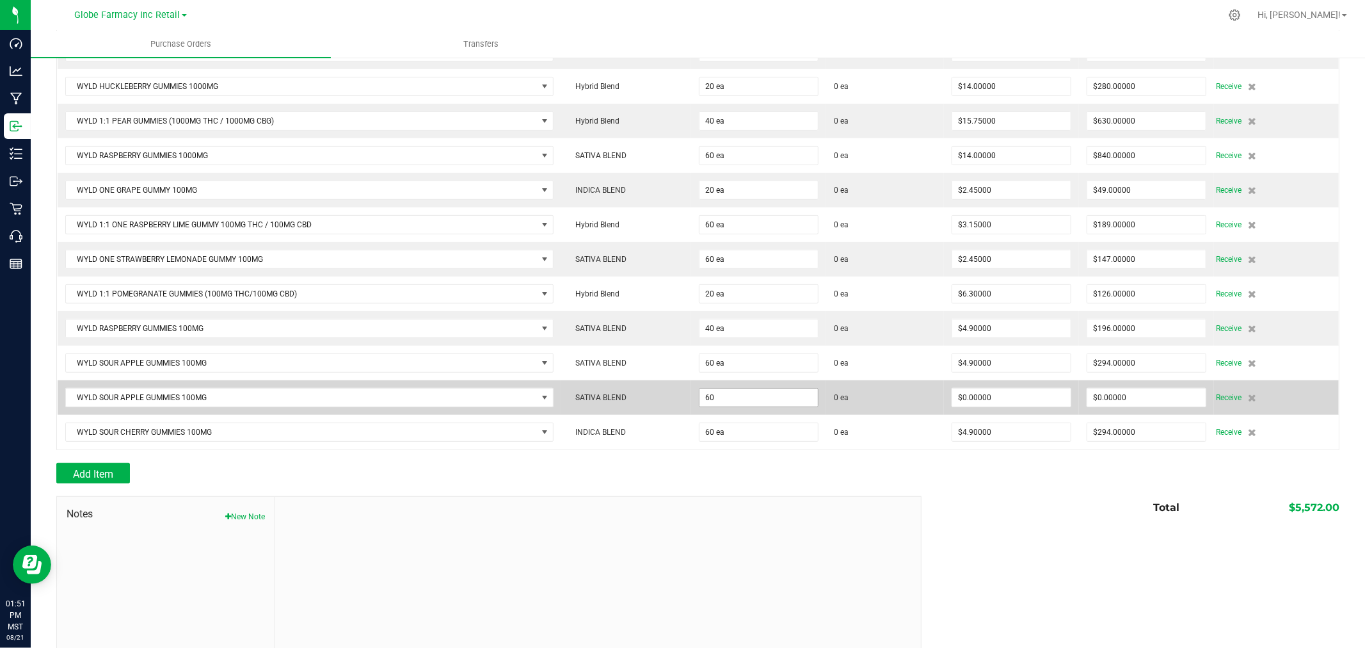
click at [739, 404] on input "60" at bounding box center [758, 397] width 118 height 18
type input "60 ea"
type input "0"
click at [1008, 402] on input "0" at bounding box center [1011, 397] width 118 height 18
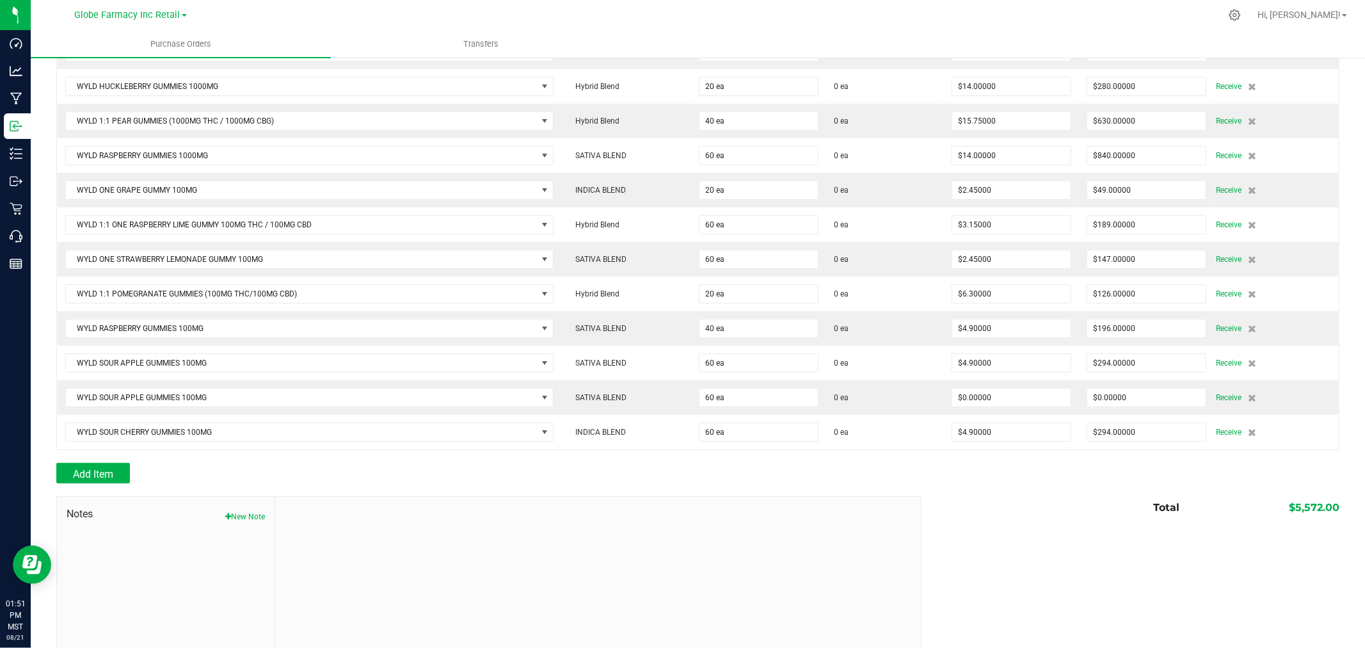
scroll to position [429, 0]
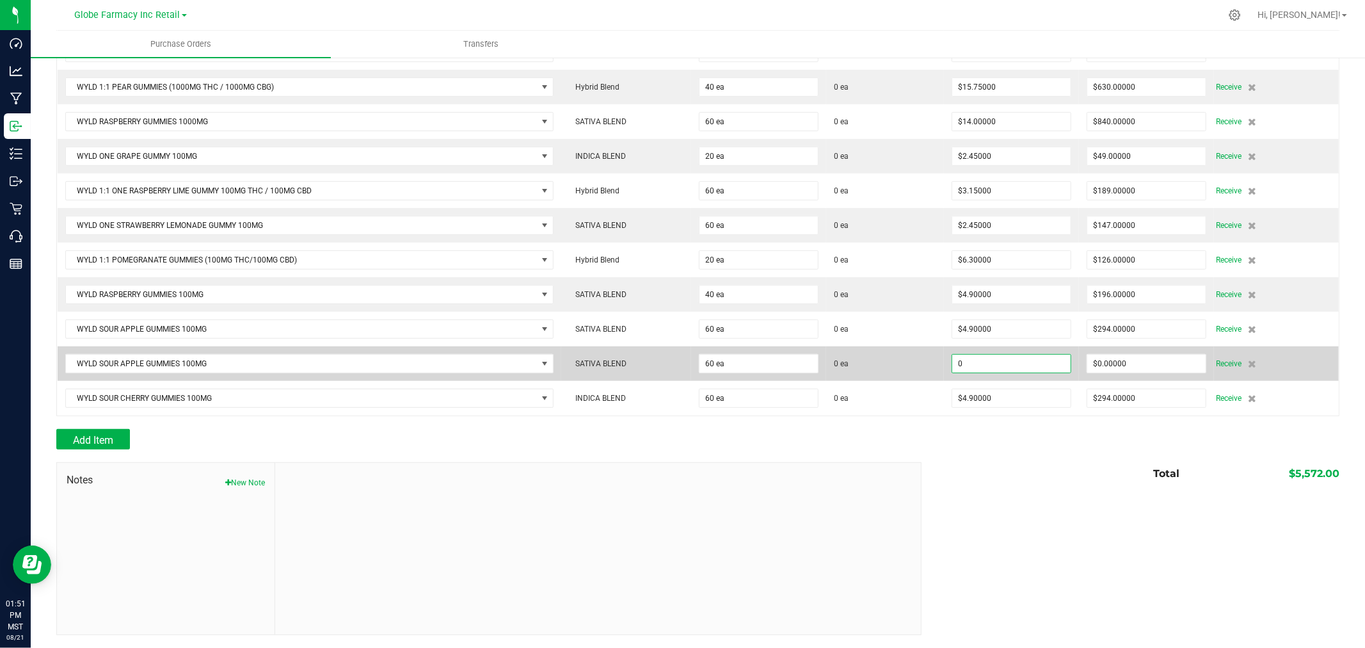
click at [1003, 365] on input "0" at bounding box center [1011, 363] width 118 height 18
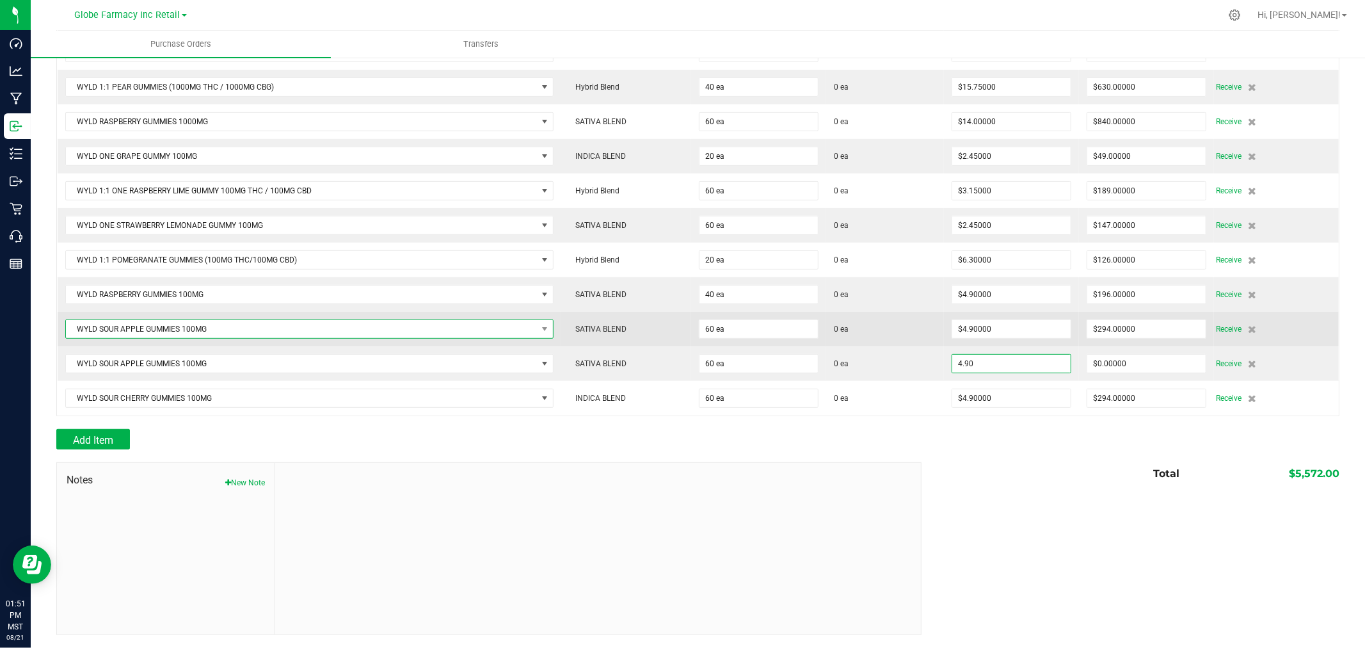
type input "$4.90000"
click at [271, 325] on span "WYLD SOUR APPLE GUMMIES 100MG" at bounding box center [301, 329] width 471 height 18
type input "60"
type input "$294.00000"
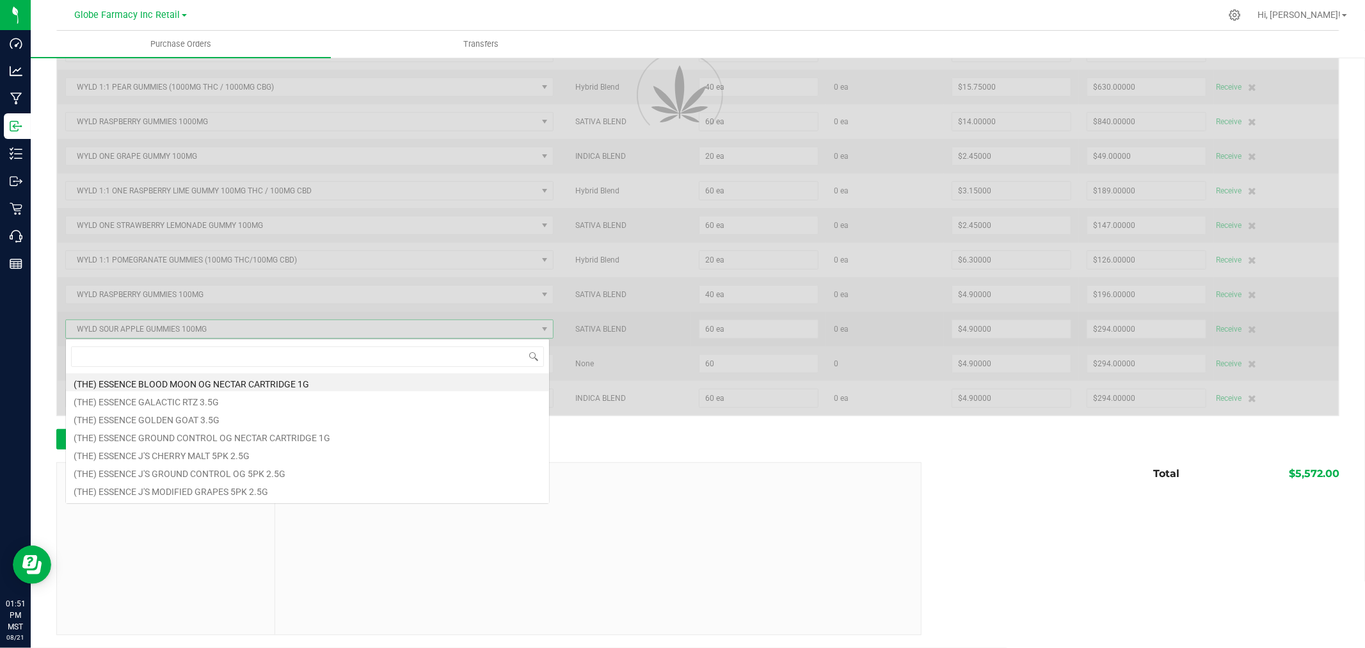
scroll to position [19, 484]
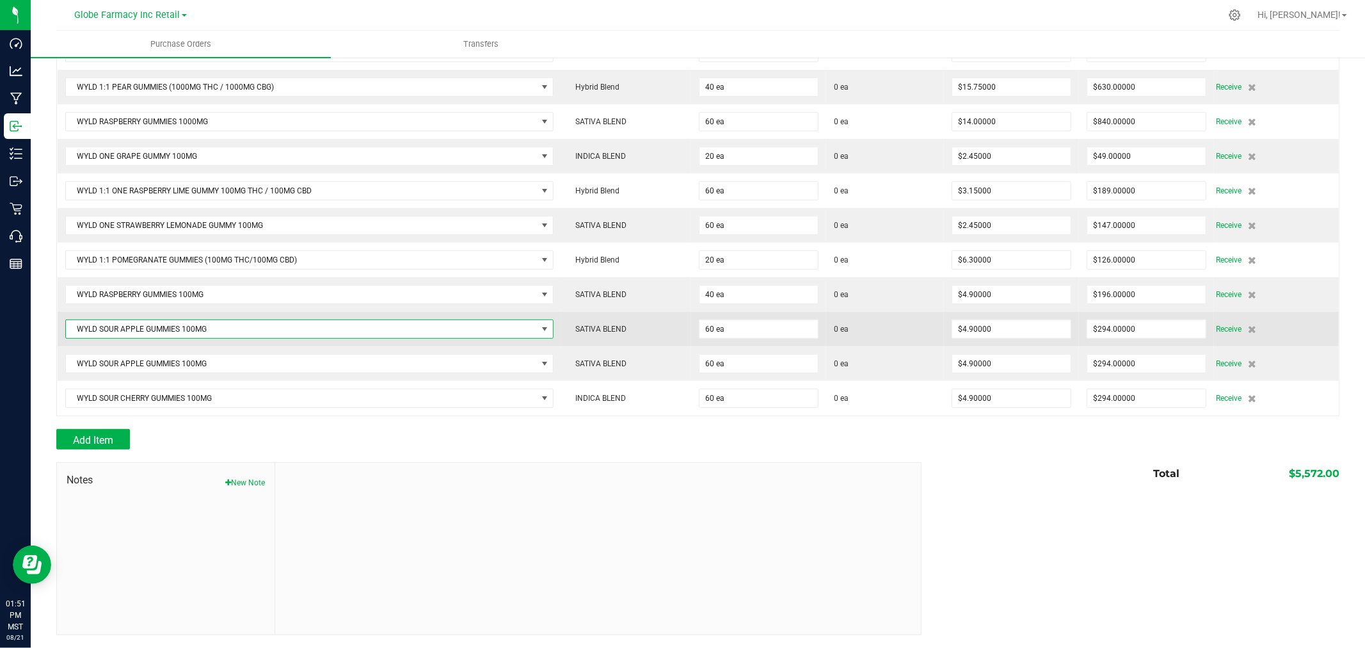
click at [267, 328] on span "WYLD SOUR APPLE GUMMIES 100MG" at bounding box center [301, 329] width 471 height 18
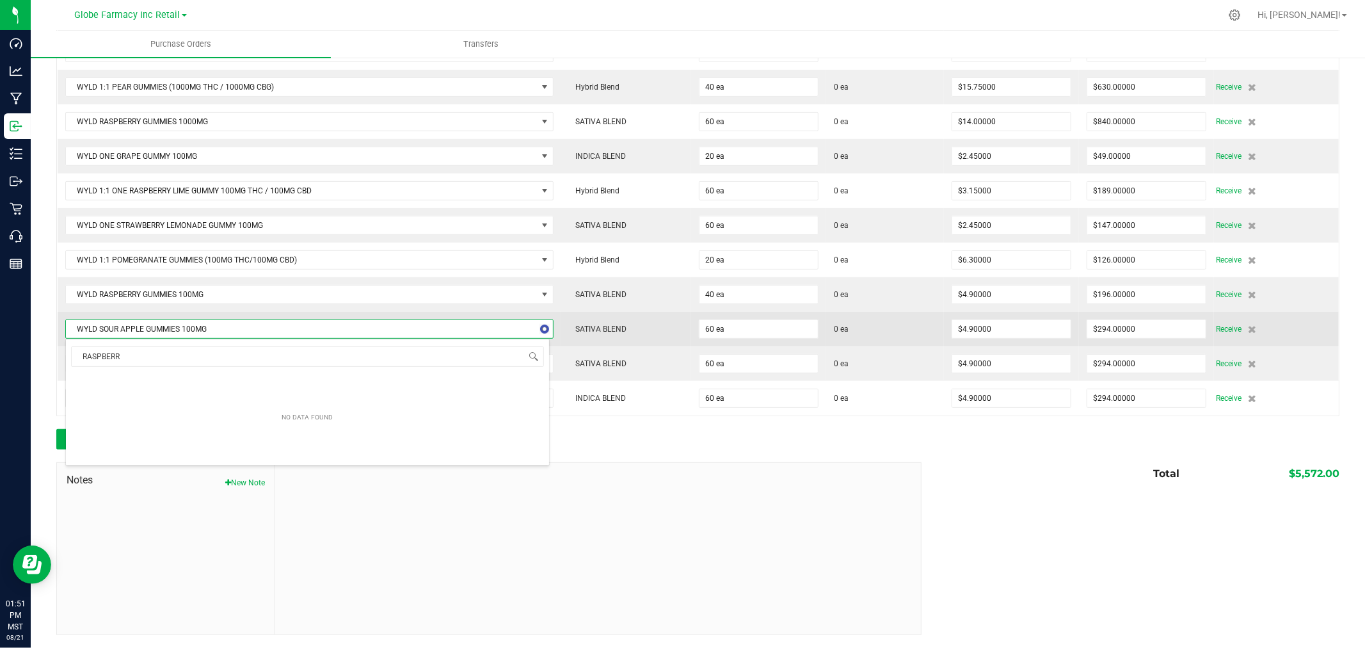
type input "RASPBERRY"
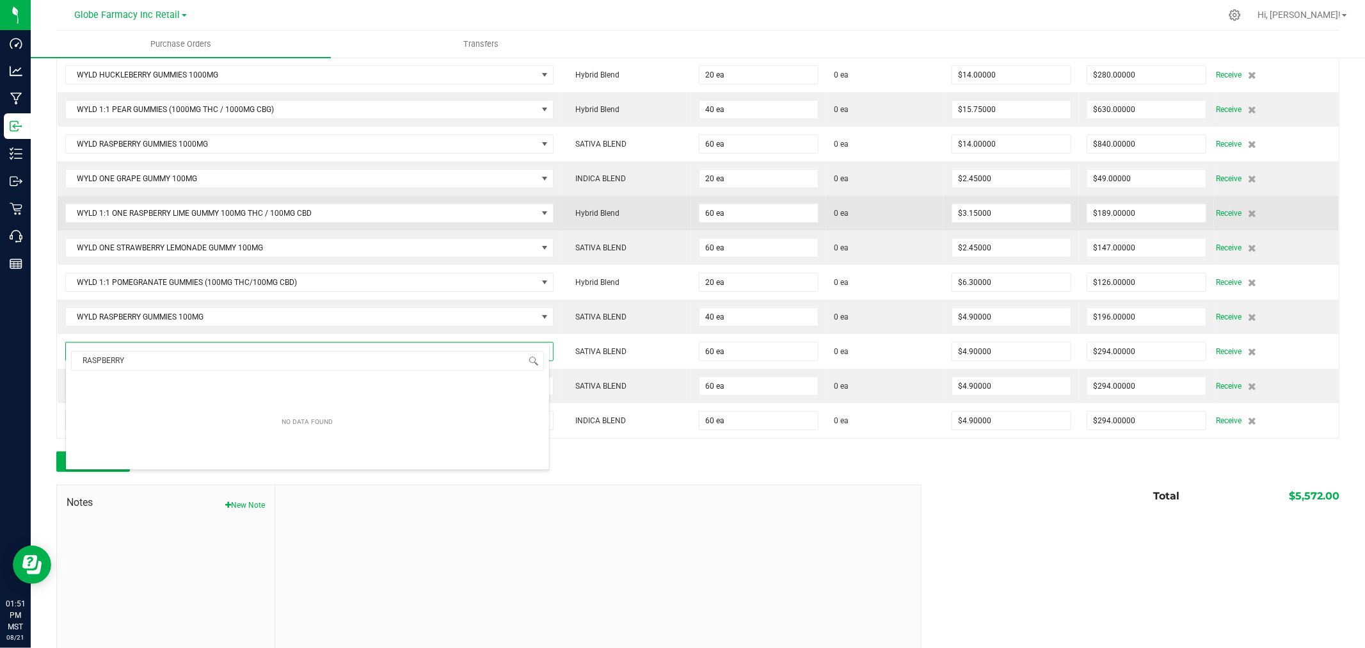
scroll to position [357, 0]
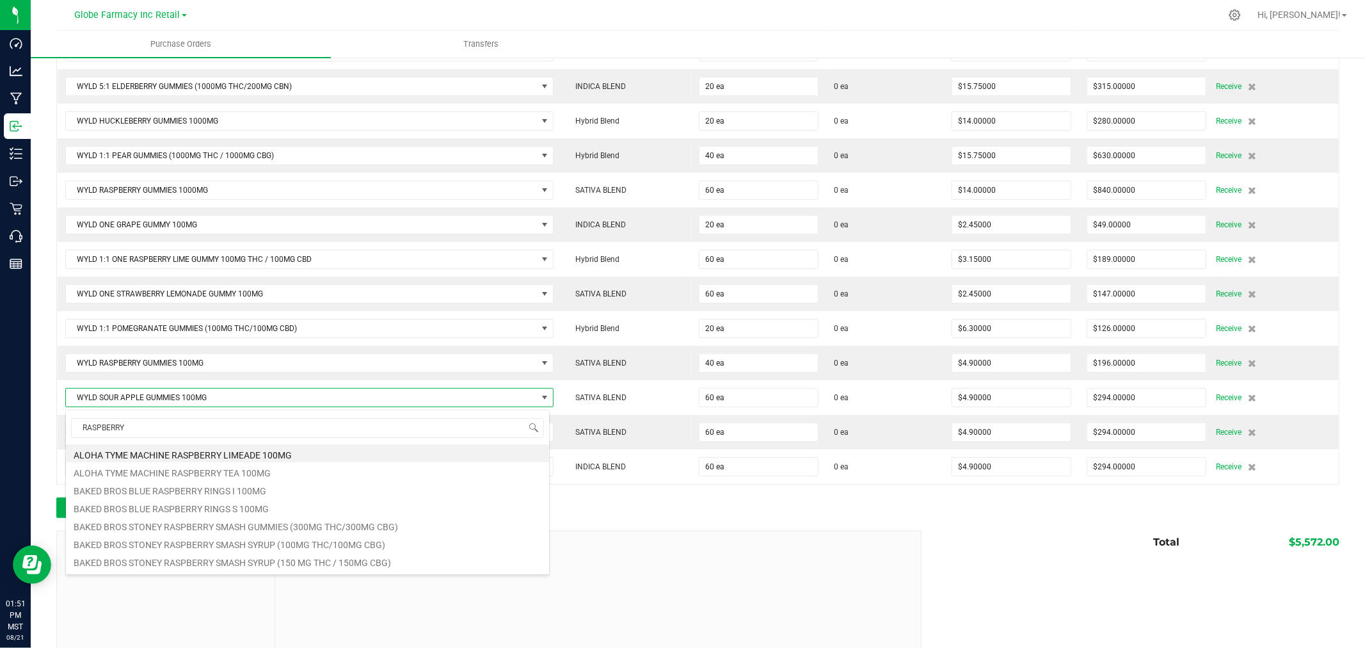
click at [1271, 493] on div at bounding box center [697, 490] width 1283 height 13
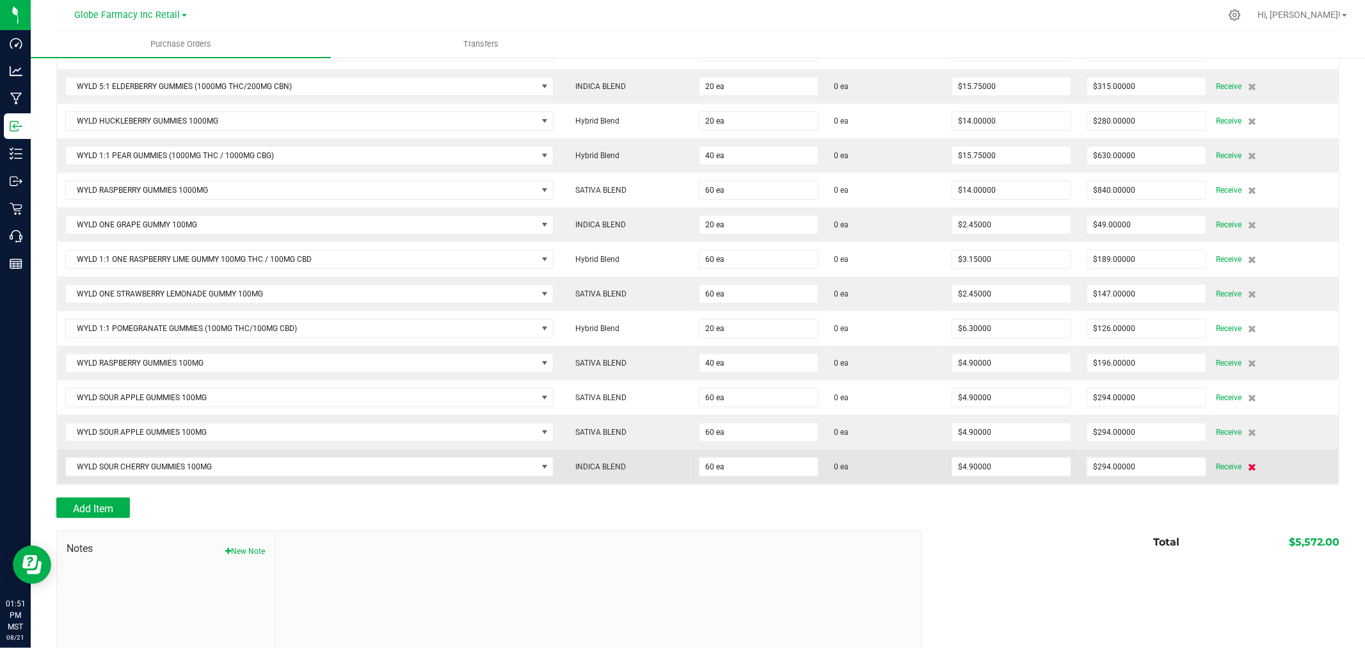
click at [1248, 470] on icon at bounding box center [1252, 467] width 8 height 8
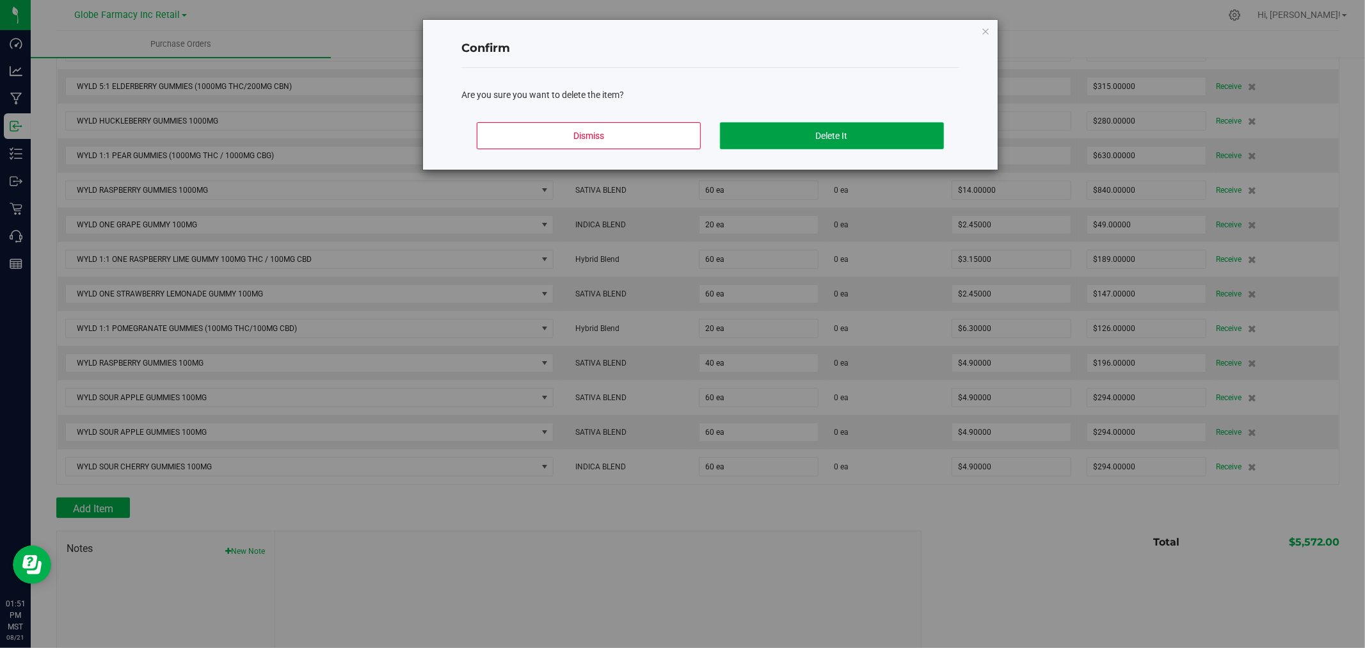
click at [813, 136] on button "Delete It" at bounding box center [832, 135] width 224 height 27
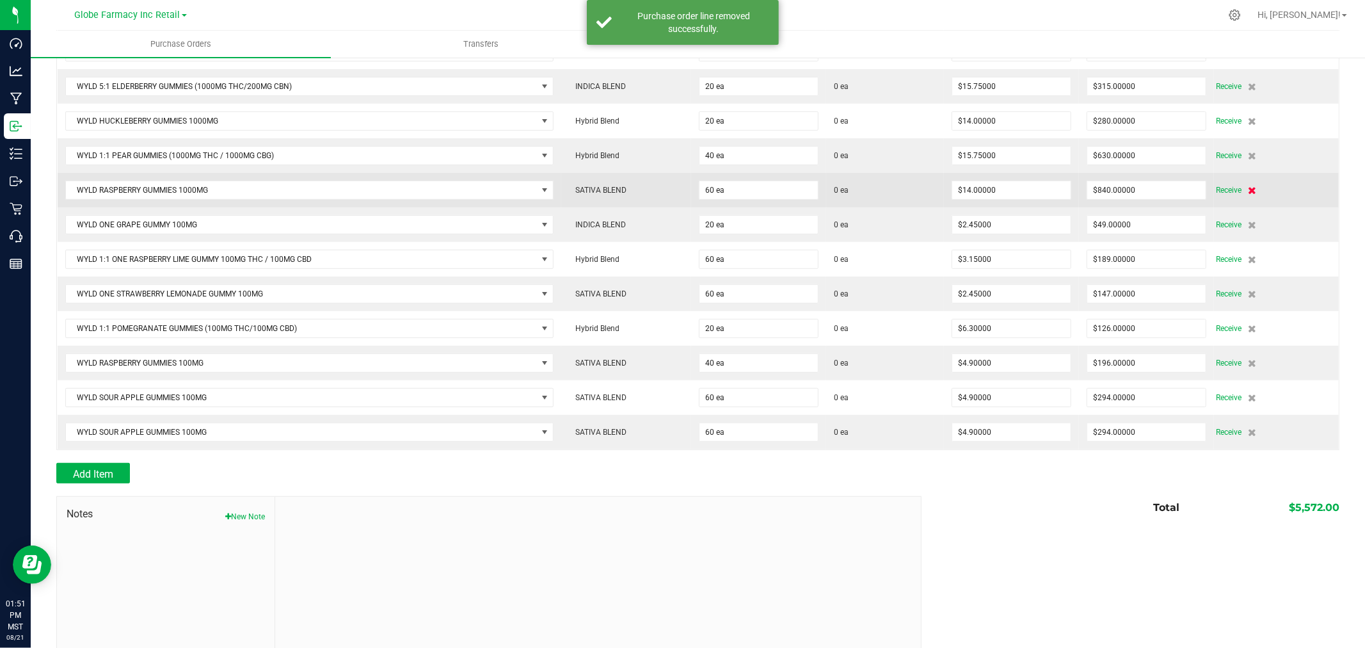
click at [1248, 194] on icon at bounding box center [1252, 190] width 8 height 8
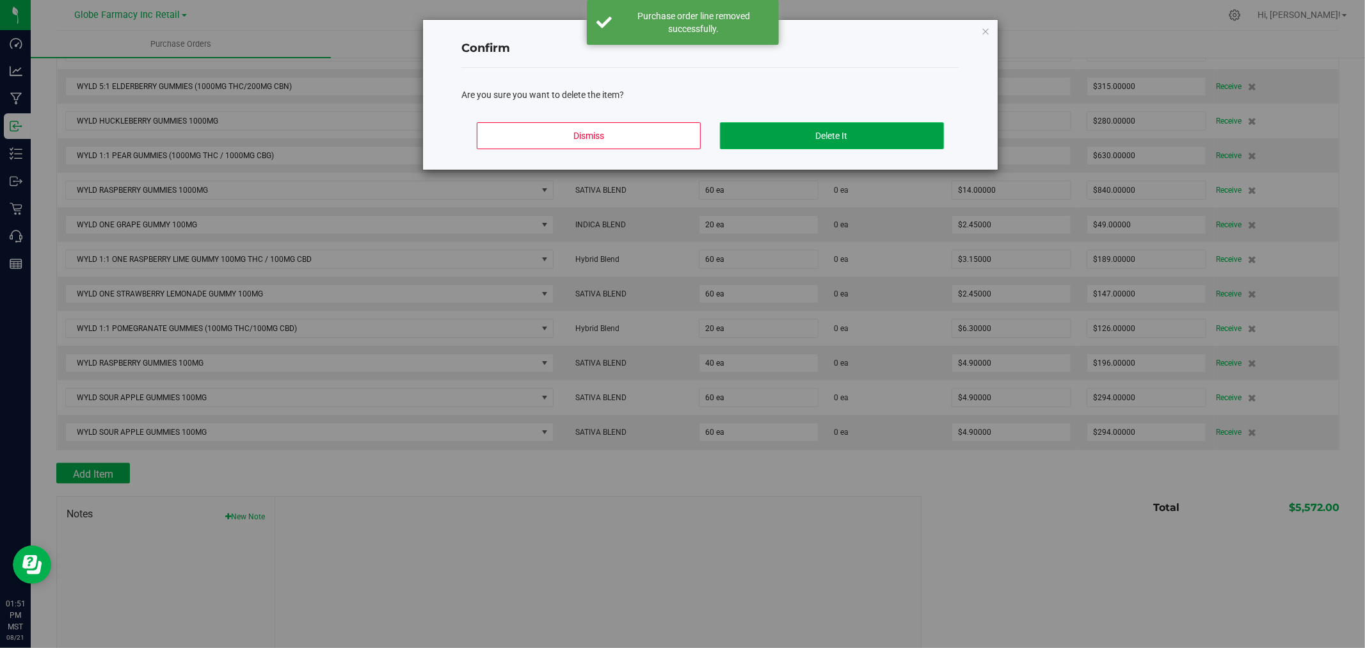
click at [887, 139] on button "Delete It" at bounding box center [832, 135] width 224 height 27
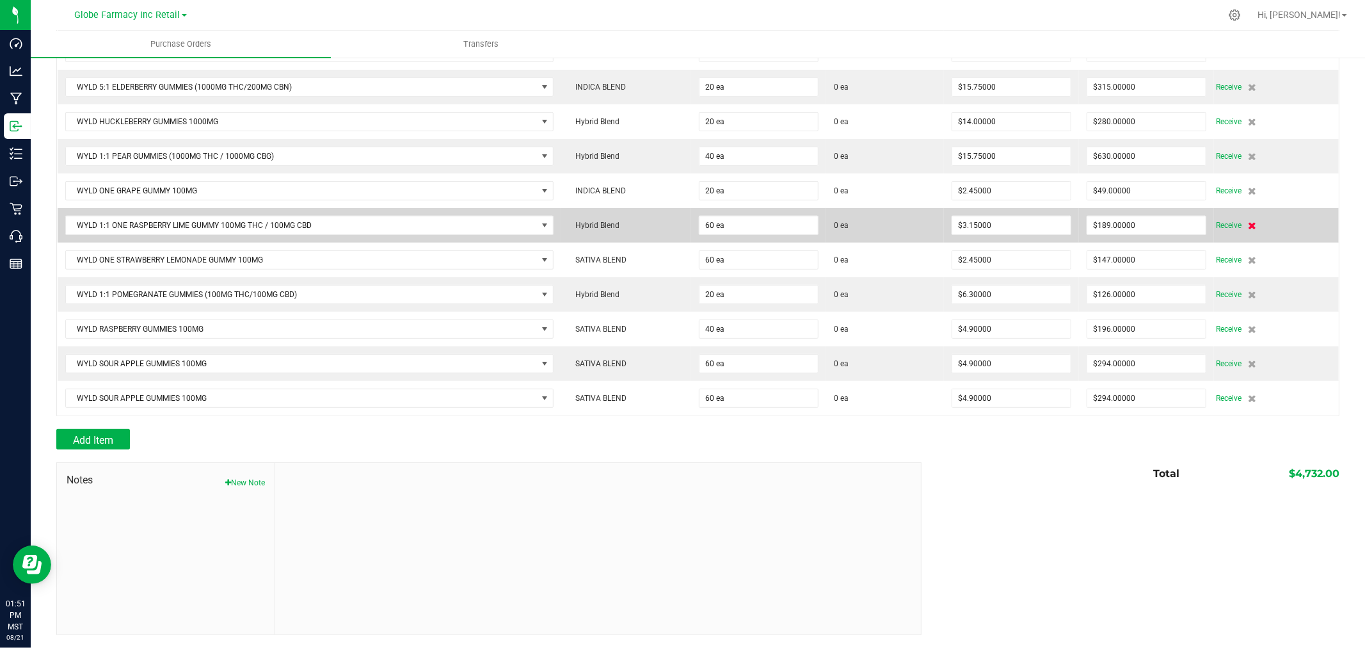
click at [1248, 221] on icon at bounding box center [1252, 225] width 8 height 8
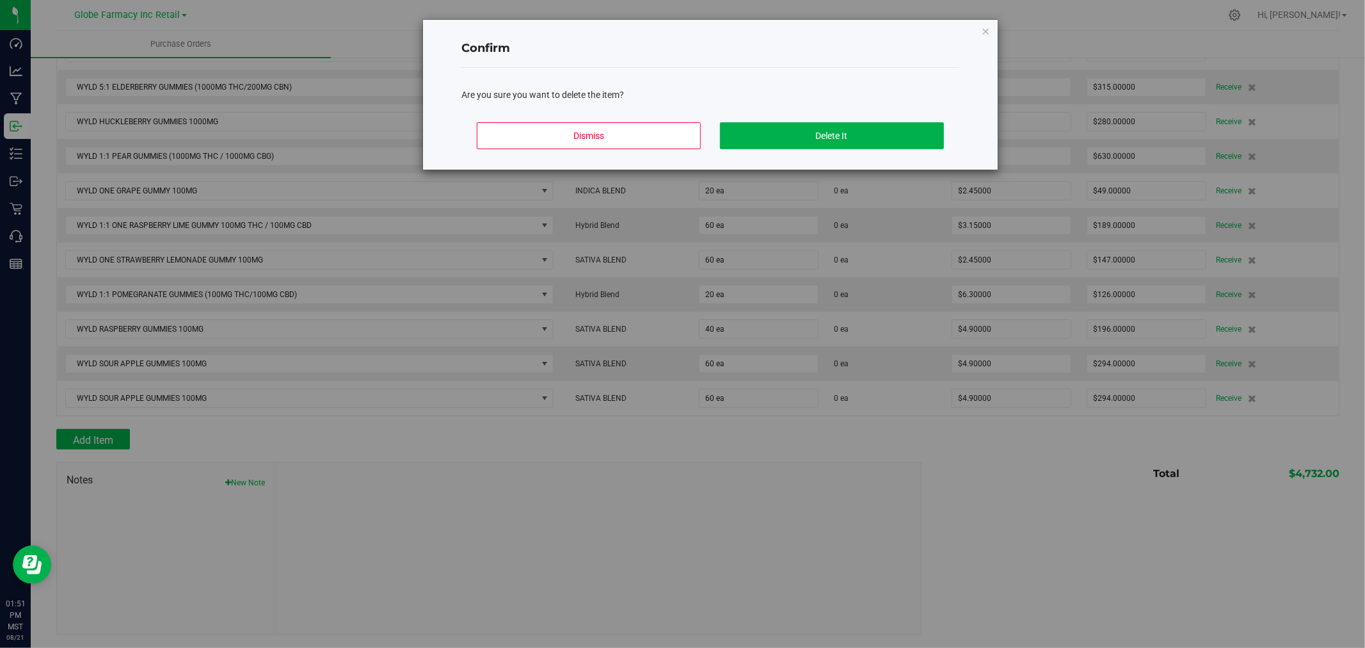
click at [854, 112] on div "Dismiss Delete It" at bounding box center [710, 141] width 498 height 58
click at [867, 131] on button "Delete It" at bounding box center [832, 135] width 224 height 27
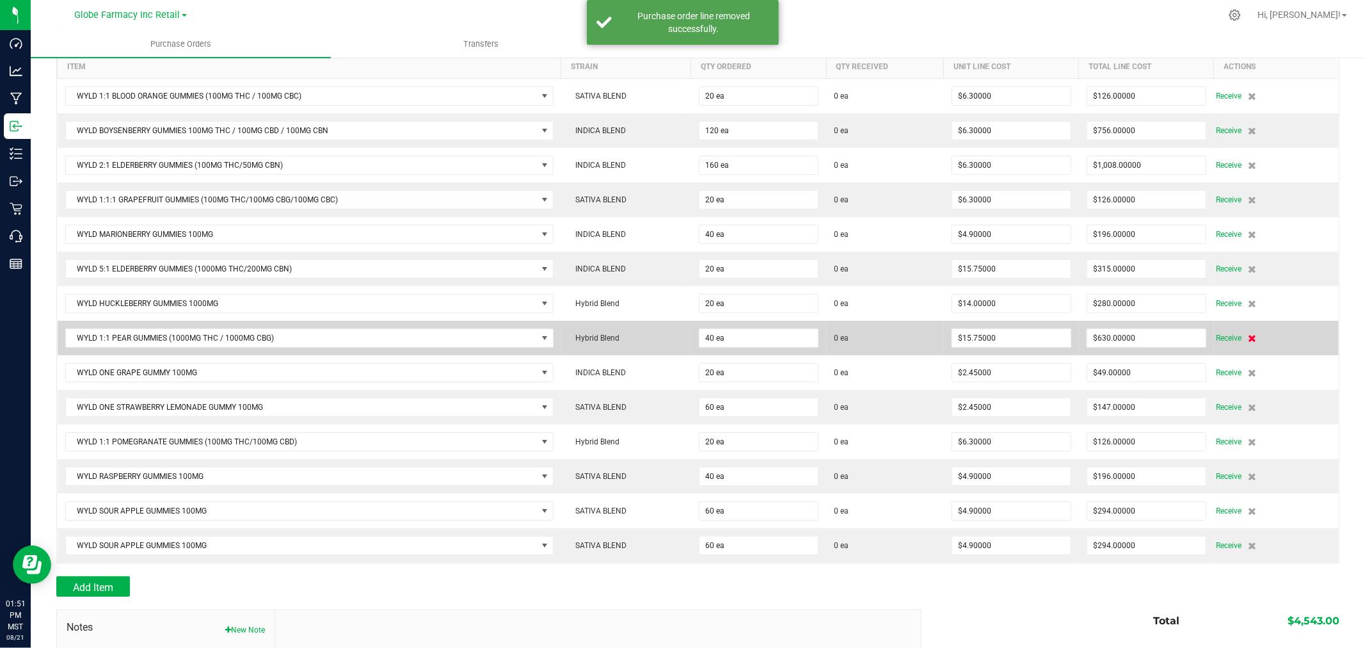
scroll to position [324, 0]
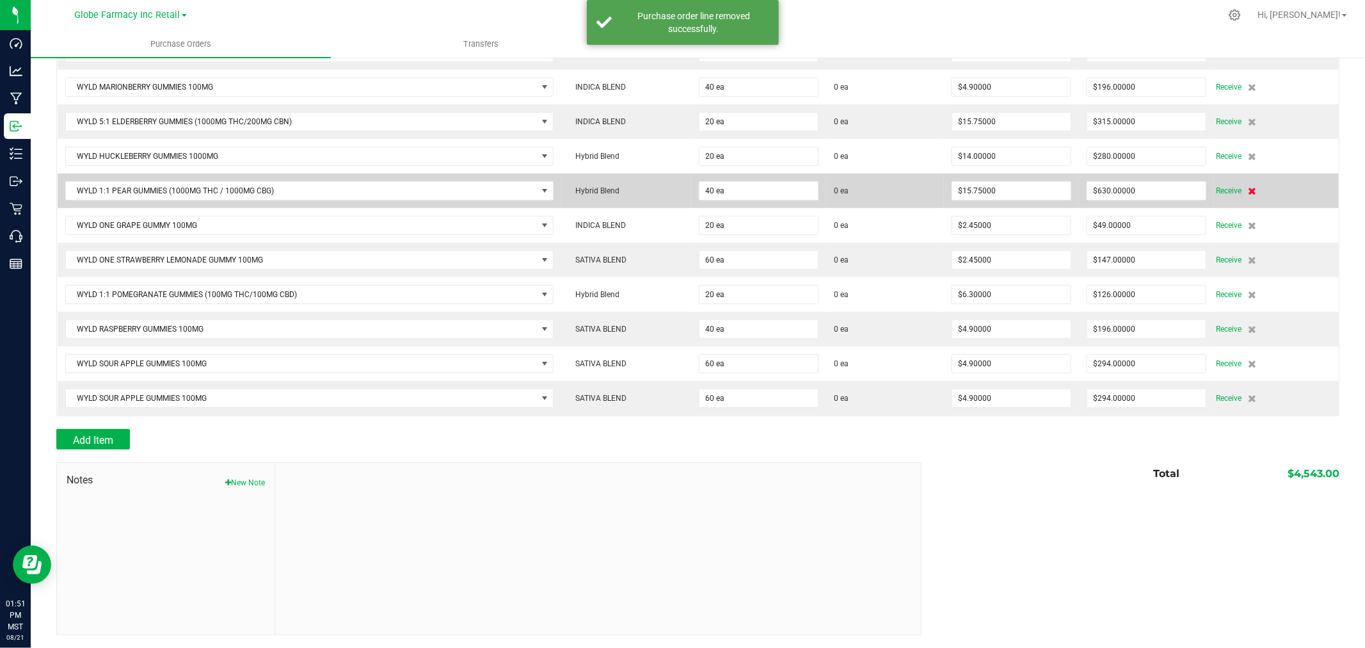
click at [1248, 194] on icon at bounding box center [1252, 191] width 8 height 8
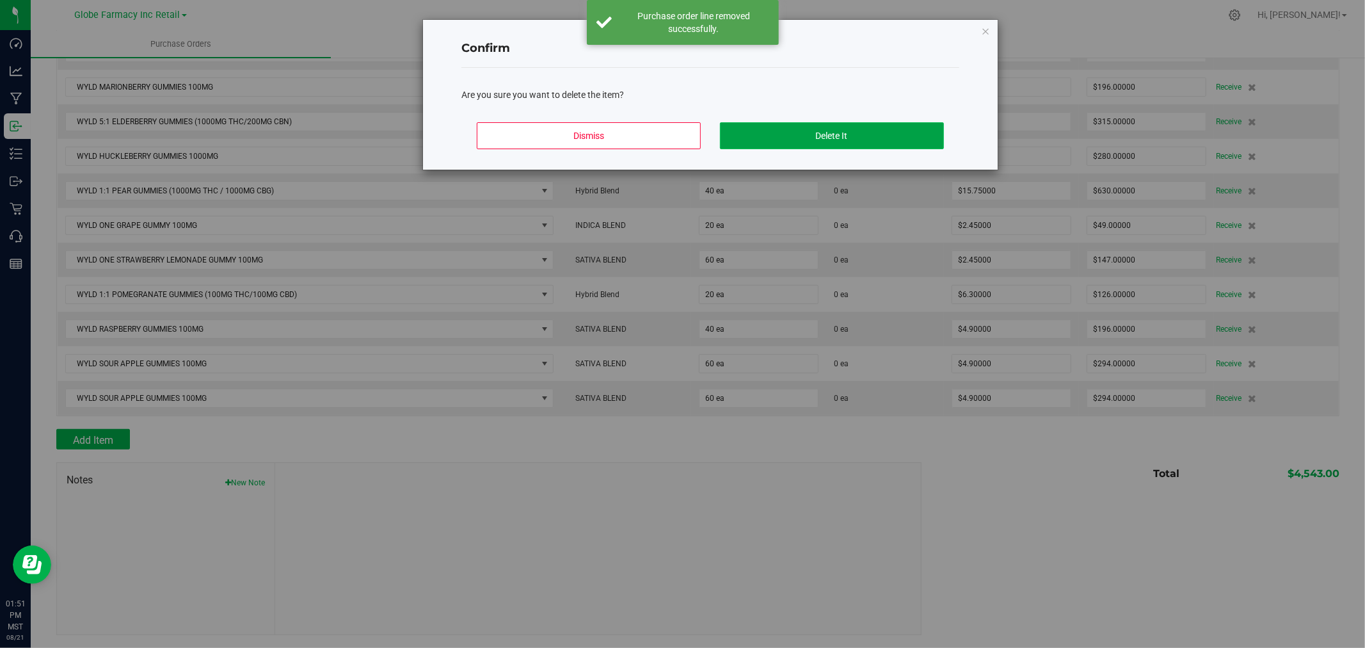
click at [829, 129] on button "Delete It" at bounding box center [832, 135] width 224 height 27
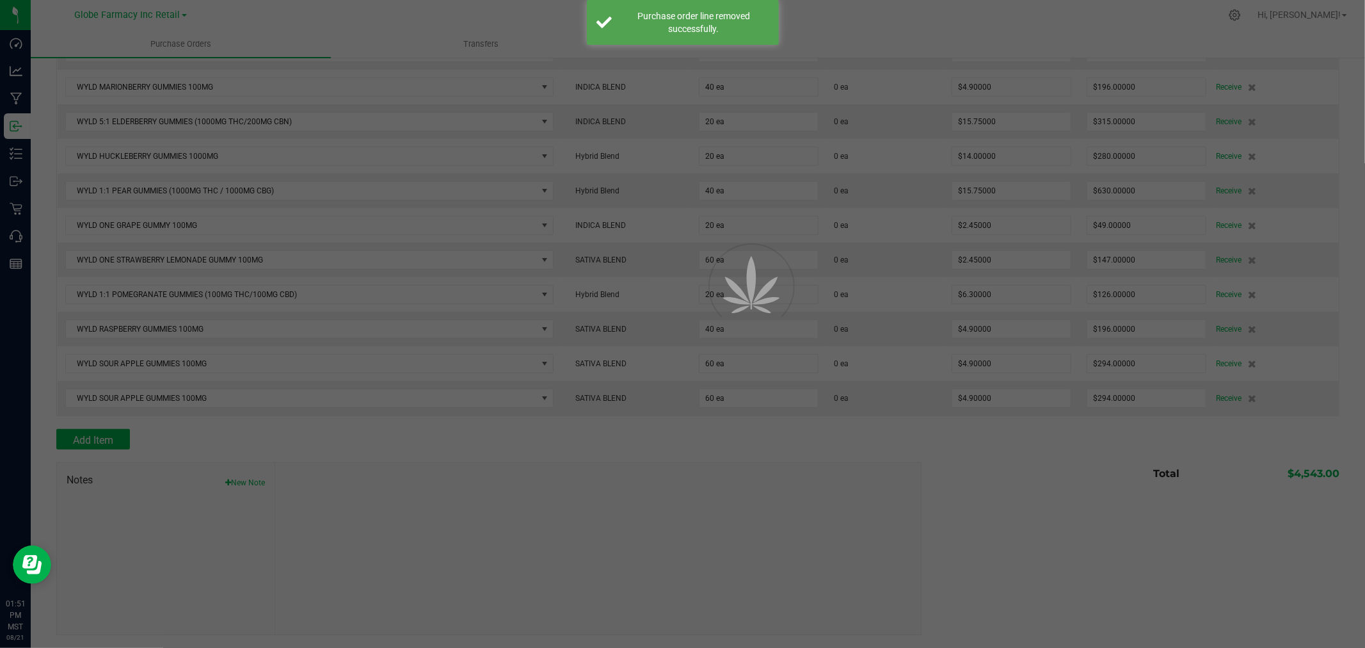
scroll to position [290, 0]
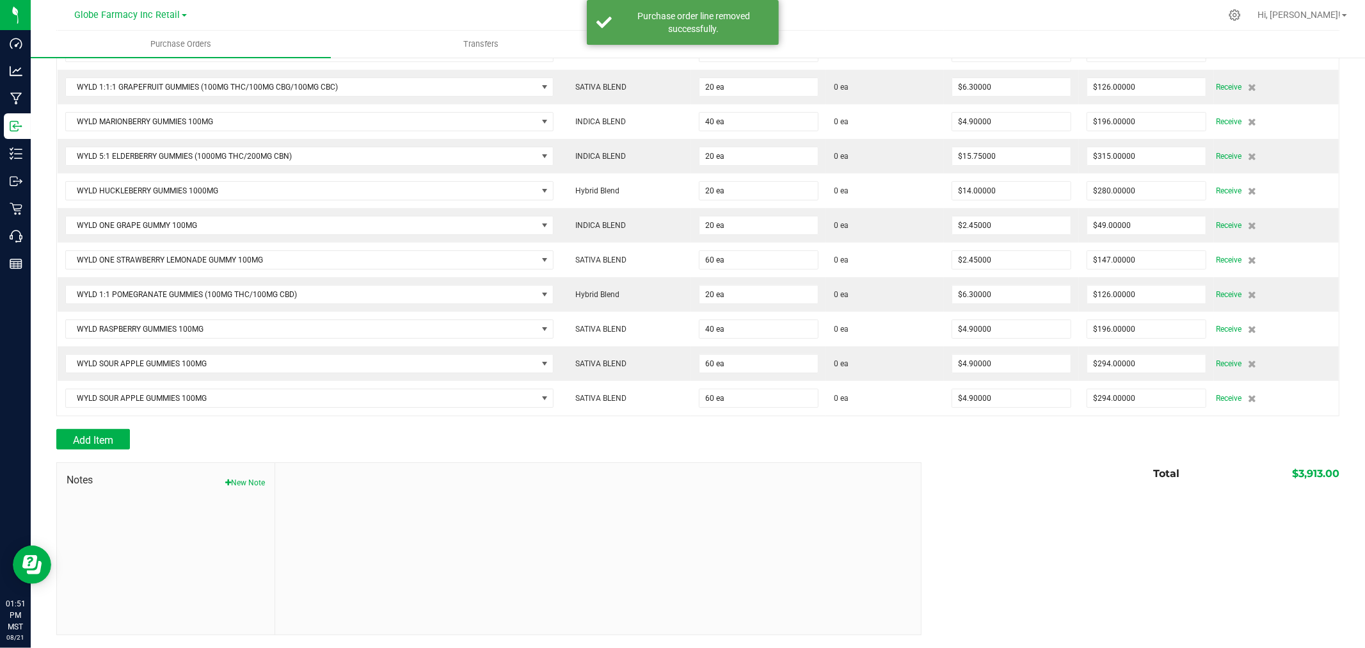
click at [1248, 188] on icon at bounding box center [1252, 191] width 8 height 8
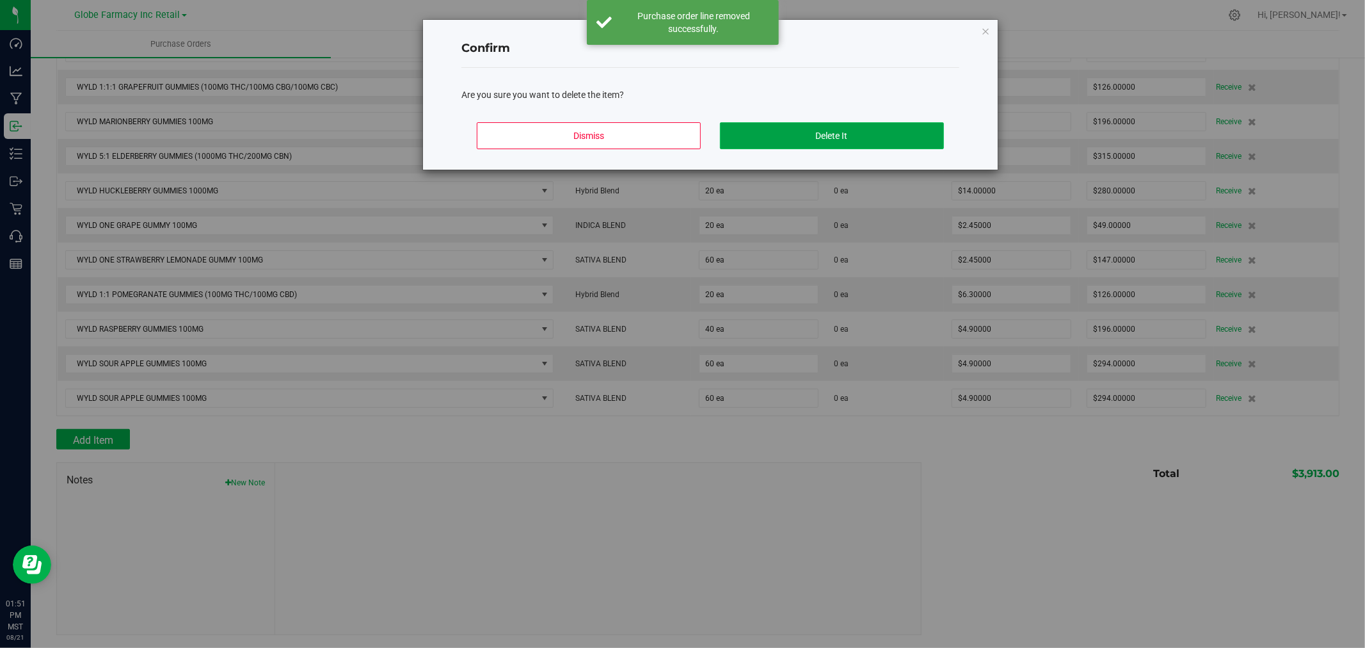
click at [866, 136] on button "Delete It" at bounding box center [832, 135] width 224 height 27
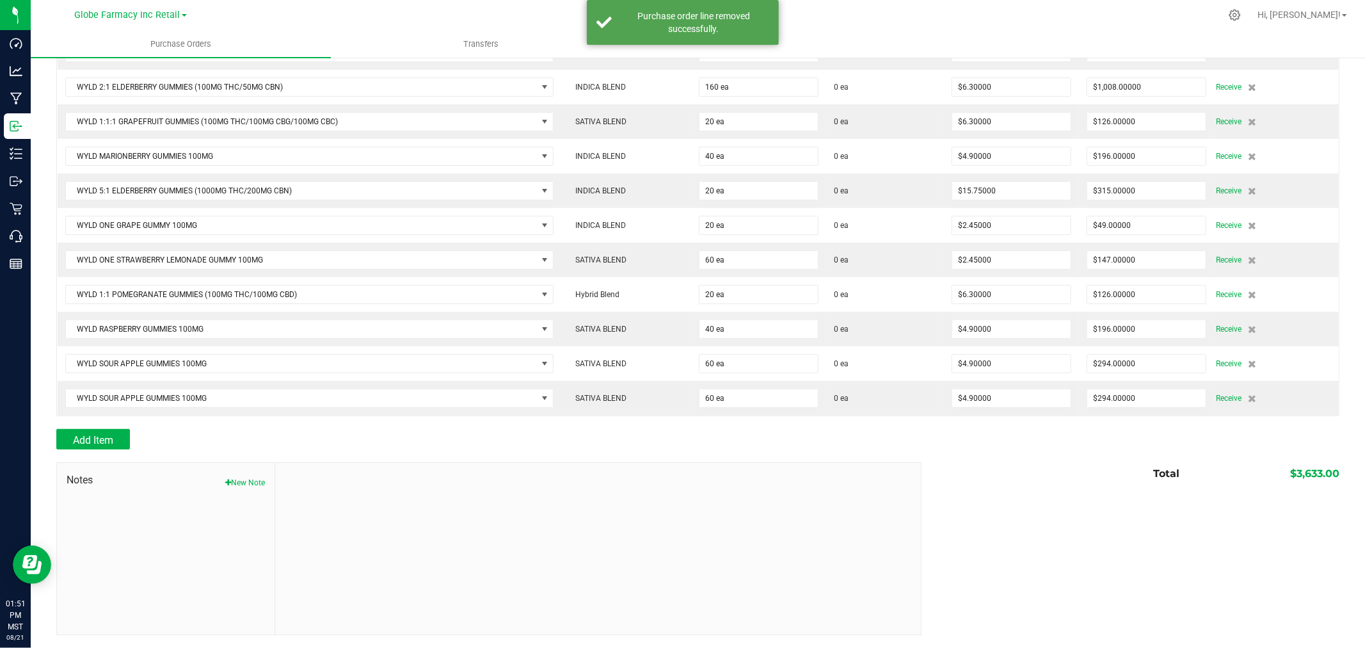
scroll to position [255, 0]
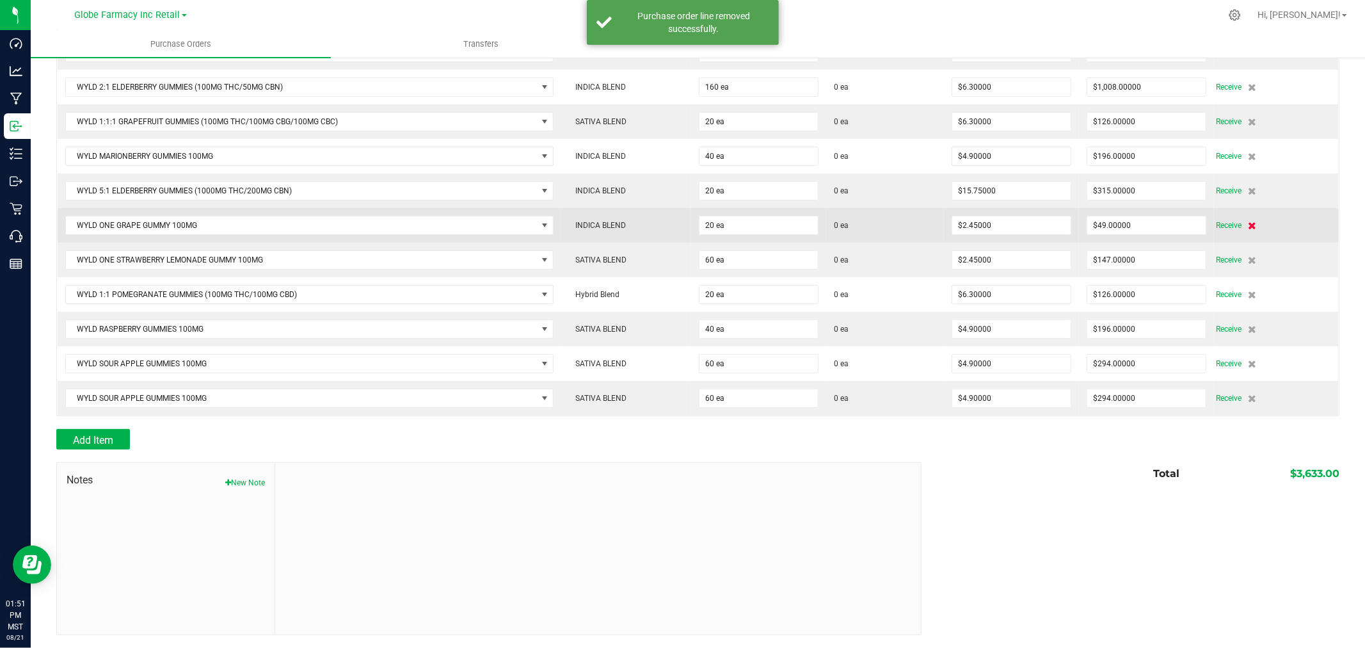
click at [1248, 228] on icon at bounding box center [1252, 225] width 8 height 8
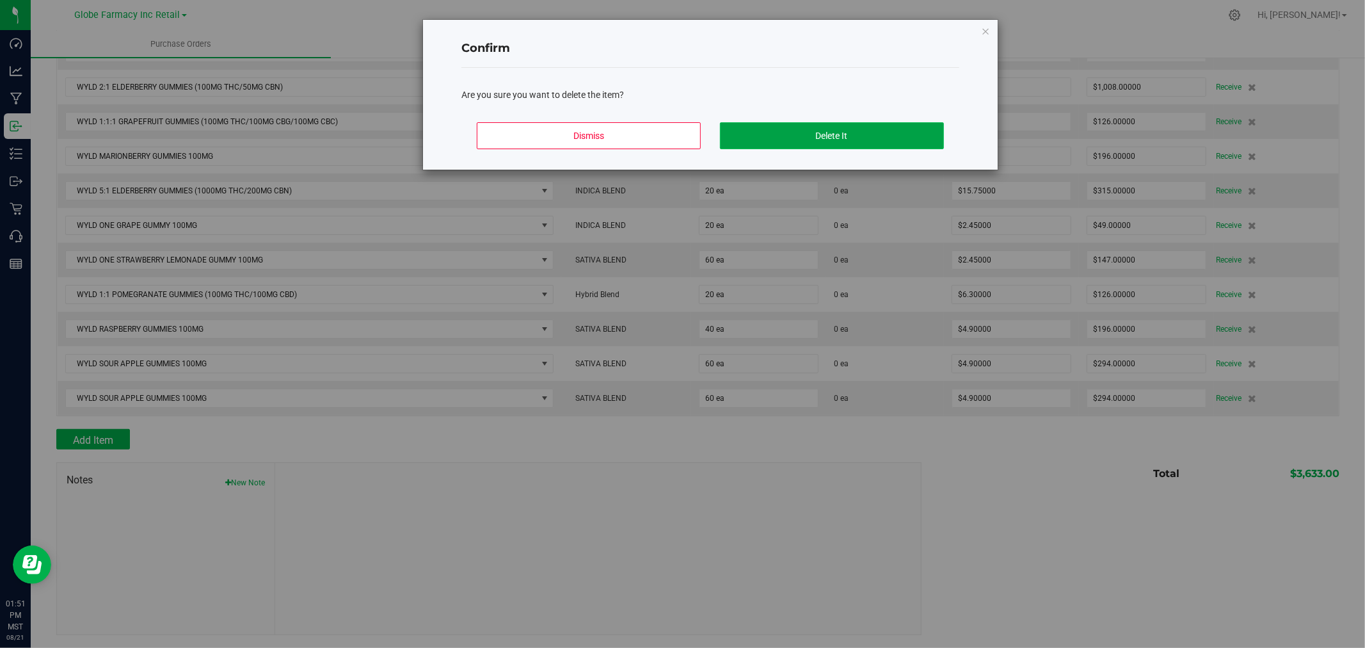
click at [829, 136] on button "Delete It" at bounding box center [832, 135] width 224 height 27
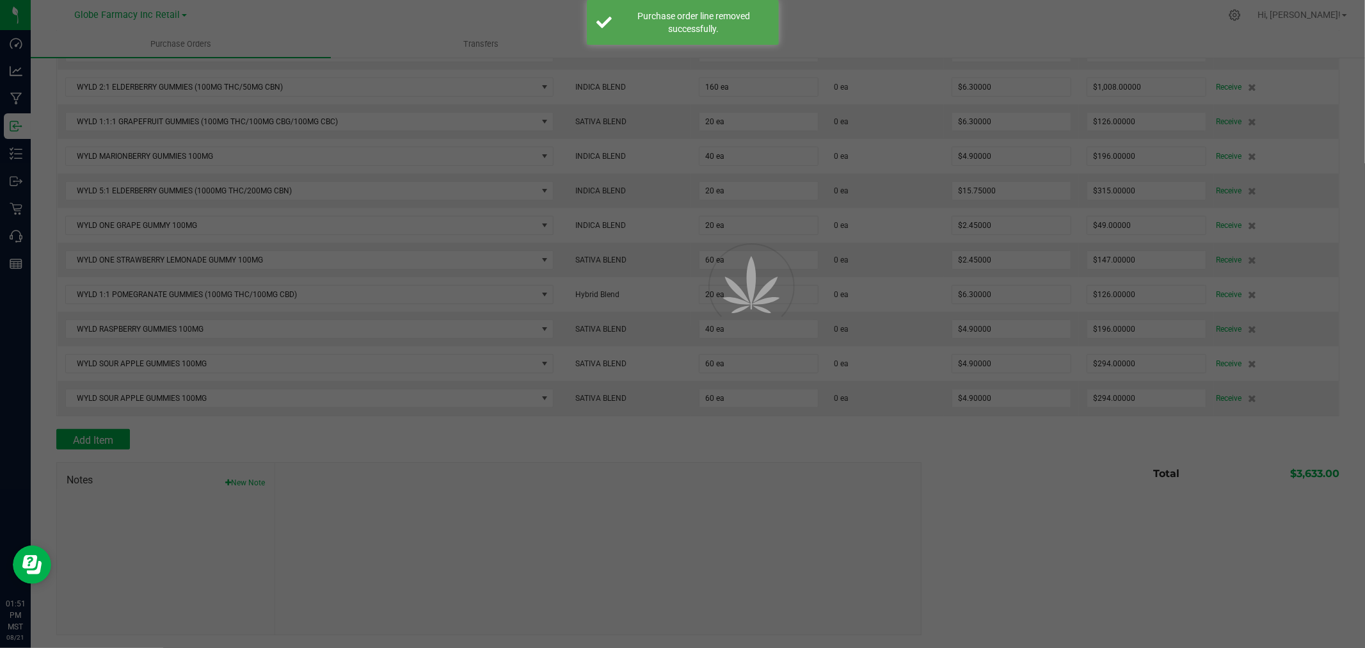
scroll to position [220, 0]
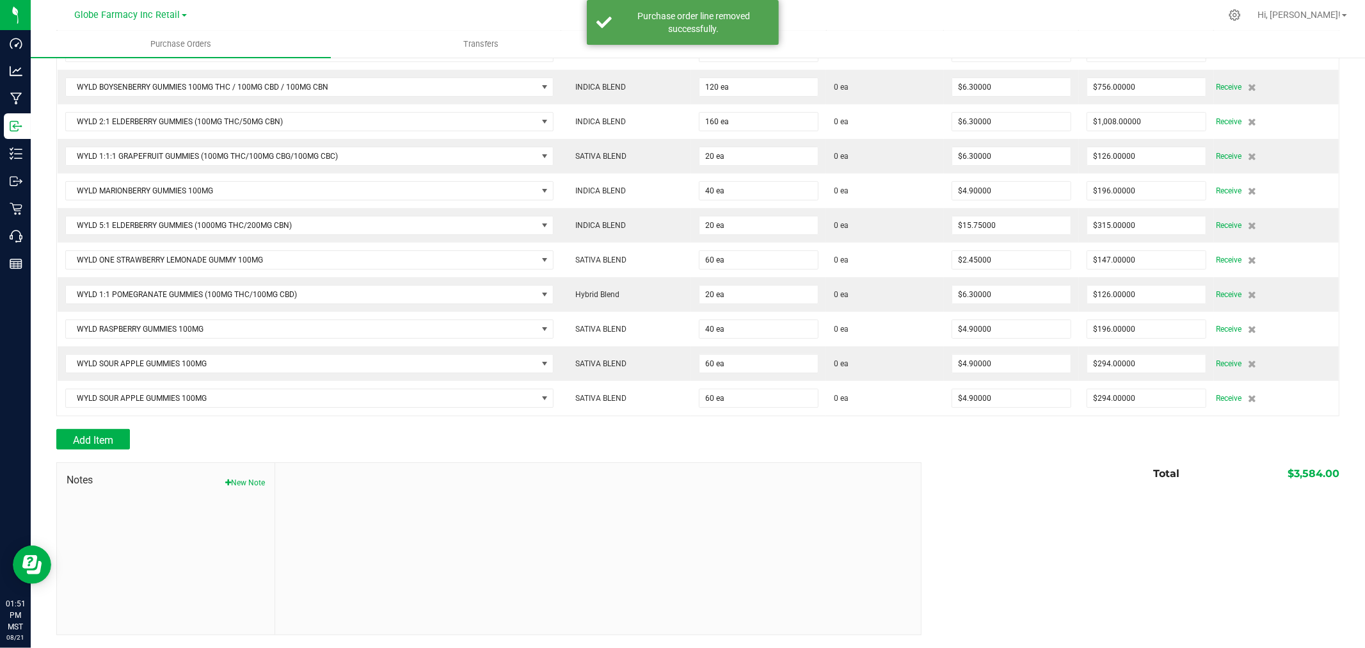
click at [1248, 258] on icon at bounding box center [1252, 260] width 8 height 8
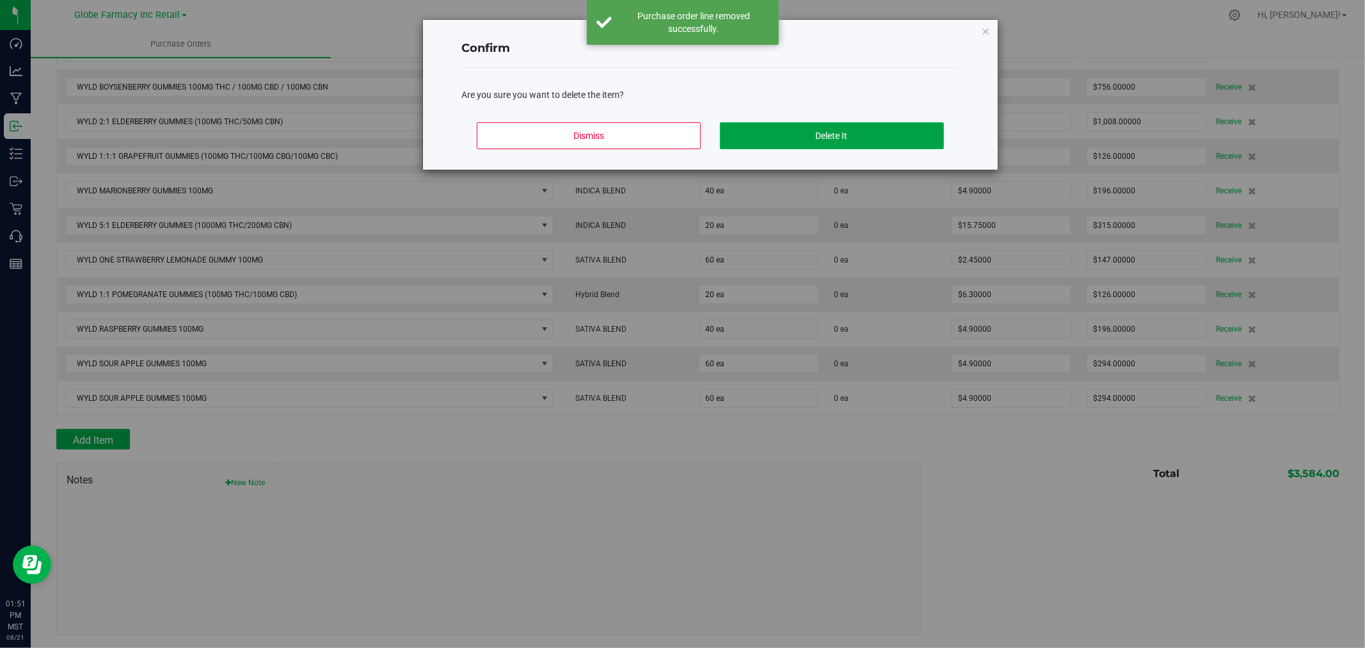
drag, startPoint x: 860, startPoint y: 141, endPoint x: 1323, endPoint y: 237, distance: 472.5
click at [862, 141] on button "Delete It" at bounding box center [832, 135] width 224 height 27
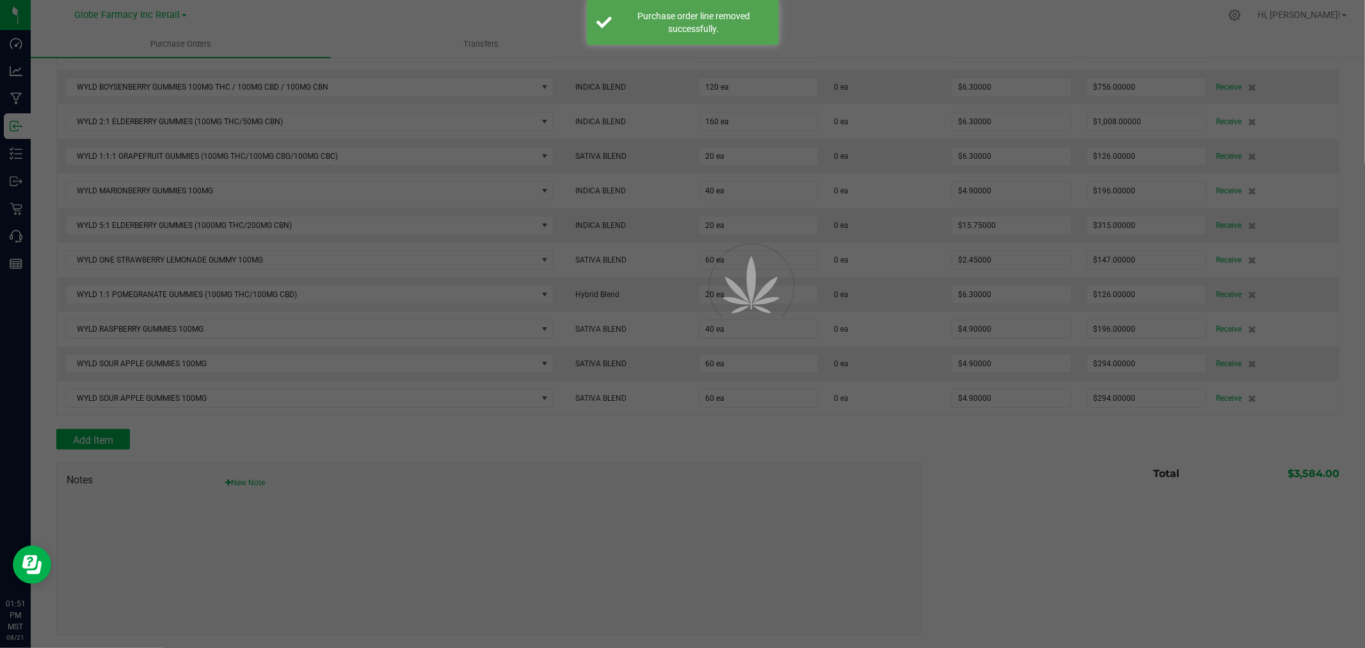
scroll to position [186, 0]
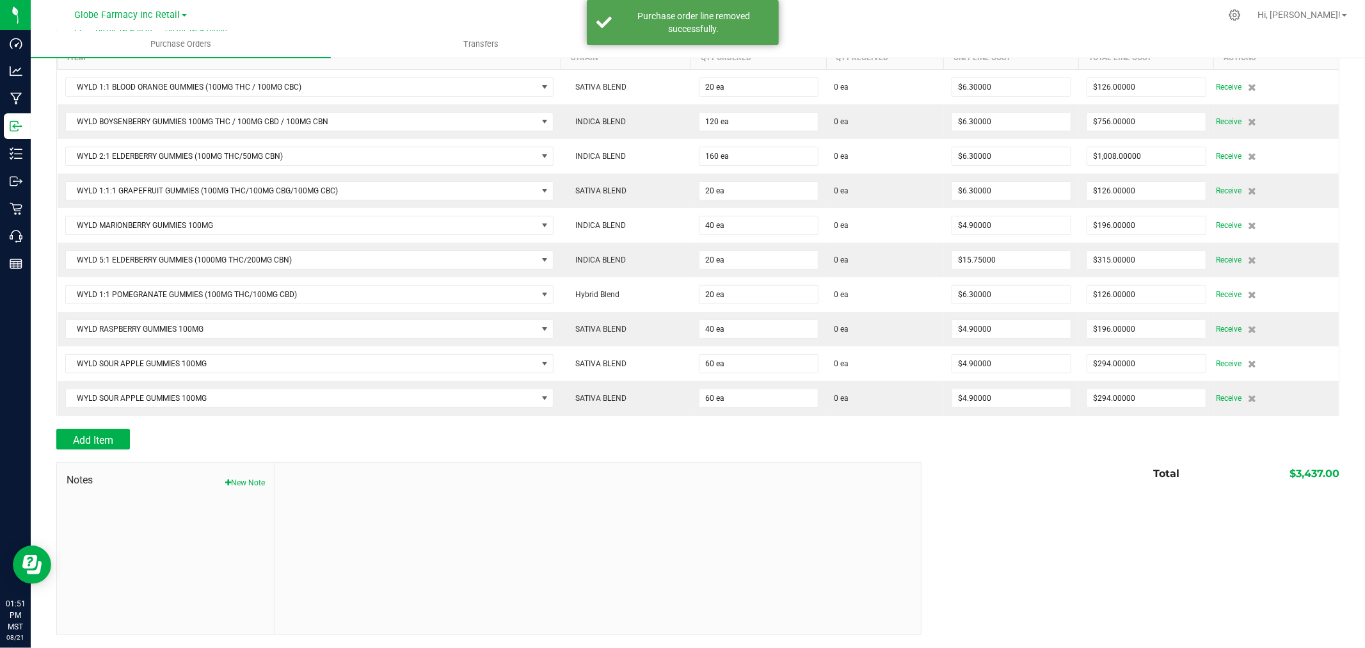
click at [1248, 257] on icon at bounding box center [1252, 260] width 8 height 8
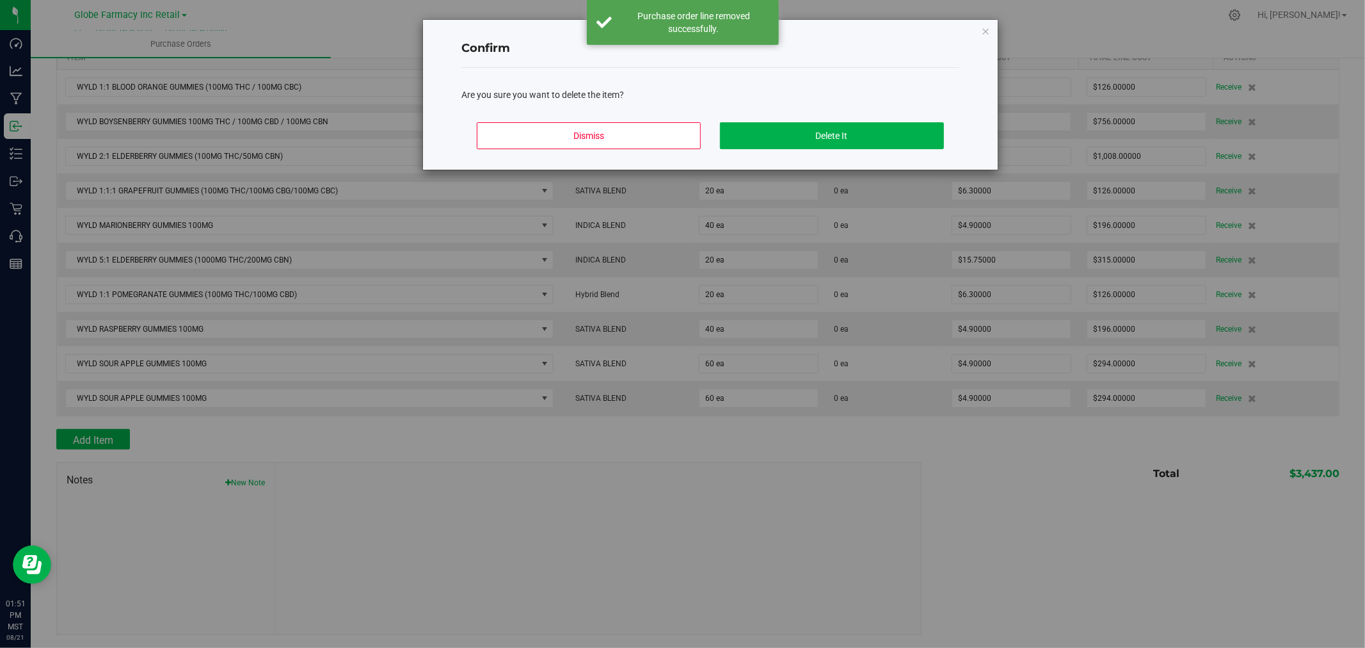
drag, startPoint x: 756, startPoint y: 102, endPoint x: 777, endPoint y: 116, distance: 25.9
click at [757, 103] on div "Are you sure you want to delete the item?" at bounding box center [710, 90] width 498 height 44
click at [784, 128] on button "Delete It" at bounding box center [832, 135] width 224 height 27
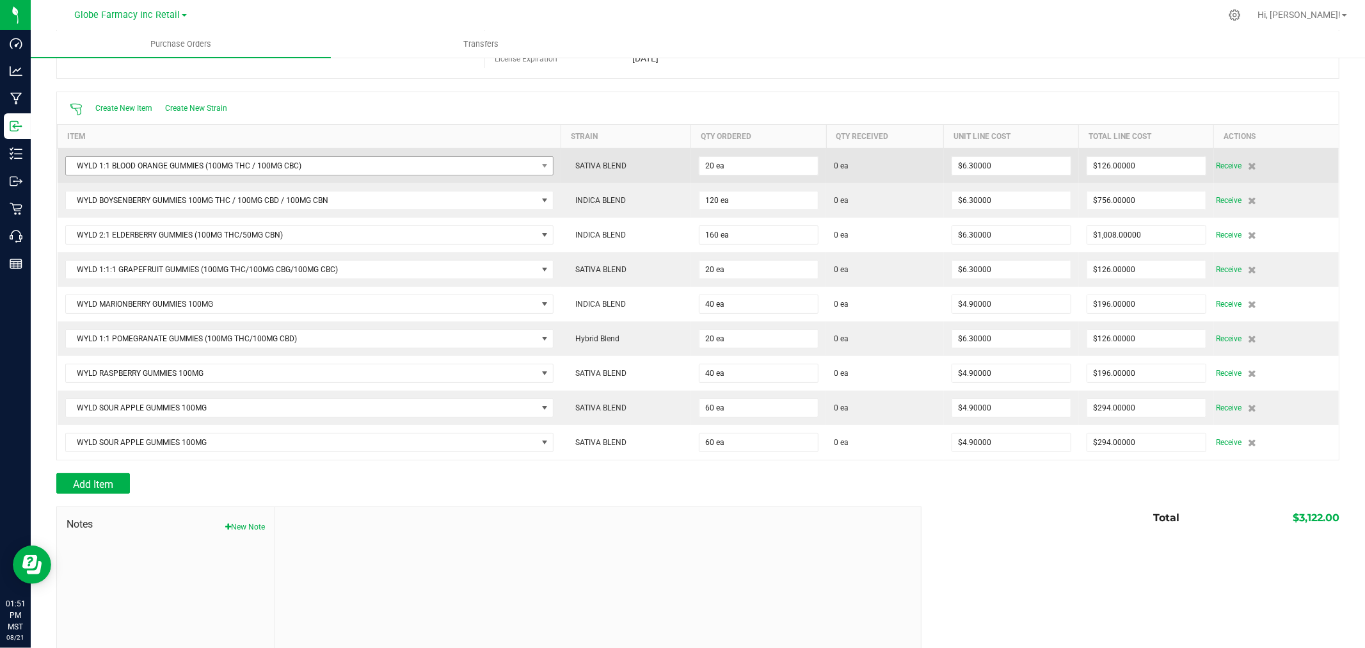
scroll to position [80, 0]
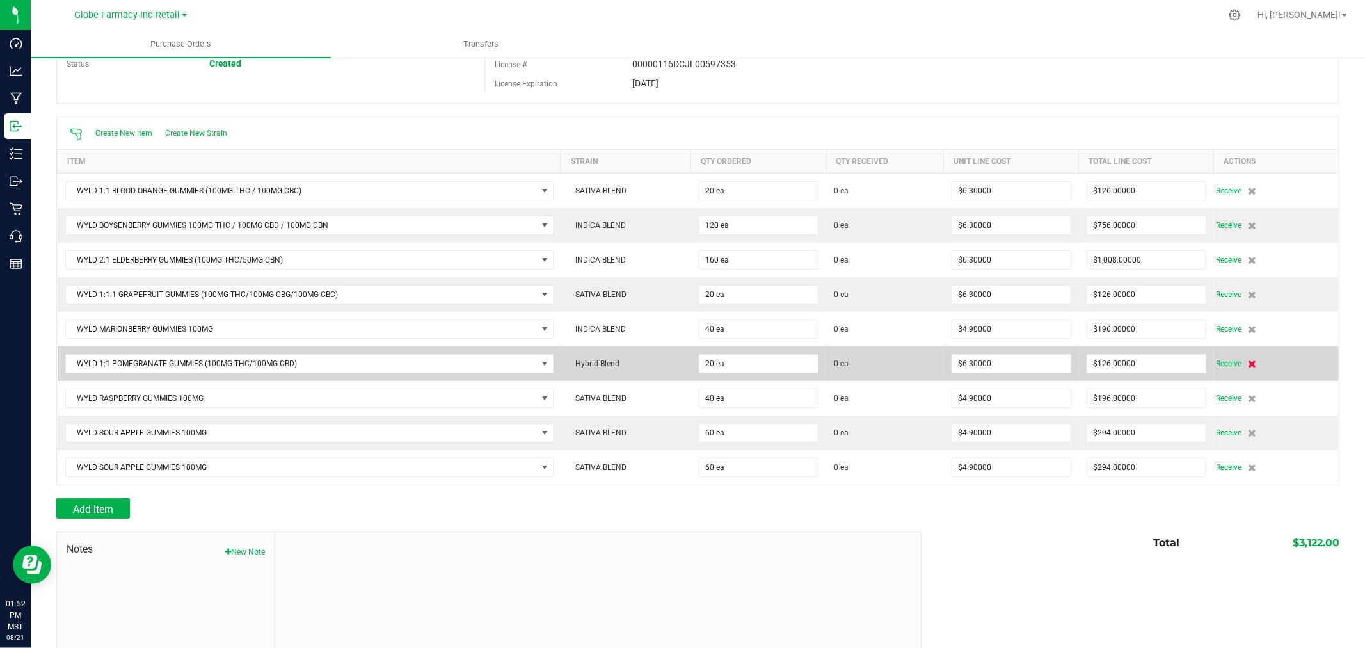
click at [1248, 363] on icon at bounding box center [1252, 364] width 8 height 8
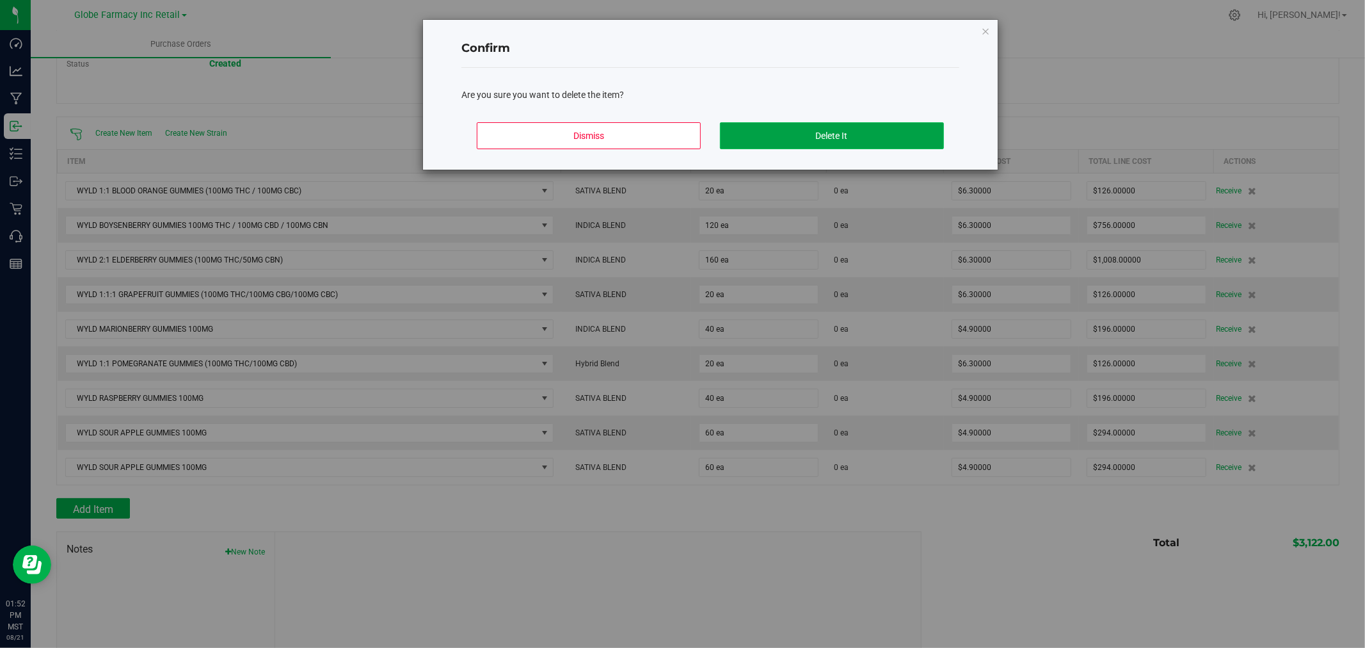
click at [888, 138] on button "Delete It" at bounding box center [832, 135] width 224 height 27
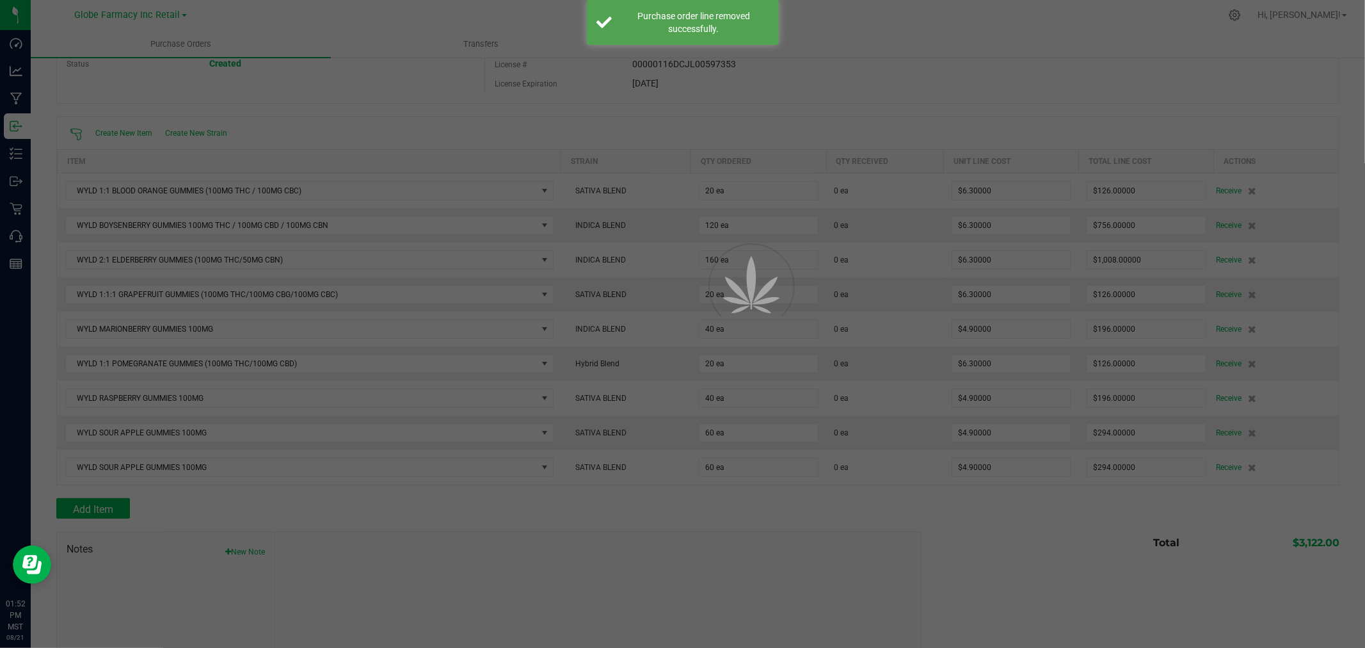
scroll to position [0, 0]
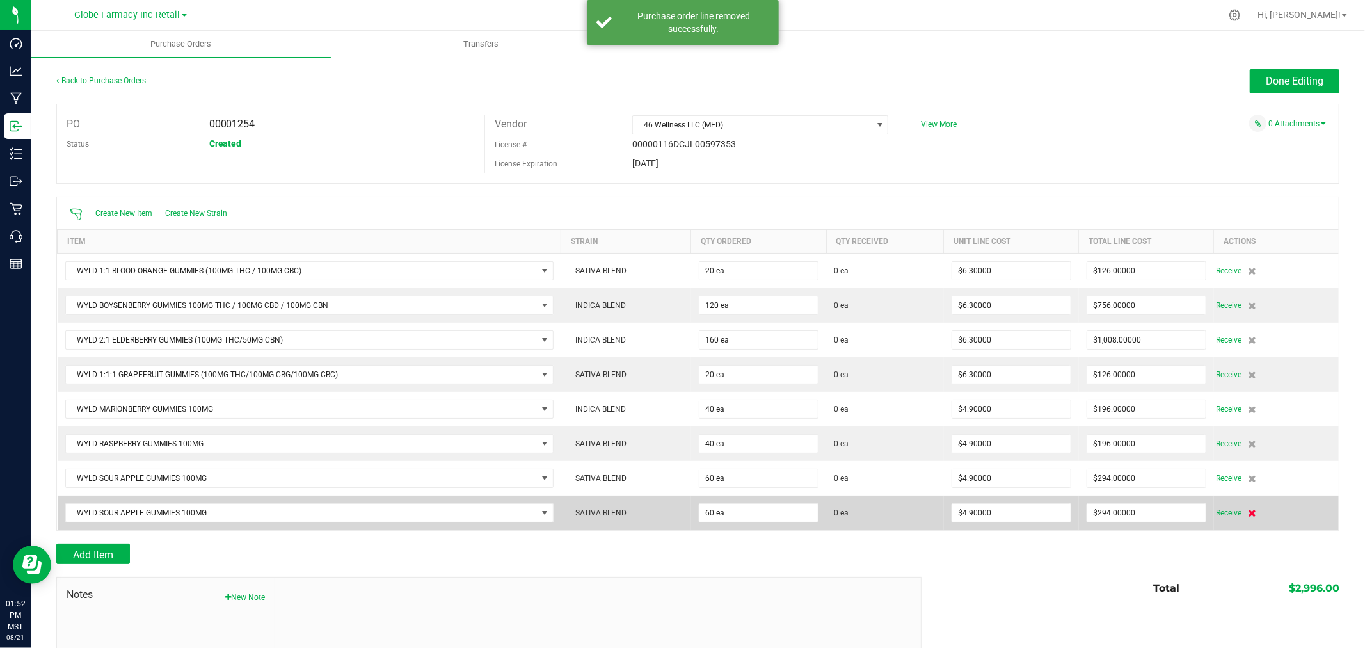
click at [1248, 516] on icon at bounding box center [1252, 513] width 8 height 8
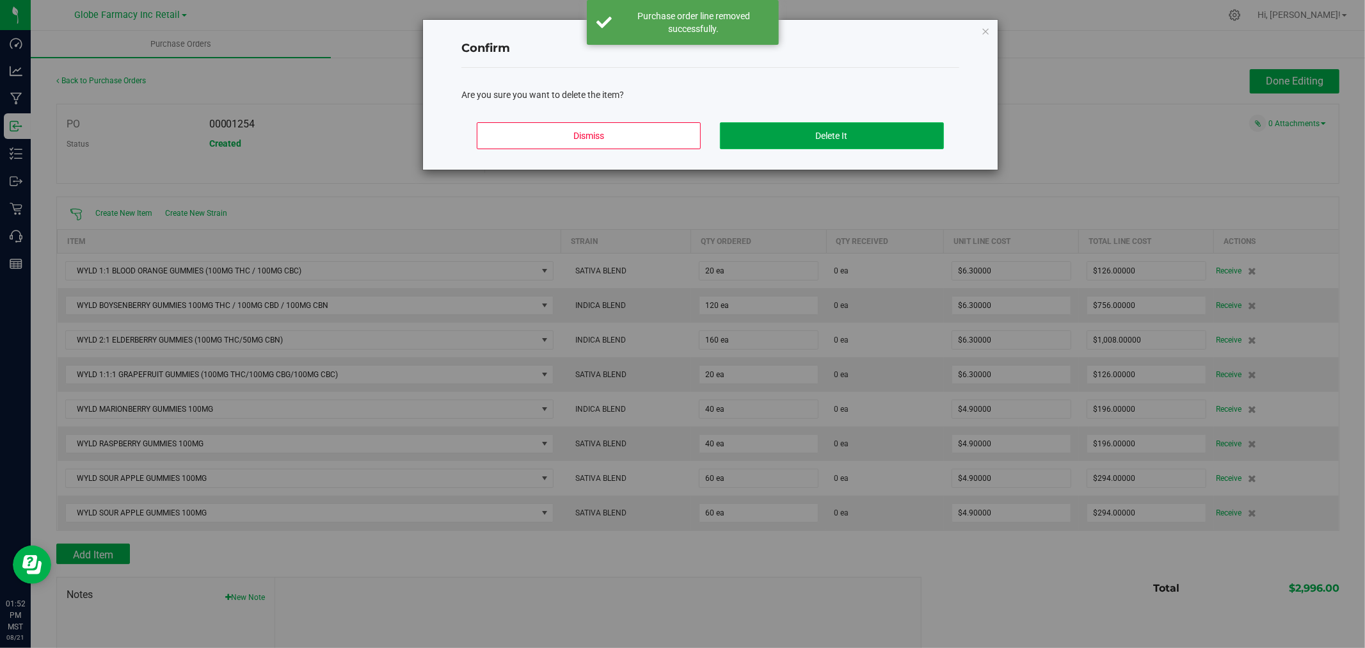
click at [861, 138] on button "Delete It" at bounding box center [832, 135] width 224 height 27
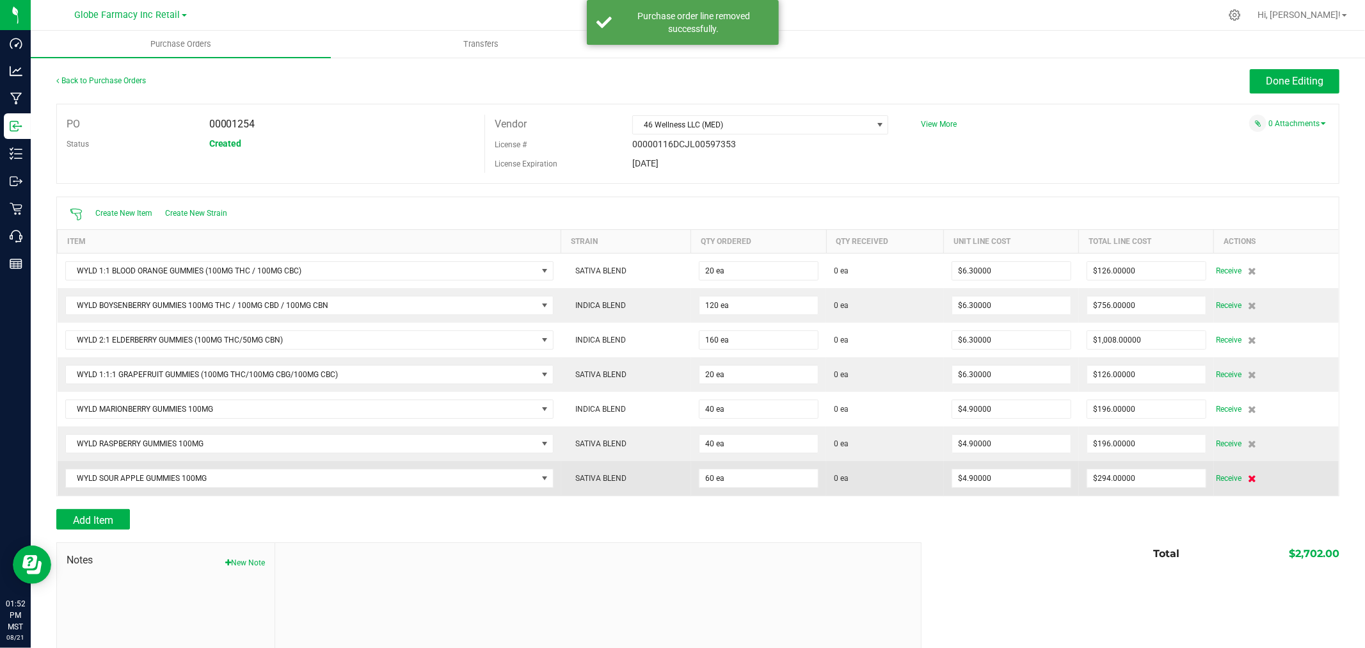
click at [1248, 479] on icon at bounding box center [1252, 478] width 8 height 8
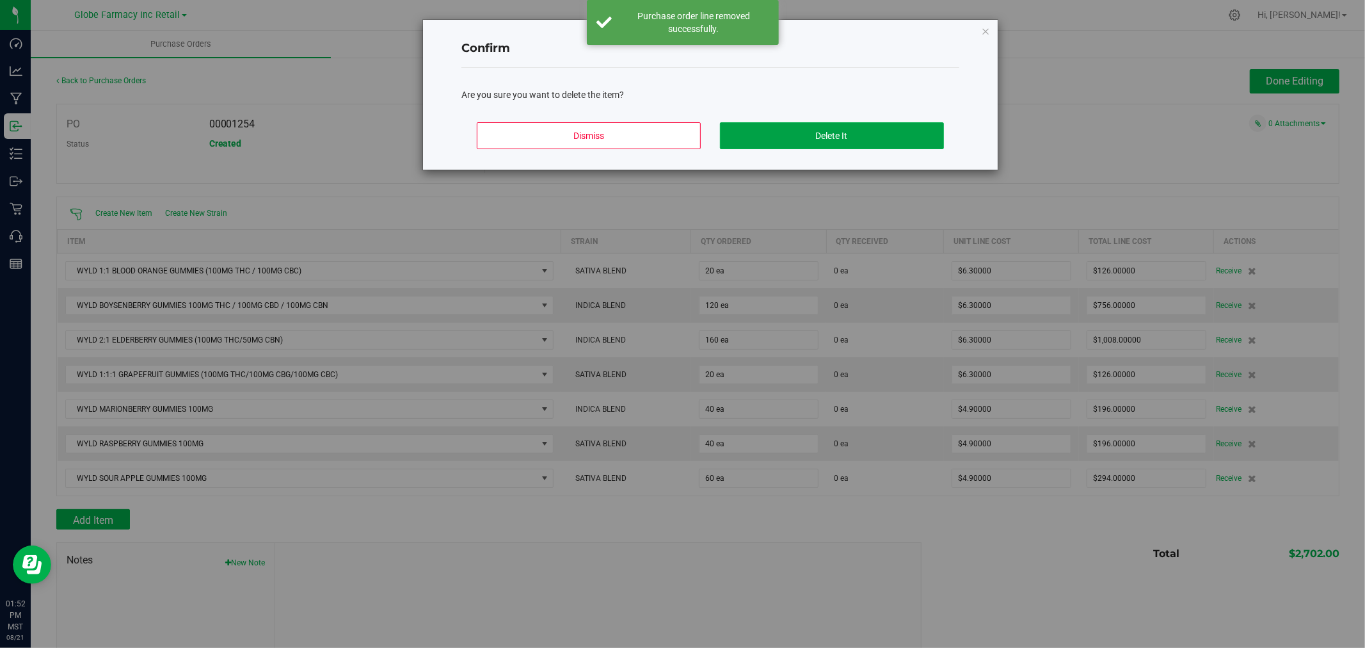
click at [883, 126] on button "Delete It" at bounding box center [832, 135] width 224 height 27
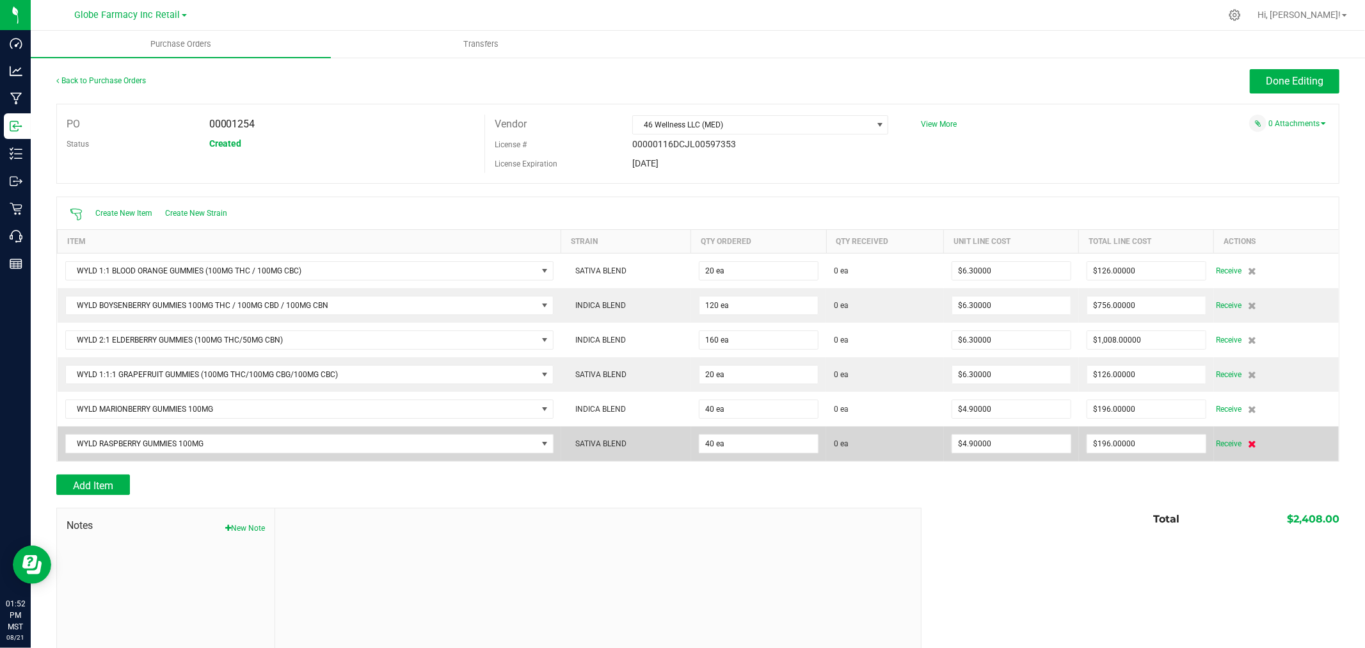
click at [1248, 443] on icon at bounding box center [1252, 444] width 8 height 8
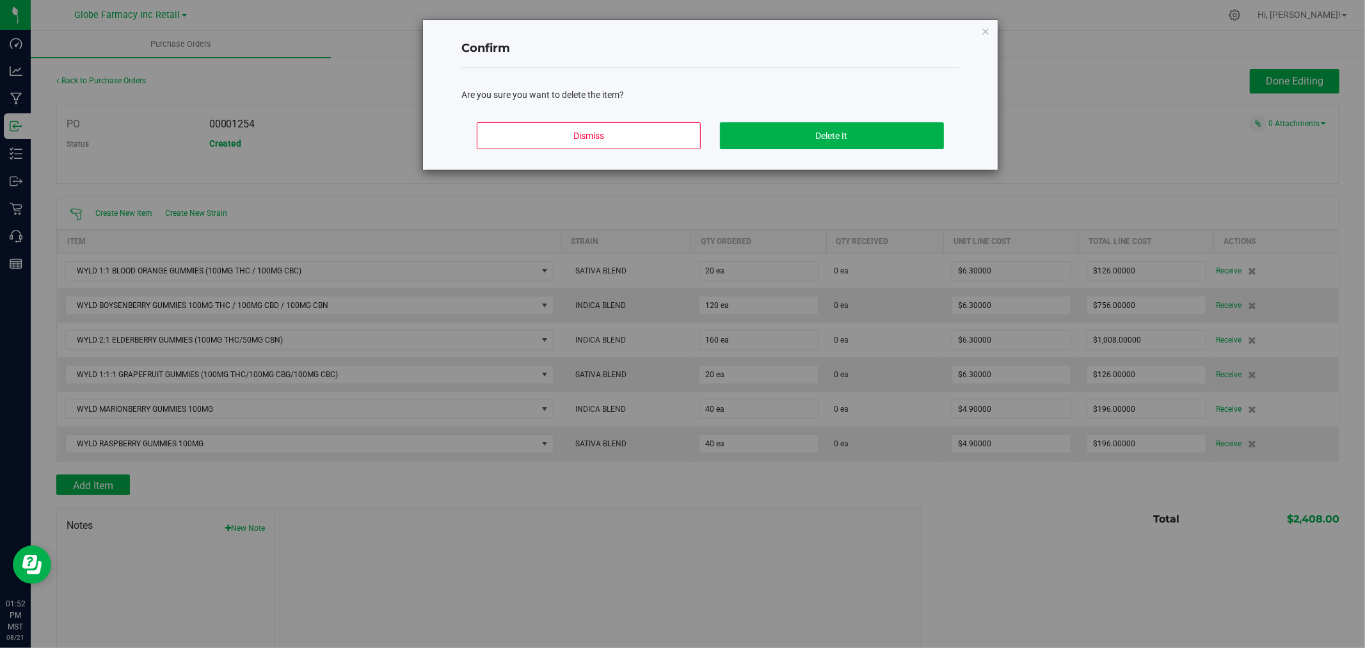
click at [878, 120] on div "Dismiss Delete It" at bounding box center [710, 141] width 498 height 58
click at [882, 131] on button "Delete It" at bounding box center [832, 135] width 224 height 27
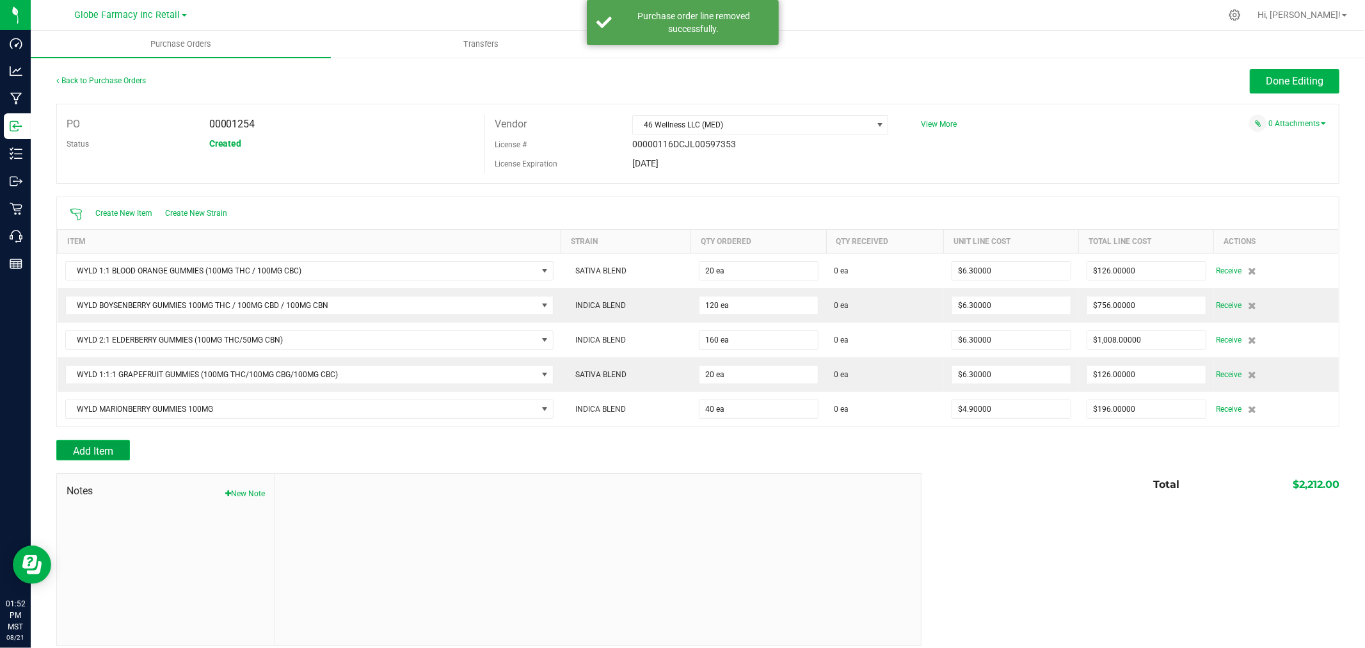
click at [93, 447] on span "Add Item" at bounding box center [93, 451] width 40 height 12
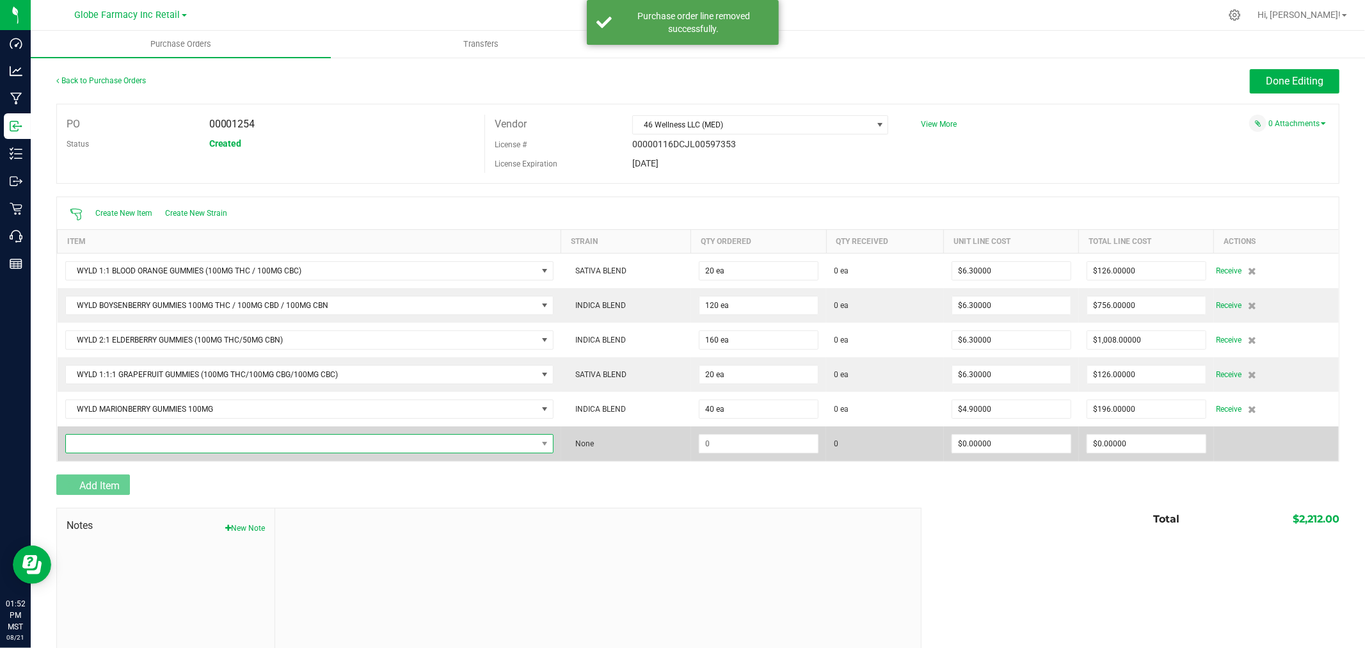
click at [105, 438] on span "NO DATA FOUND" at bounding box center [301, 443] width 471 height 18
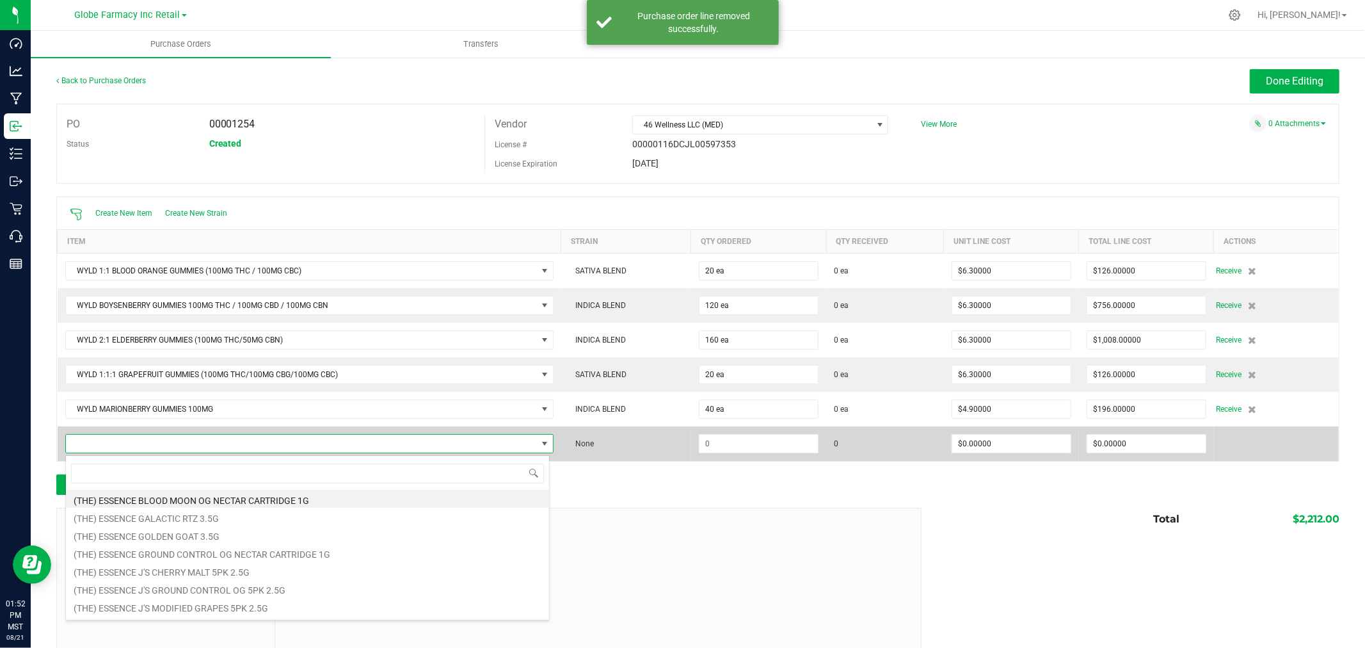
scroll to position [19, 480]
type input "ELDERBERRY"
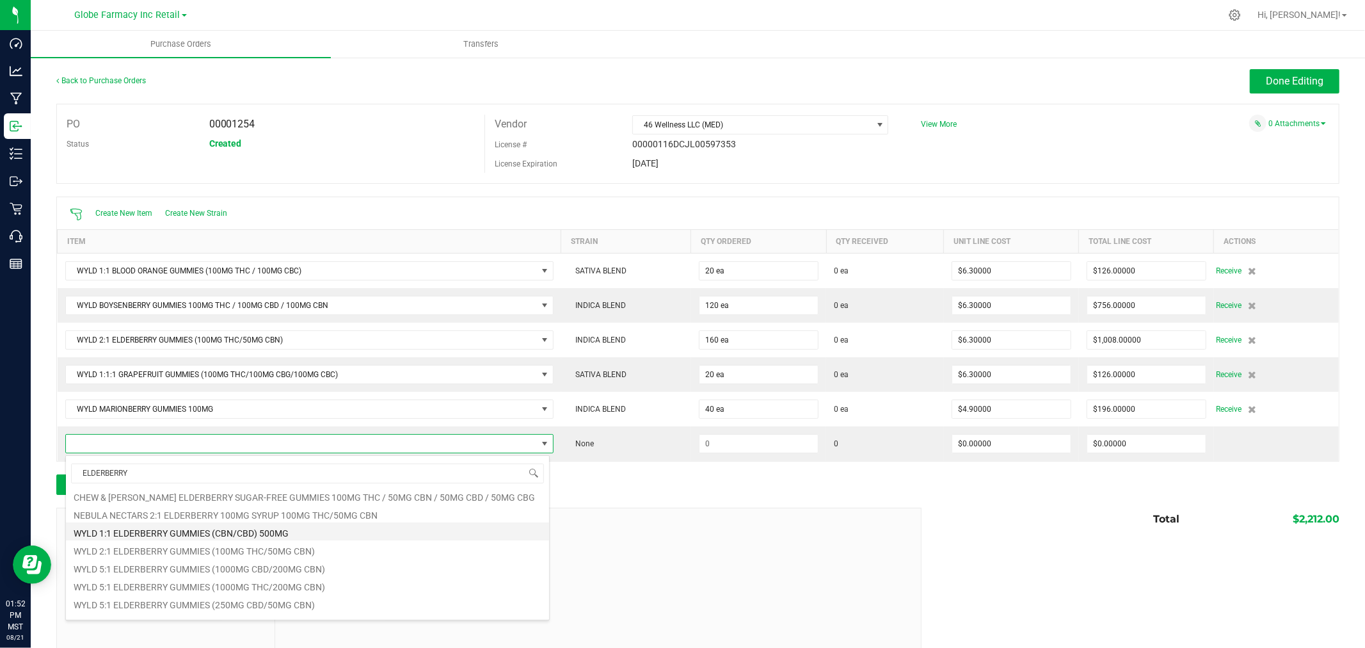
scroll to position [33, 0]
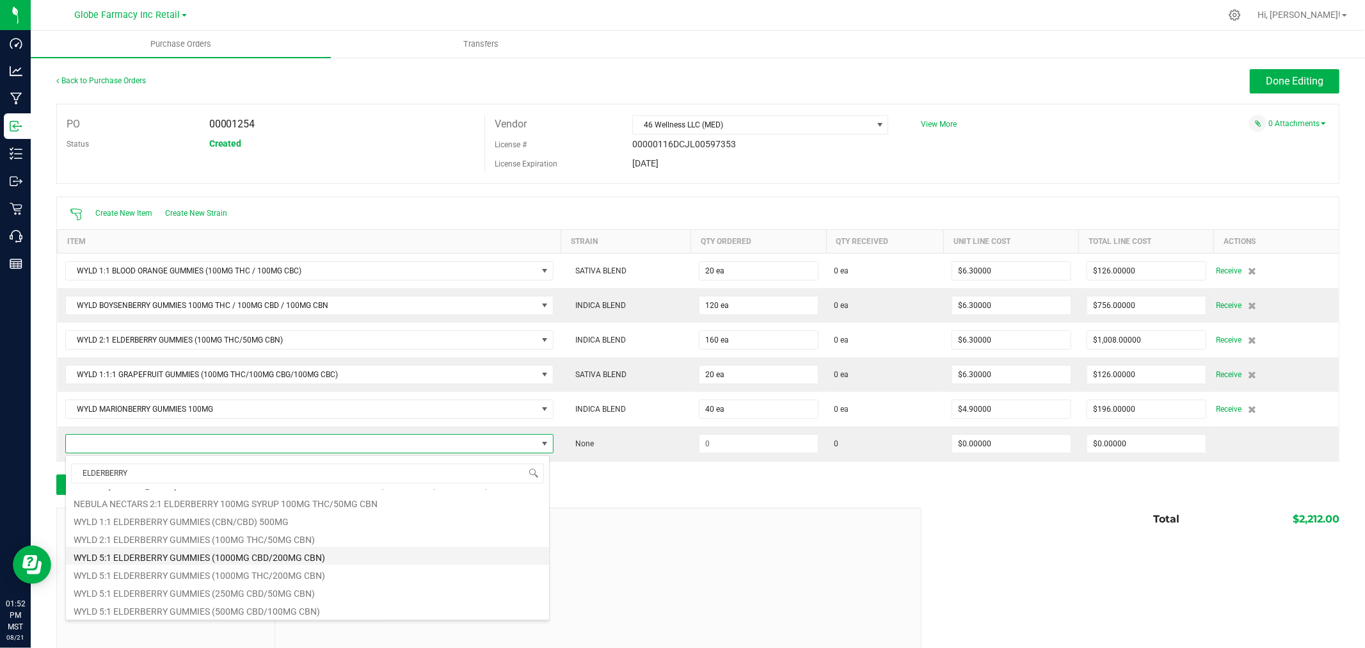
click at [222, 557] on li "WYLD 5:1 ELDERBERRY GUMMIES (1000MG CBD/200MG CBN)" at bounding box center [307, 555] width 483 height 18
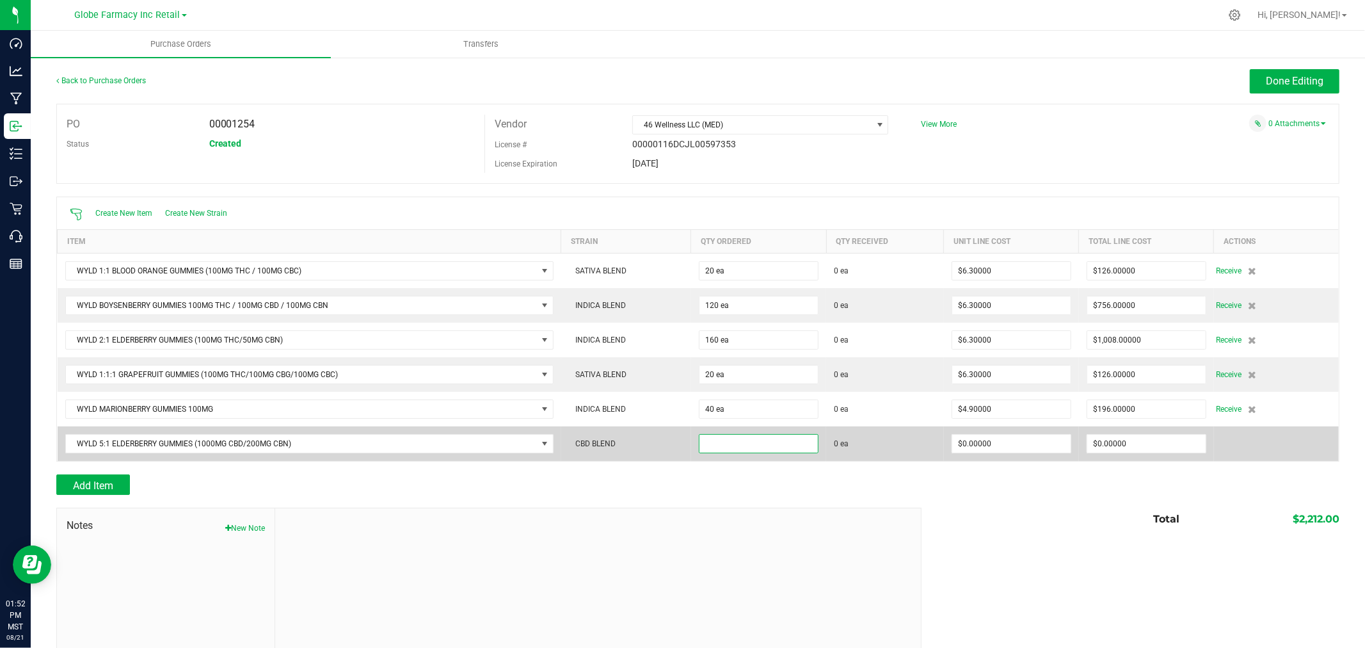
click at [789, 440] on input at bounding box center [758, 443] width 118 height 18
type input "20 ea"
click at [1014, 440] on input "0" at bounding box center [1011, 443] width 118 height 18
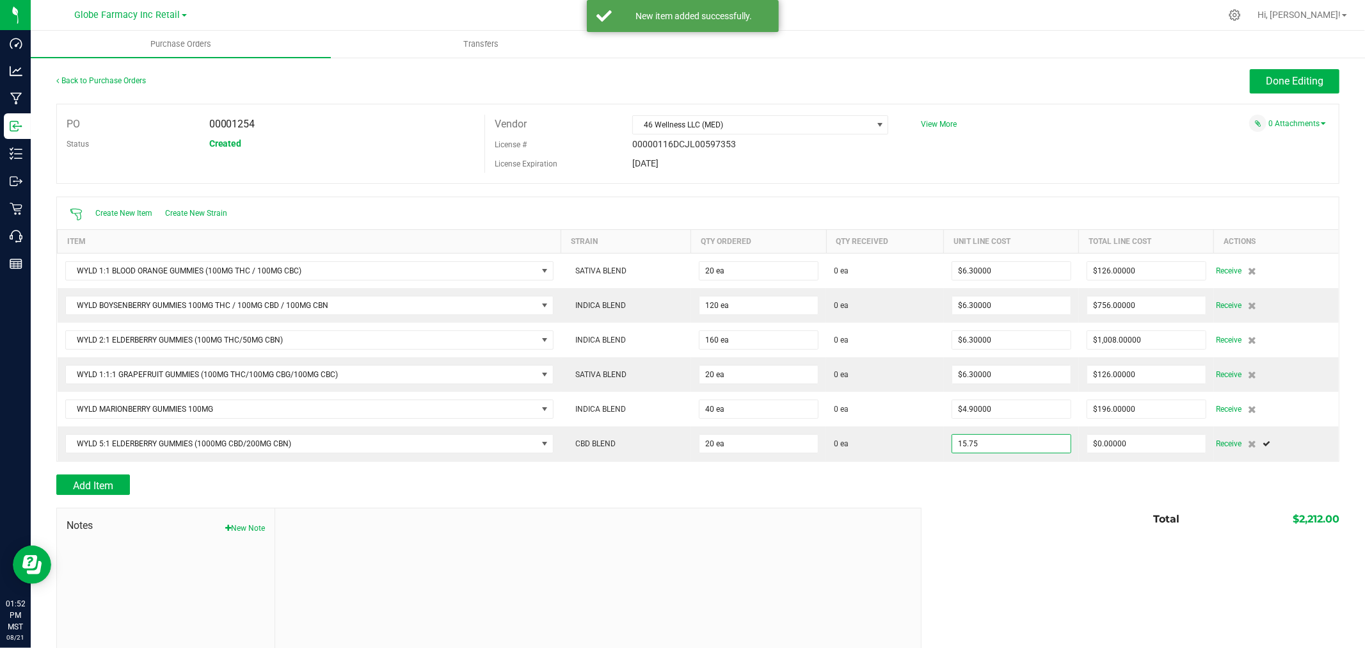
type input "$15.75000"
click at [960, 481] on div "Add Item" at bounding box center [697, 484] width 1283 height 20
type input "20"
type input "$315.00000"
click at [143, 483] on div "Add Item" at bounding box center [483, 484] width 855 height 20
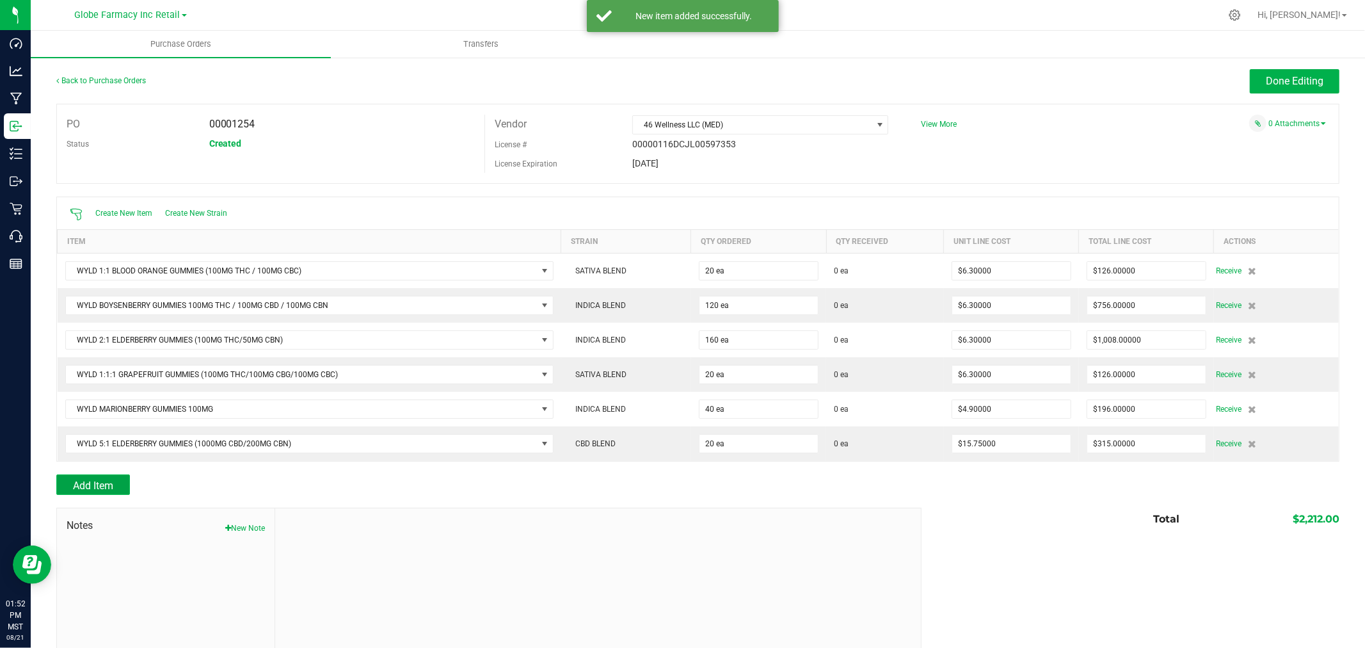
click at [120, 482] on button "Add Item" at bounding box center [93, 484] width 74 height 20
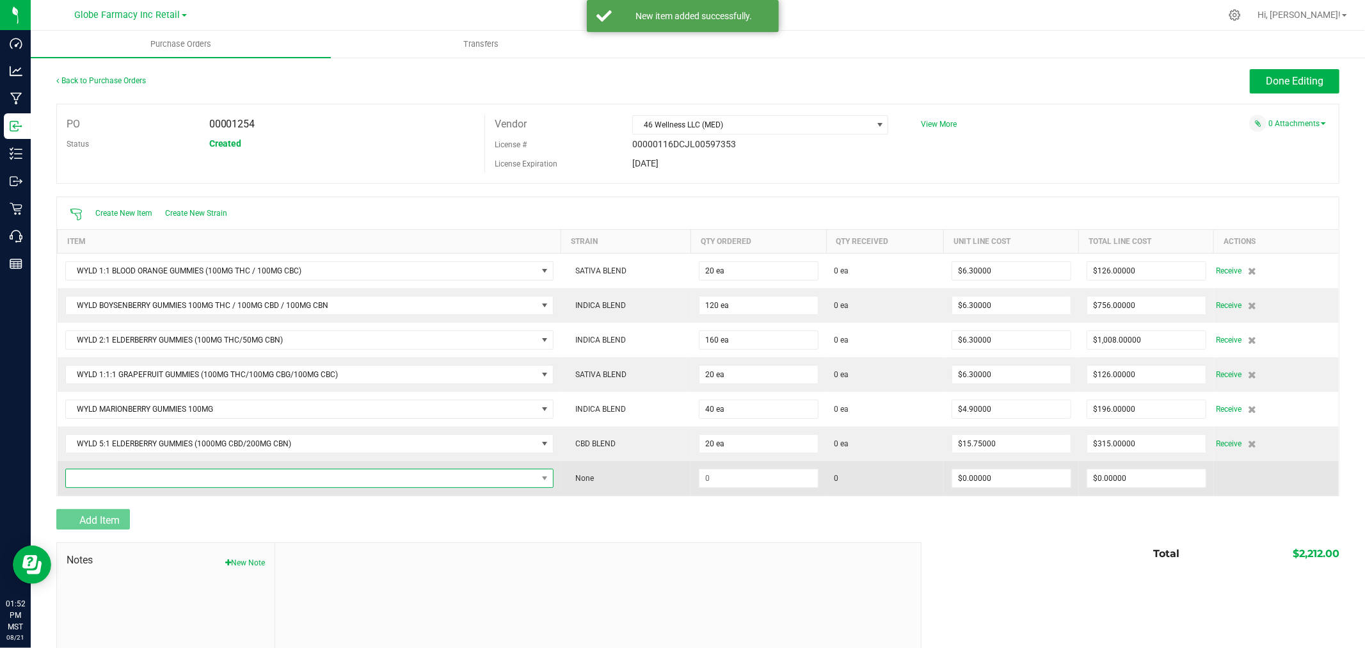
click at [122, 477] on span "NO DATA FOUND" at bounding box center [301, 478] width 471 height 18
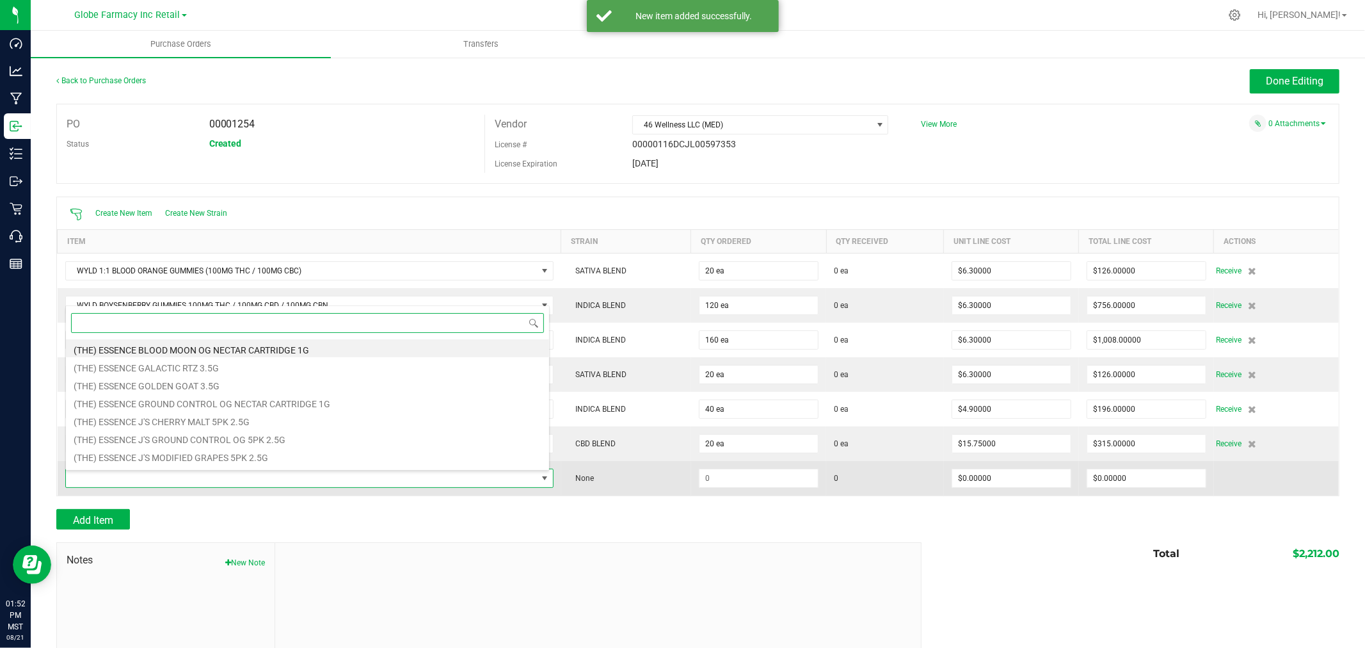
scroll to position [19, 480]
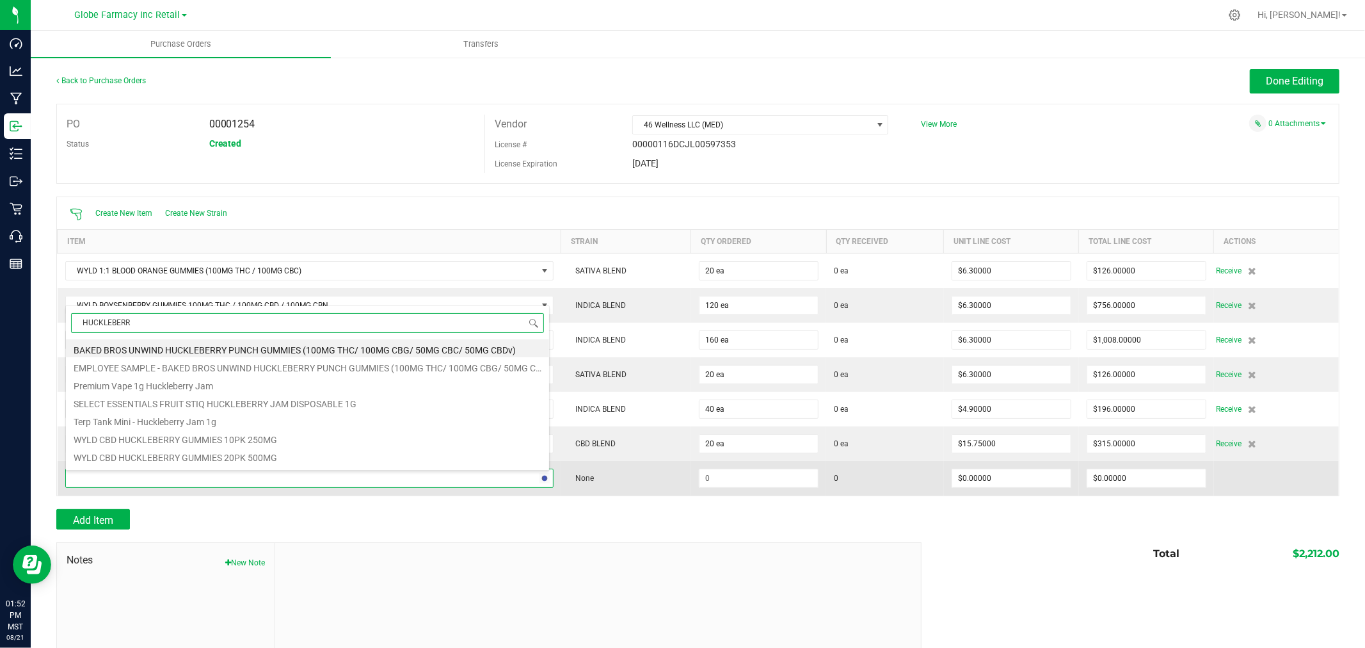
type input "HUCKLEBERRY"
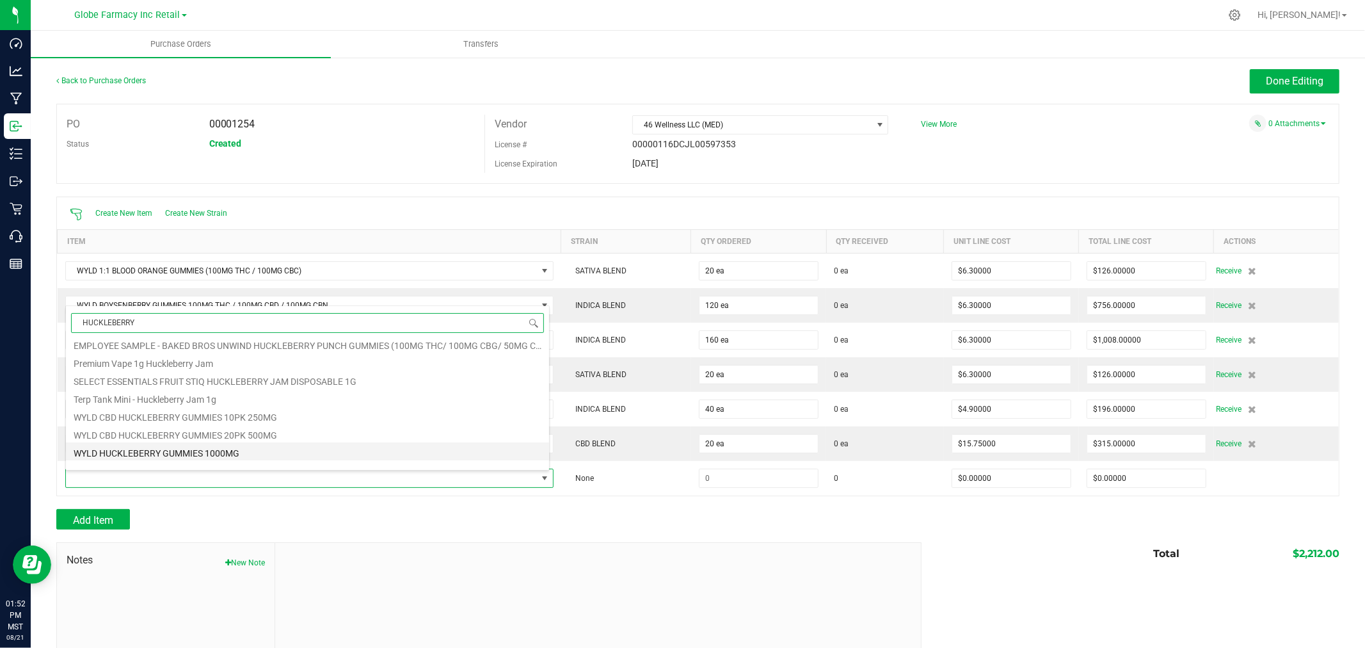
scroll to position [33, 0]
click at [206, 443] on li "WYLD HUCKLEBERRY GUMMIES 1000MG" at bounding box center [307, 441] width 483 height 18
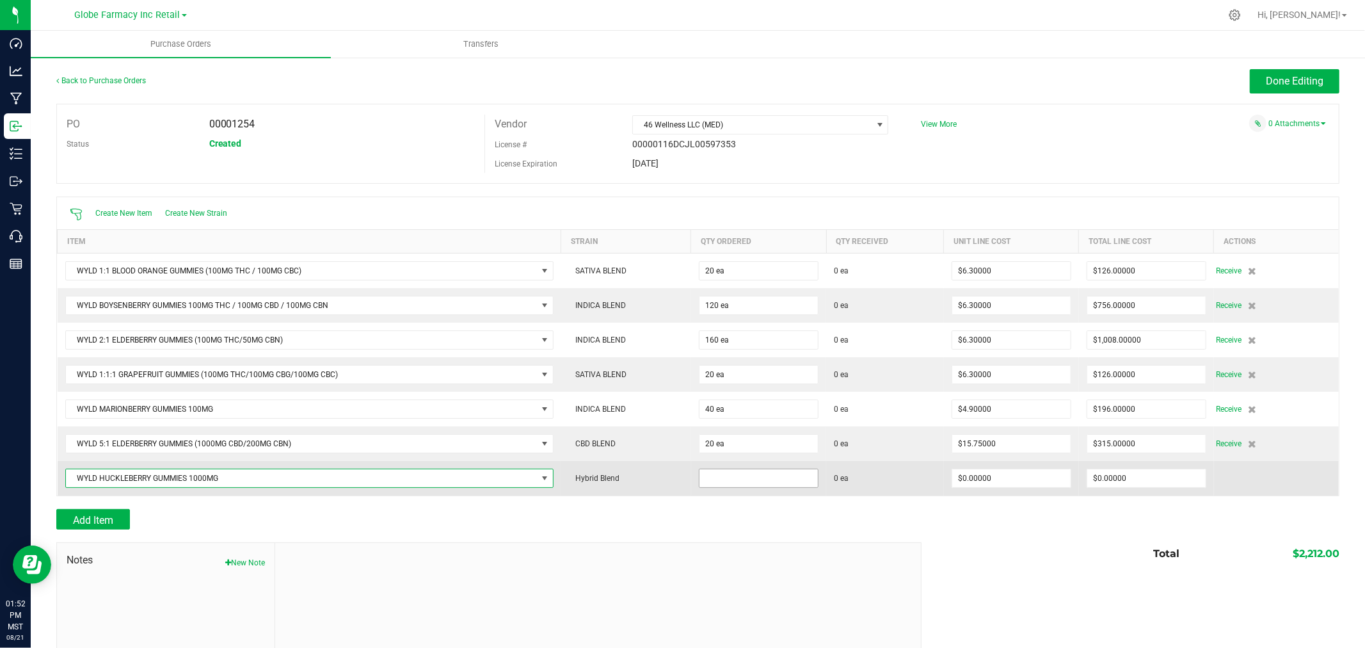
click at [747, 482] on input at bounding box center [758, 478] width 118 height 18
type input "20 ea"
click at [999, 485] on input "0" at bounding box center [1011, 478] width 118 height 18
type input "1"
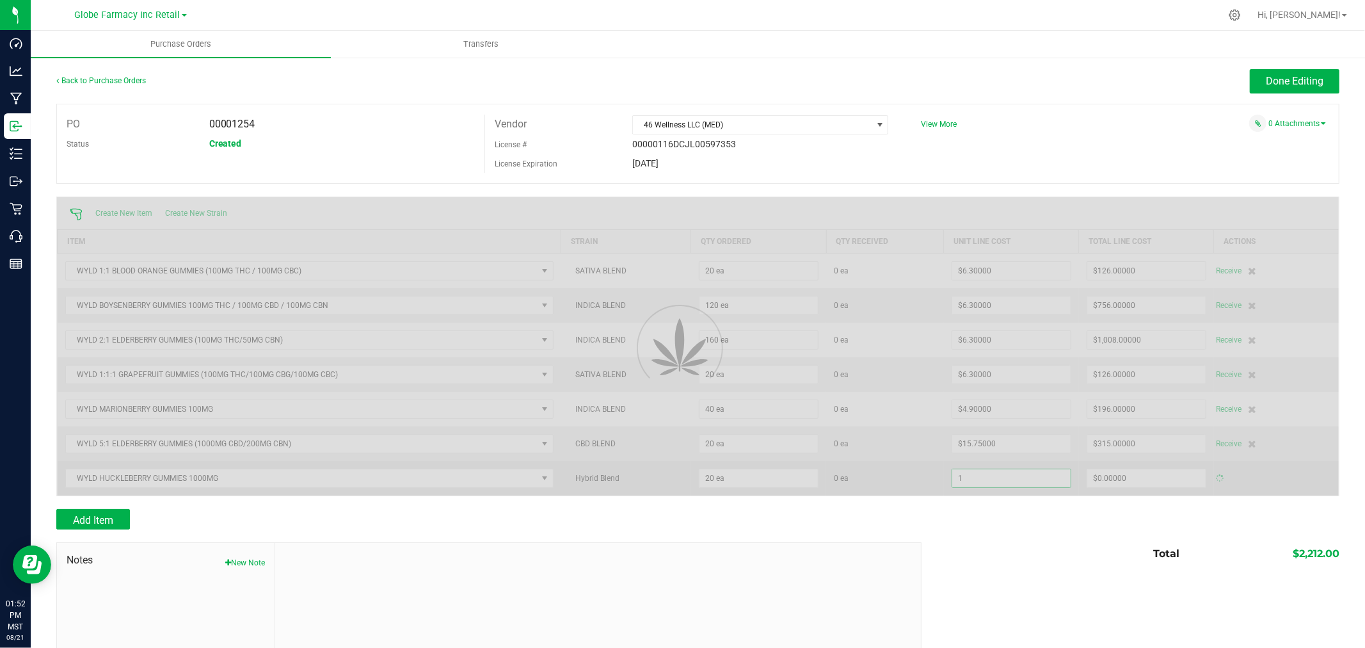
type input "$20.00000"
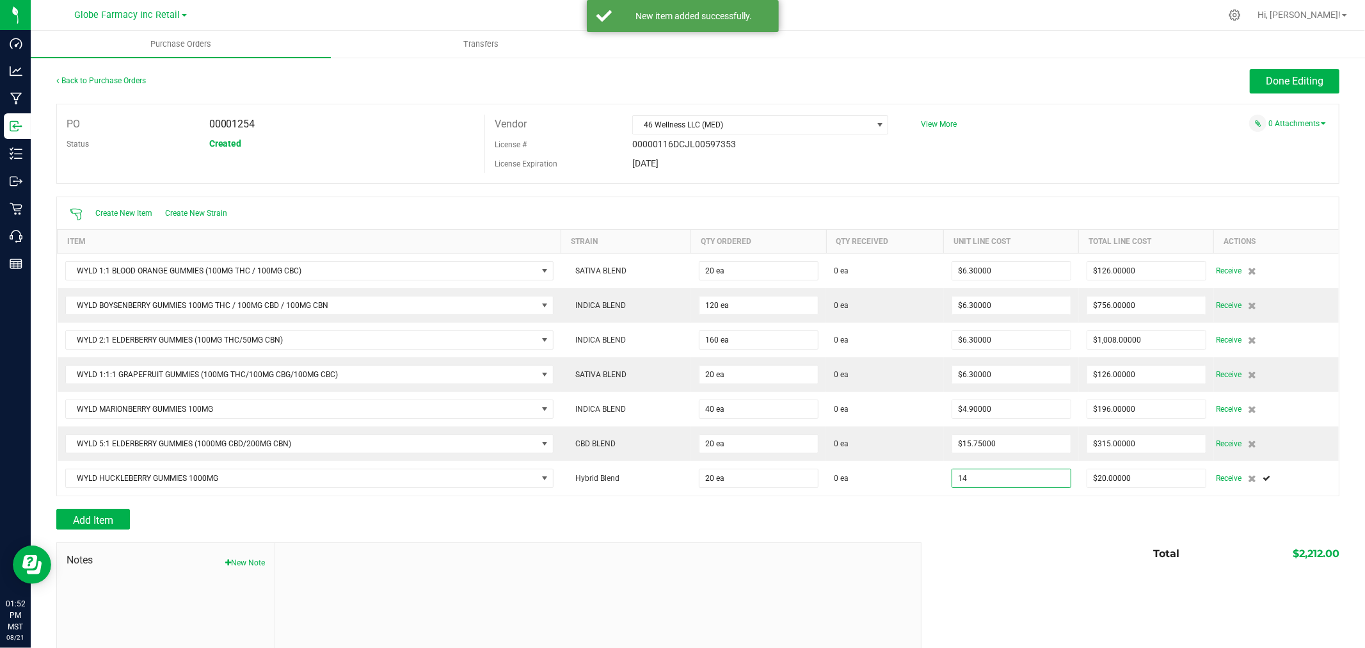
type input "$14.00000"
click at [971, 513] on div "Add Item" at bounding box center [697, 519] width 1283 height 20
type input "20"
type input "$280.00000"
click at [91, 514] on button "Add Item" at bounding box center [93, 519] width 74 height 20
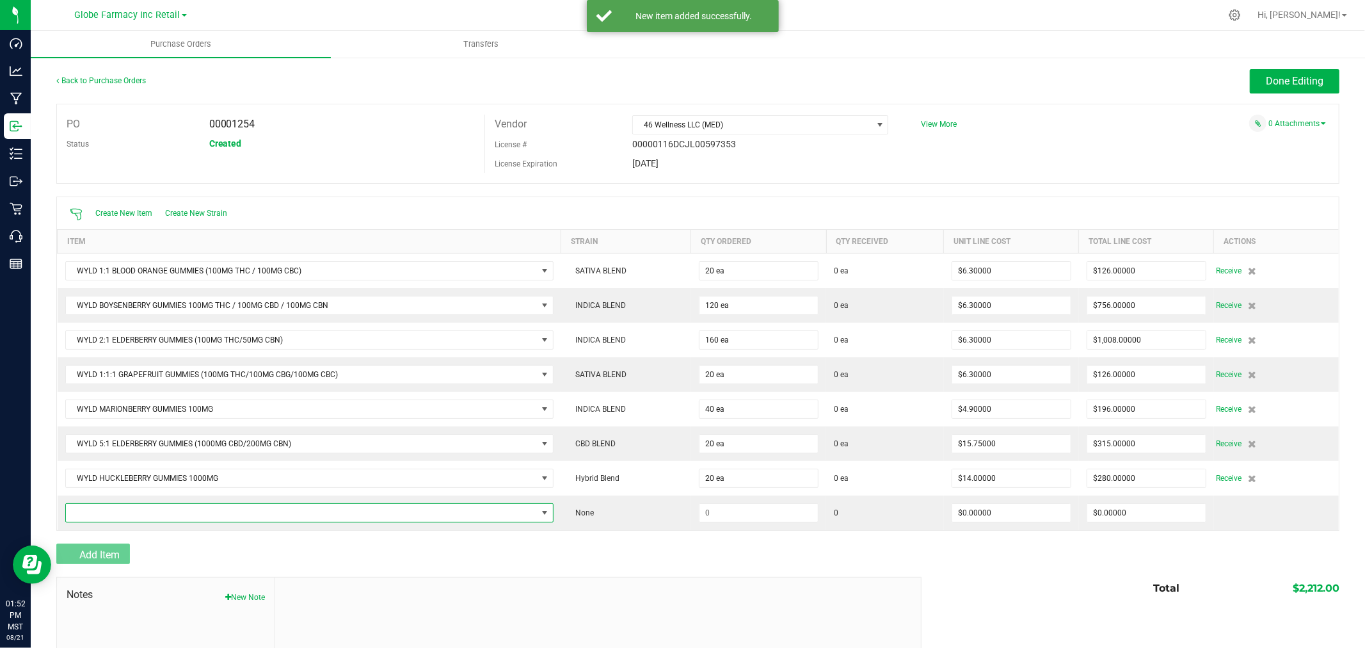
click at [91, 514] on span "NO DATA FOUND" at bounding box center [301, 513] width 471 height 18
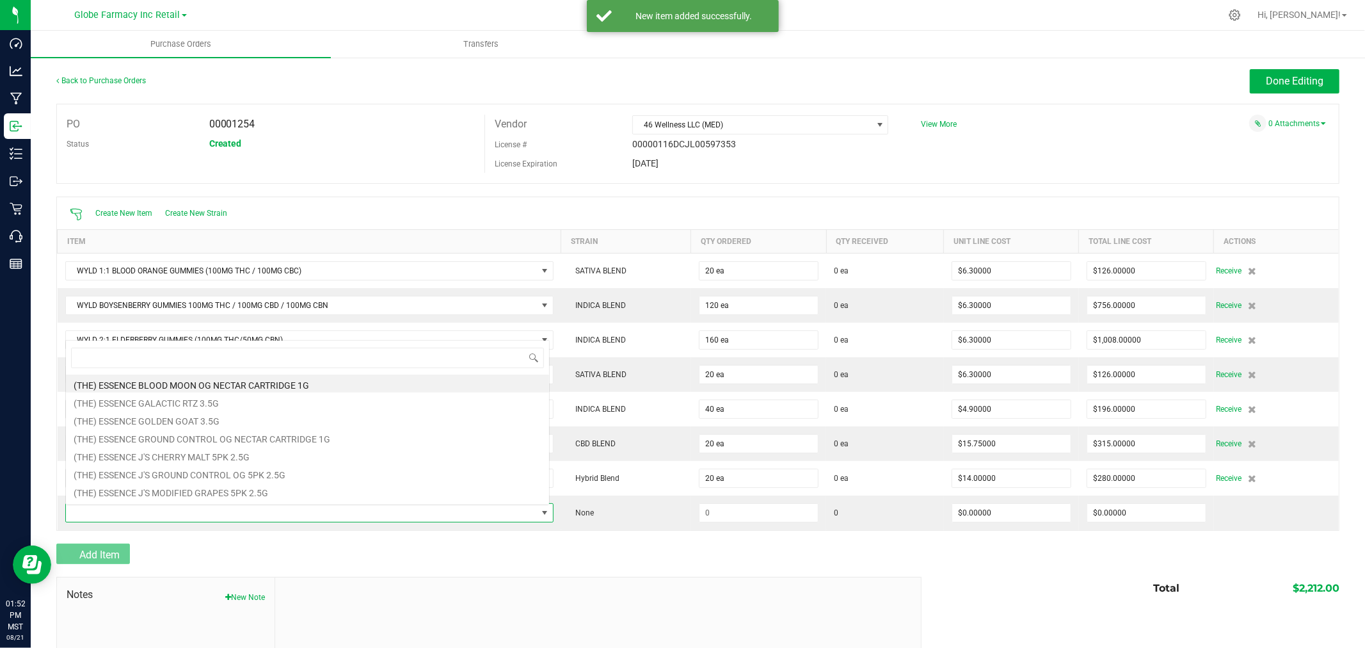
scroll to position [19, 480]
type input "MARIONBERRY"
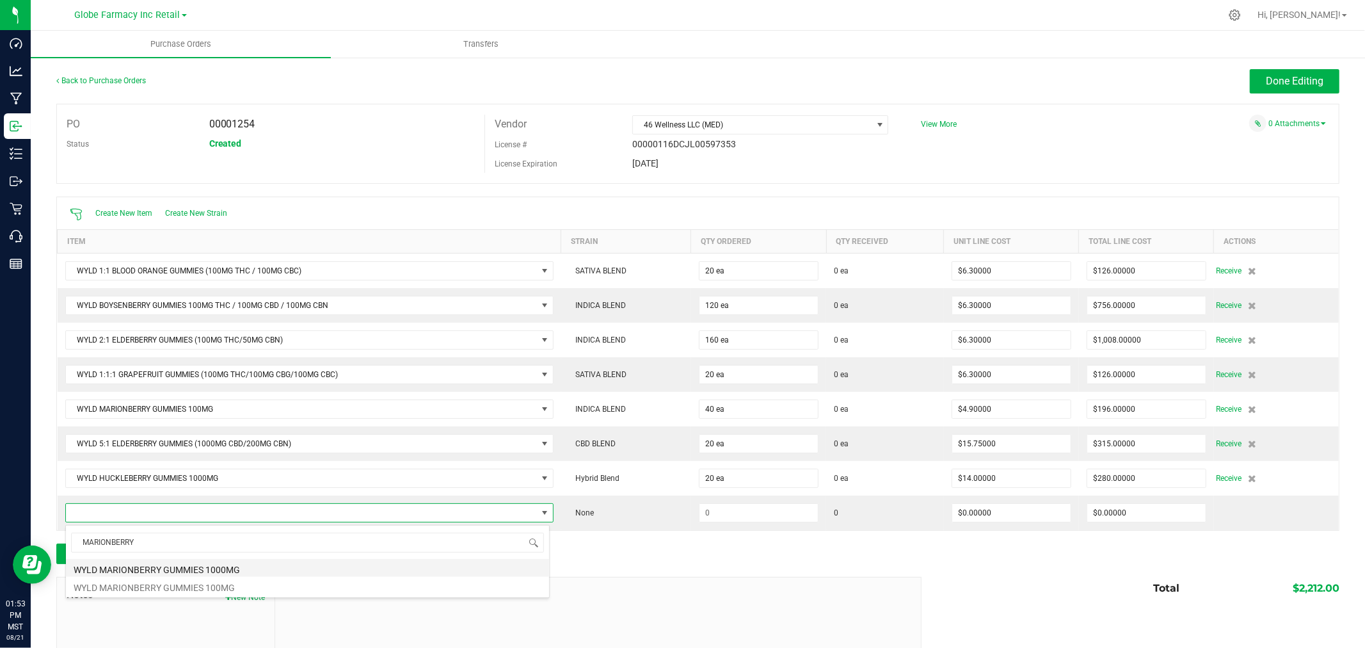
click at [203, 573] on li "WYLD MARIONBERRY GUMMIES 1000MG" at bounding box center [307, 568] width 483 height 18
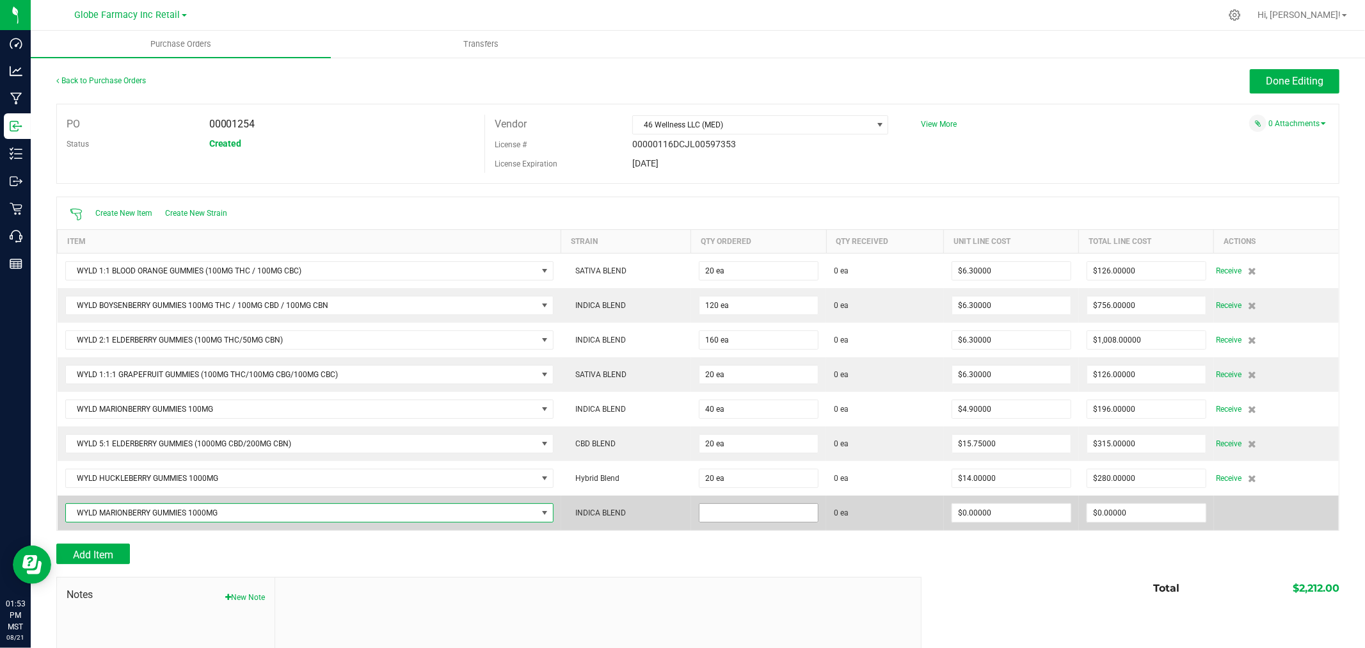
click at [711, 519] on input at bounding box center [758, 513] width 118 height 18
type input "40 ea"
click at [996, 514] on input "0" at bounding box center [1011, 513] width 118 height 18
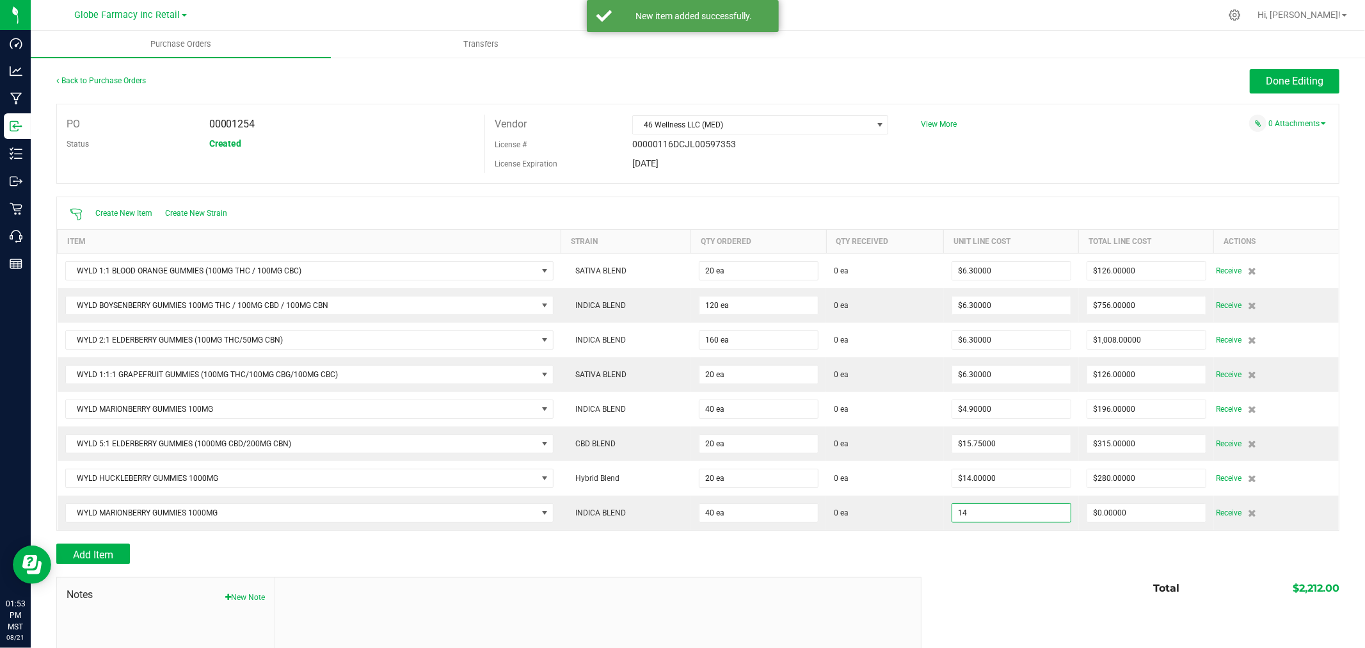
type input "$14.00000"
click at [975, 554] on div "Add Item" at bounding box center [697, 553] width 1283 height 20
type input "40"
type input "$560.00000"
click at [95, 564] on button "Add Item" at bounding box center [93, 553] width 74 height 20
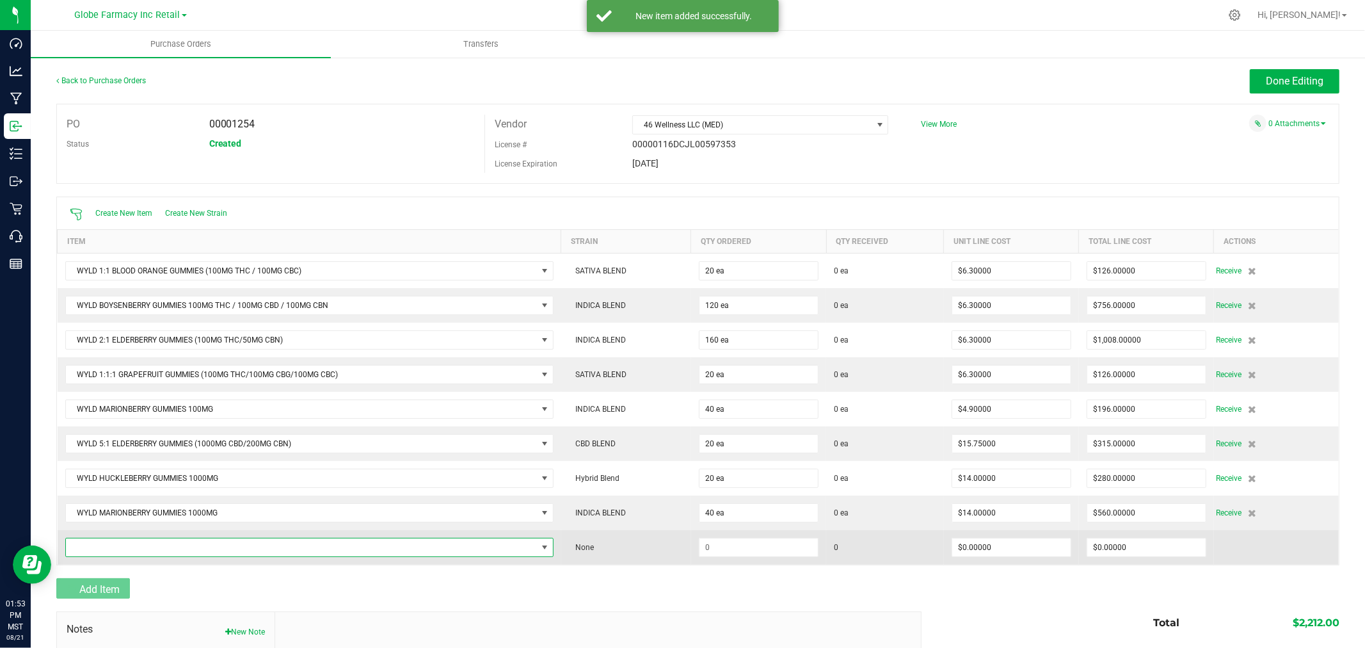
click at [101, 545] on span "NO DATA FOUND" at bounding box center [301, 547] width 471 height 18
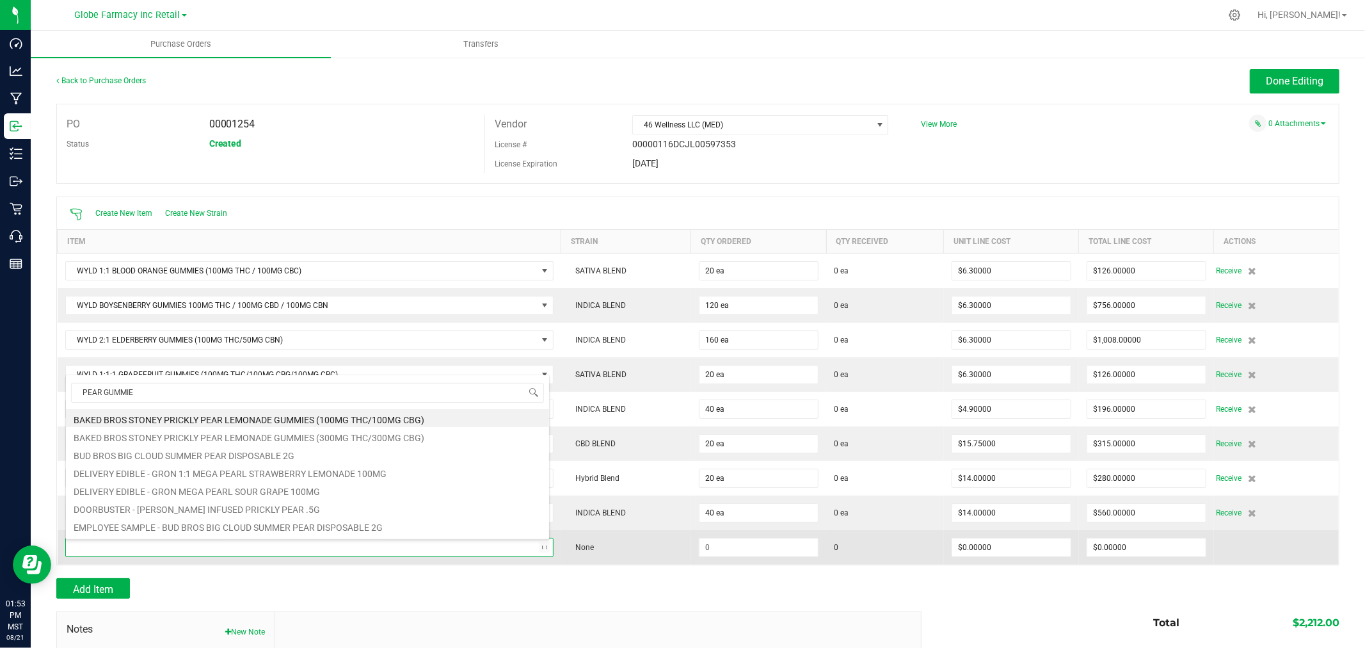
type input "PEAR GUMMIES"
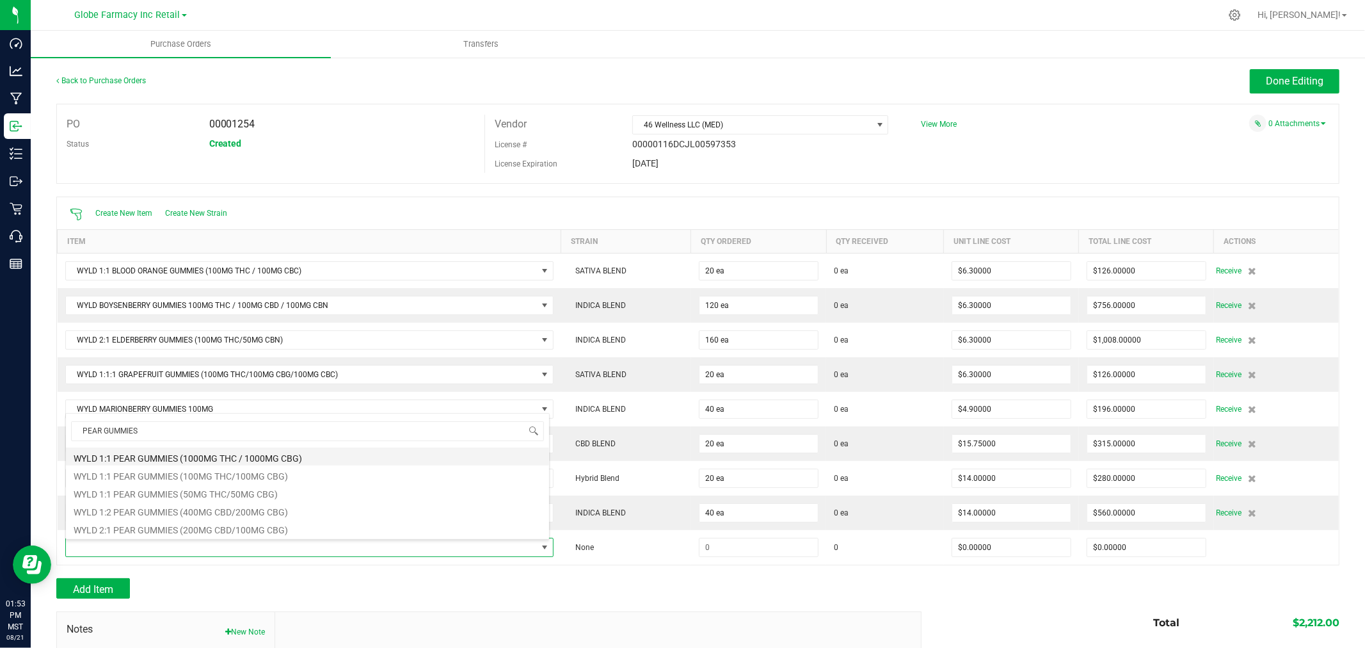
click at [232, 458] on li "WYLD 1:1 PEAR GUMMIES (1000MG THC / 1000MG CBG)" at bounding box center [307, 456] width 483 height 18
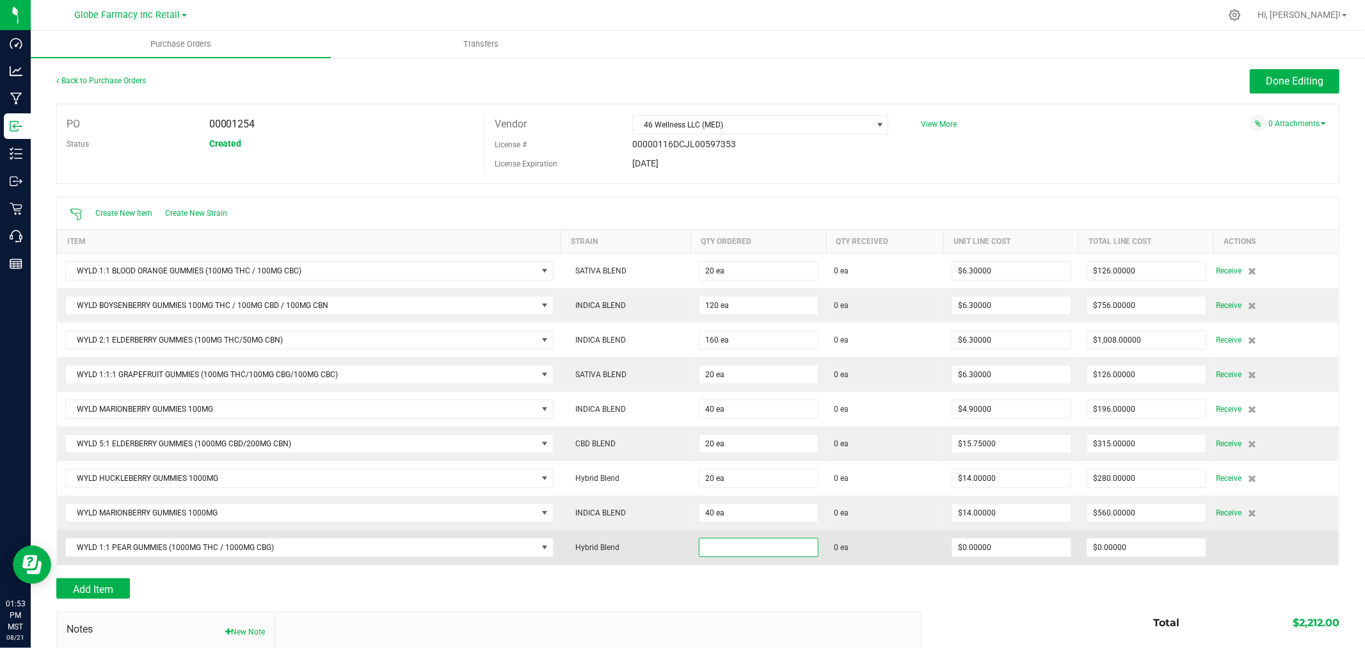
click at [772, 545] on input at bounding box center [758, 547] width 118 height 18
type input "40 ea"
click at [973, 561] on td "$0.00000" at bounding box center [1011, 547] width 135 height 35
click at [975, 553] on input "0" at bounding box center [1011, 547] width 118 height 18
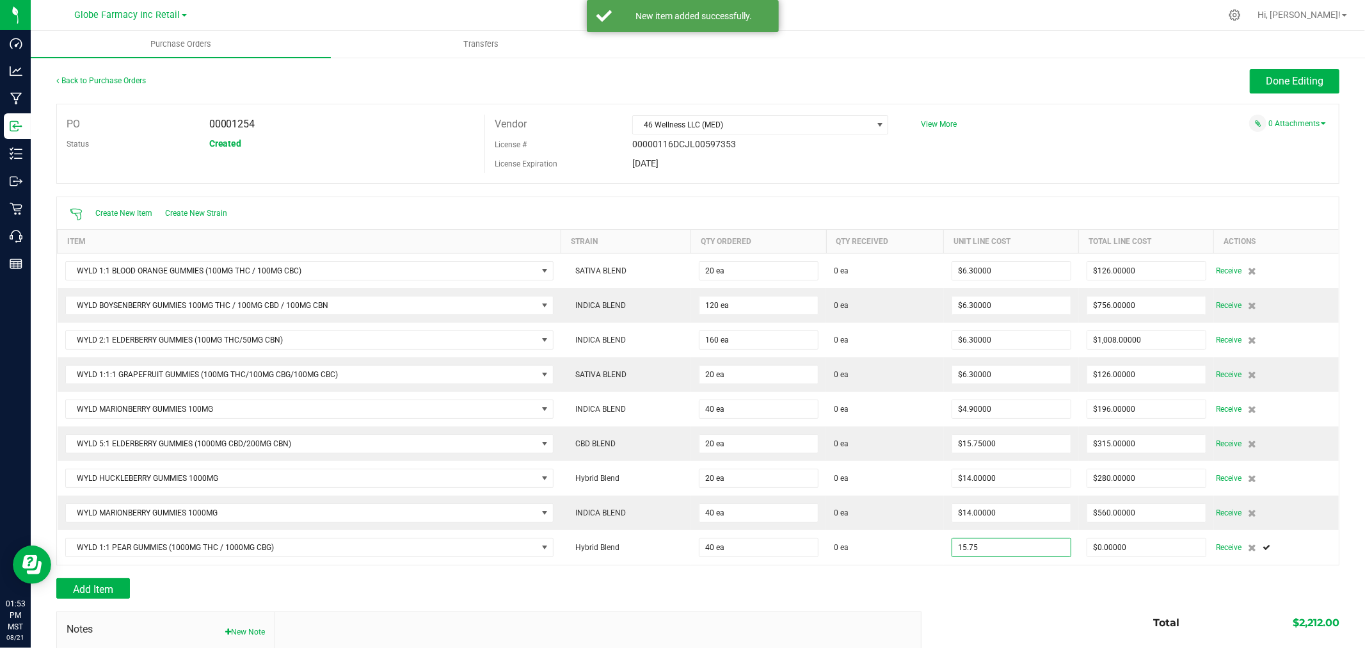
type input "$15.75000"
click at [958, 572] on div at bounding box center [697, 571] width 1283 height 13
type input "40"
type input "$630.00000"
click at [110, 581] on button "Add Item" at bounding box center [93, 588] width 74 height 20
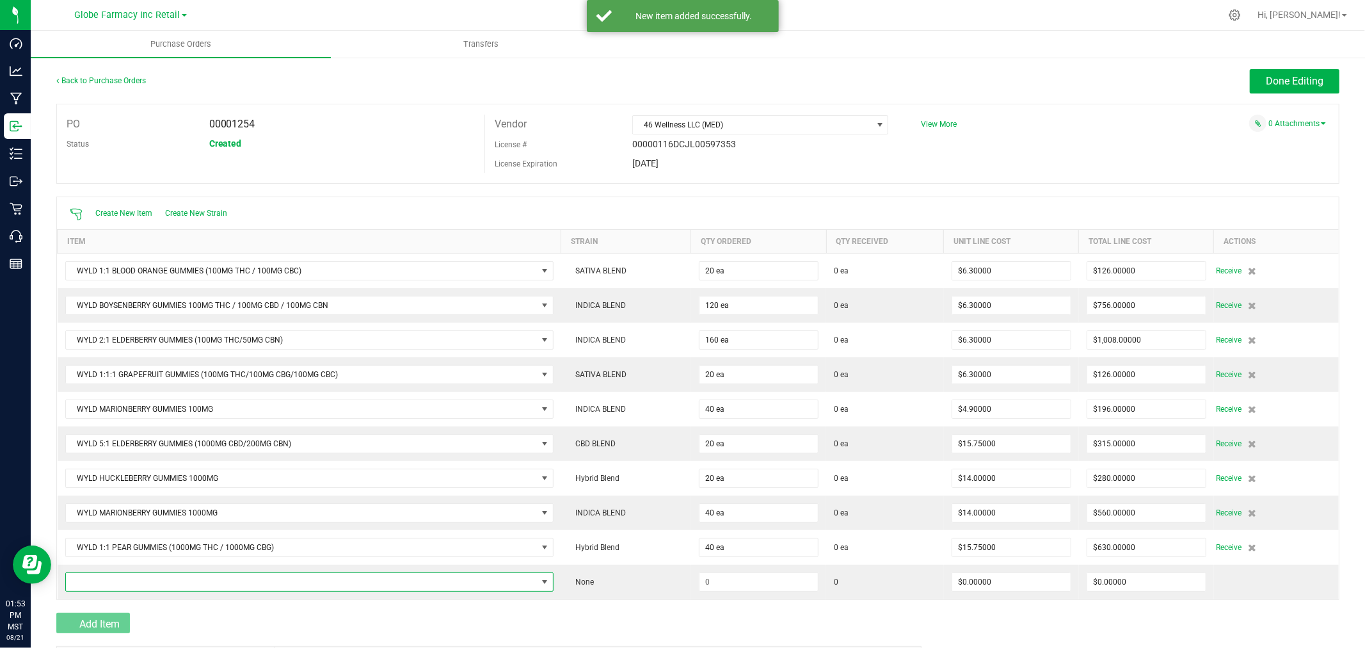
click at [110, 581] on span "NO DATA FOUND" at bounding box center [301, 582] width 471 height 18
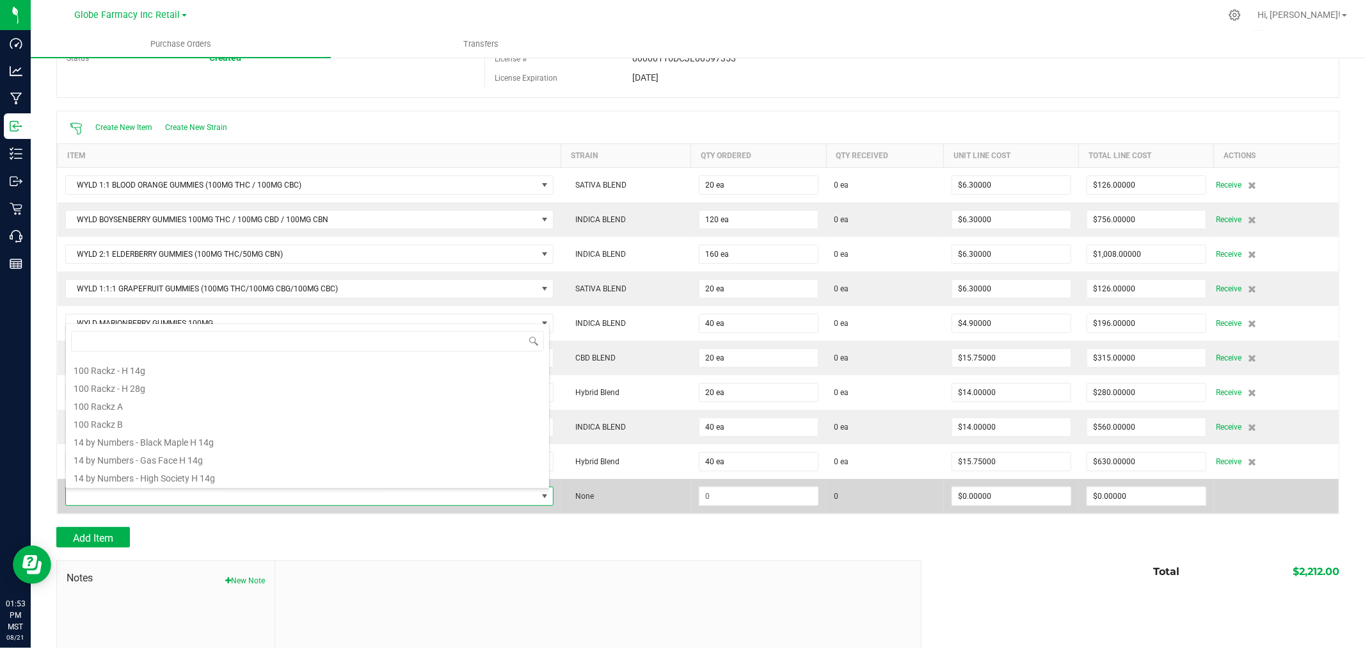
scroll to position [186, 0]
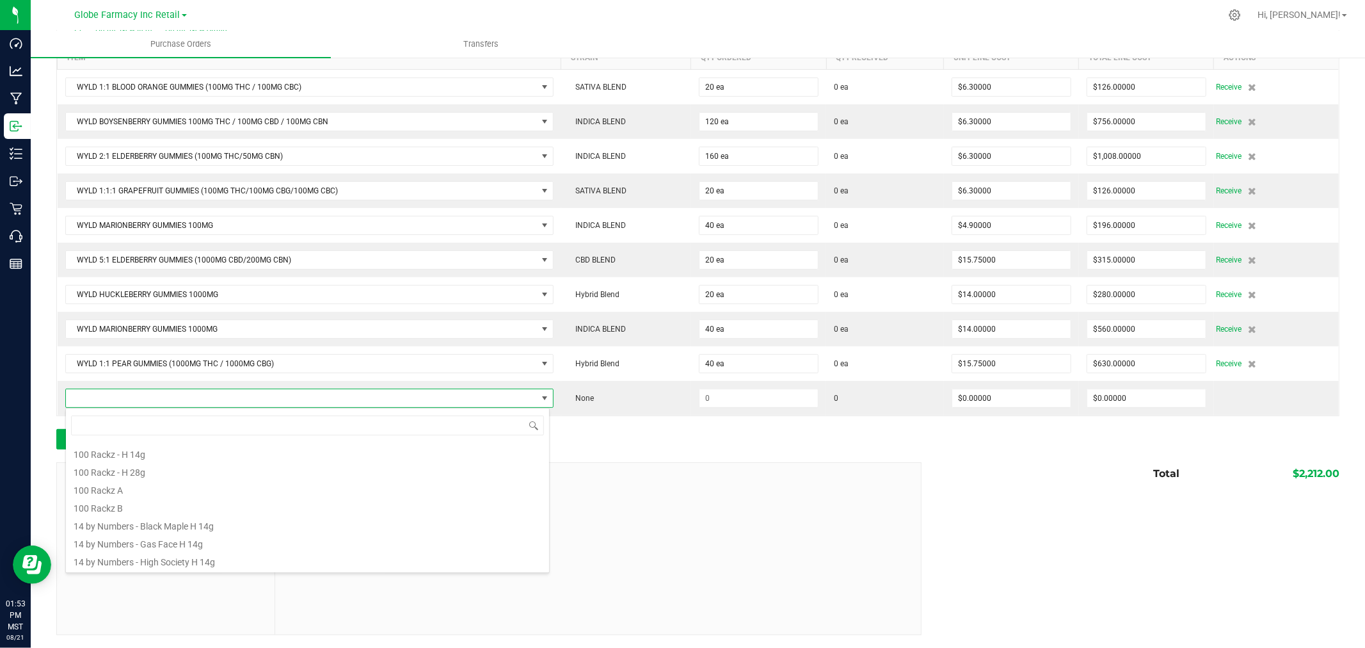
click at [683, 420] on div at bounding box center [697, 422] width 1283 height 13
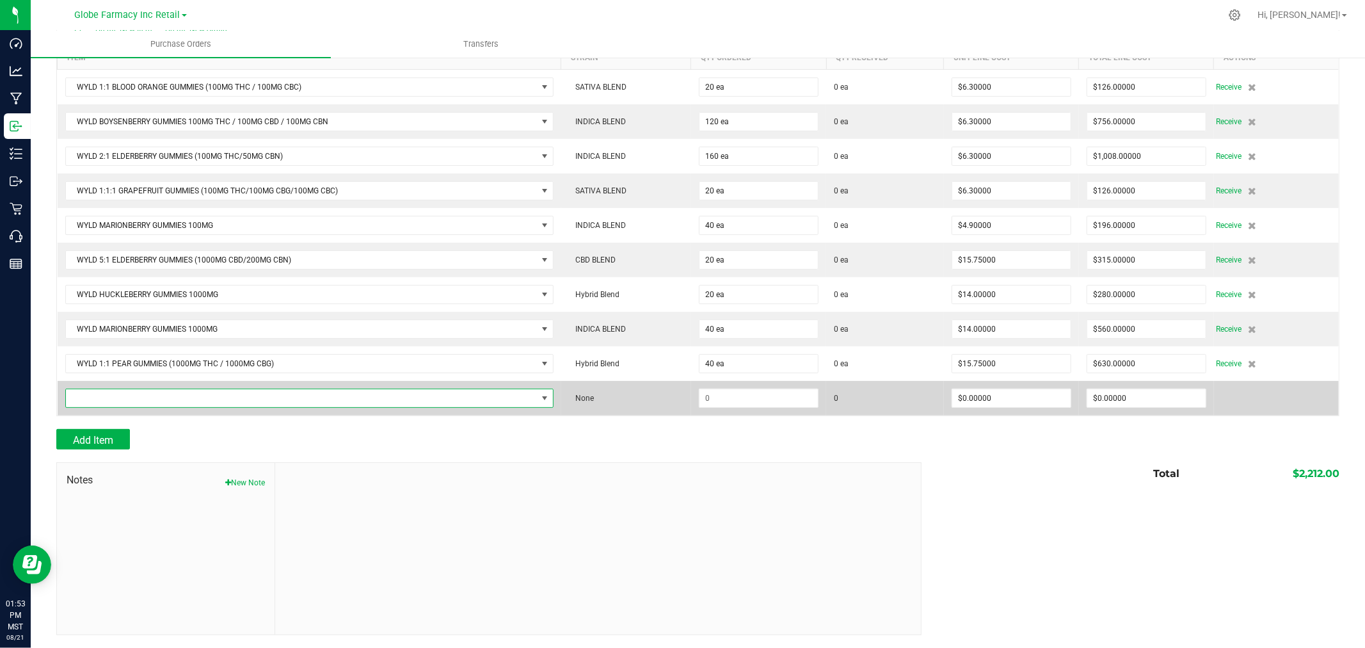
click at [164, 406] on span "NO DATA FOUND" at bounding box center [301, 398] width 471 height 18
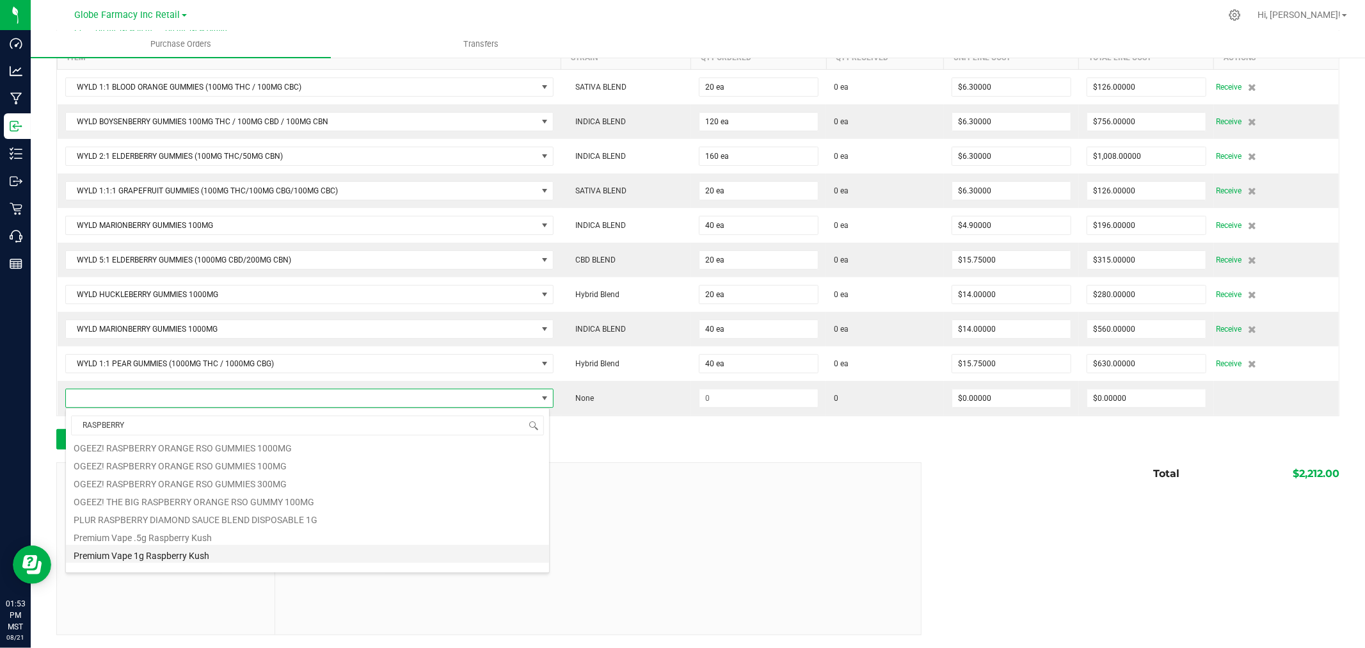
scroll to position [768, 0]
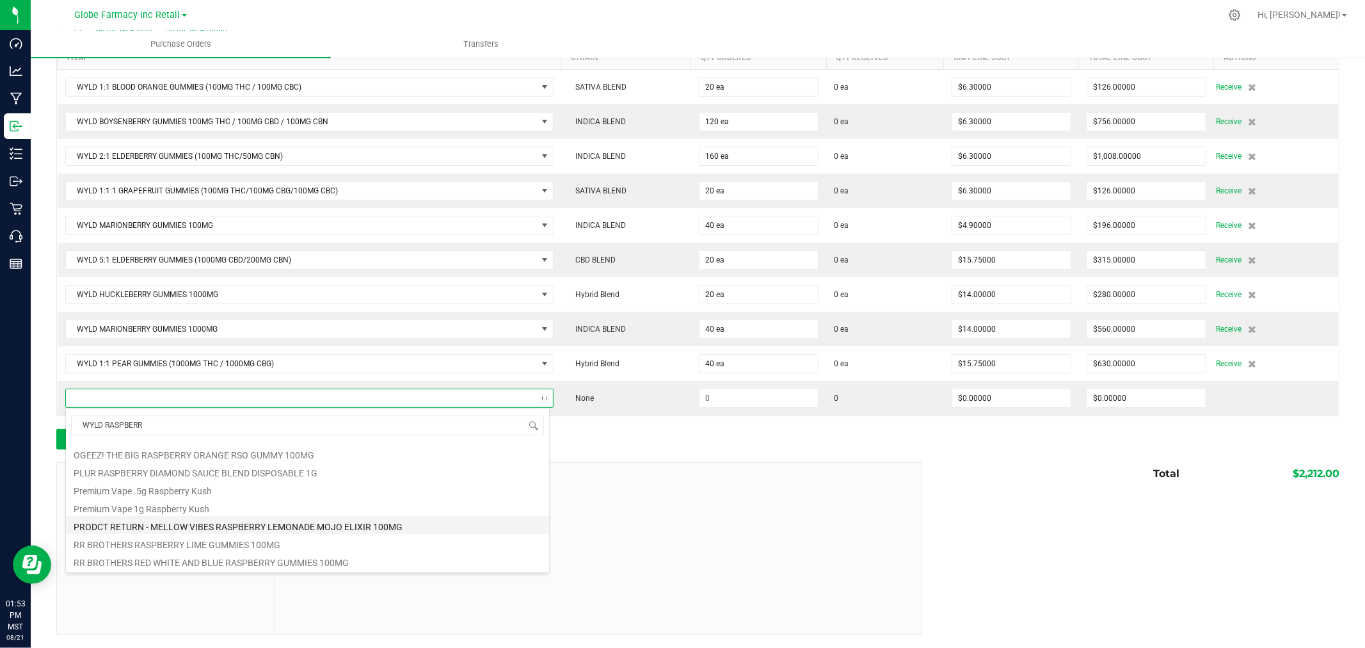
type input "WYLD RASPBERRY"
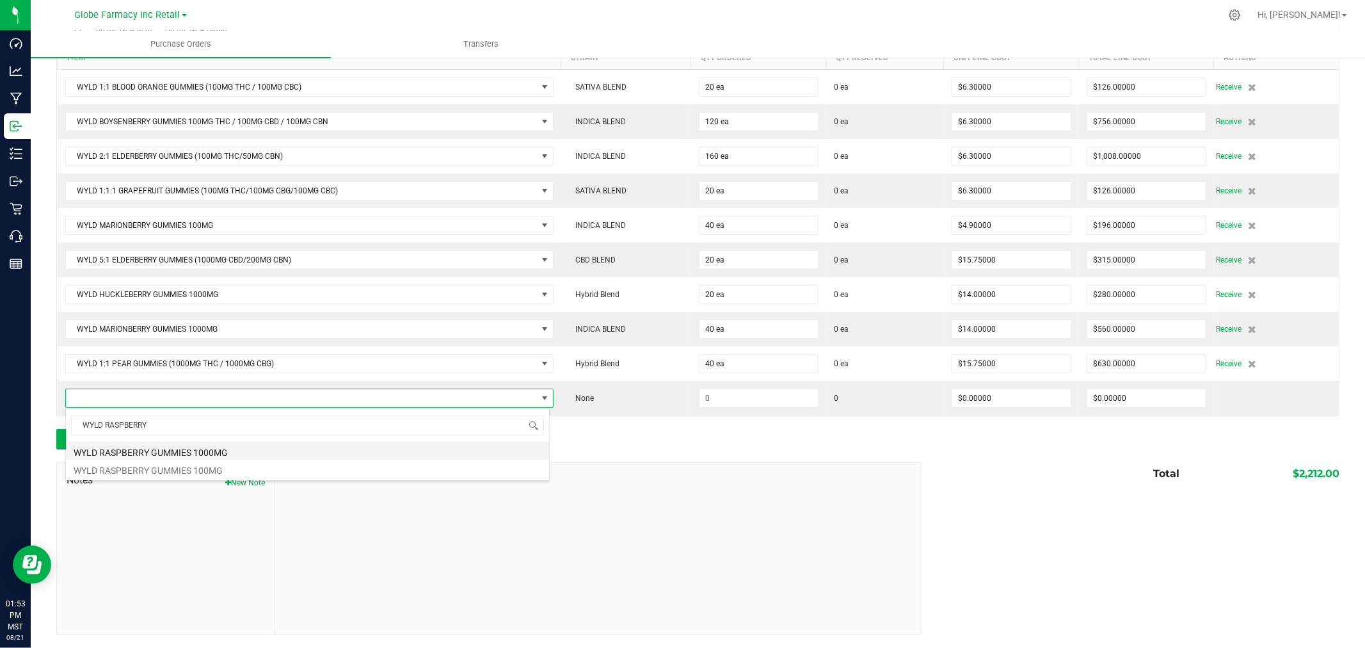
click at [154, 452] on li "WYLD RASPBERRY GUMMIES 1000MG" at bounding box center [307, 450] width 483 height 18
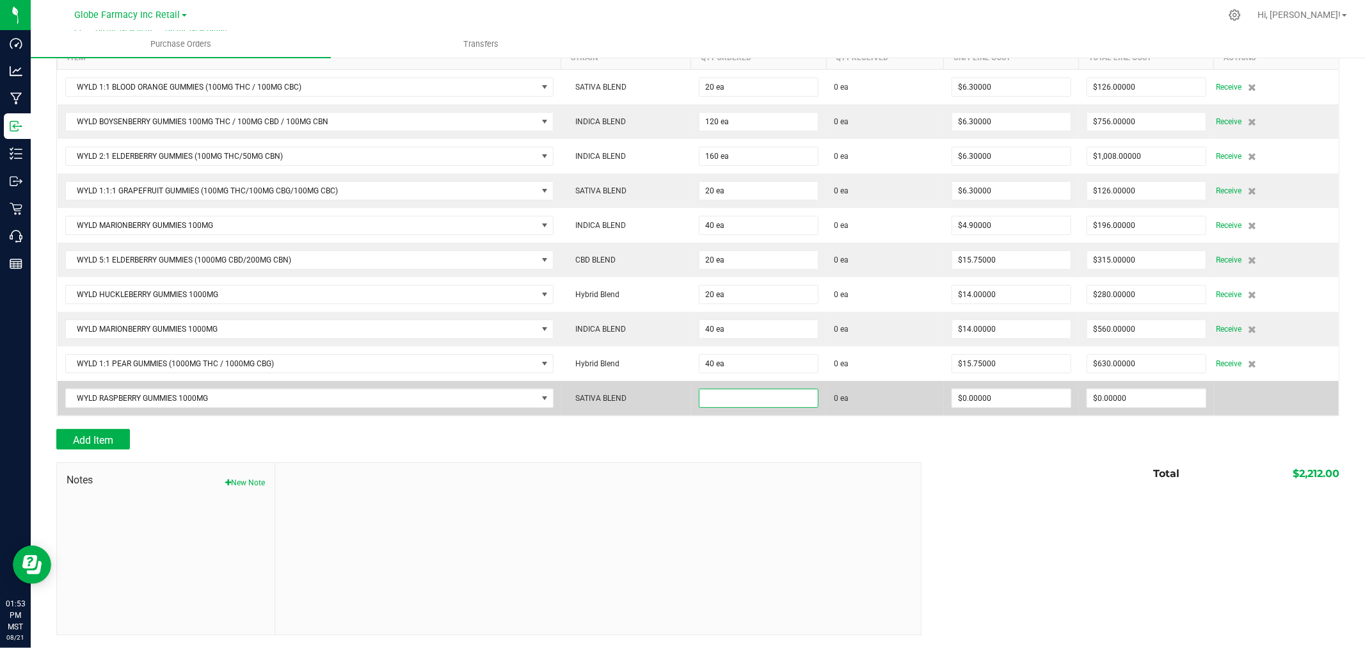
click at [735, 402] on input at bounding box center [758, 398] width 118 height 18
type input "60 ea"
type input "$14.00000"
type input "0"
type input "60"
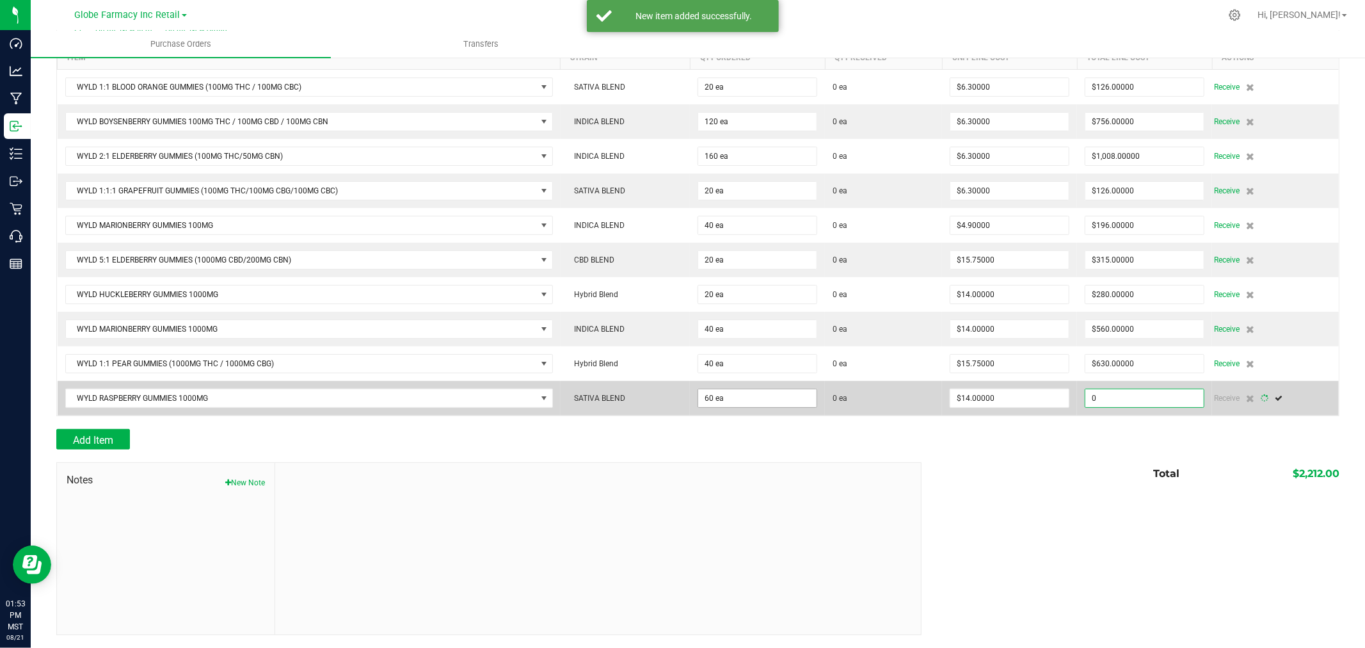
type input "840"
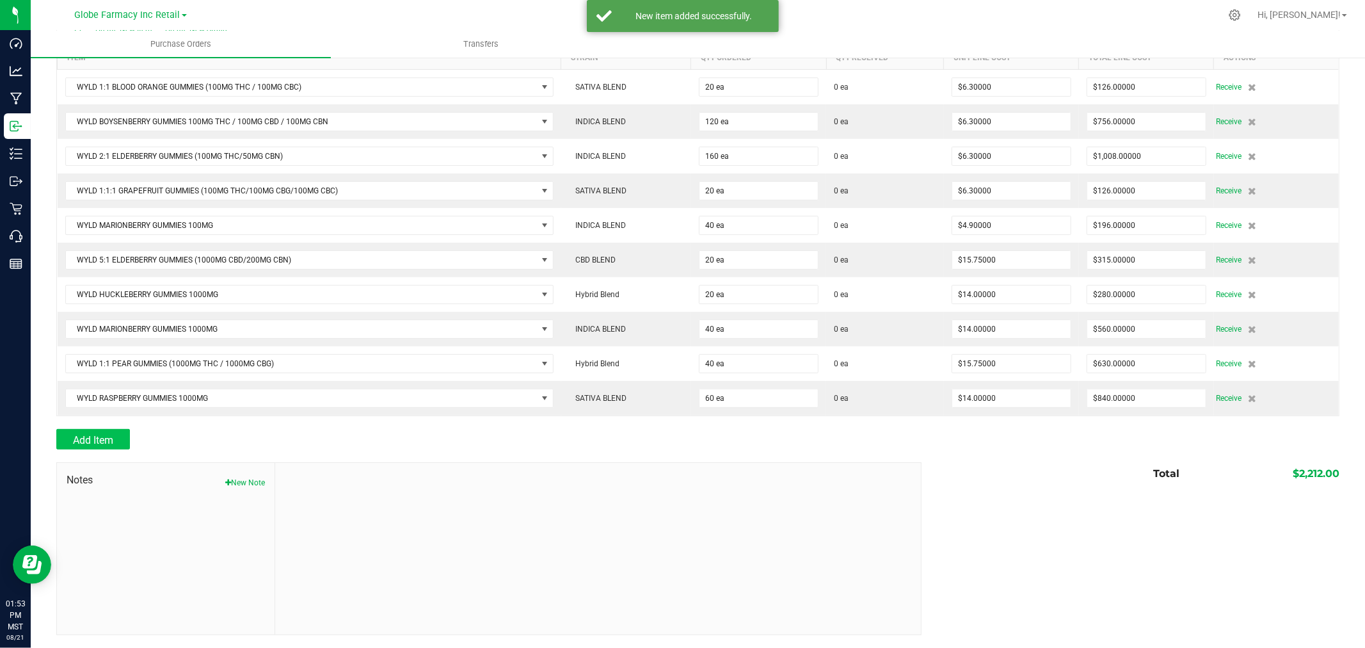
click at [96, 427] on div "Back to Purchase Orders Done Editing PO 00001254 Status Created Vendor 46 Welln…" at bounding box center [697, 259] width 1283 height 749
click at [95, 438] on span "Add Item" at bounding box center [93, 440] width 40 height 12
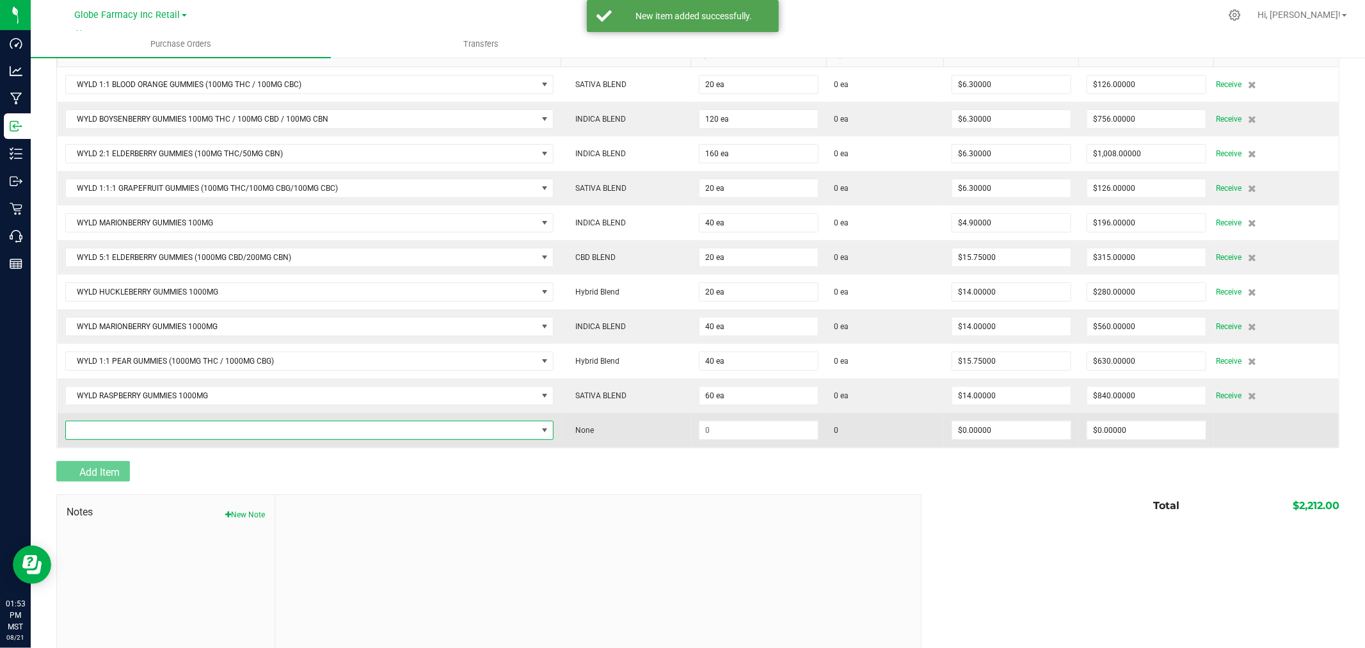
click at [93, 429] on span "NO DATA FOUND" at bounding box center [301, 430] width 471 height 18
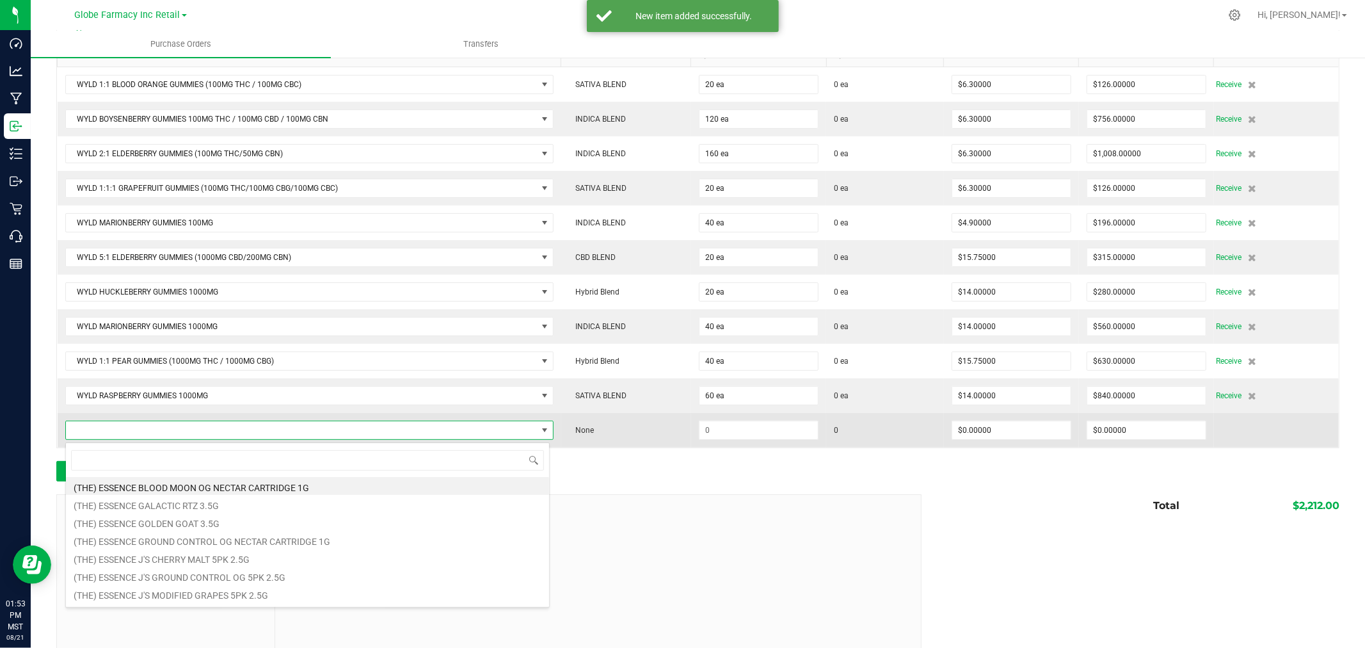
scroll to position [19, 480]
type input "ONE GRAPE"
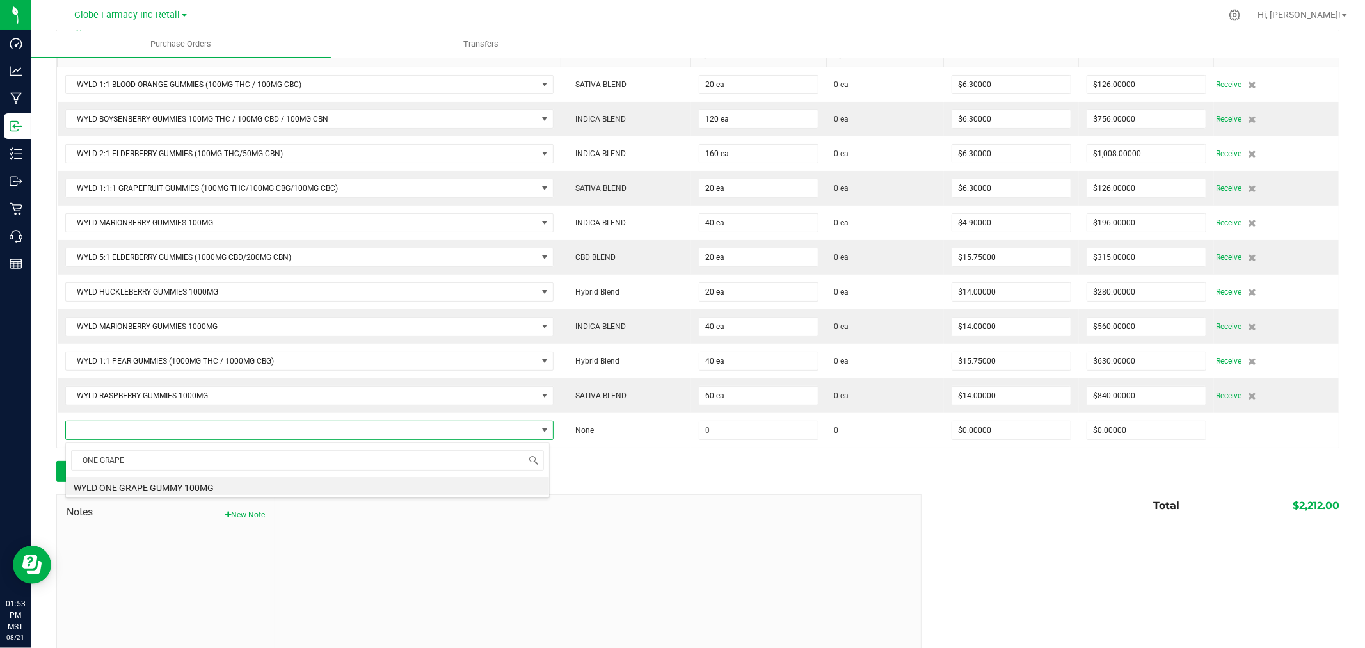
click at [154, 485] on li "WYLD ONE GRAPE GUMMY 100MG" at bounding box center [307, 486] width 483 height 18
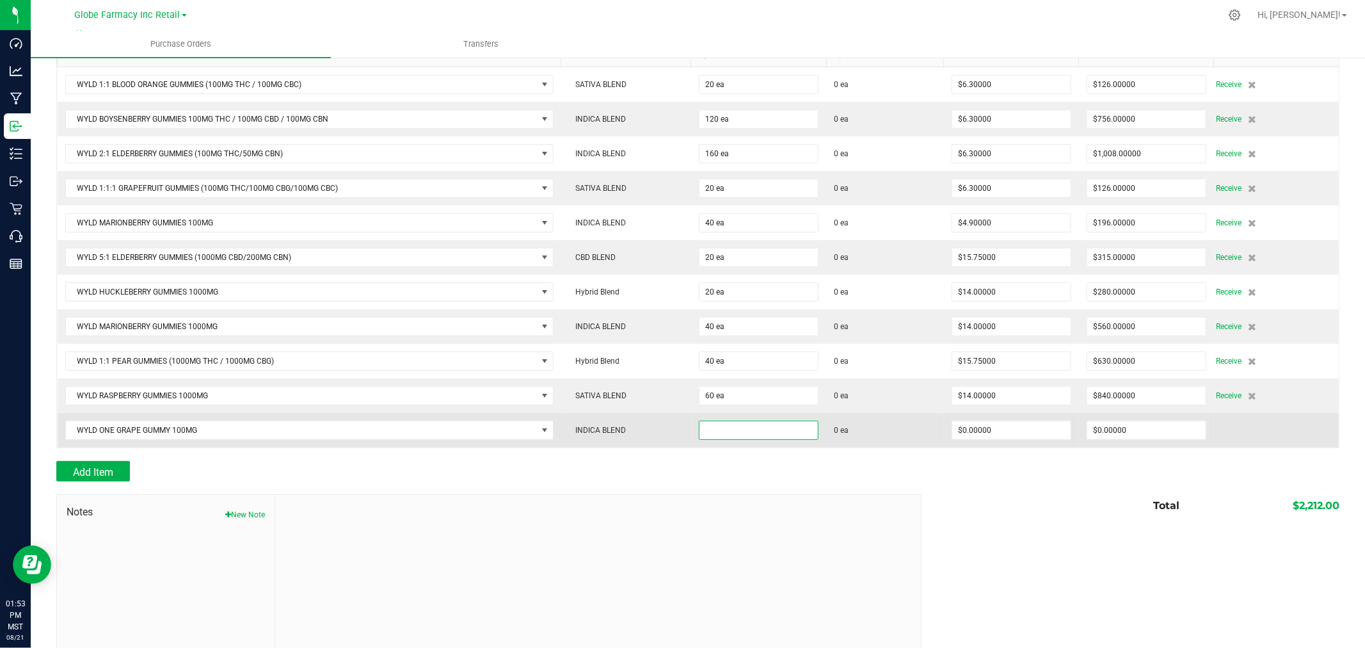
click at [745, 437] on input at bounding box center [758, 430] width 118 height 18
type input "20 ea"
type input "$2.40000"
type input "5"
type input "20"
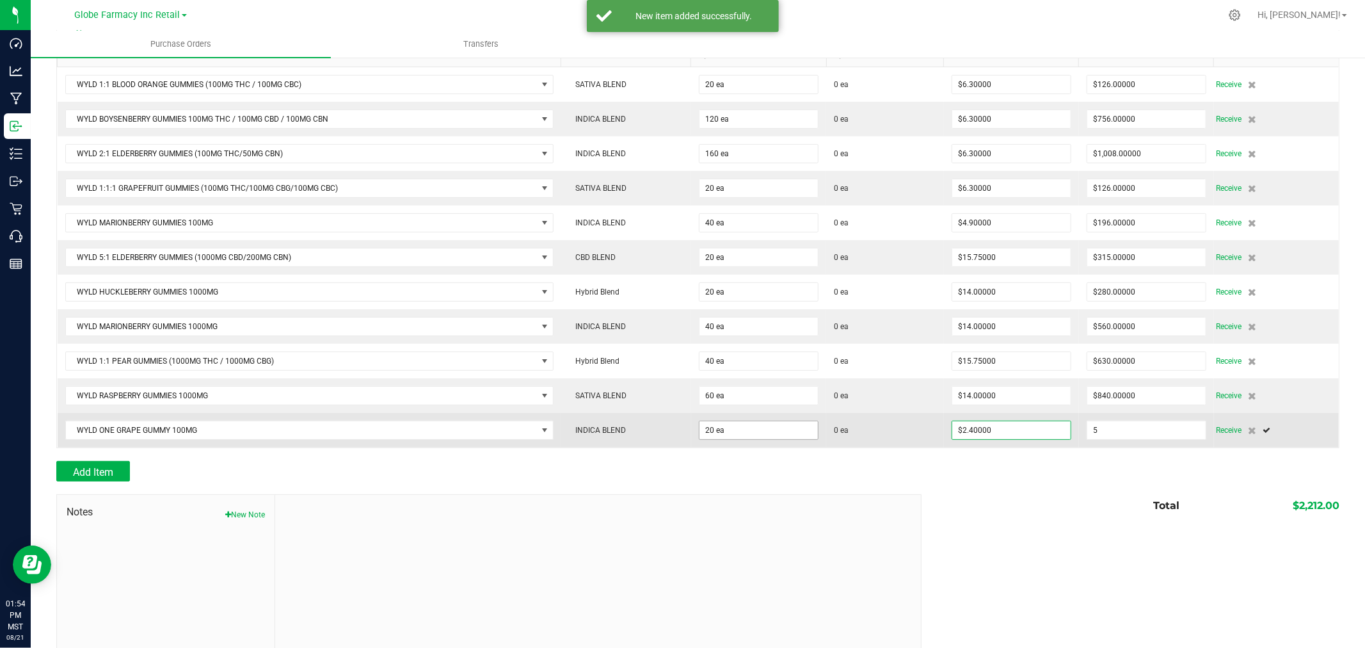
type input "48"
click at [969, 436] on input "2.4" at bounding box center [1011, 430] width 118 height 18
type input "$2.45000"
type input "48"
type input "20"
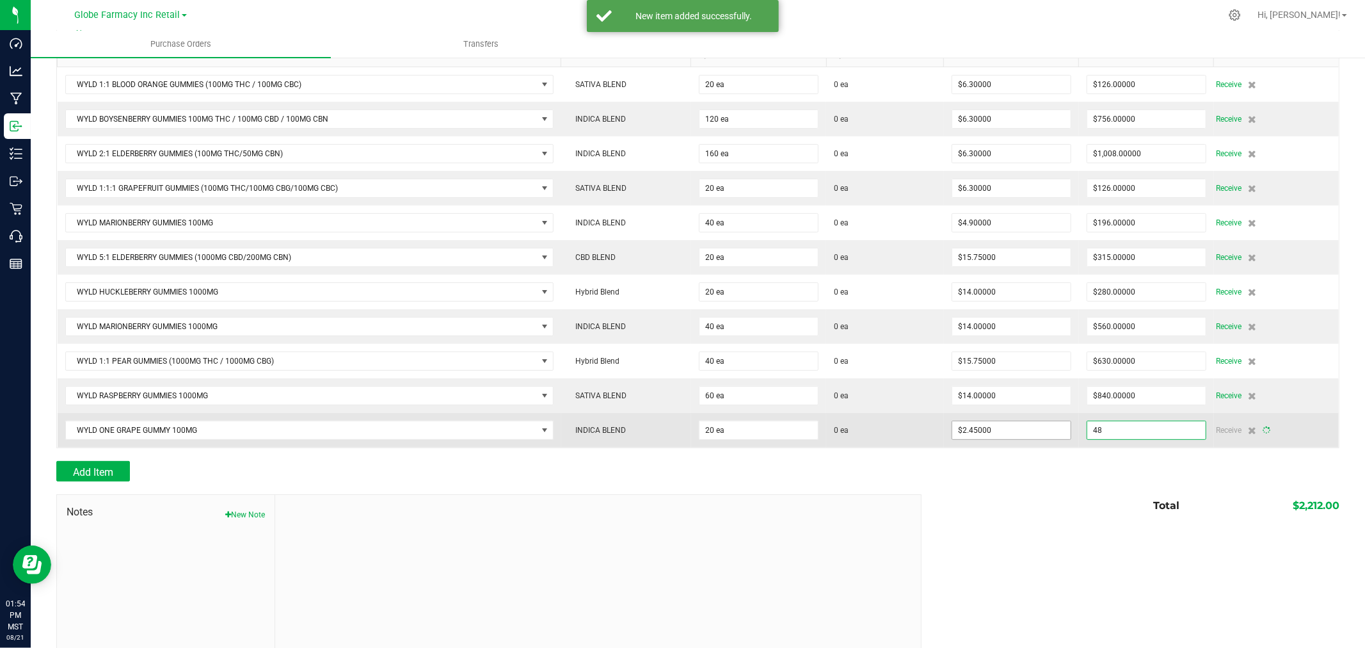
type input "49"
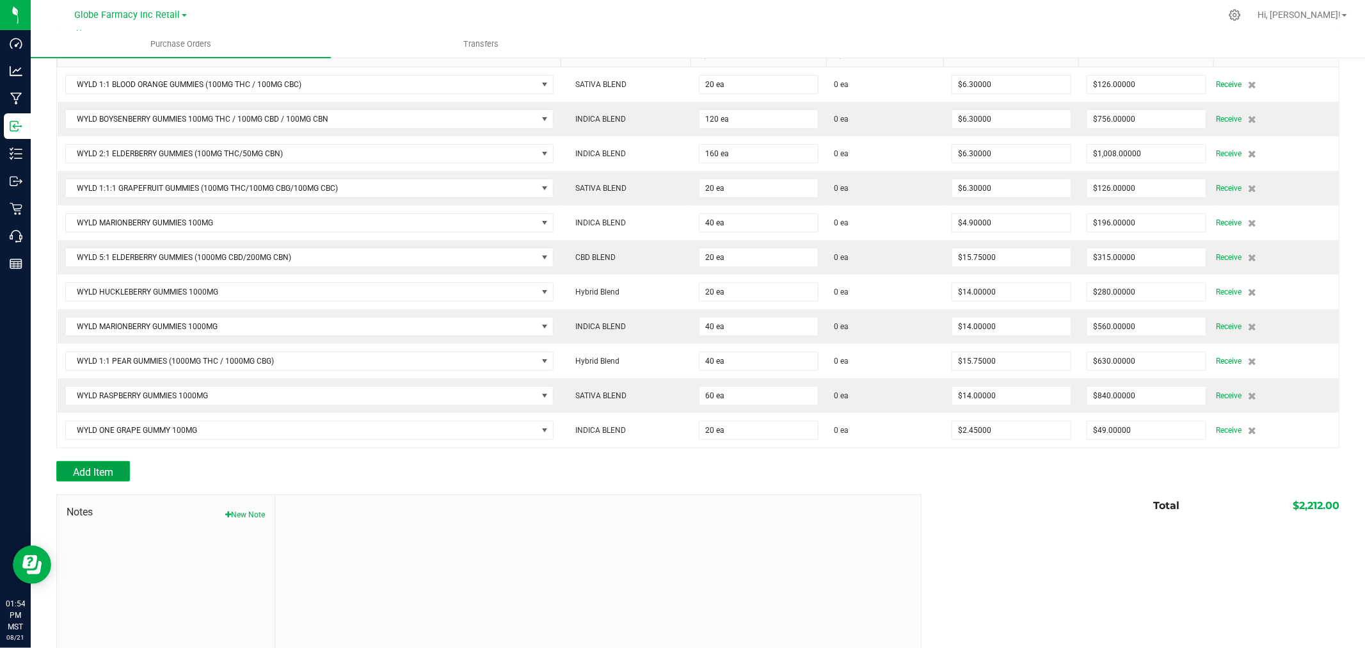
click at [107, 475] on span "Add Item" at bounding box center [93, 472] width 40 height 12
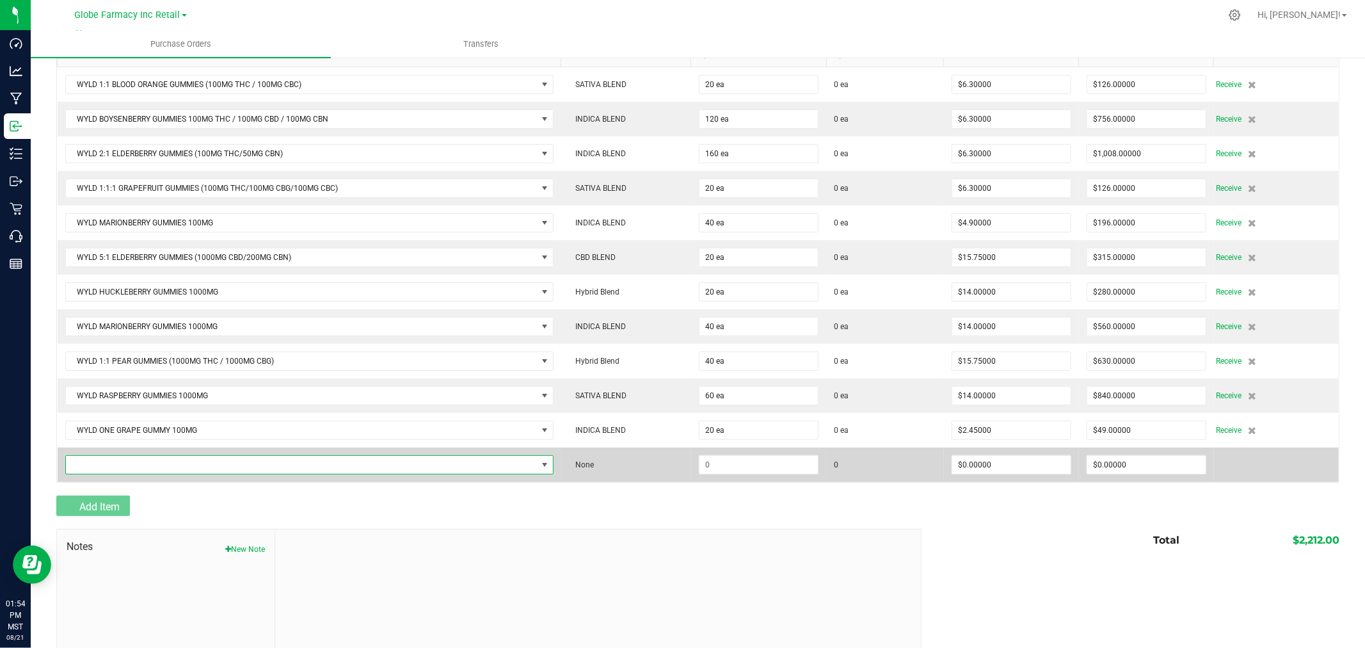
click at [107, 468] on span "NO DATA FOUND" at bounding box center [301, 465] width 471 height 18
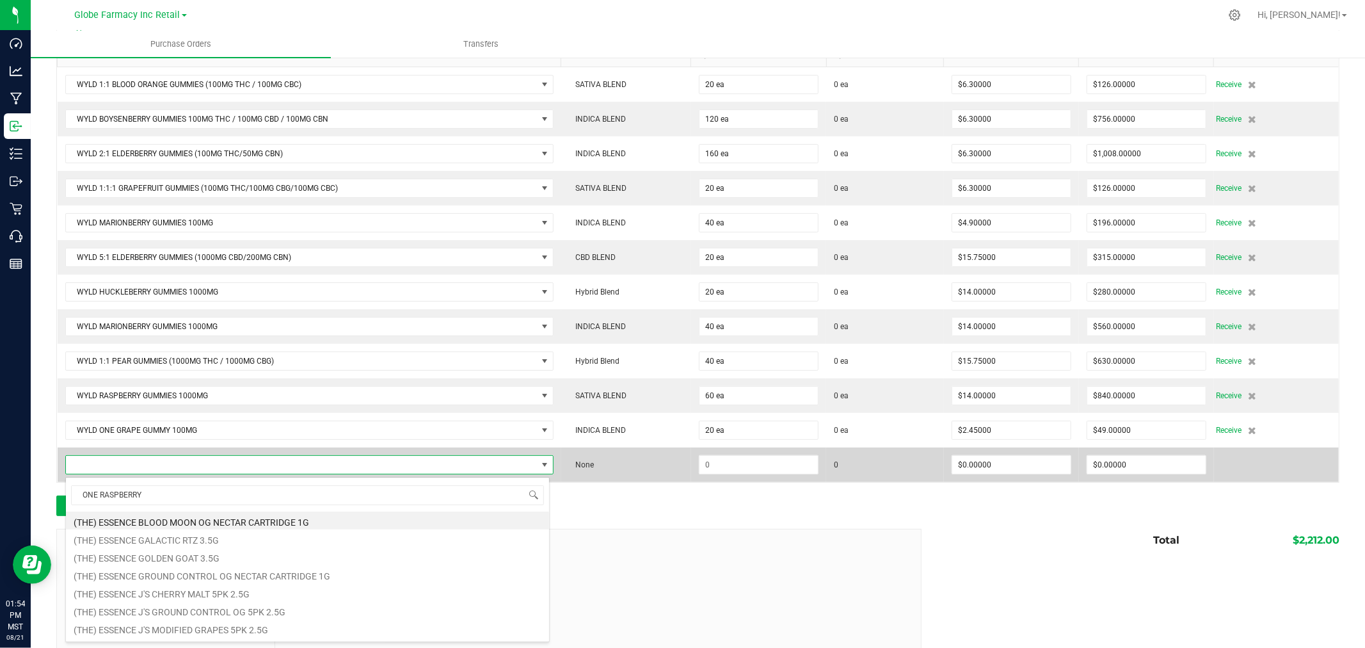
type input "ONE RASPBERRY L"
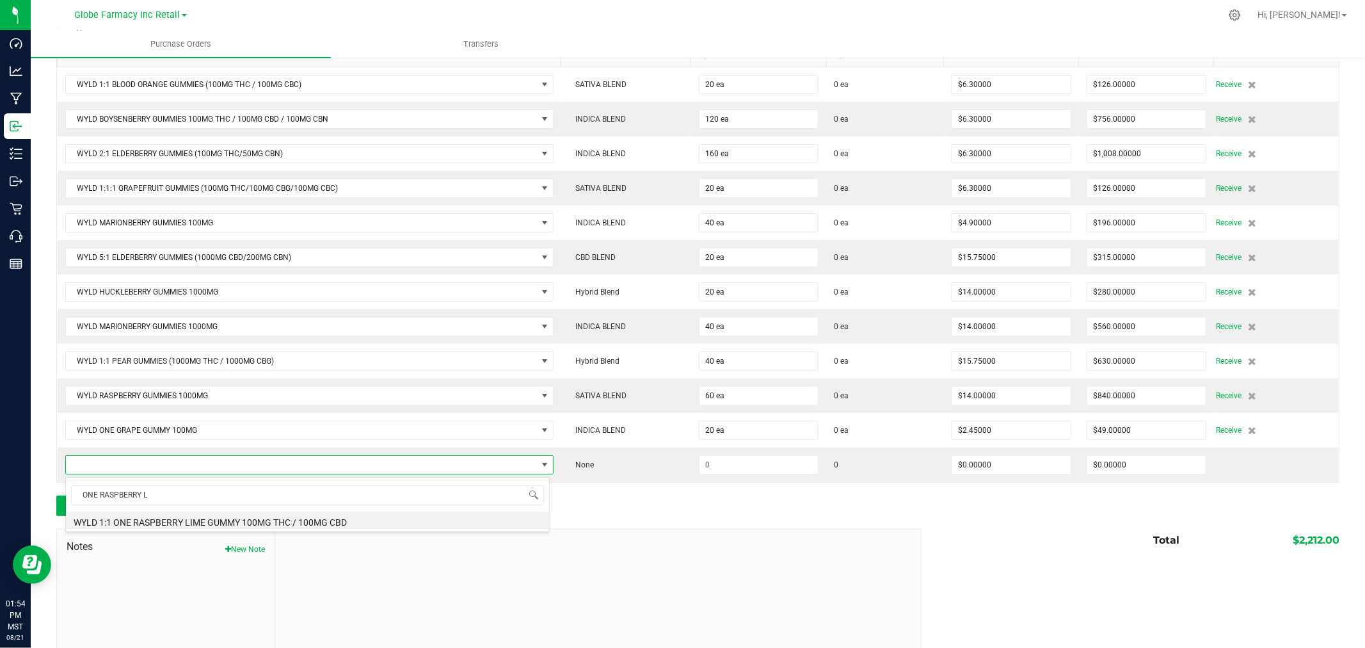
drag, startPoint x: 207, startPoint y: 516, endPoint x: 457, endPoint y: 516, distance: 250.8
click at [208, 516] on li "WYLD 1:1 ONE RASPBERRY LIME GUMMY 100MG THC / 100MG CBD" at bounding box center [307, 520] width 483 height 18
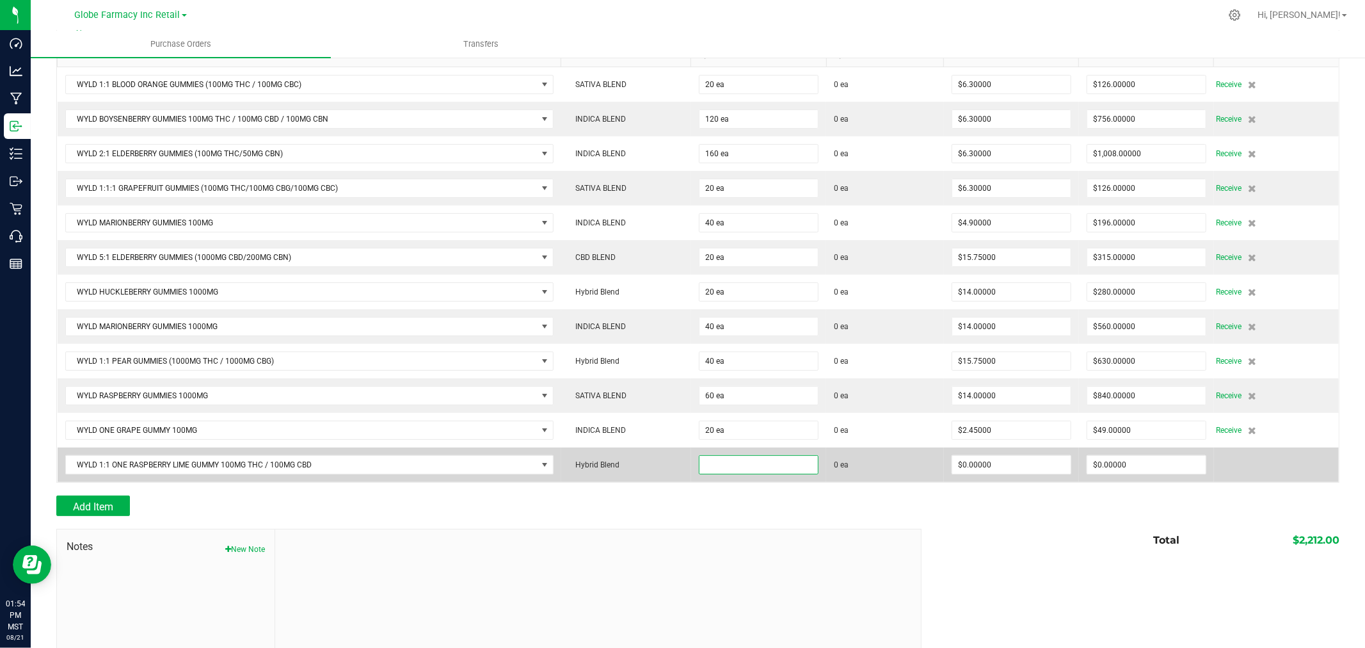
click at [795, 470] on input at bounding box center [758, 465] width 118 height 18
type input "60 ea"
type input "$3.15000"
type input "0"
type input "60"
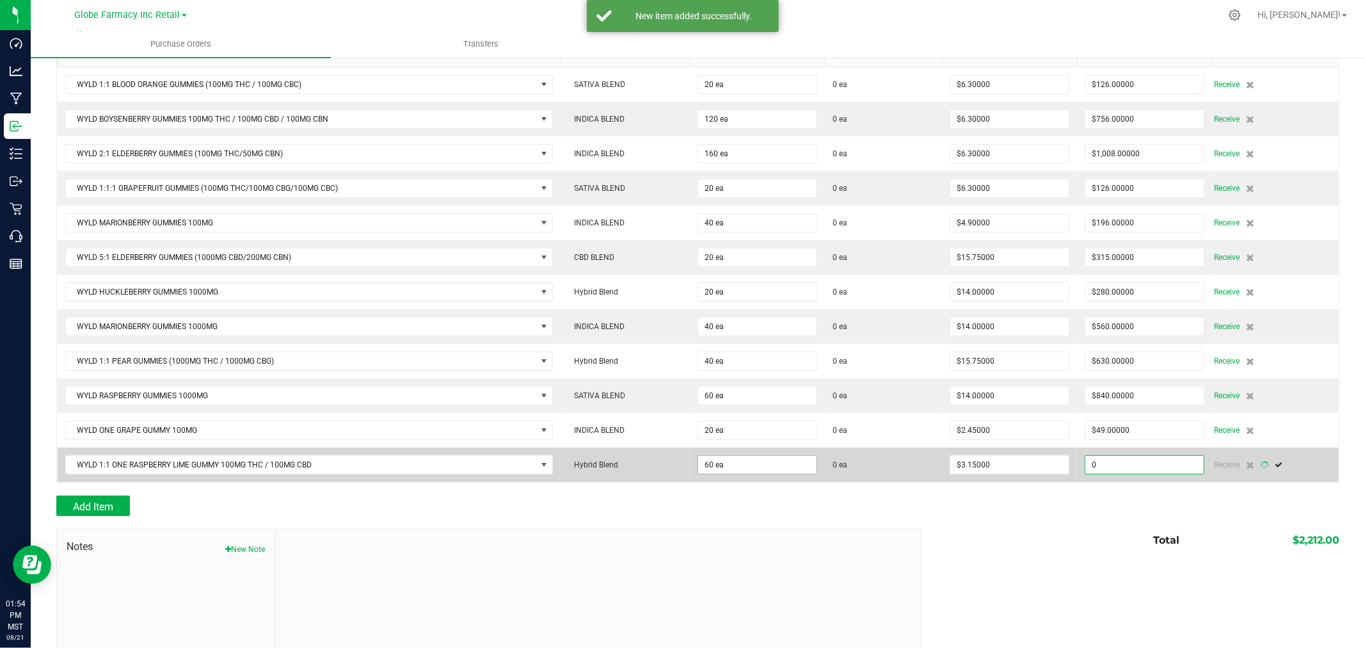
type input "189"
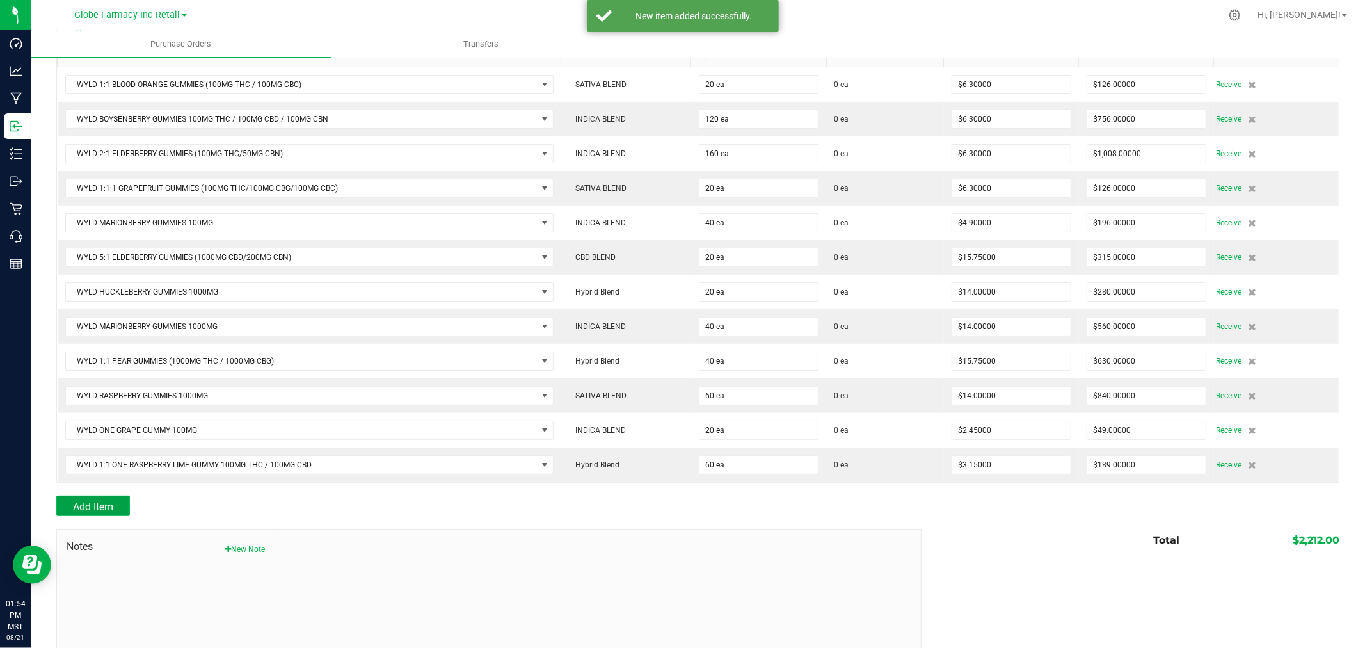
click at [113, 508] on button "Add Item" at bounding box center [93, 505] width 74 height 20
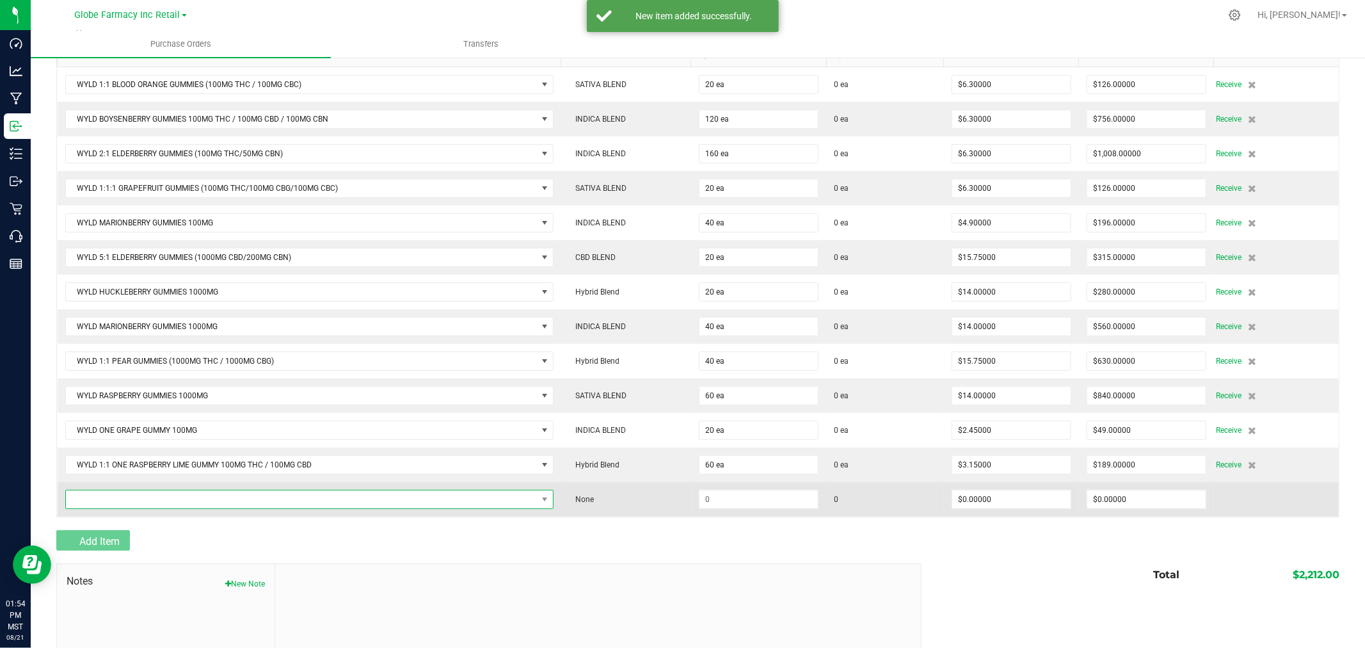
click at [105, 508] on span "NO DATA FOUND" at bounding box center [301, 499] width 471 height 18
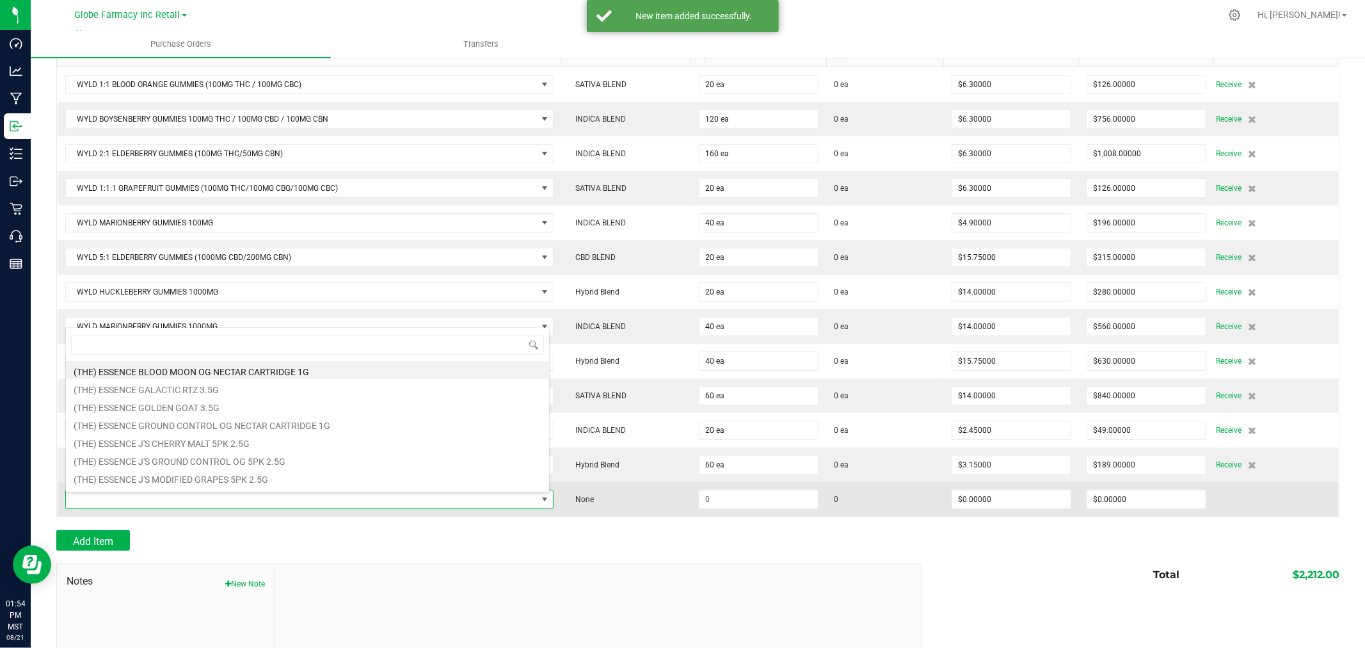
type input "S"
type input "ONE STRAWBERRY LEM"
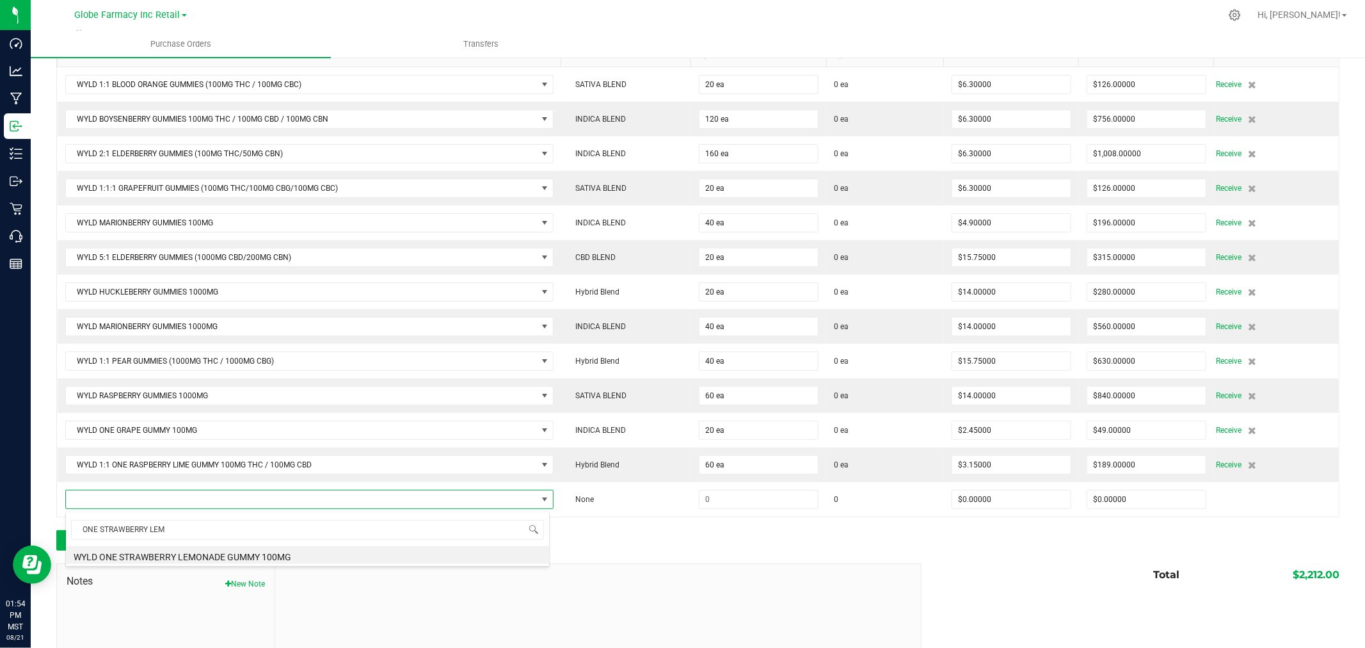
click at [207, 558] on li "WYLD ONE STRAWBERRY LEMONADE GUMMY 100MG" at bounding box center [307, 555] width 483 height 18
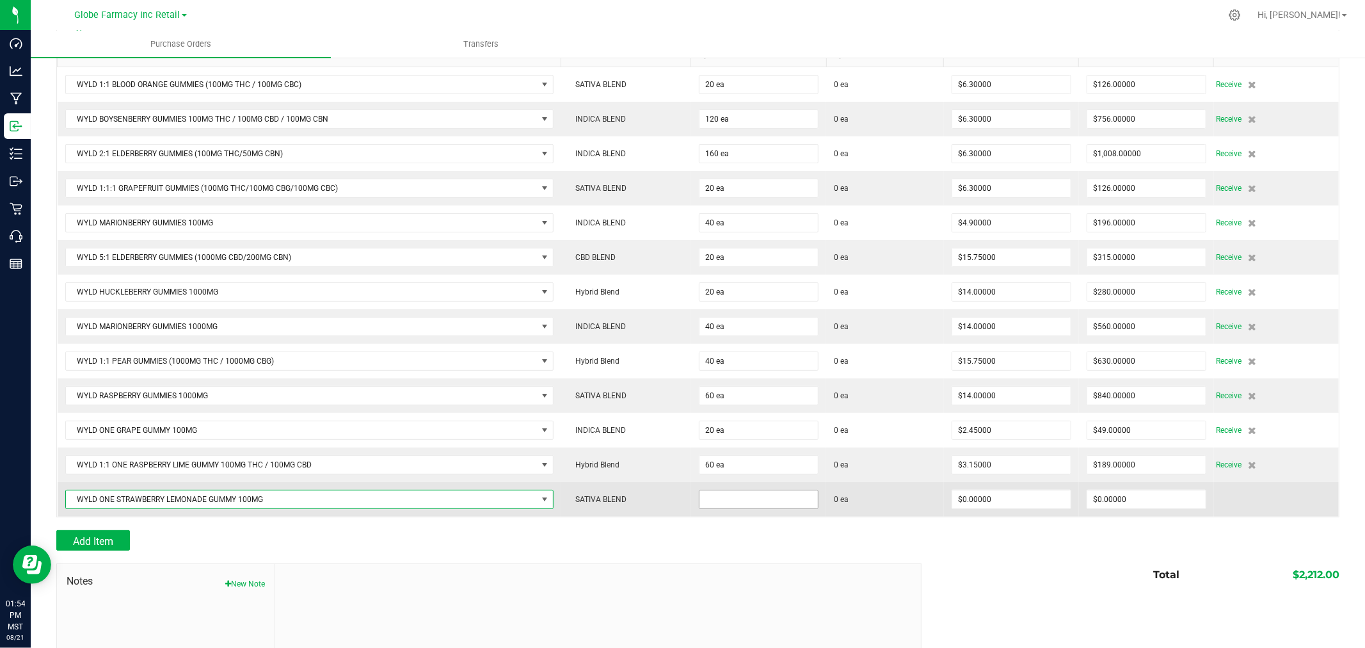
click at [734, 499] on input at bounding box center [758, 499] width 118 height 18
type input "60 ea"
type input "$2.45000"
type input "0"
type input "60"
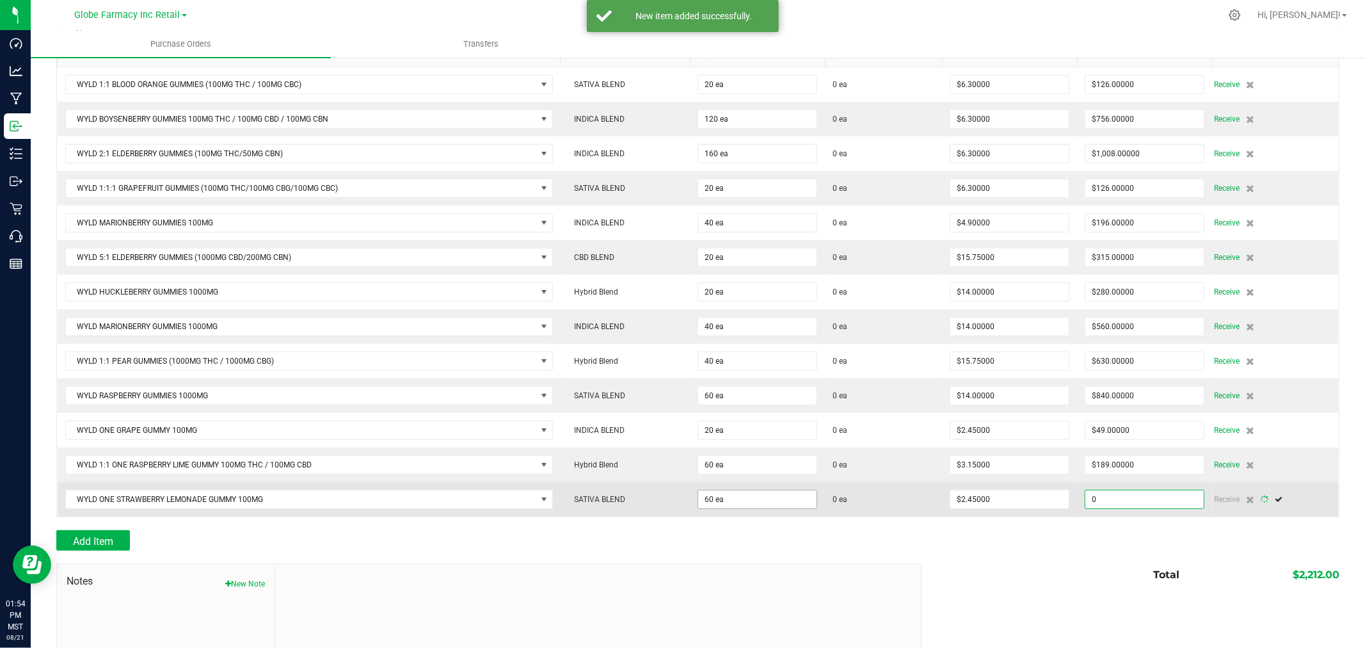
type input "147"
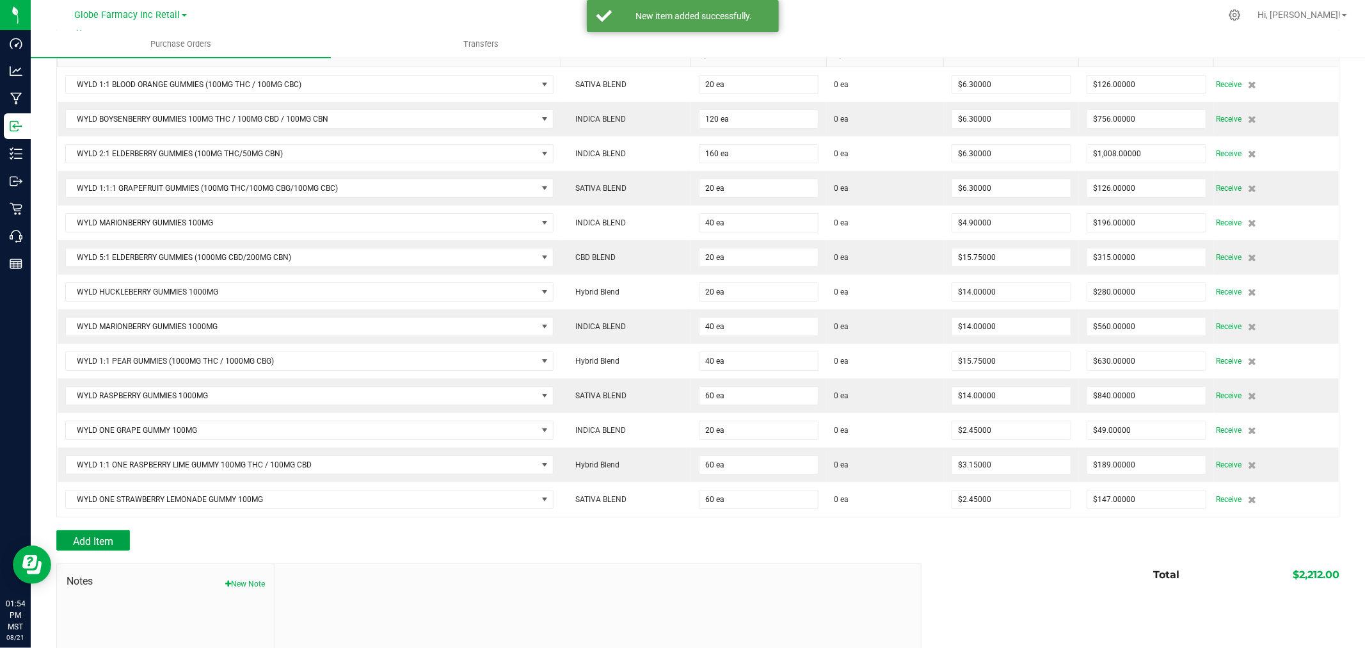
click at [120, 541] on button "Add Item" at bounding box center [93, 540] width 74 height 20
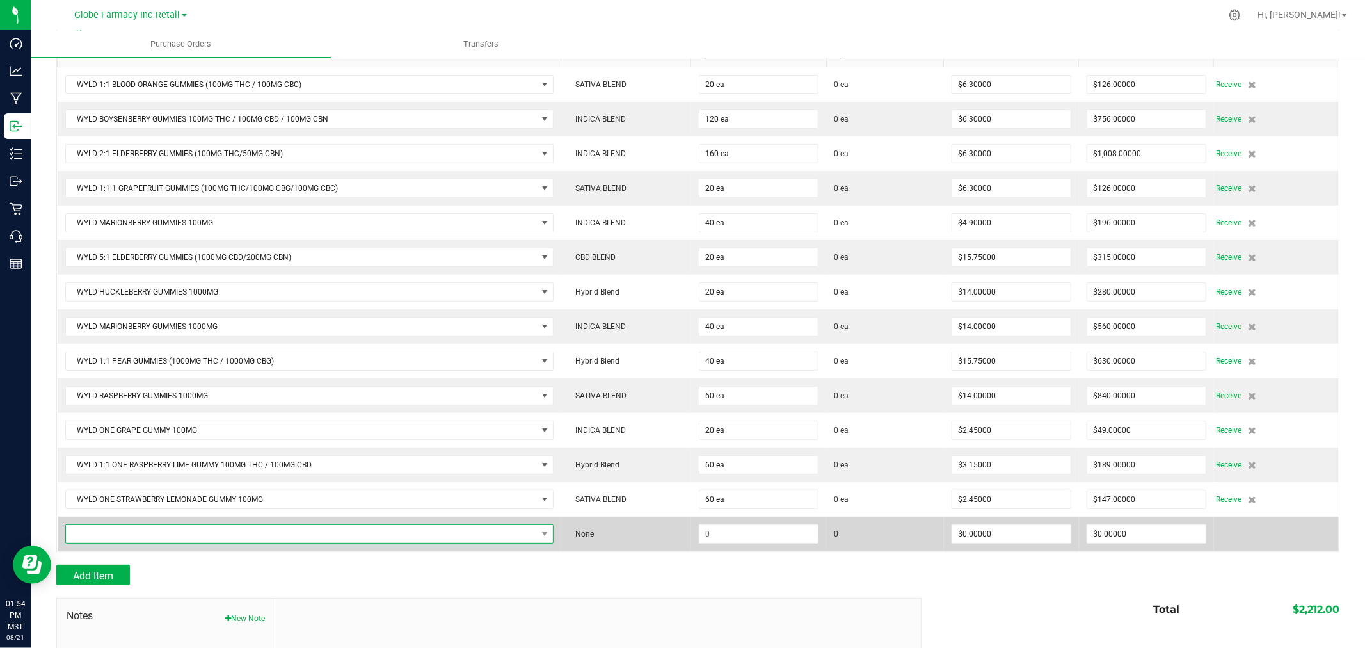
click at [206, 528] on span "NO DATA FOUND" at bounding box center [301, 534] width 471 height 18
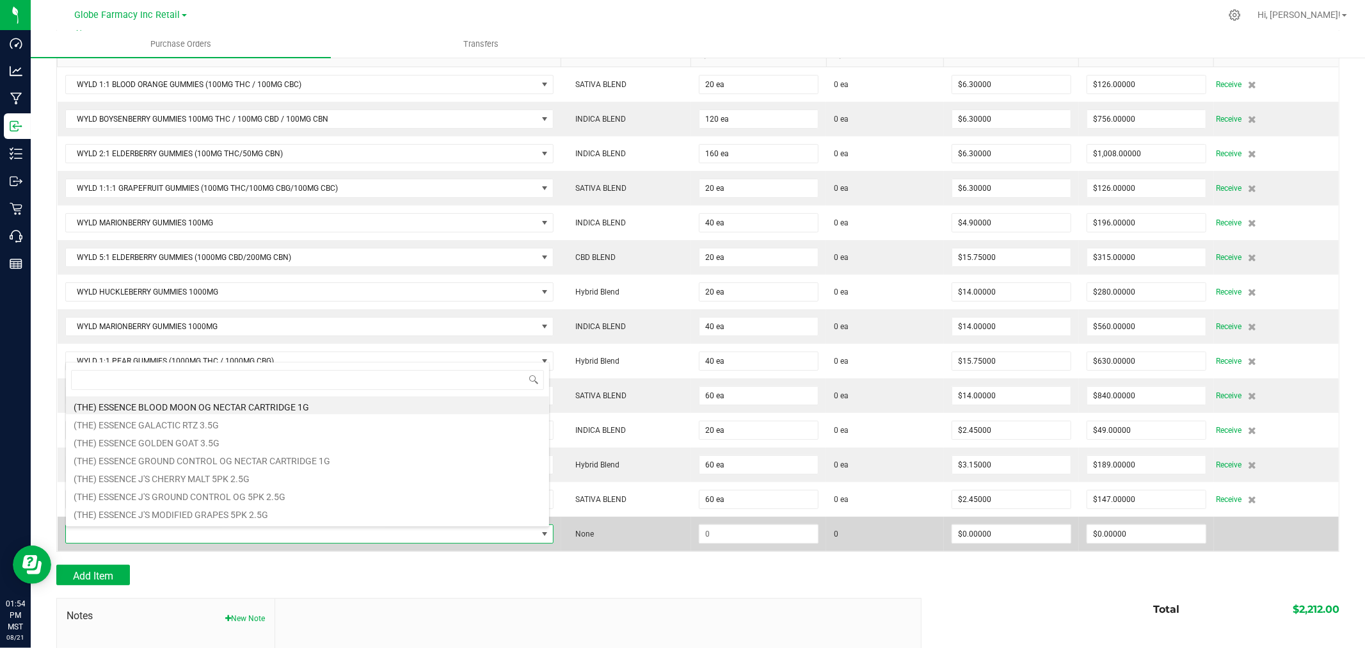
click at [220, 551] on td at bounding box center [310, 533] width 504 height 35
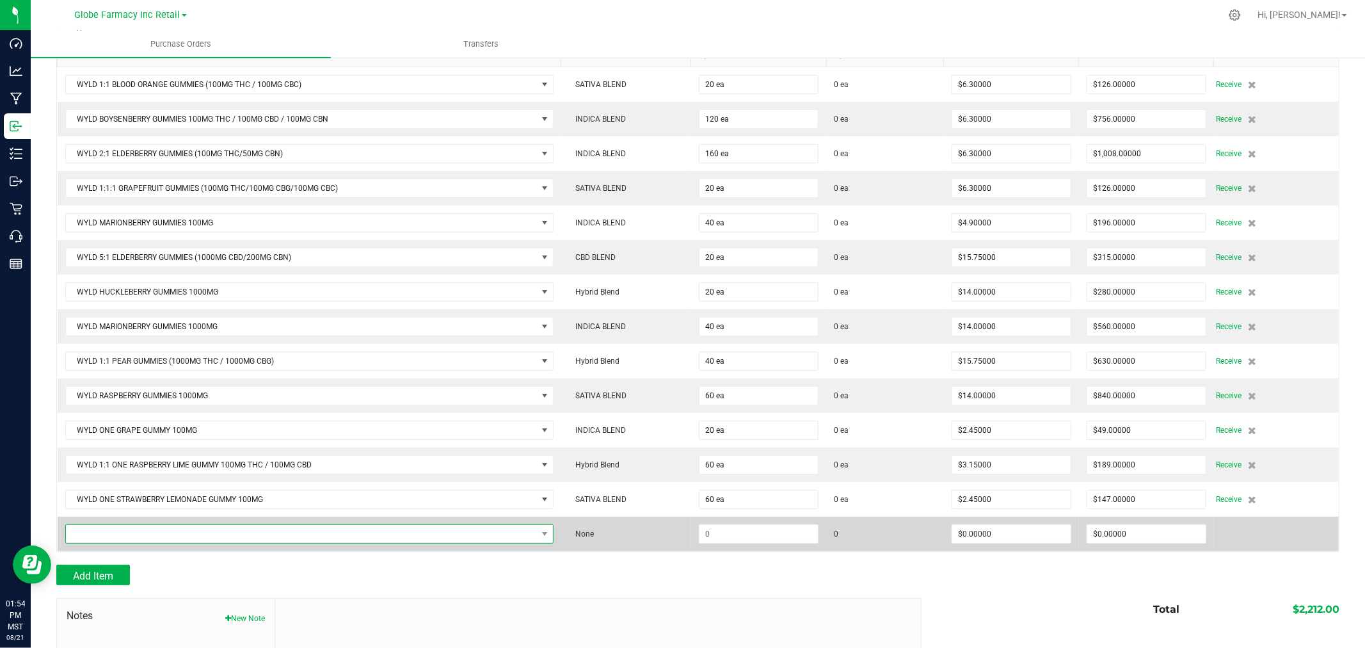
click at [221, 532] on span "NO DATA FOUND" at bounding box center [301, 534] width 471 height 18
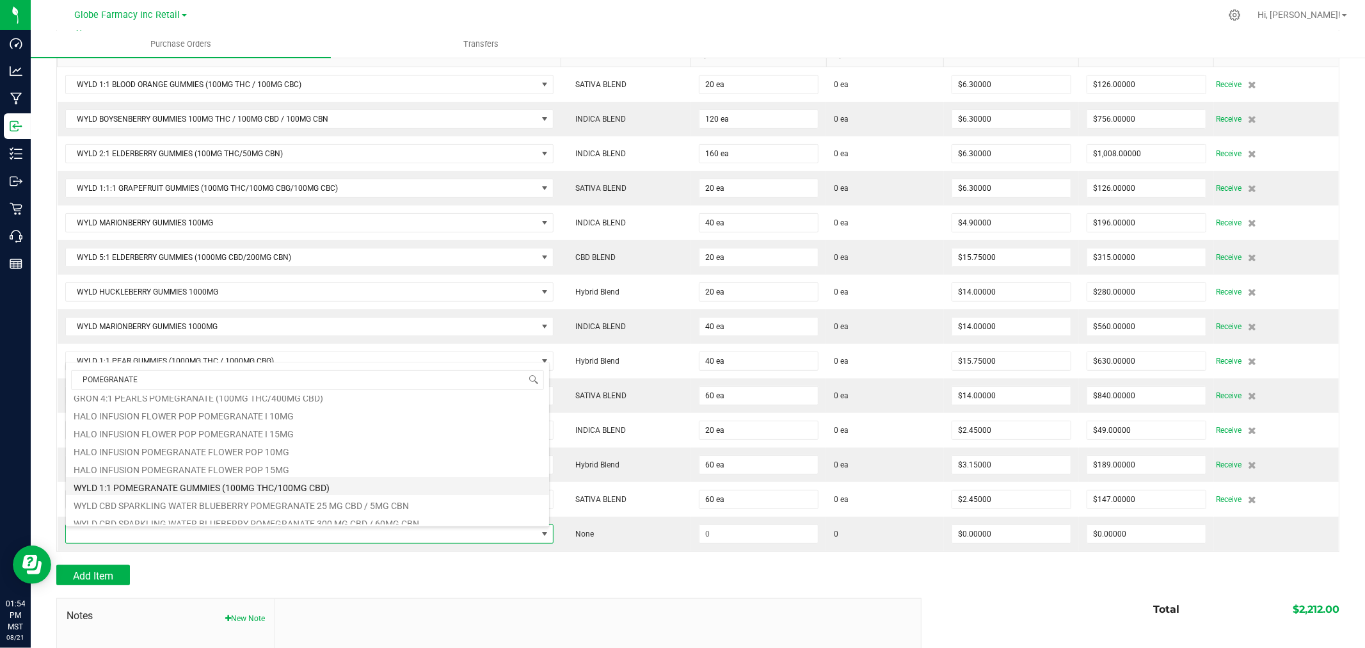
scroll to position [141, 0]
type input "POMEGRANATE GUMMIES"
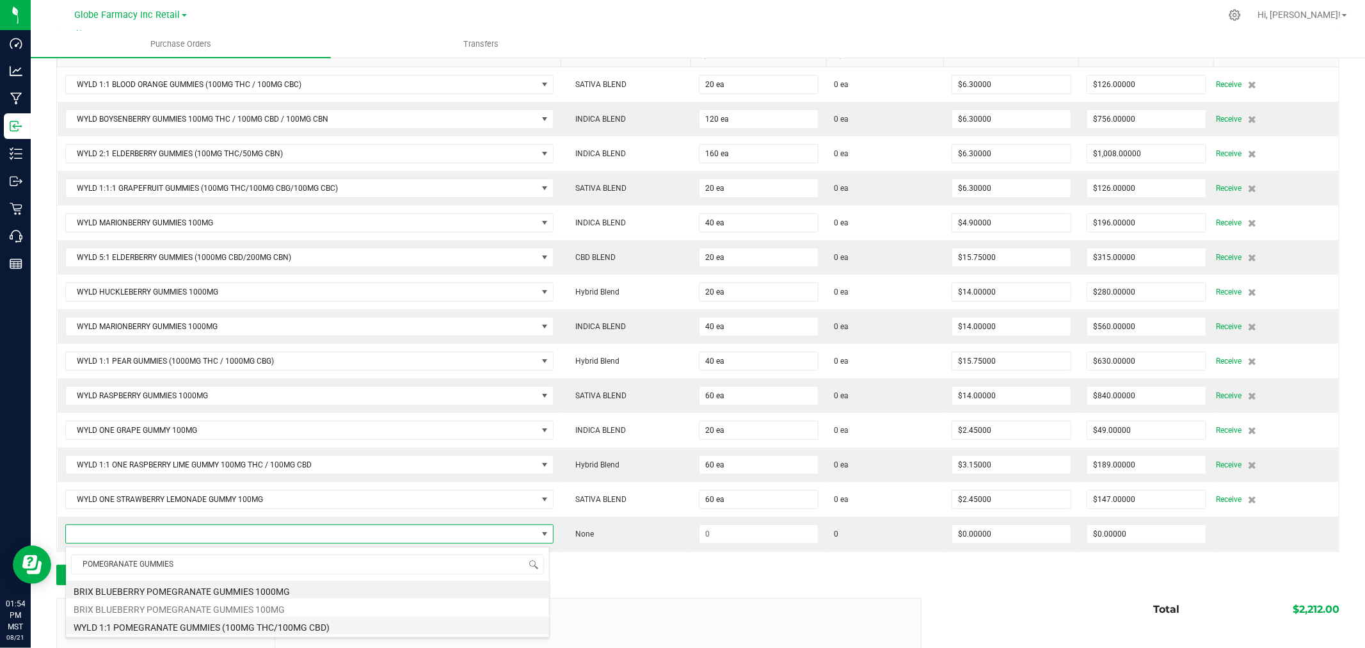
click at [221, 626] on li "WYLD 1:1 POMEGRANATE GUMMIES (100MG THC/100MG CBD)" at bounding box center [307, 625] width 483 height 18
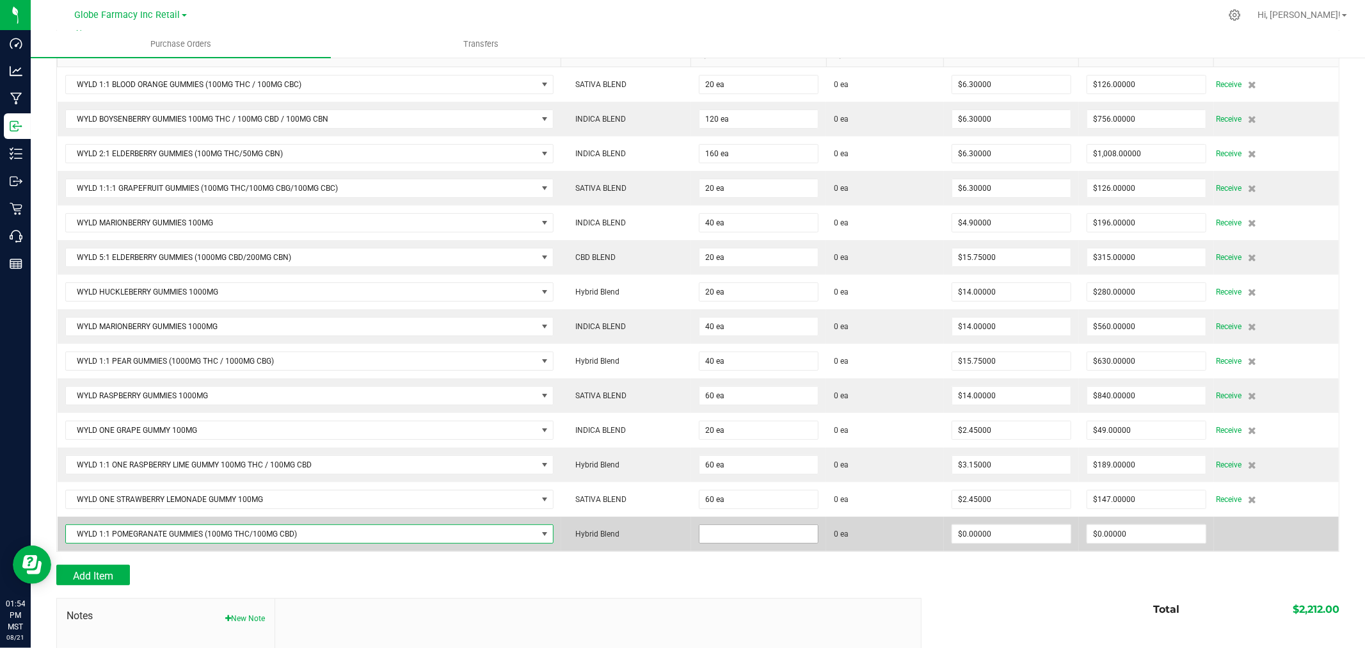
click at [715, 541] on input at bounding box center [758, 534] width 118 height 18
type input "20 ea"
type input "0"
type input "6.30"
type input "0"
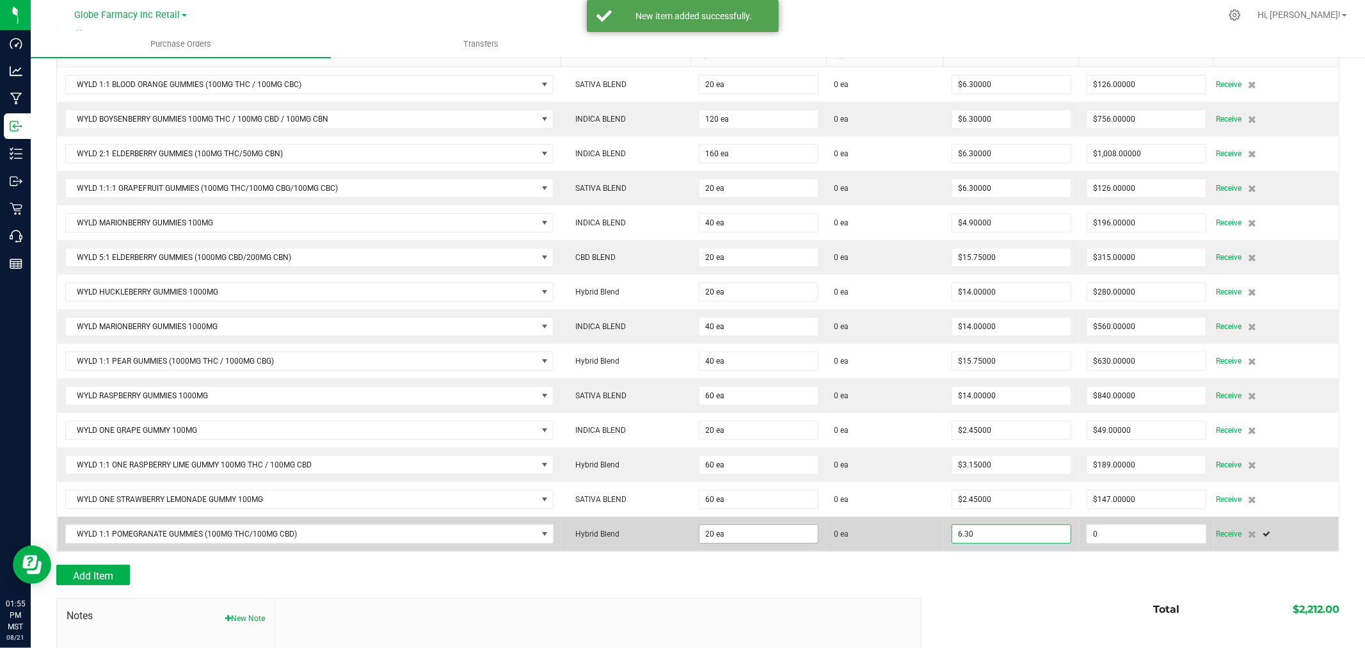
type input "$6.30000"
type input "20"
type input "126"
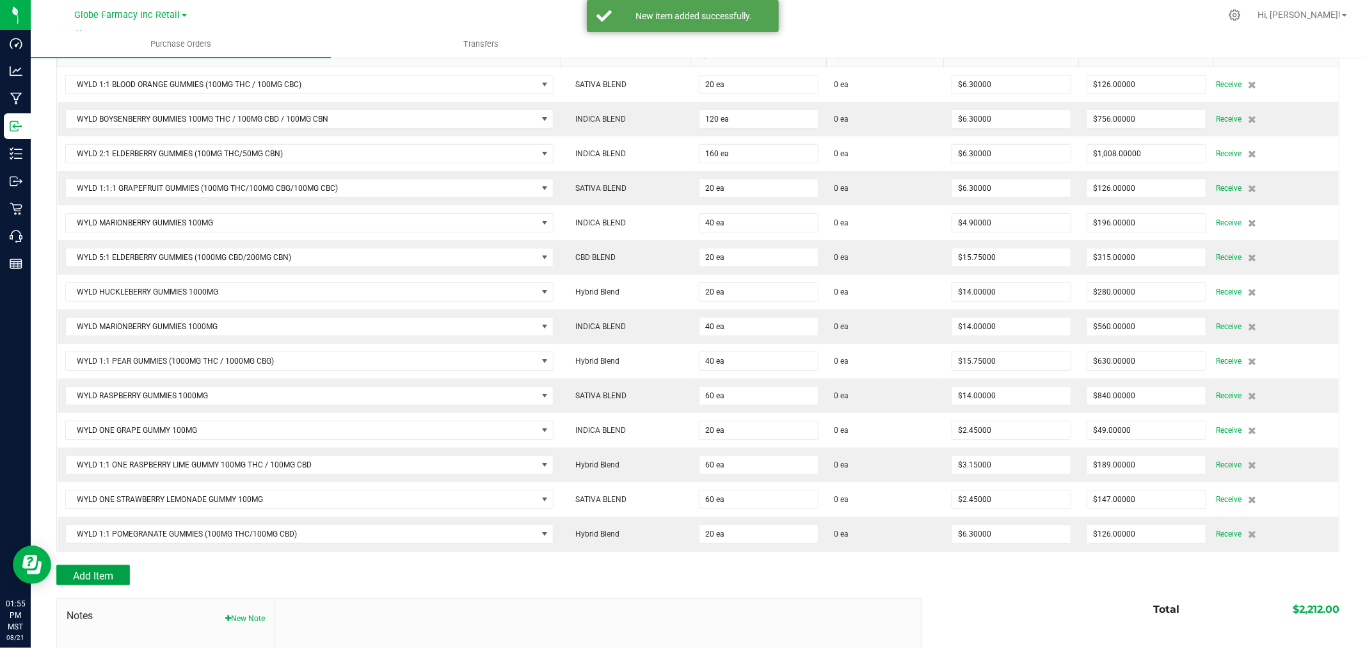
click at [107, 572] on button "Add Item" at bounding box center [93, 574] width 74 height 20
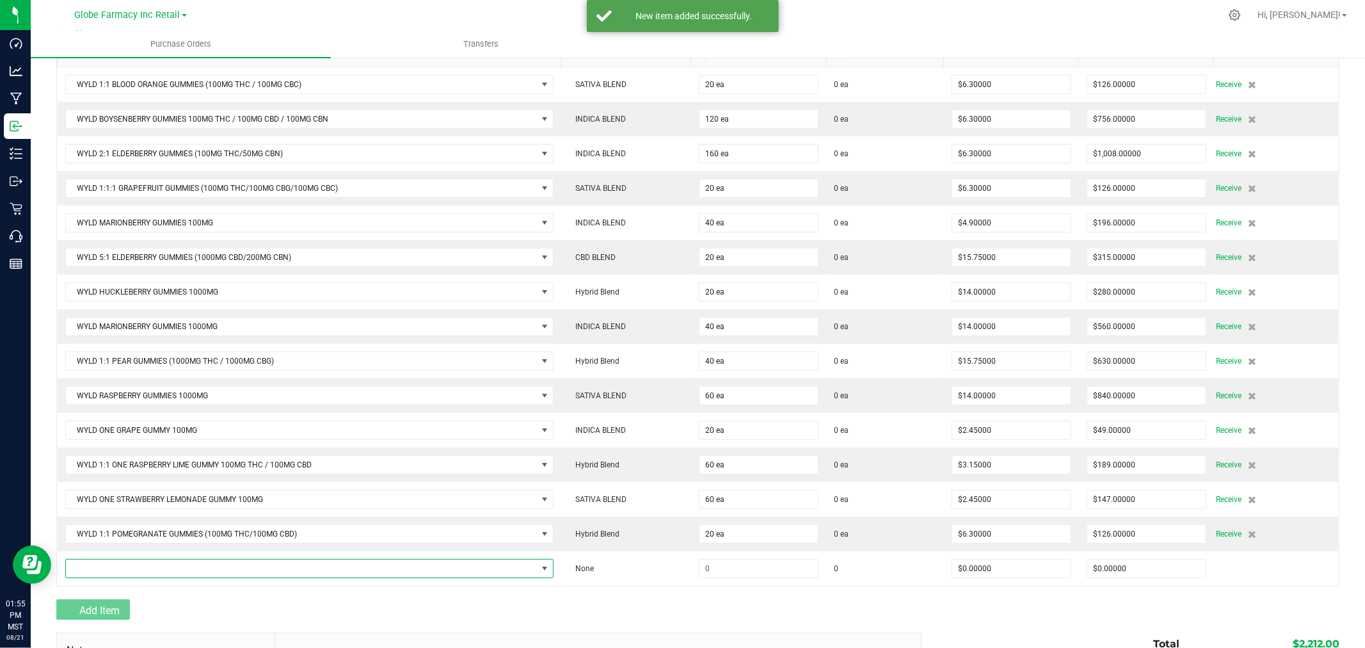
click at [107, 561] on span "NO DATA FOUND" at bounding box center [301, 568] width 471 height 18
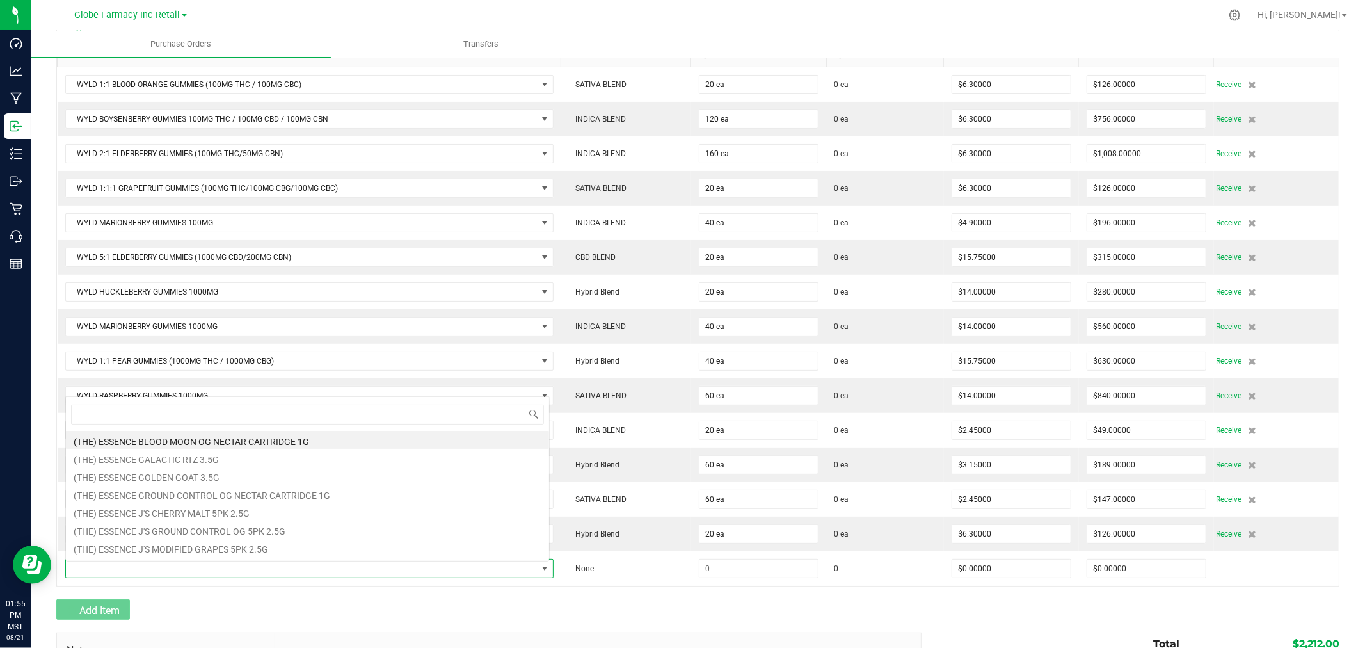
scroll to position [19, 480]
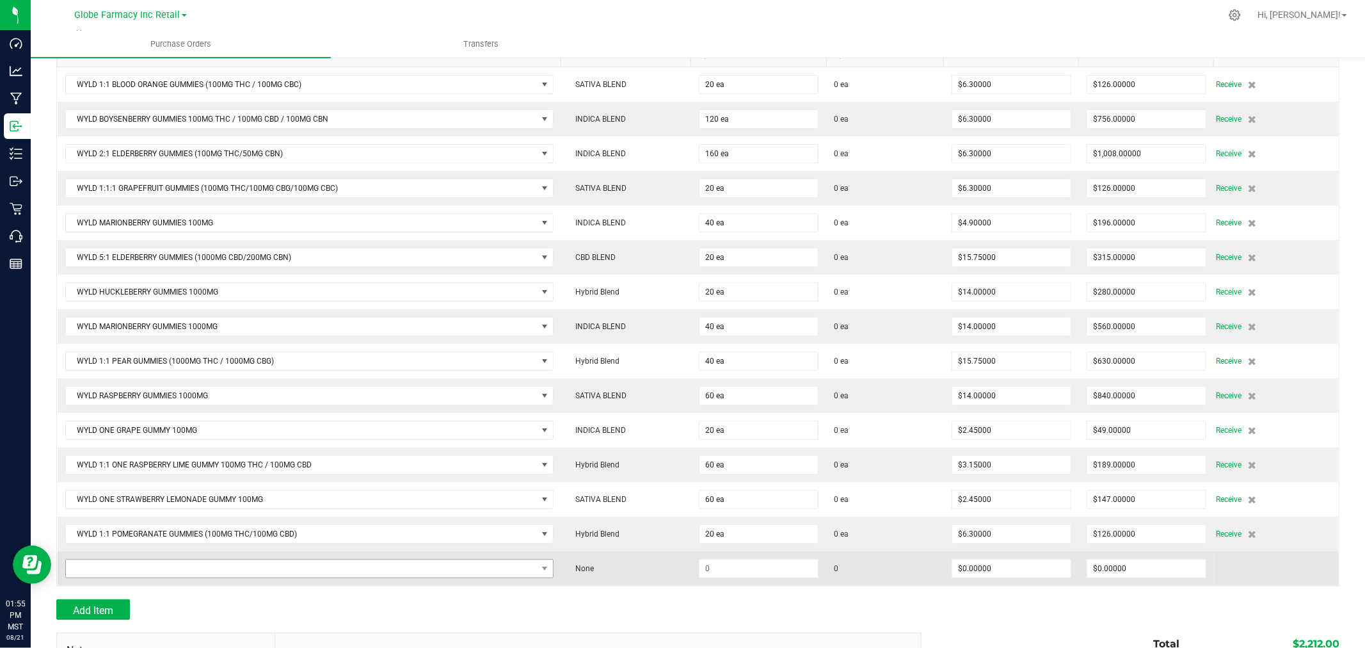
click at [179, 566] on td at bounding box center [310, 568] width 504 height 35
click at [179, 568] on span "NO DATA FOUND" at bounding box center [301, 568] width 471 height 18
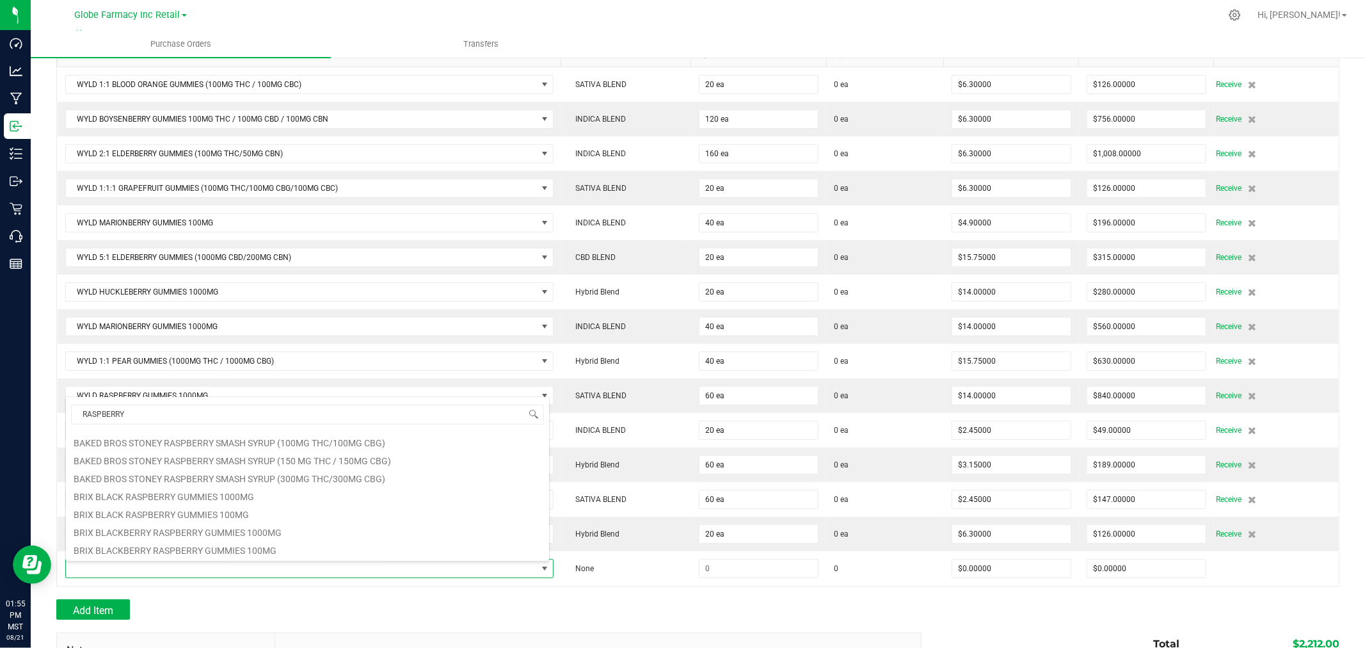
scroll to position [0, 0]
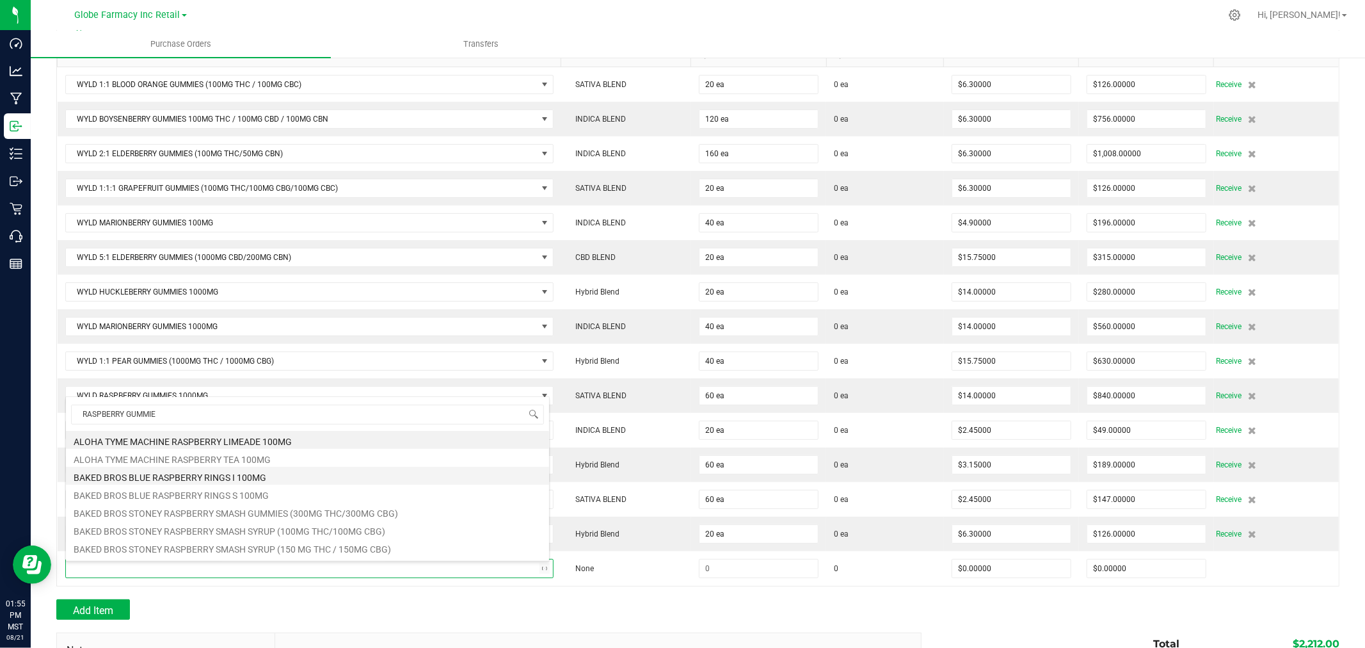
type input "RASPBERRY GUMMIES"
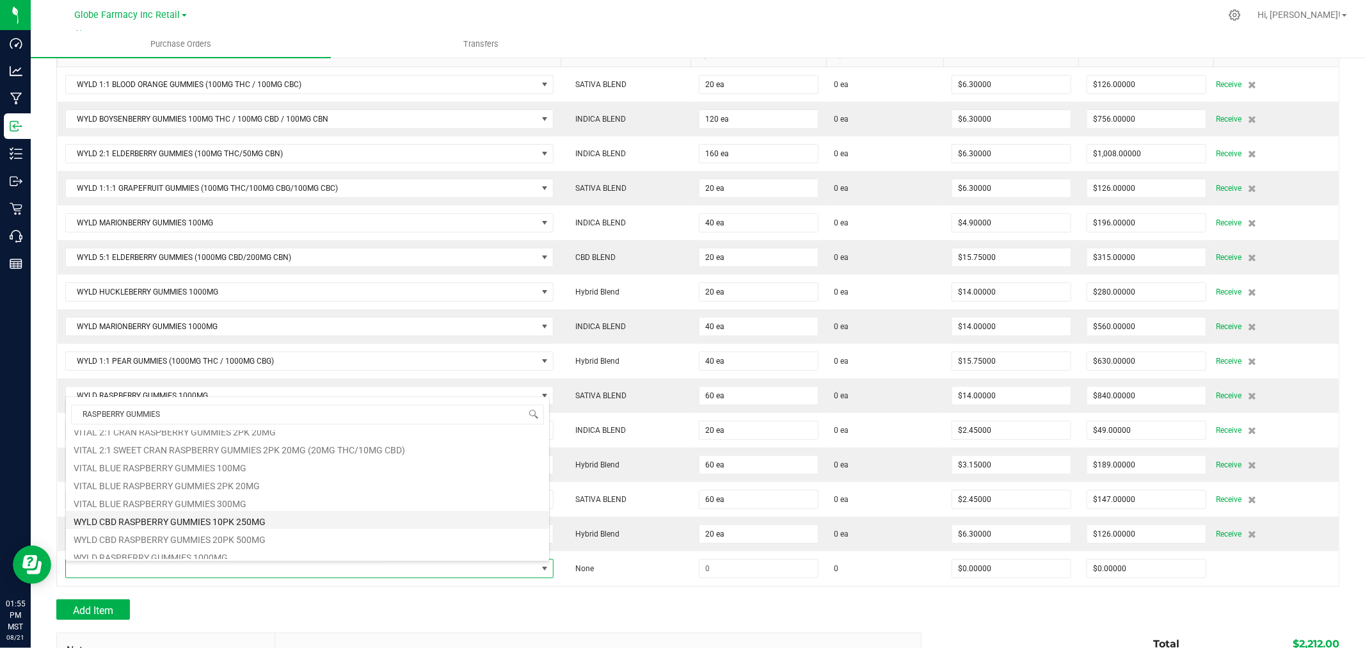
scroll to position [283, 0]
click at [190, 552] on li "WYLD RASPBERRY GUMMIES 100MG" at bounding box center [307, 550] width 483 height 18
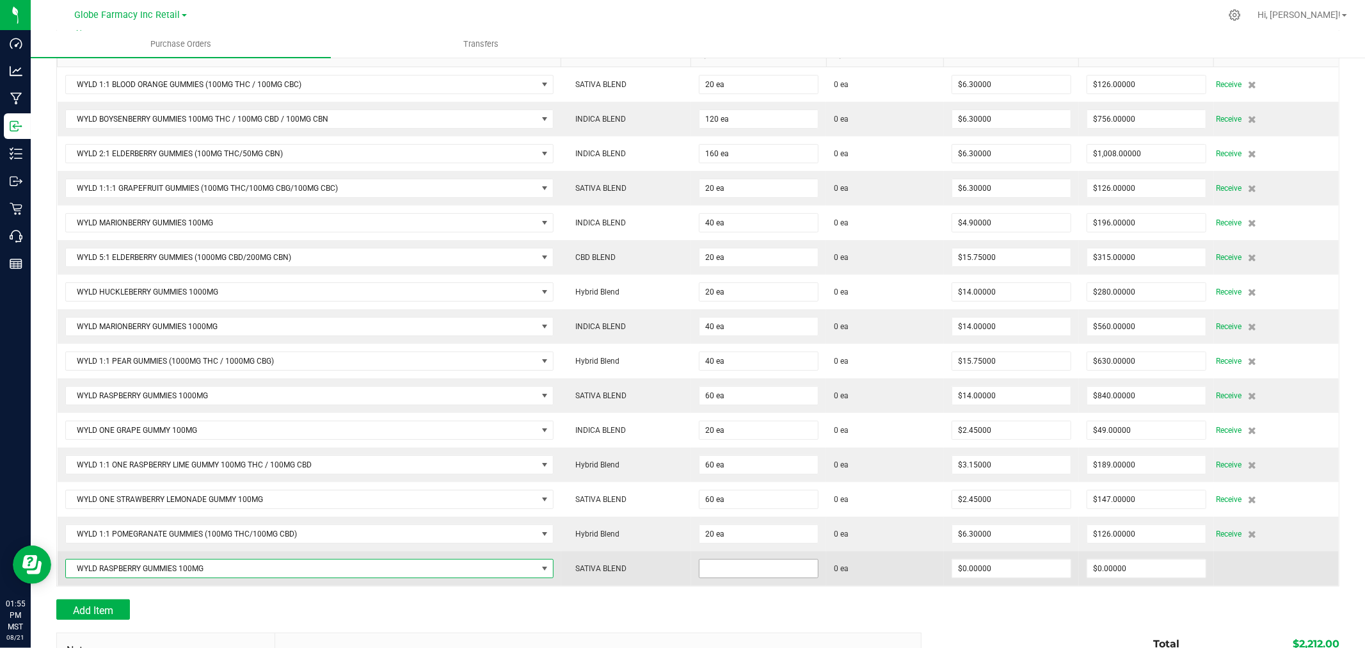
click at [768, 568] on input at bounding box center [758, 568] width 118 height 18
type input "40 ea"
type input "$4.90000"
type input "0"
type input "40"
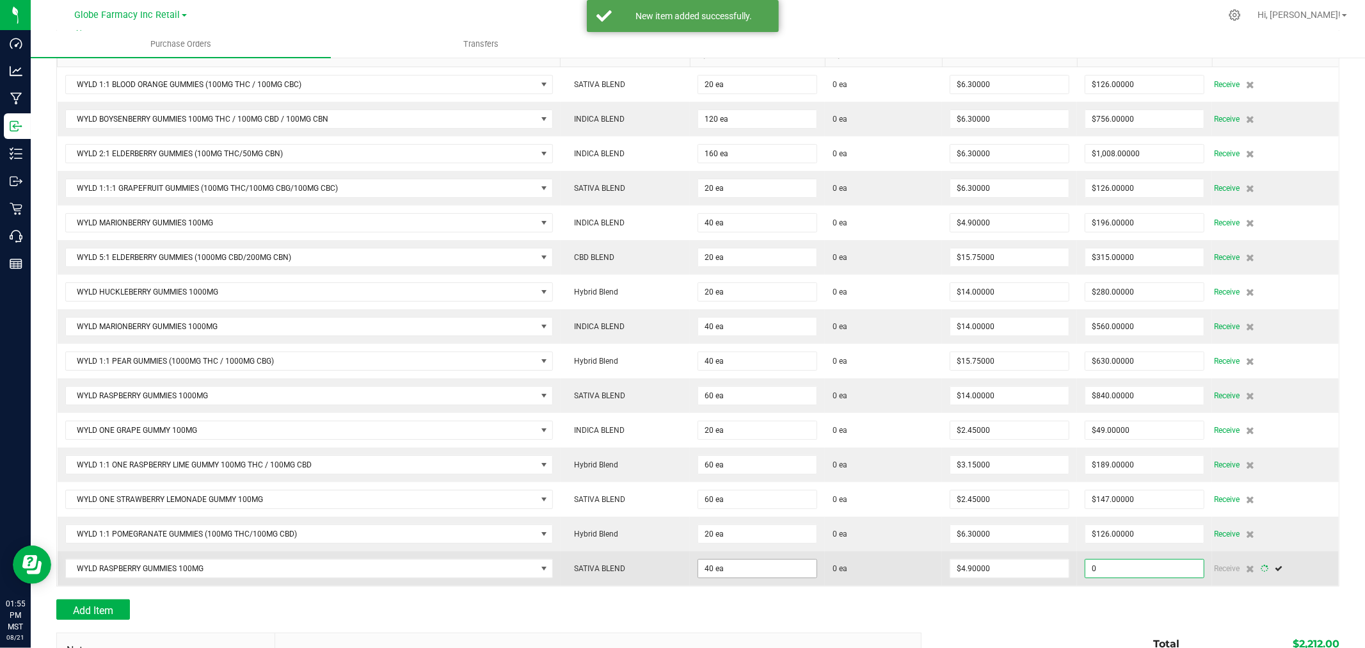
type input "196"
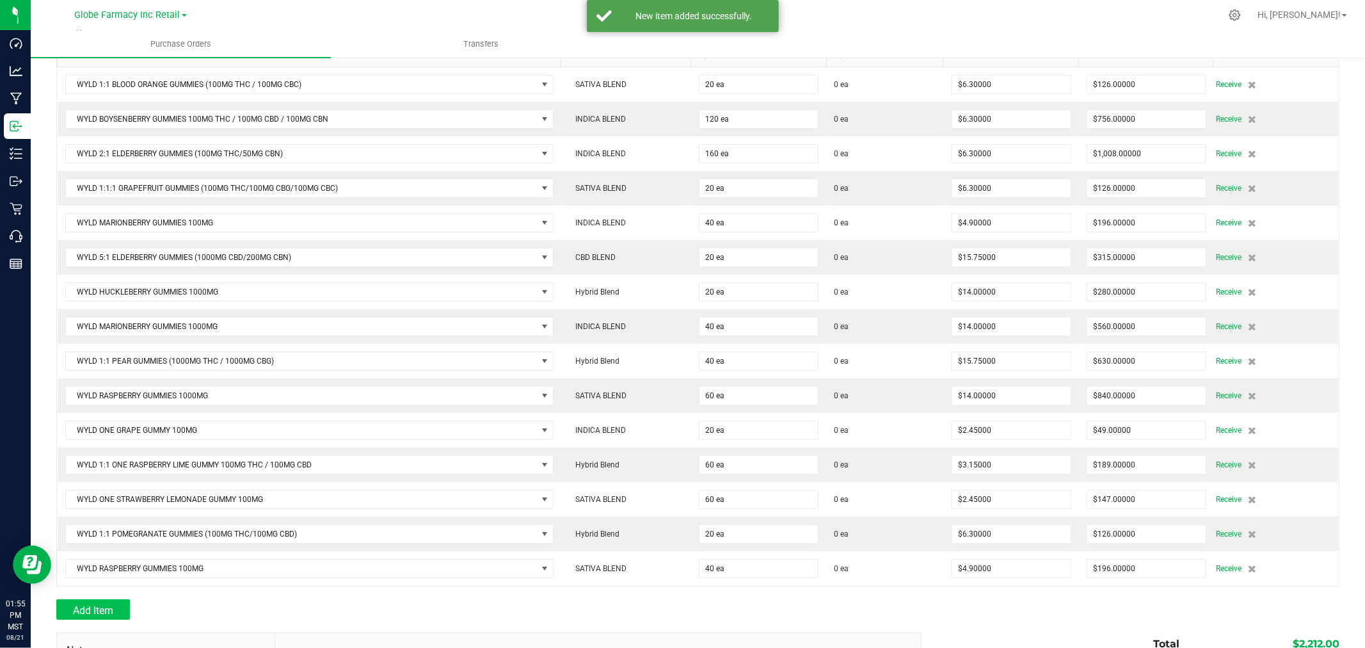
drag, startPoint x: 132, startPoint y: 600, endPoint x: 116, endPoint y: 605, distance: 16.2
click at [131, 603] on div "Back to Purchase Orders Done Editing PO 00001254 Status Created Vendor 46 Welln…" at bounding box center [697, 344] width 1283 height 922
click at [116, 605] on button "Add Item" at bounding box center [93, 609] width 74 height 20
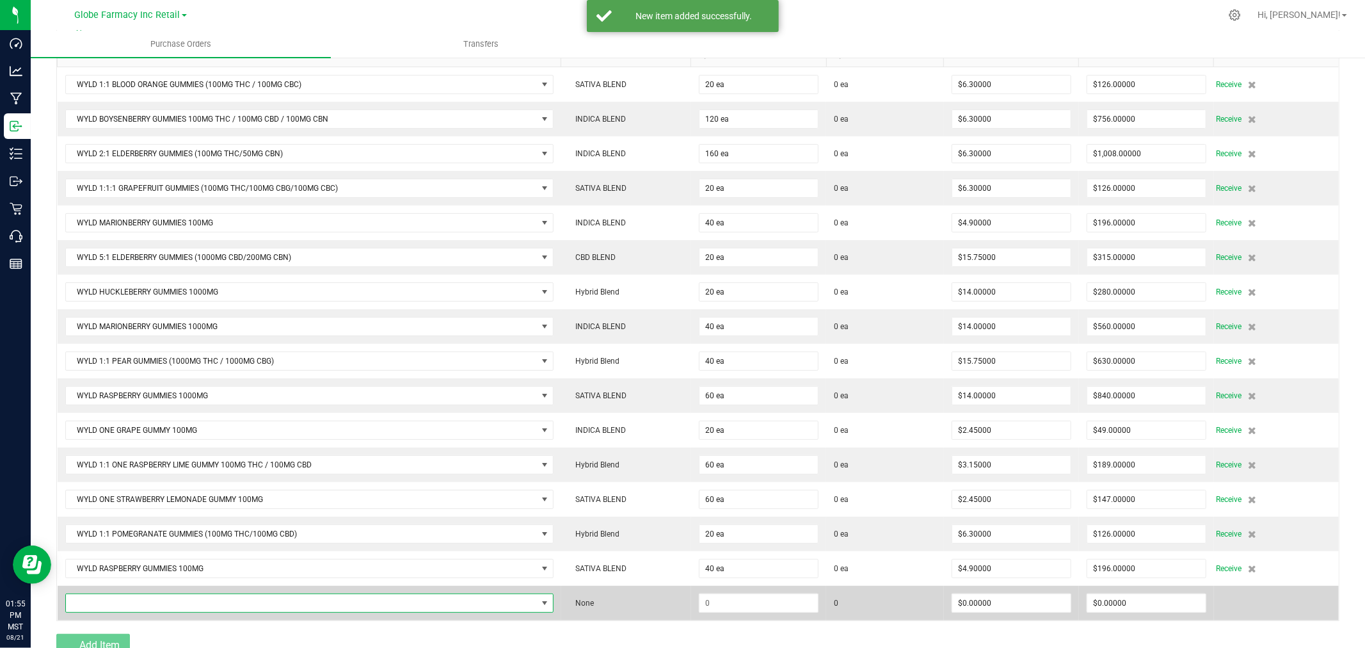
click at [112, 600] on span "NO DATA FOUND" at bounding box center [301, 603] width 471 height 18
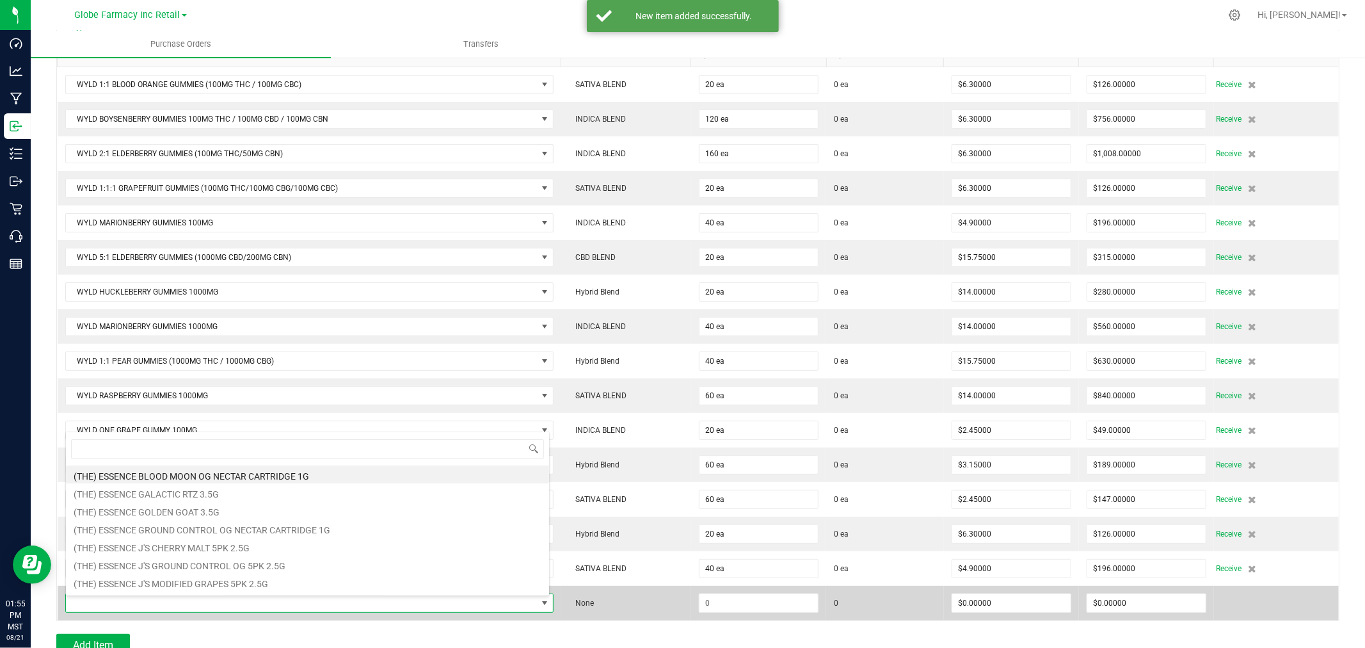
scroll to position [19, 480]
type input "SOUR APPLE"
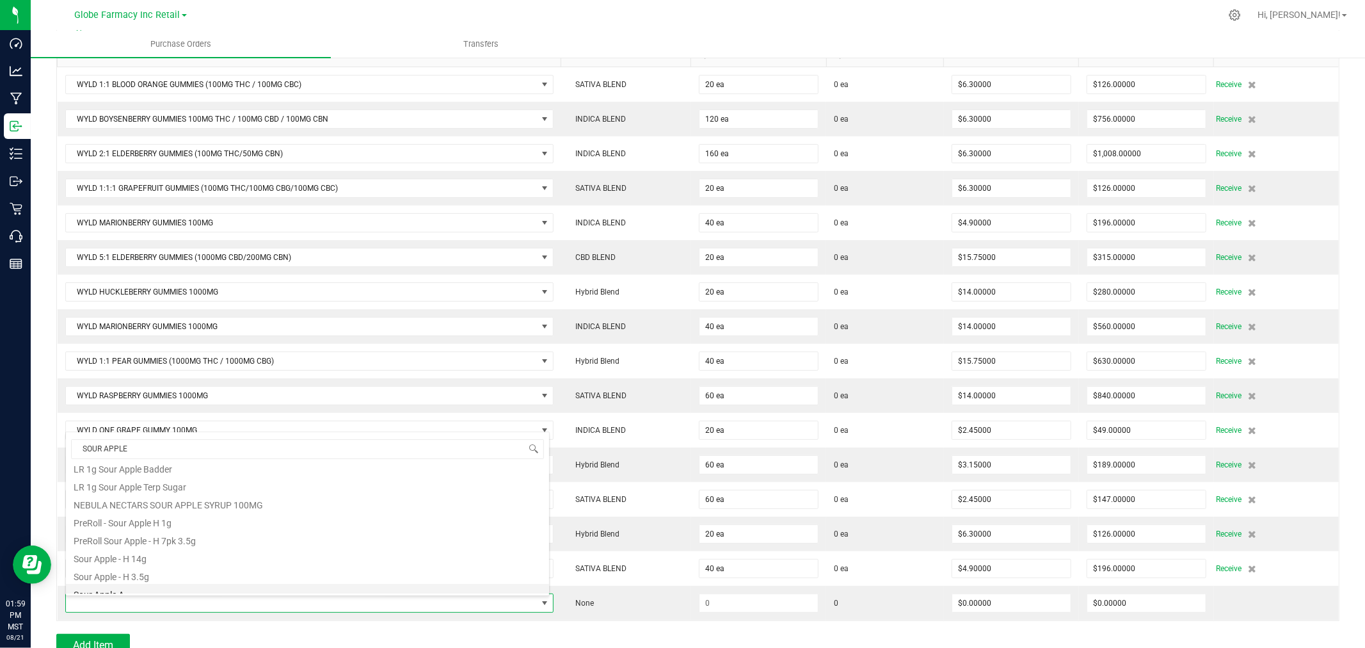
scroll to position [283, 0]
click at [182, 591] on li "WYLD SOUR APPLE GUMMIES 100MG" at bounding box center [307, 585] width 483 height 18
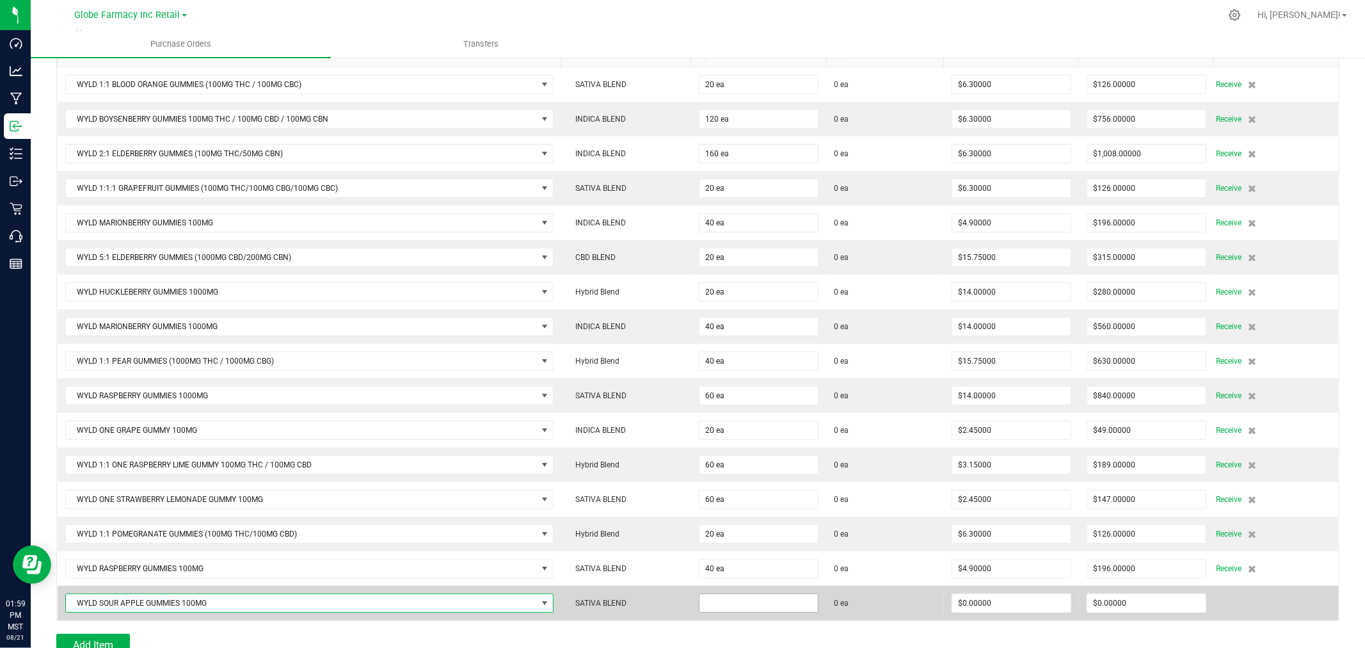
click at [744, 608] on input at bounding box center [758, 603] width 118 height 18
type input "60 ea"
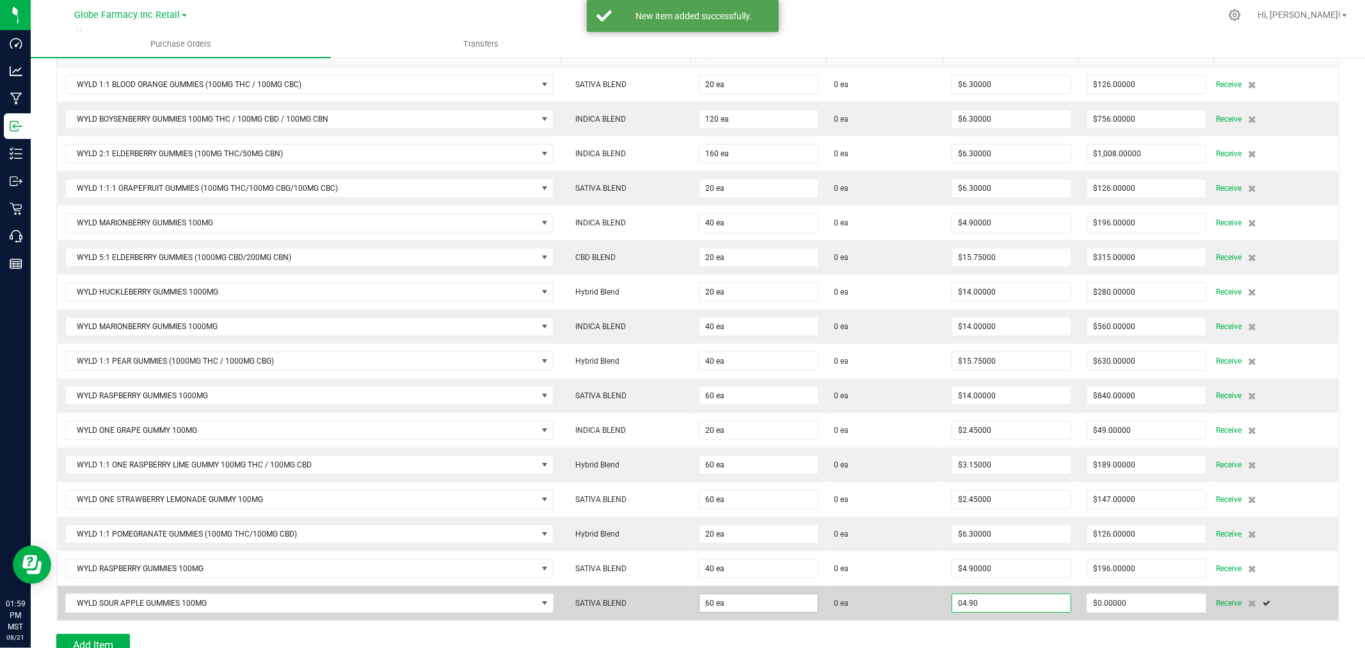
type input "$4.90000"
type input "294"
type input "60"
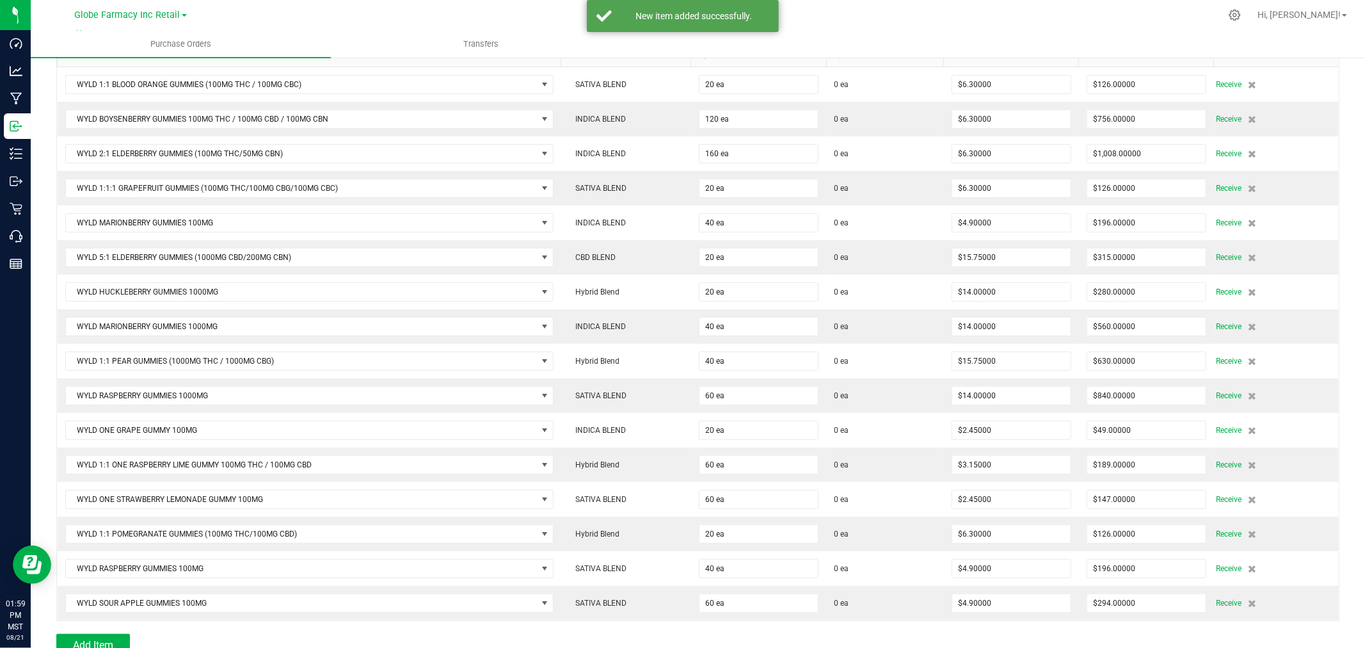
click at [124, 633] on div at bounding box center [697, 627] width 1283 height 13
click at [114, 637] on button "Add Item" at bounding box center [93, 643] width 74 height 20
click at [118, 629] on td at bounding box center [310, 637] width 504 height 35
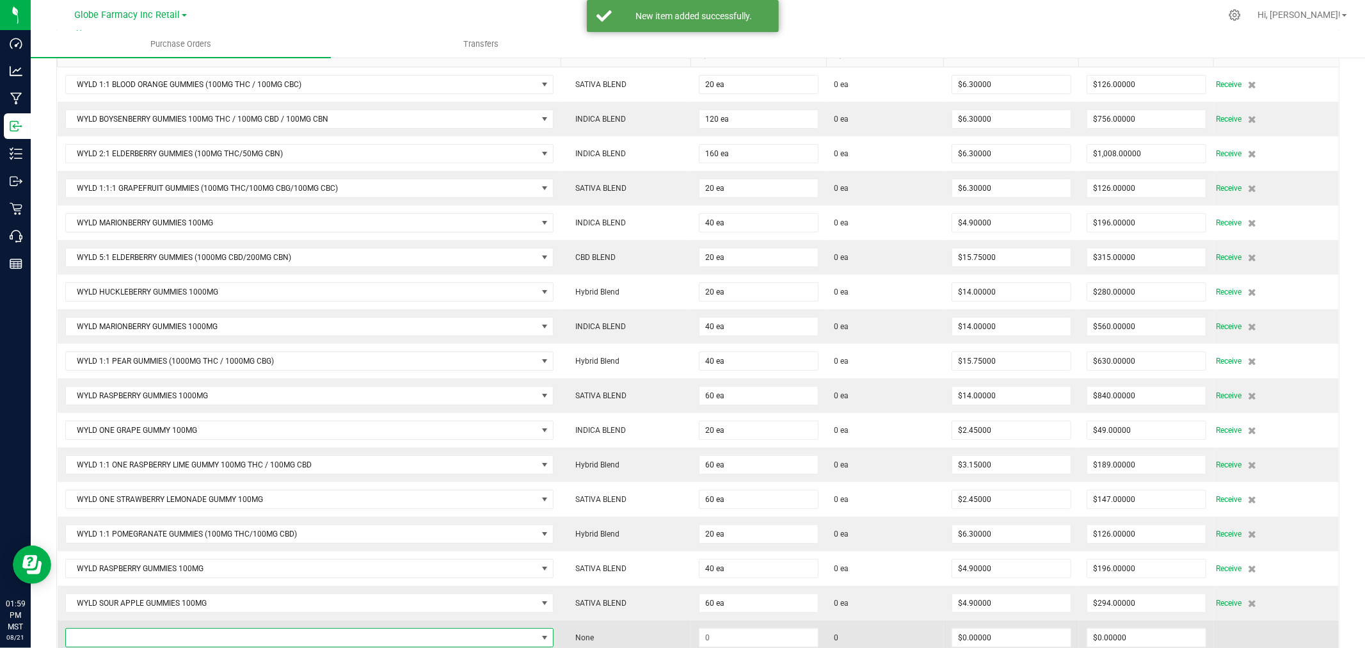
click at [118, 630] on span "NO DATA FOUND" at bounding box center [309, 637] width 488 height 19
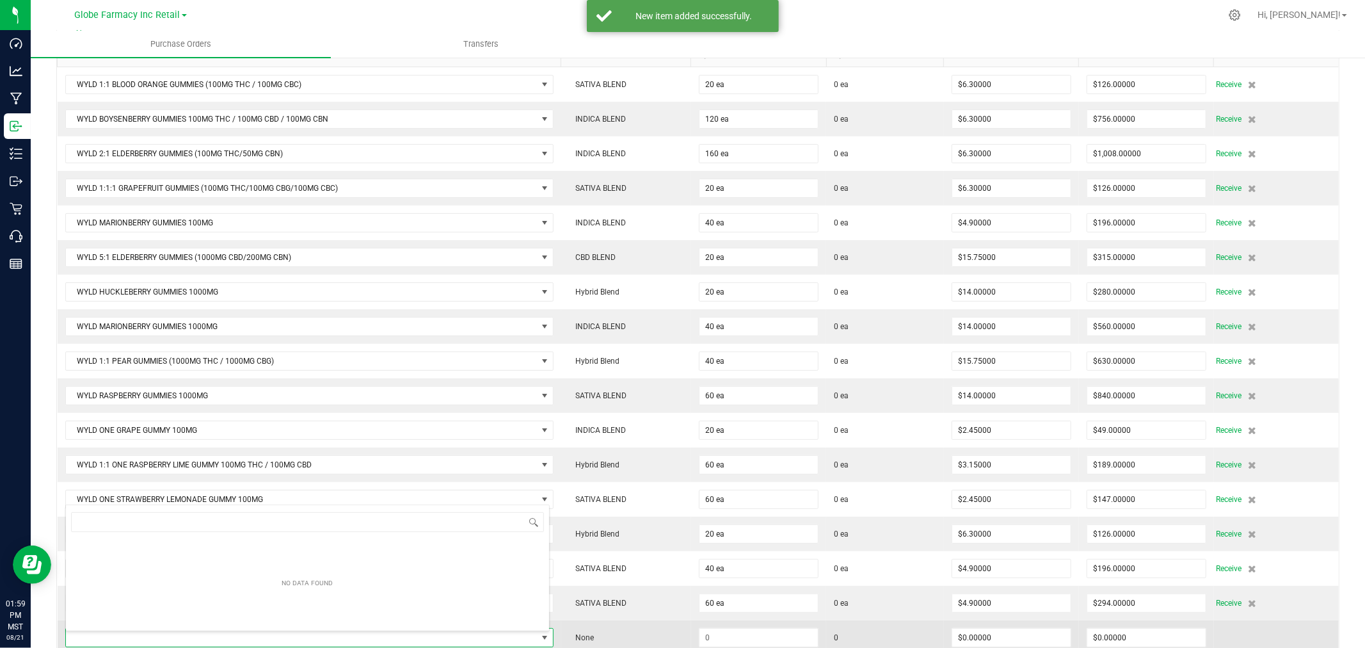
scroll to position [19, 480]
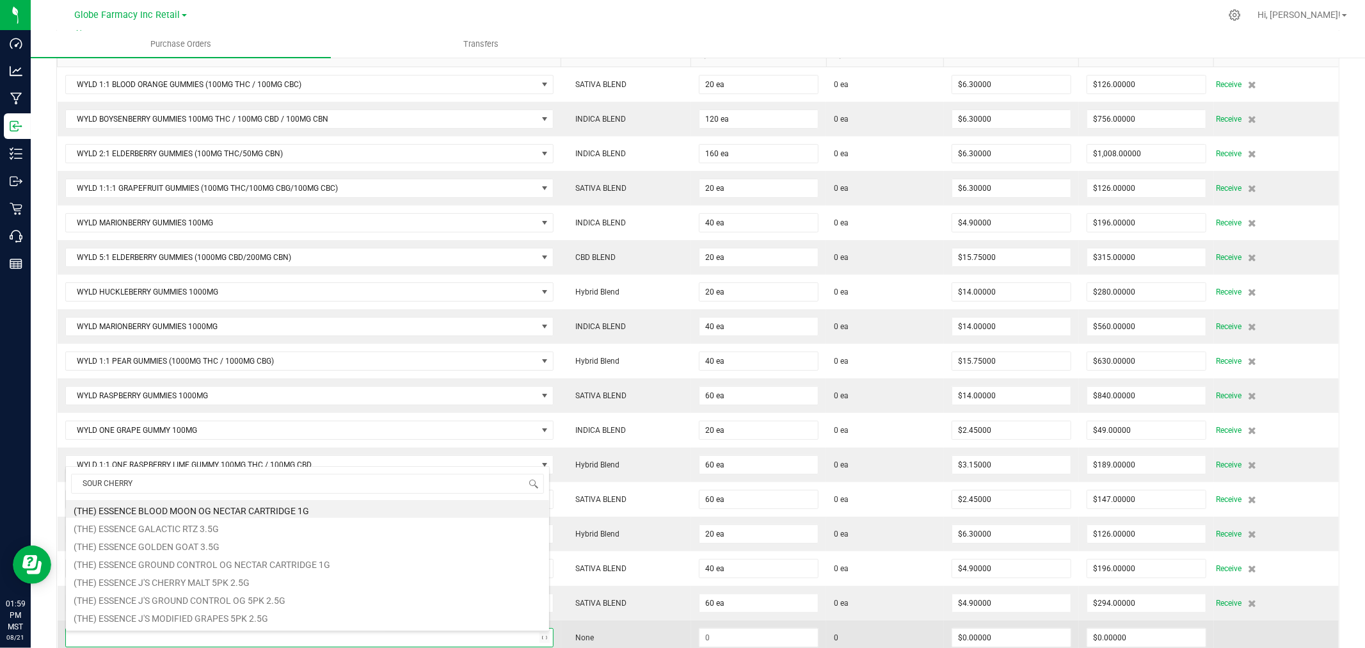
type input "SOUR CHERRY"
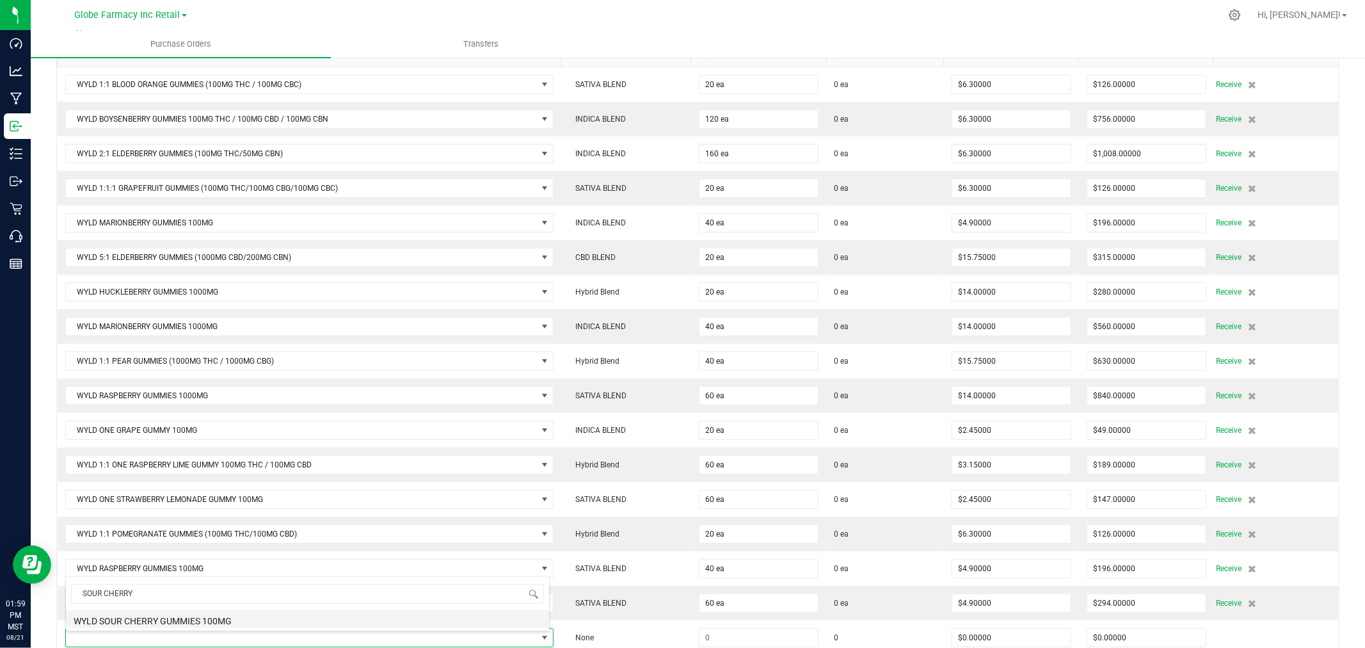
click at [189, 627] on li "WYLD SOUR CHERRY GUMMIES 100MG" at bounding box center [307, 619] width 483 height 18
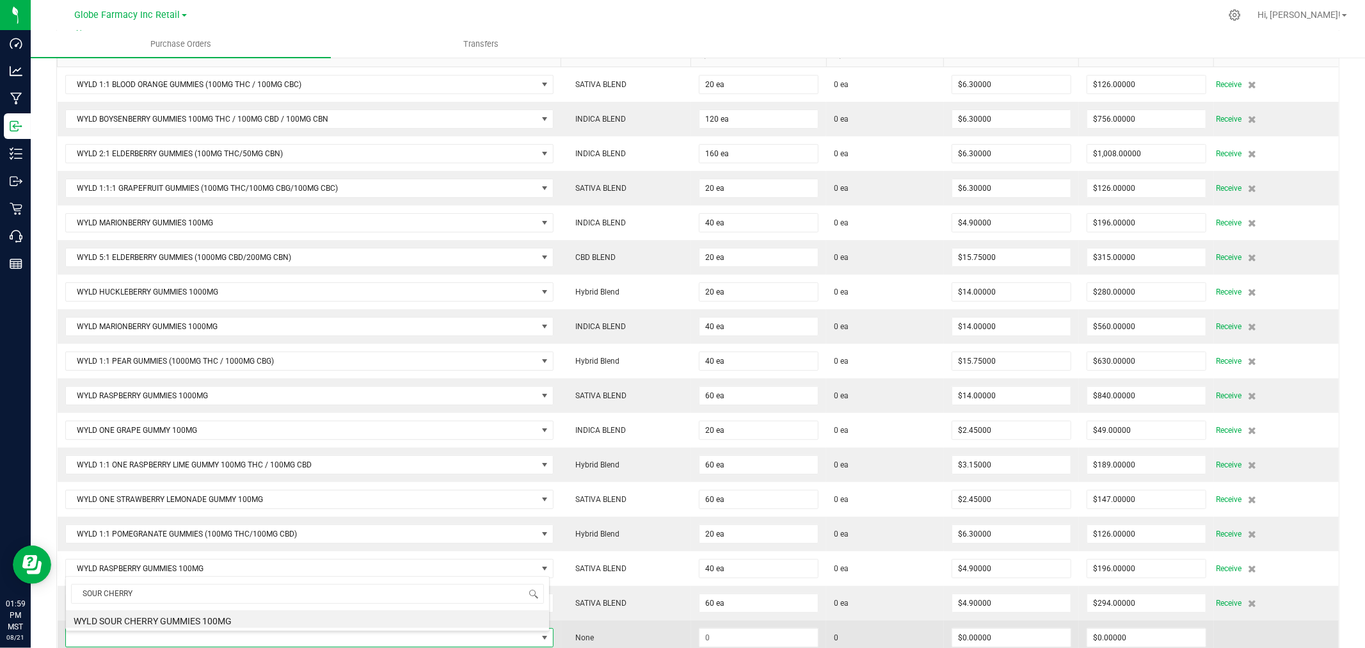
scroll to position [188, 0]
click at [708, 633] on input at bounding box center [758, 635] width 118 height 18
type input "60 ea"
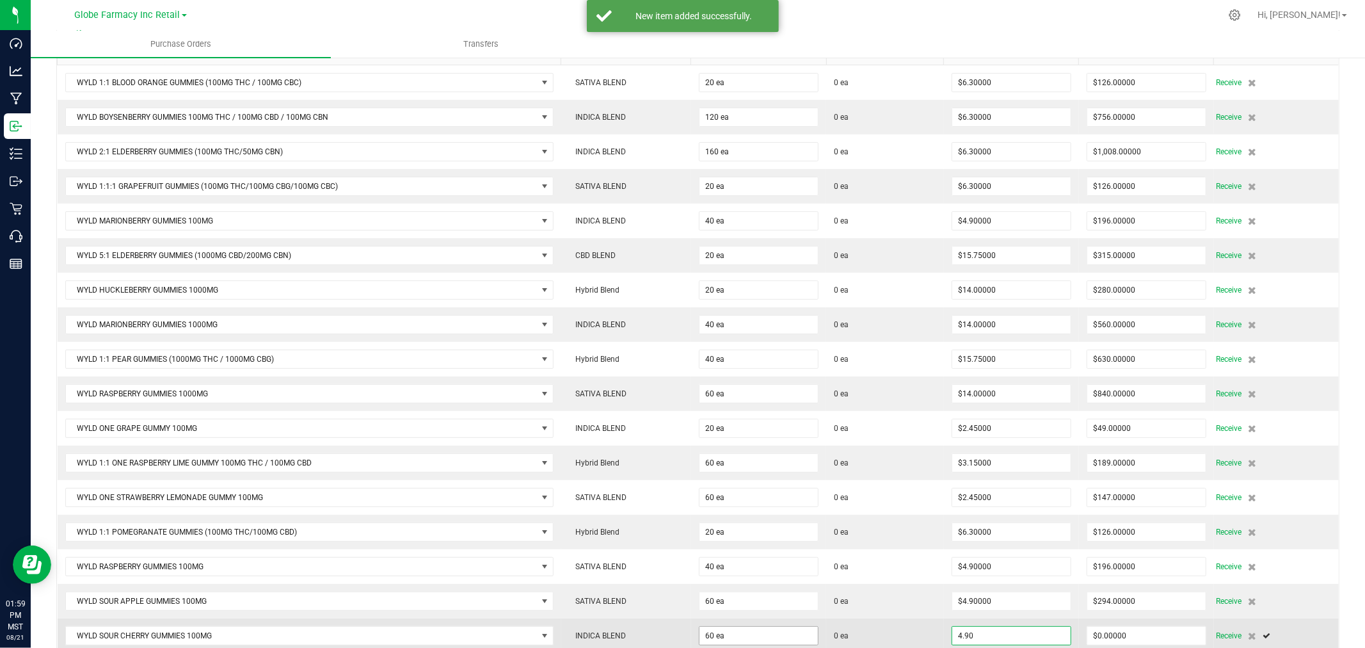
type input "$4.90000"
type input "0"
type input "60"
type input "294"
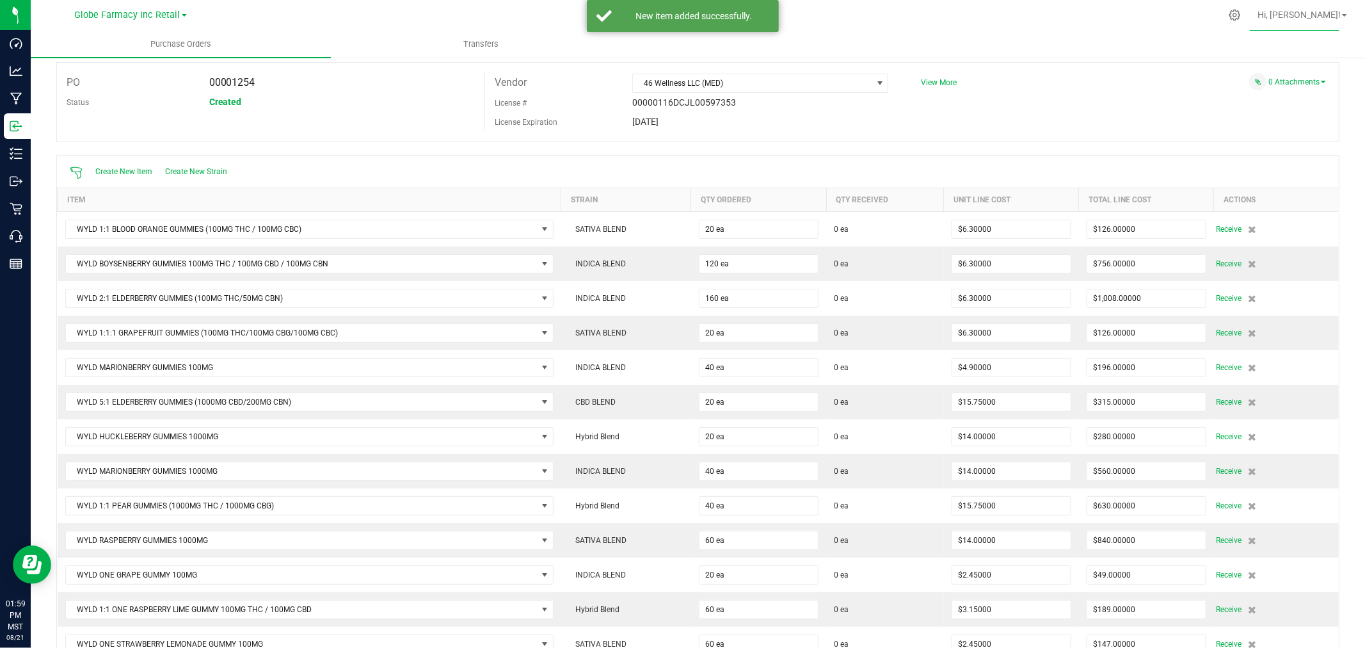
scroll to position [0, 0]
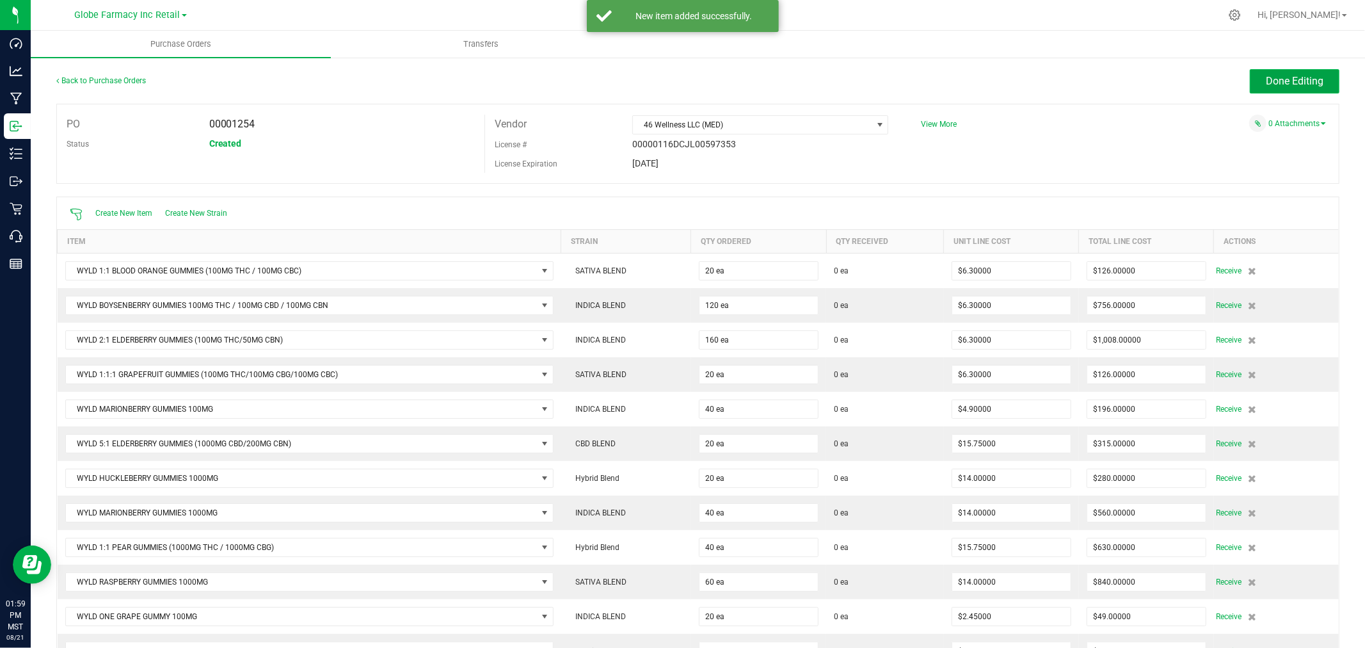
click at [1272, 74] on button "Done Editing" at bounding box center [1295, 81] width 90 height 24
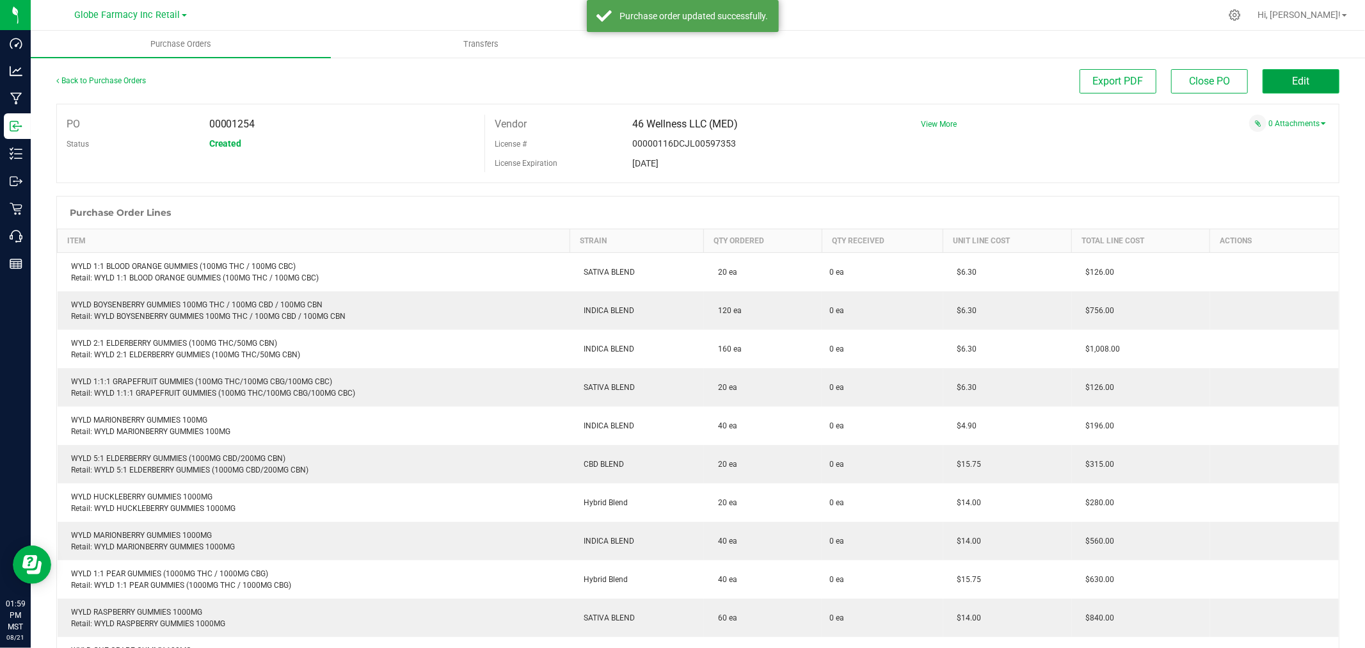
click at [1275, 77] on button "Edit" at bounding box center [1300, 81] width 77 height 24
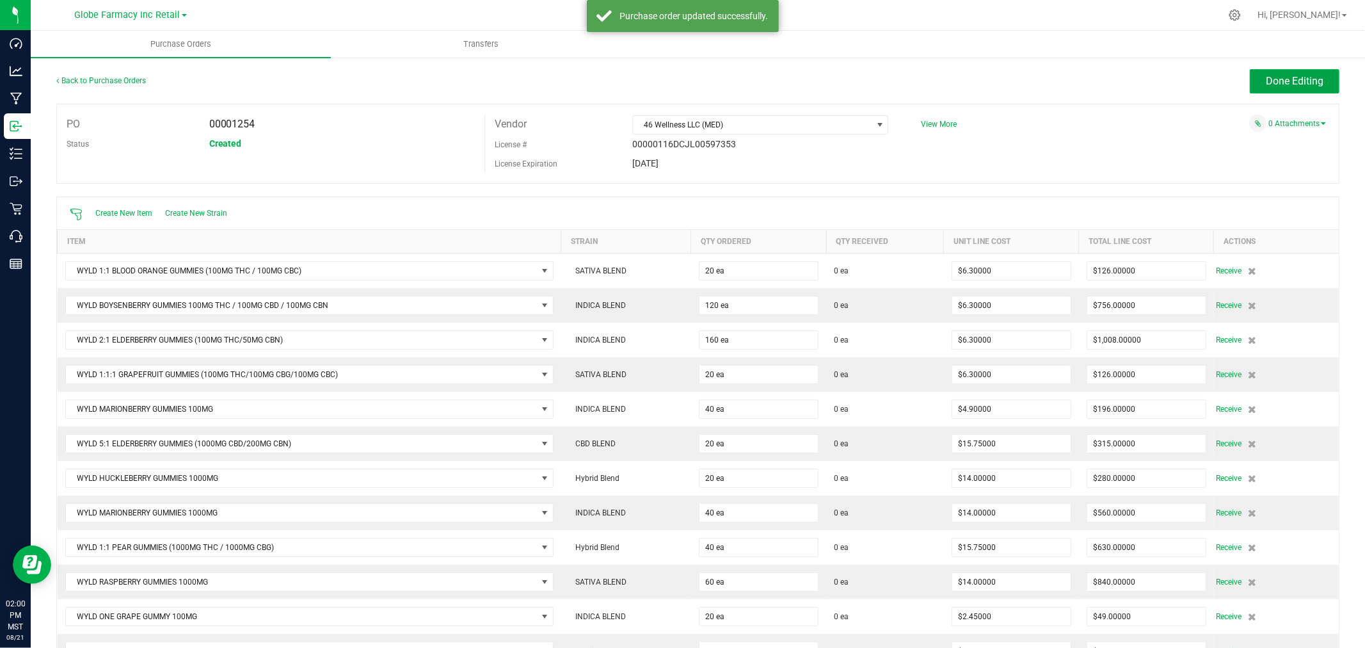
click at [1294, 85] on span "Done Editing" at bounding box center [1295, 81] width 58 height 12
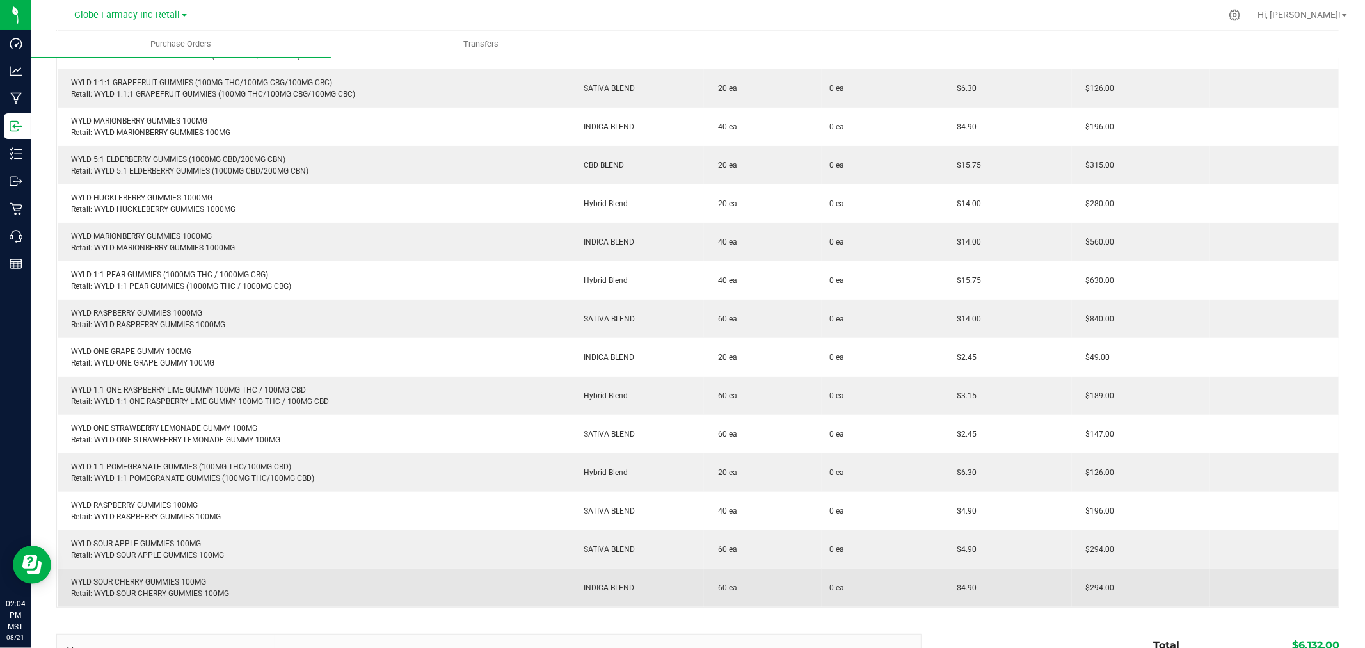
scroll to position [471, 0]
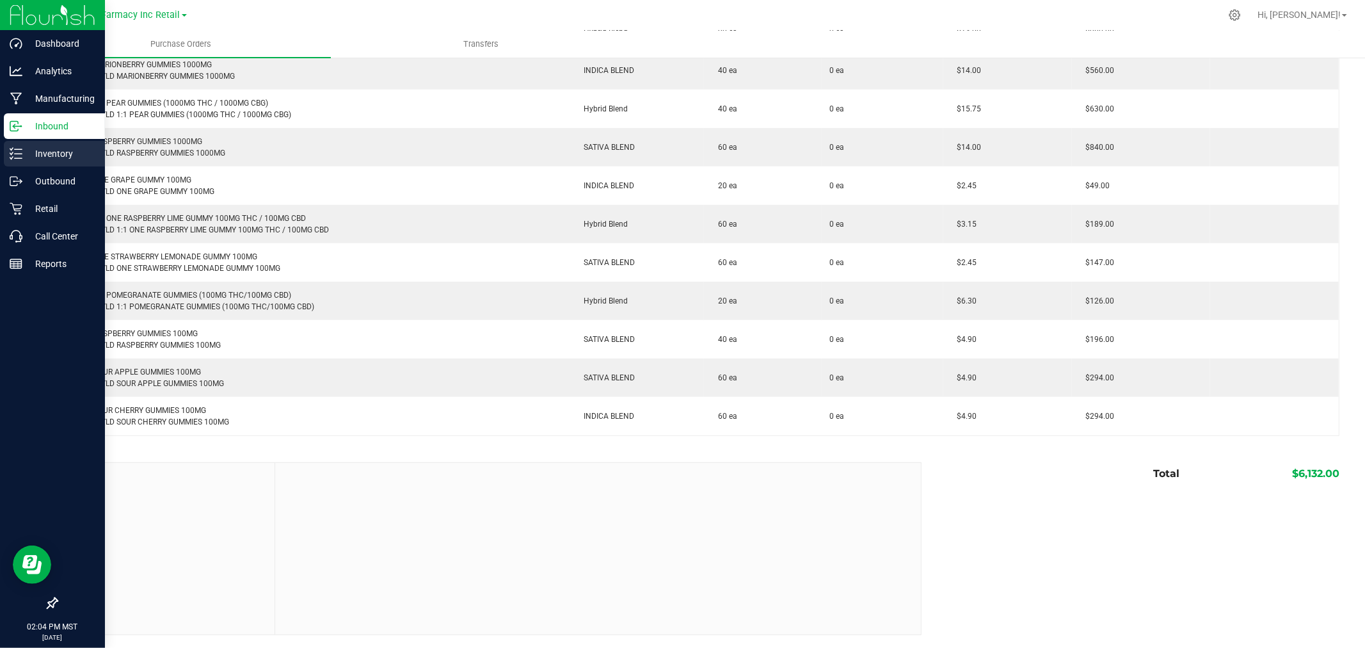
click at [14, 150] on icon at bounding box center [16, 153] width 13 height 13
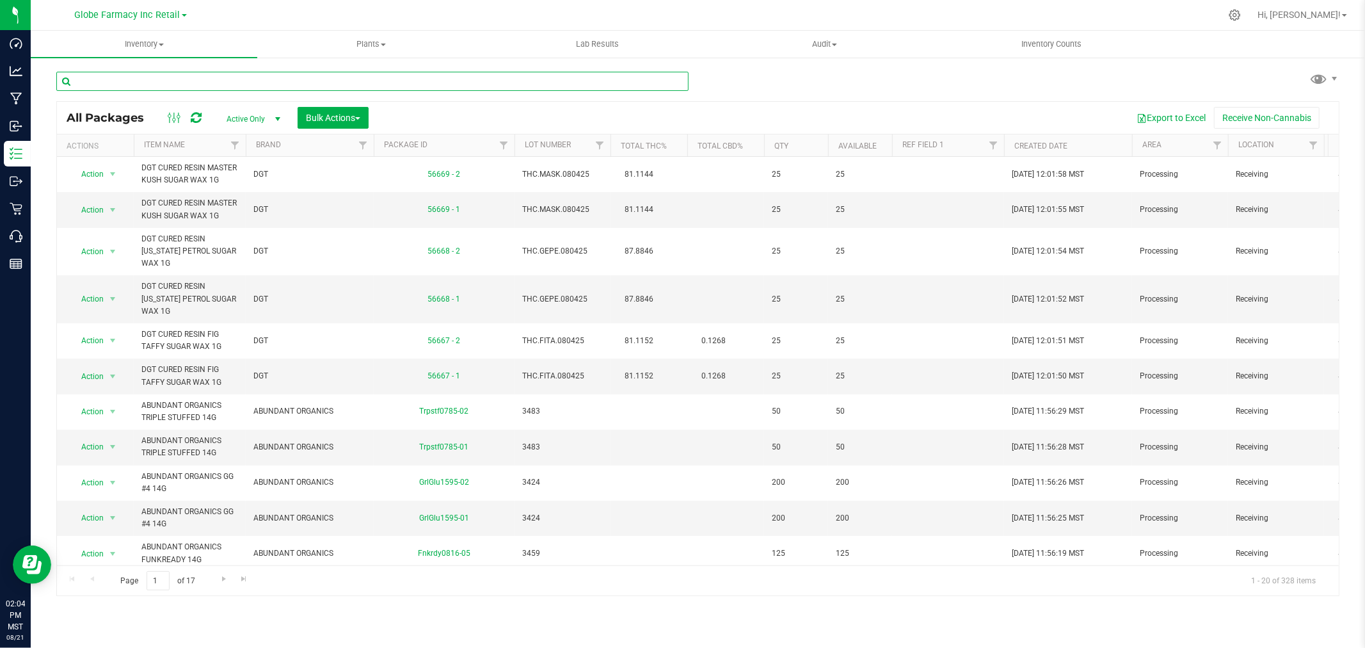
click at [301, 74] on input "text" at bounding box center [372, 81] width 632 height 19
type input "WYLD"
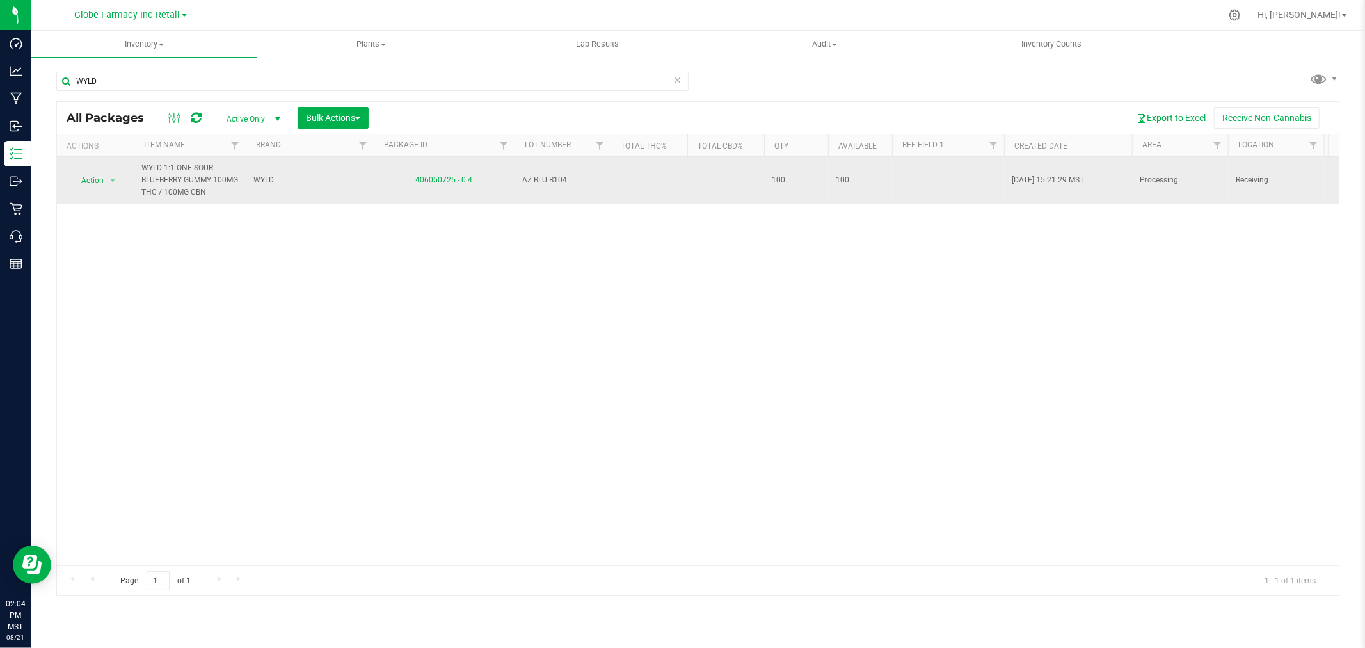
click at [545, 178] on span "AZ BLU B104" at bounding box center [562, 180] width 81 height 12
click at [545, 178] on input "AZ BLU B104" at bounding box center [559, 180] width 91 height 20
click at [612, 330] on div "Action Action Adjust qty Create package Edit attributes Global inventory Locate…" at bounding box center [698, 361] width 1282 height 408
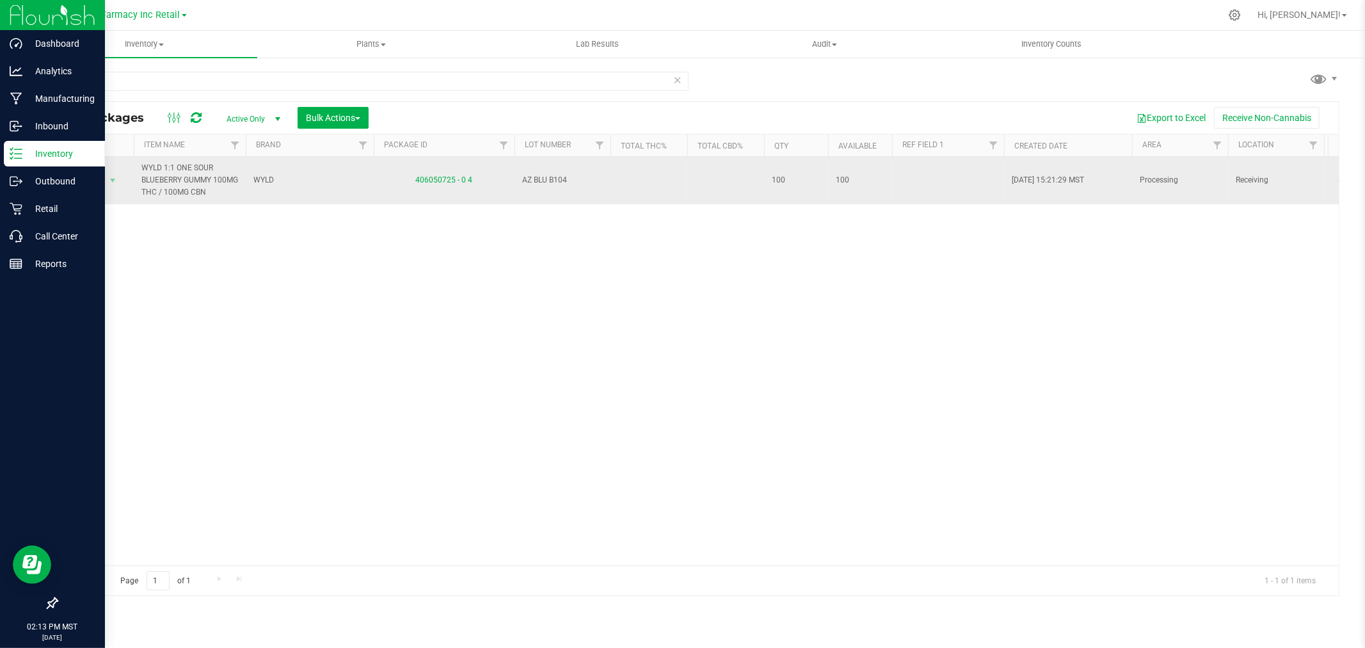
click at [28, 150] on p "Inventory" at bounding box center [60, 153] width 77 height 15
click at [28, 151] on p "Inventory" at bounding box center [60, 153] width 77 height 15
click at [59, 124] on p "Inbound" at bounding box center [60, 125] width 77 height 15
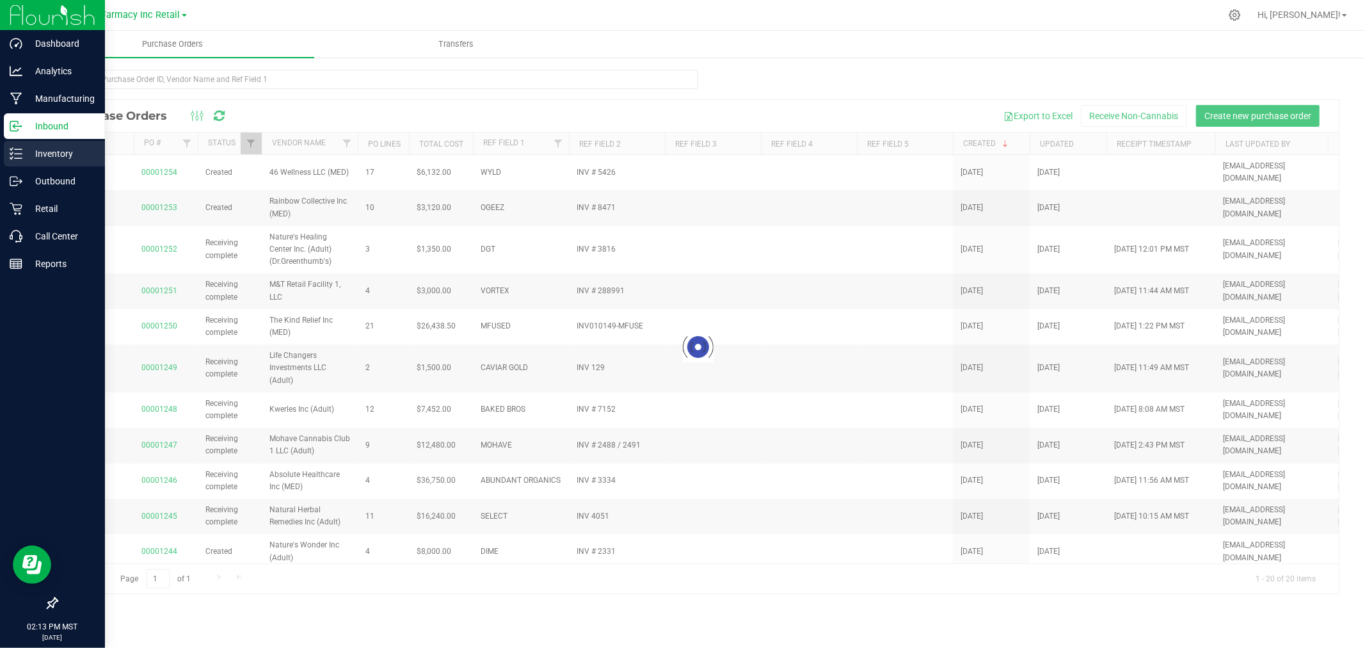
click at [53, 157] on p "Inventory" at bounding box center [60, 153] width 77 height 15
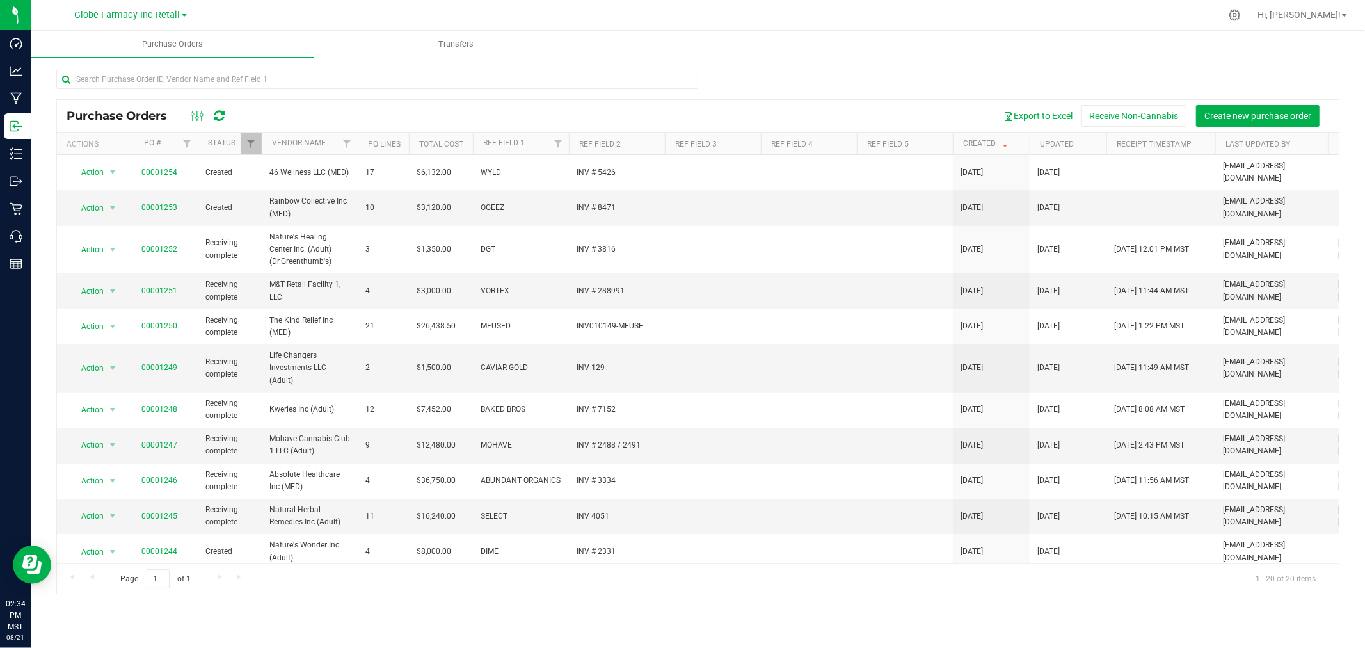
click at [829, 79] on div at bounding box center [697, 84] width 1283 height 29
click at [1053, 88] on div at bounding box center [697, 84] width 1283 height 29
drag, startPoint x: 1174, startPoint y: 35, endPoint x: 1191, endPoint y: 44, distance: 19.5
click at [1175, 39] on ul "Purchase Orders Transfers" at bounding box center [713, 45] width 1365 height 28
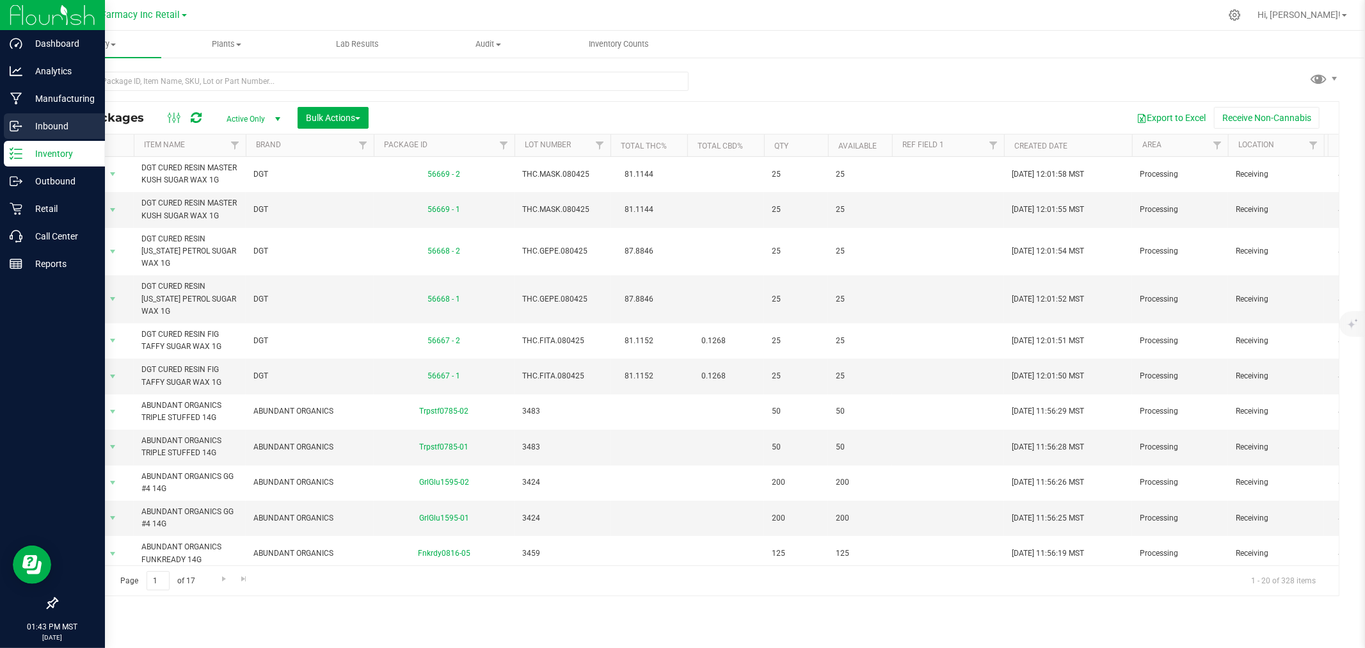
click at [28, 126] on p "Inbound" at bounding box center [60, 125] width 77 height 15
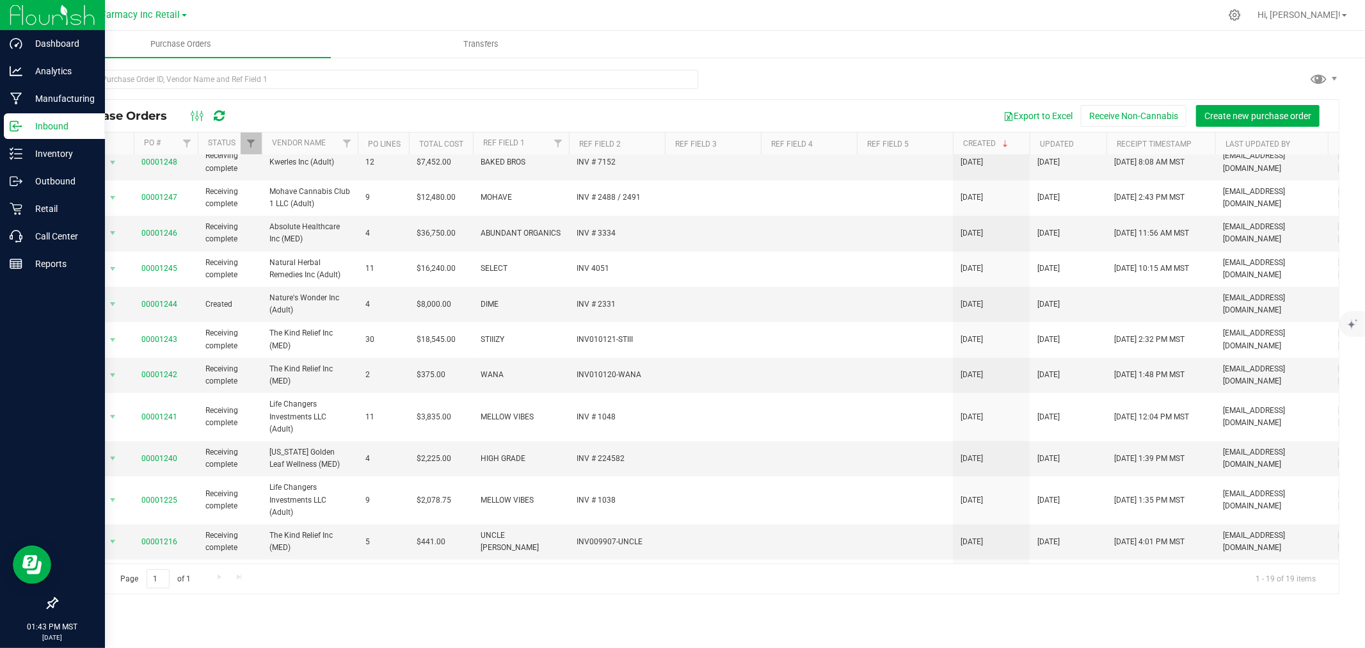
scroll to position [213, 0]
